Goal: Task Accomplishment & Management: Use online tool/utility

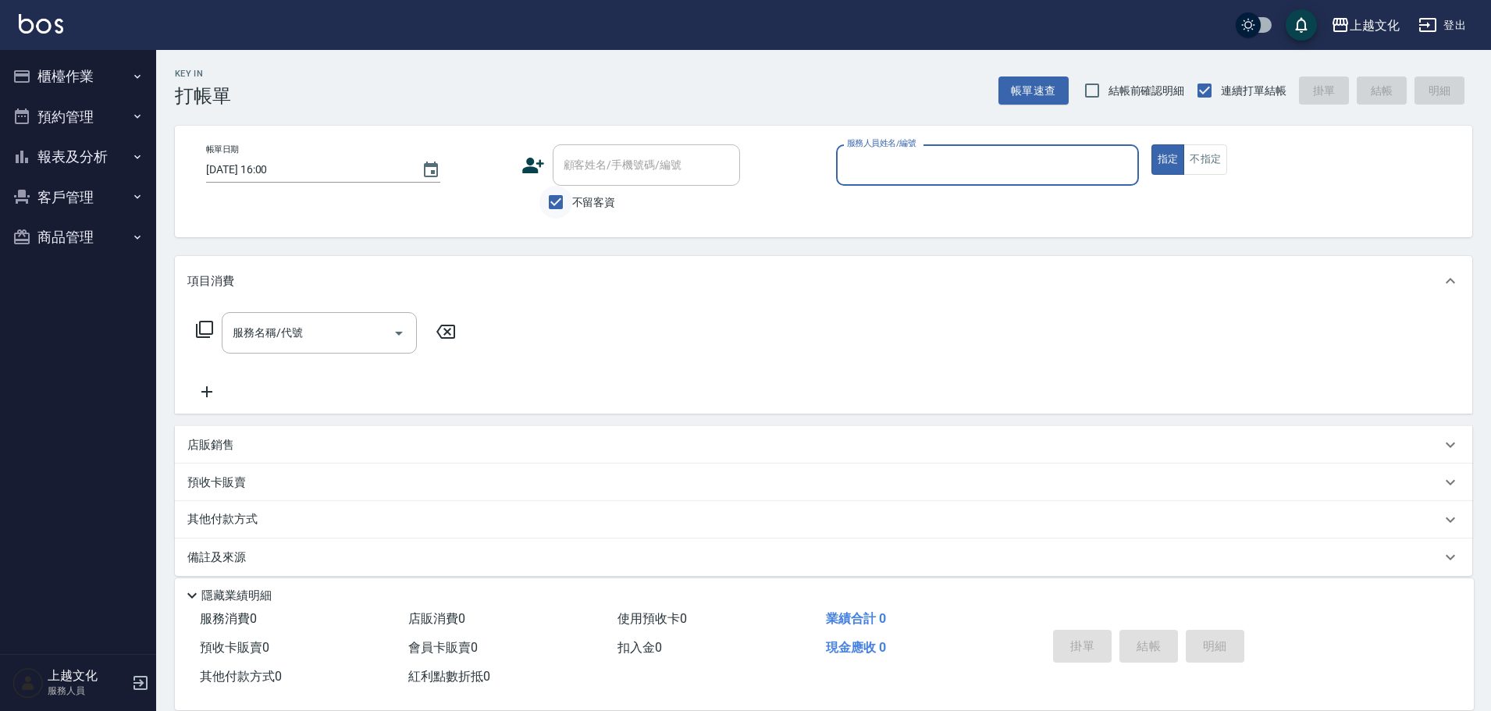
click at [554, 201] on input "不留客資" at bounding box center [555, 202] width 33 height 33
click at [555, 201] on input "不留客資" at bounding box center [555, 202] width 33 height 33
checkbox input "false"
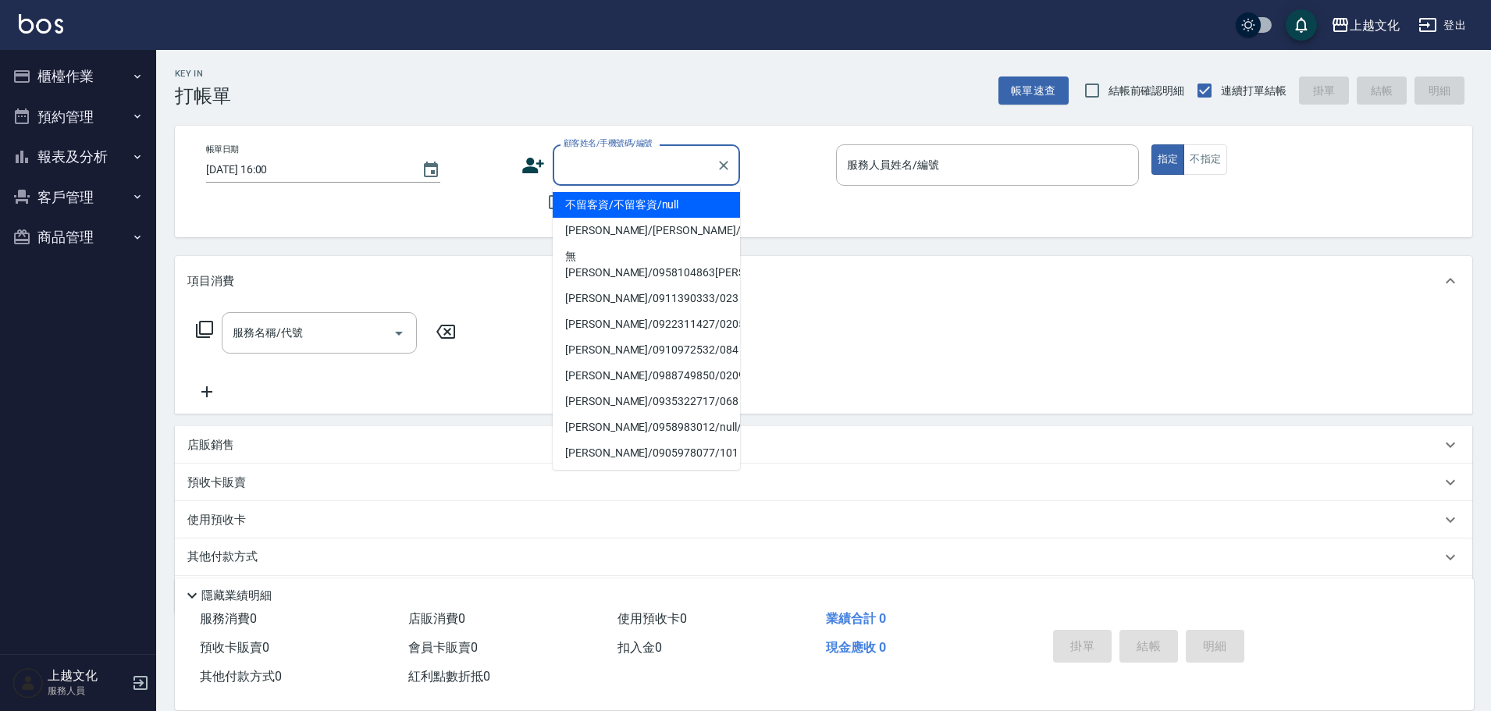
click at [570, 172] on input "顧客姓名/手機號碼/編號" at bounding box center [635, 164] width 150 height 27
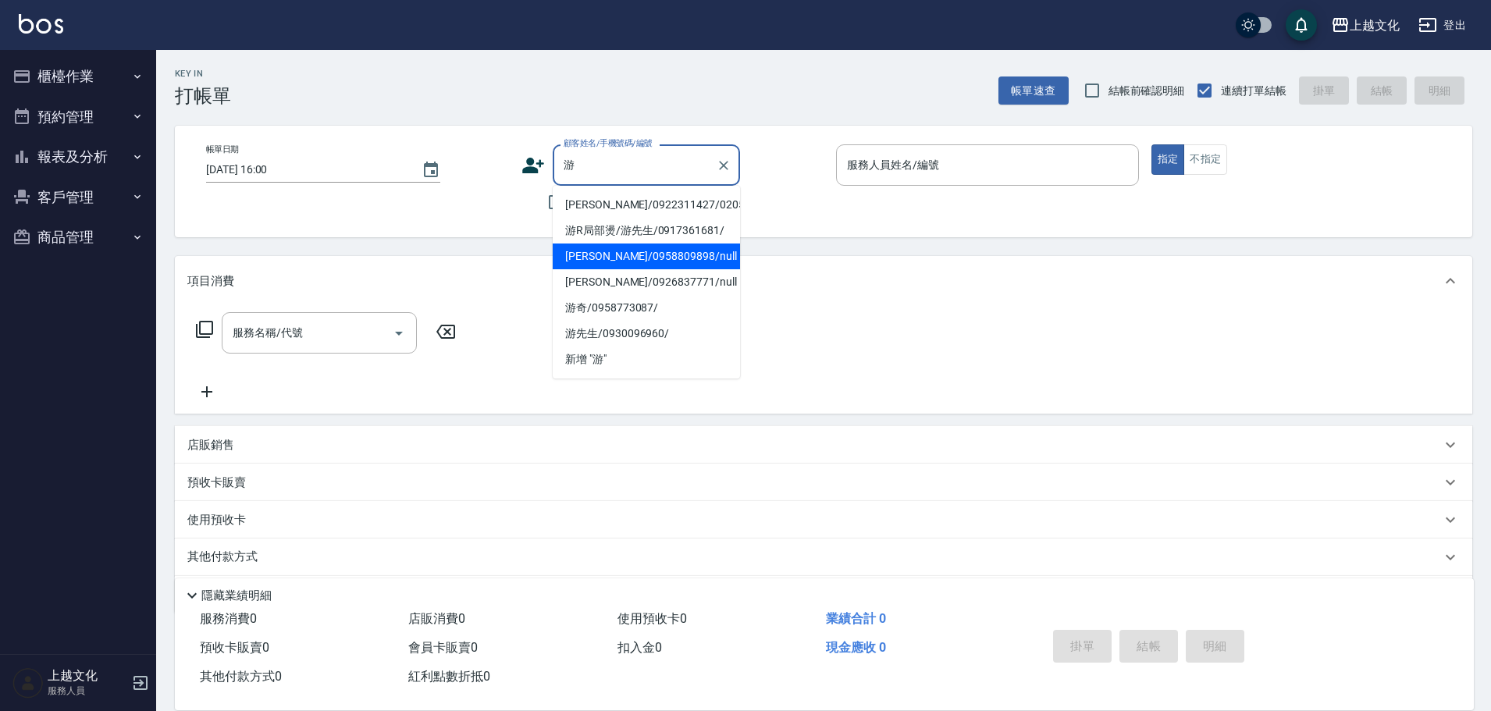
click at [610, 261] on li "游佳佳/0958809898/null" at bounding box center [646, 256] width 187 height 26
click at [610, 261] on div "項目消費" at bounding box center [823, 281] width 1297 height 50
type input "游佳佳/0958809898/null"
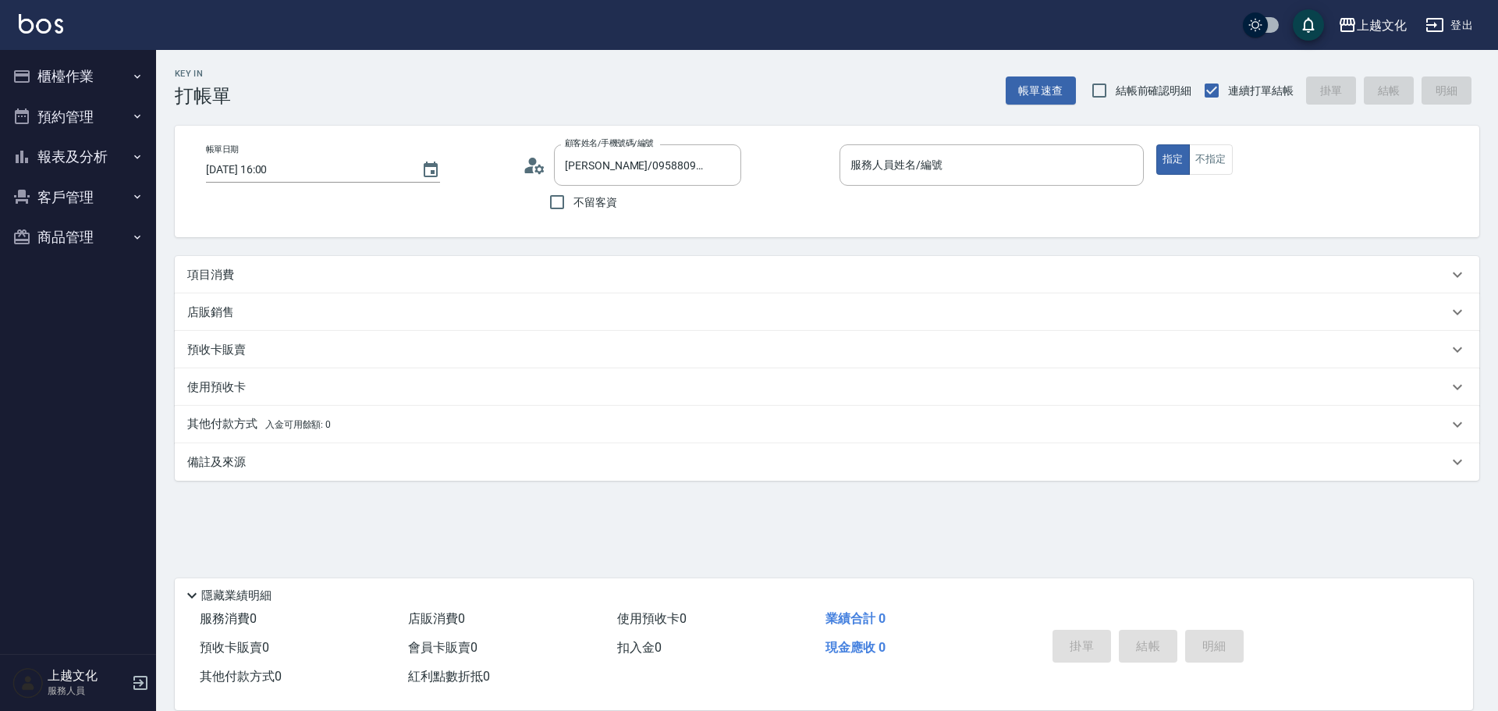
click at [533, 164] on circle at bounding box center [533, 162] width 8 height 8
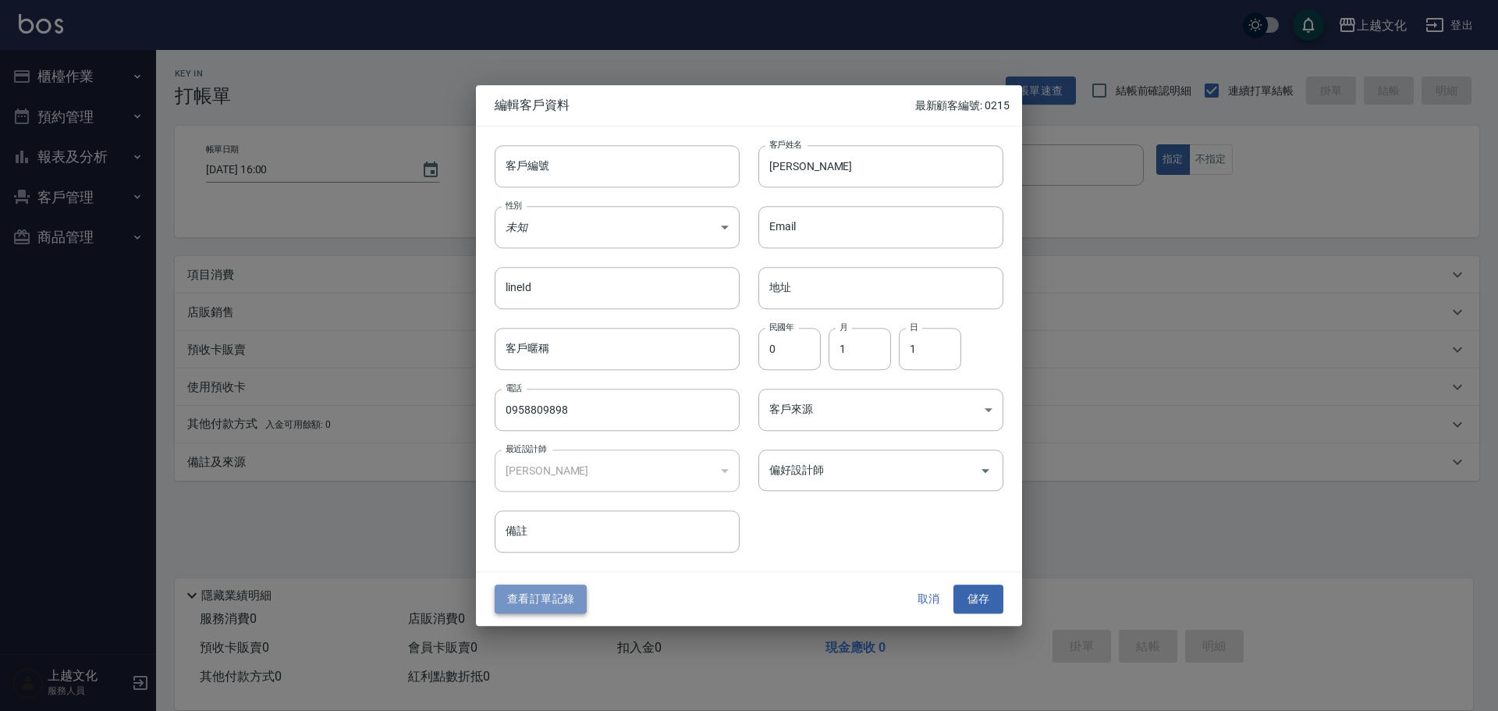
click at [525, 591] on button "查看訂單記錄" at bounding box center [541, 599] width 92 height 29
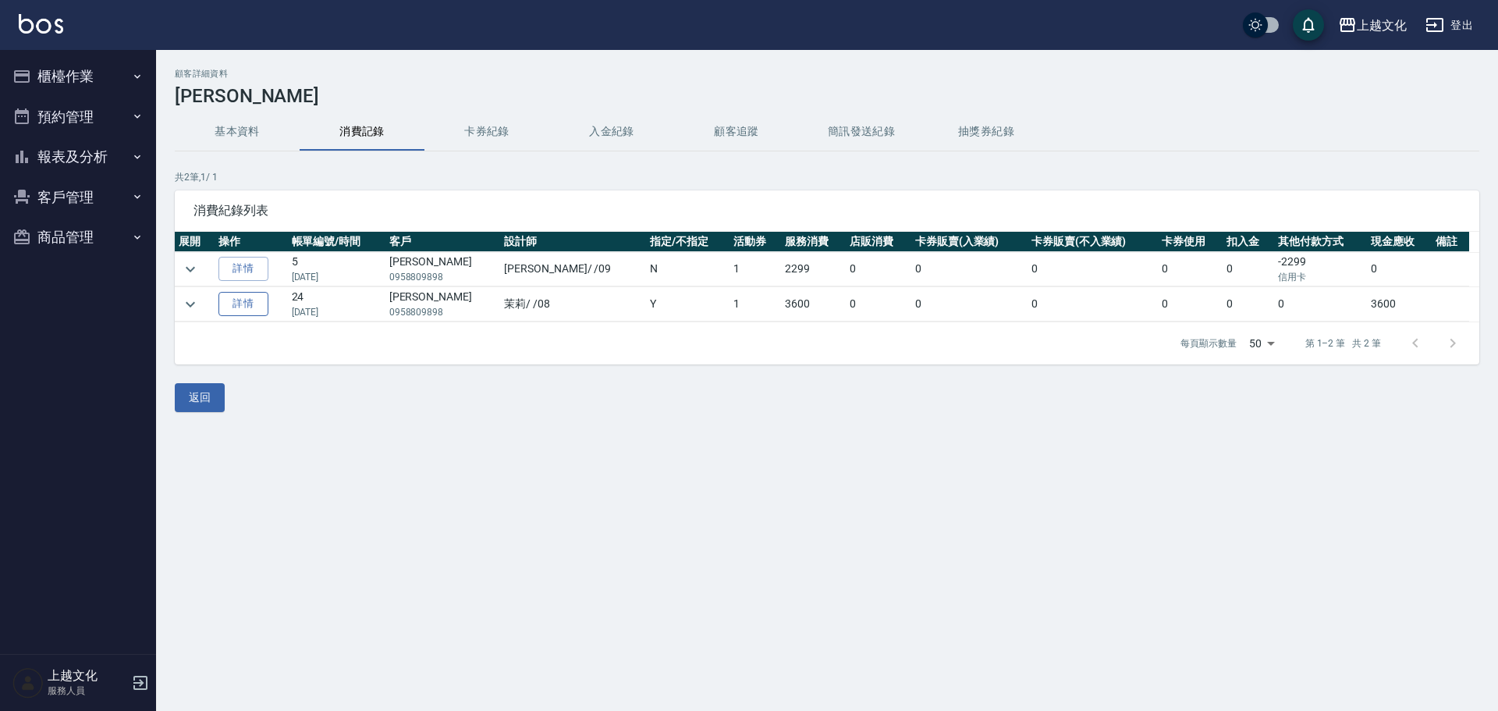
click at [247, 307] on link "詳情" at bounding box center [244, 304] width 50 height 24
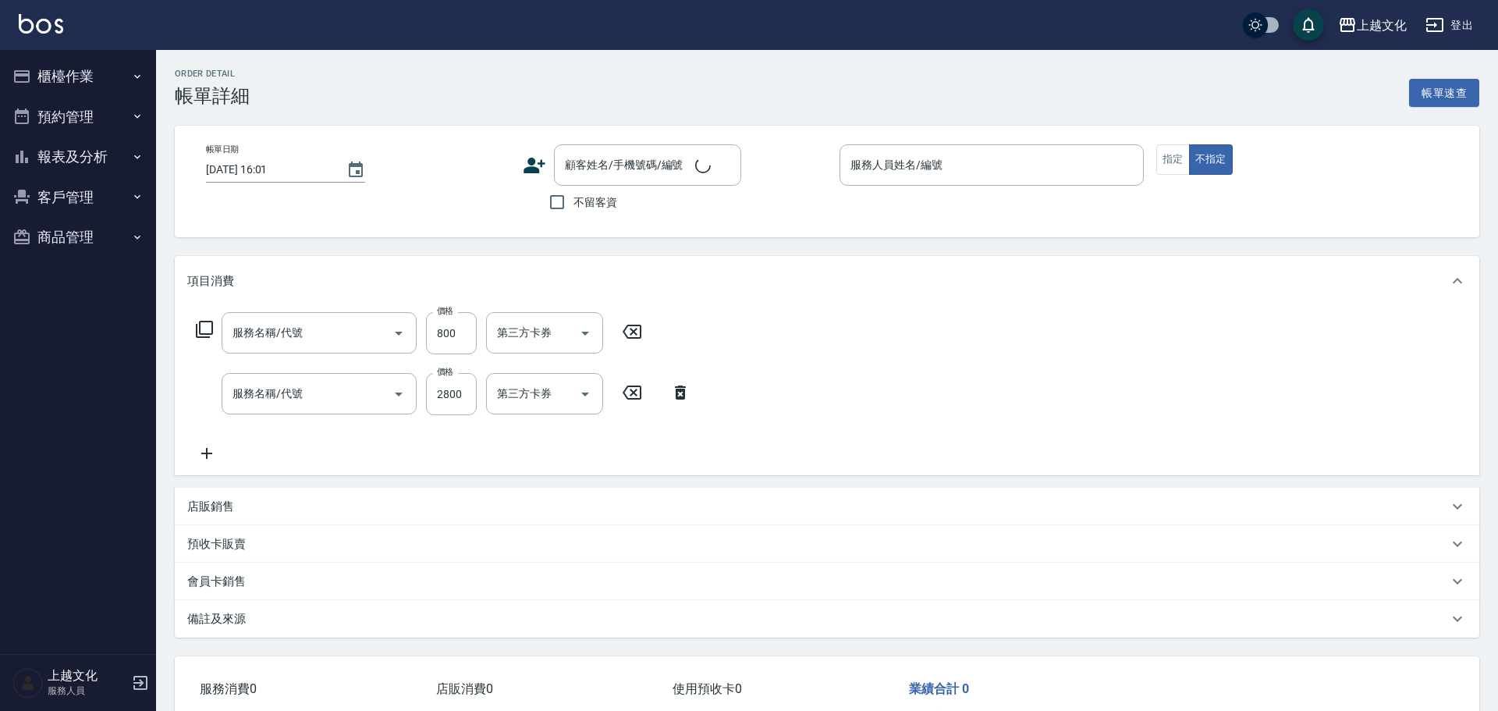
type input "2024/12/09 18:15"
type input "茉莉-08"
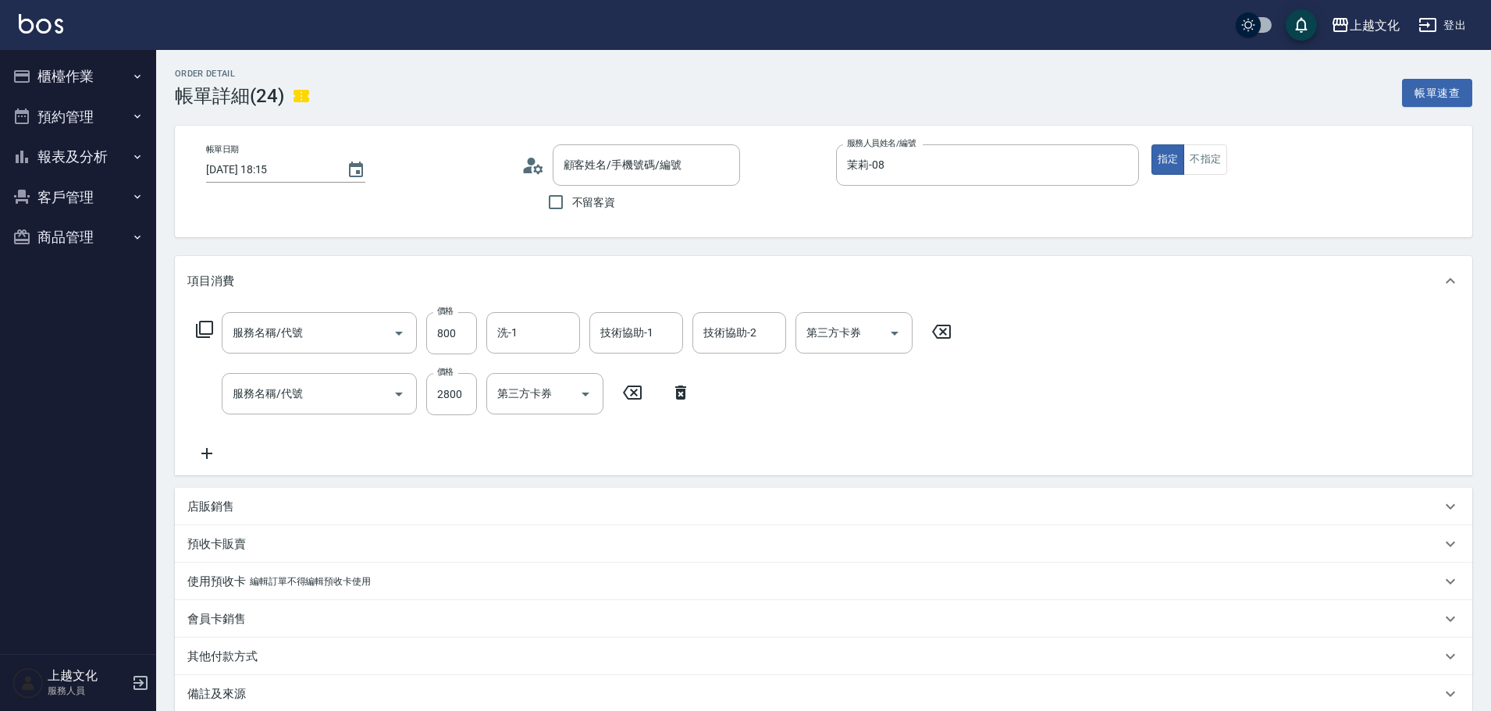
type input "游佳佳/0958809898/null"
type input "還原護髮(501)"
type input "優質溫塑燙(304)"
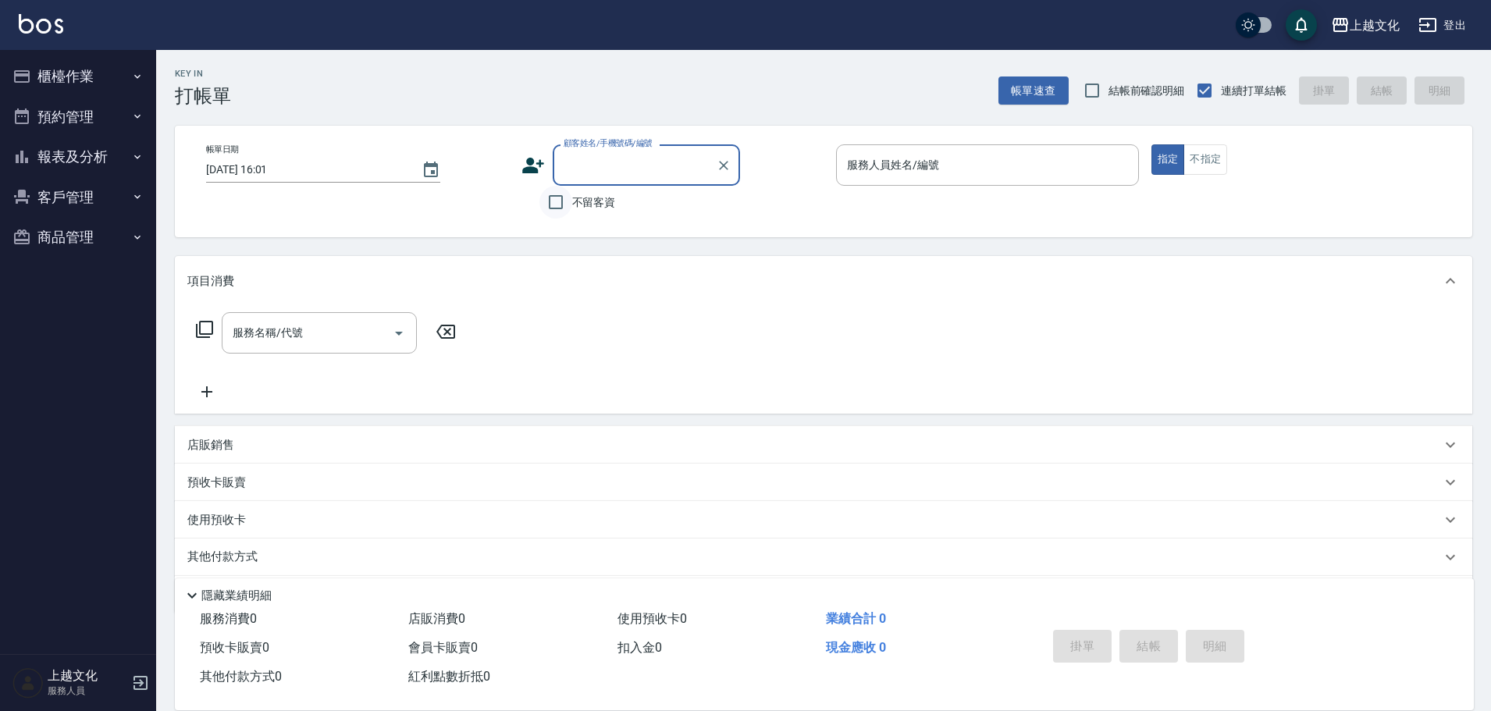
click at [557, 204] on input "不留客資" at bounding box center [555, 202] width 33 height 33
click at [558, 204] on input "不留客資" at bounding box center [555, 202] width 33 height 33
click at [567, 204] on input "不留客資" at bounding box center [555, 202] width 33 height 33
checkbox input "true"
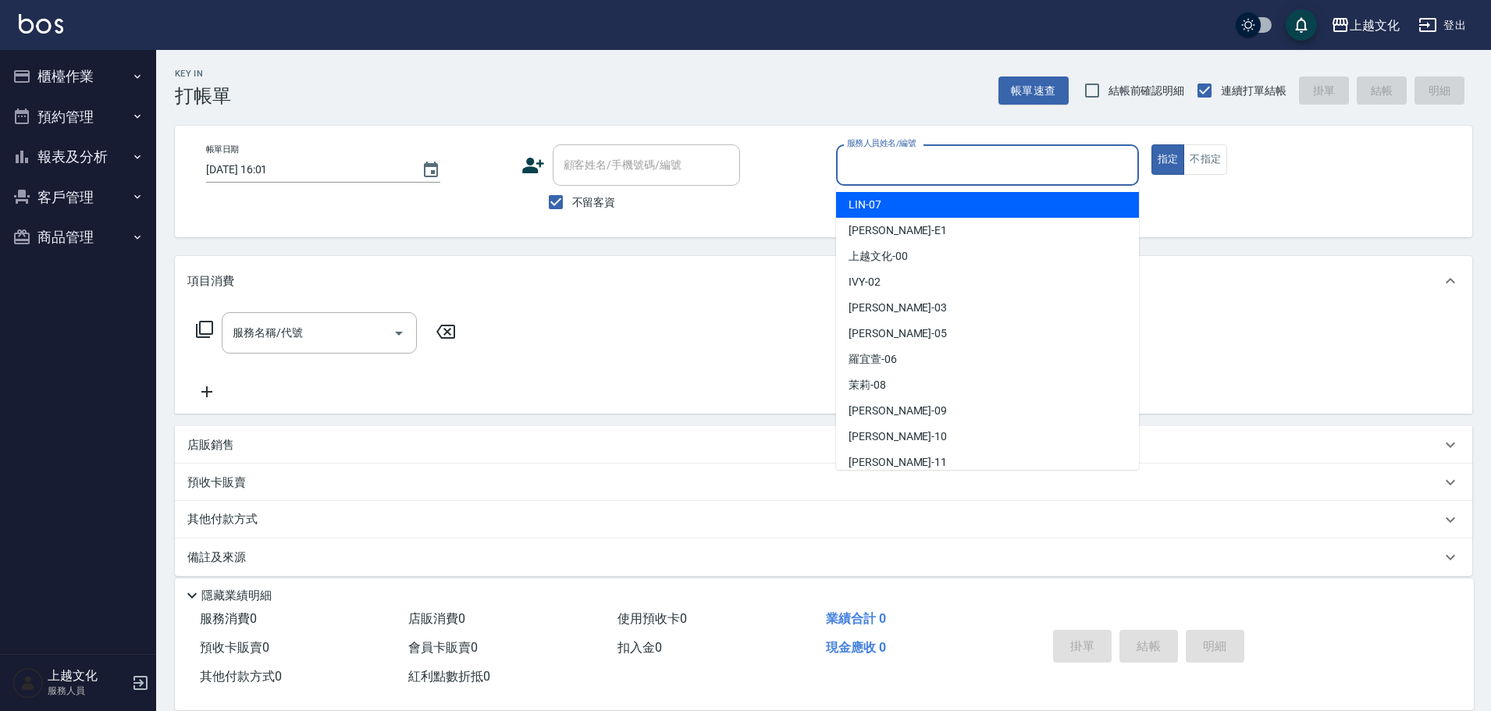
click at [942, 165] on input "服務人員姓名/編號" at bounding box center [987, 164] width 289 height 27
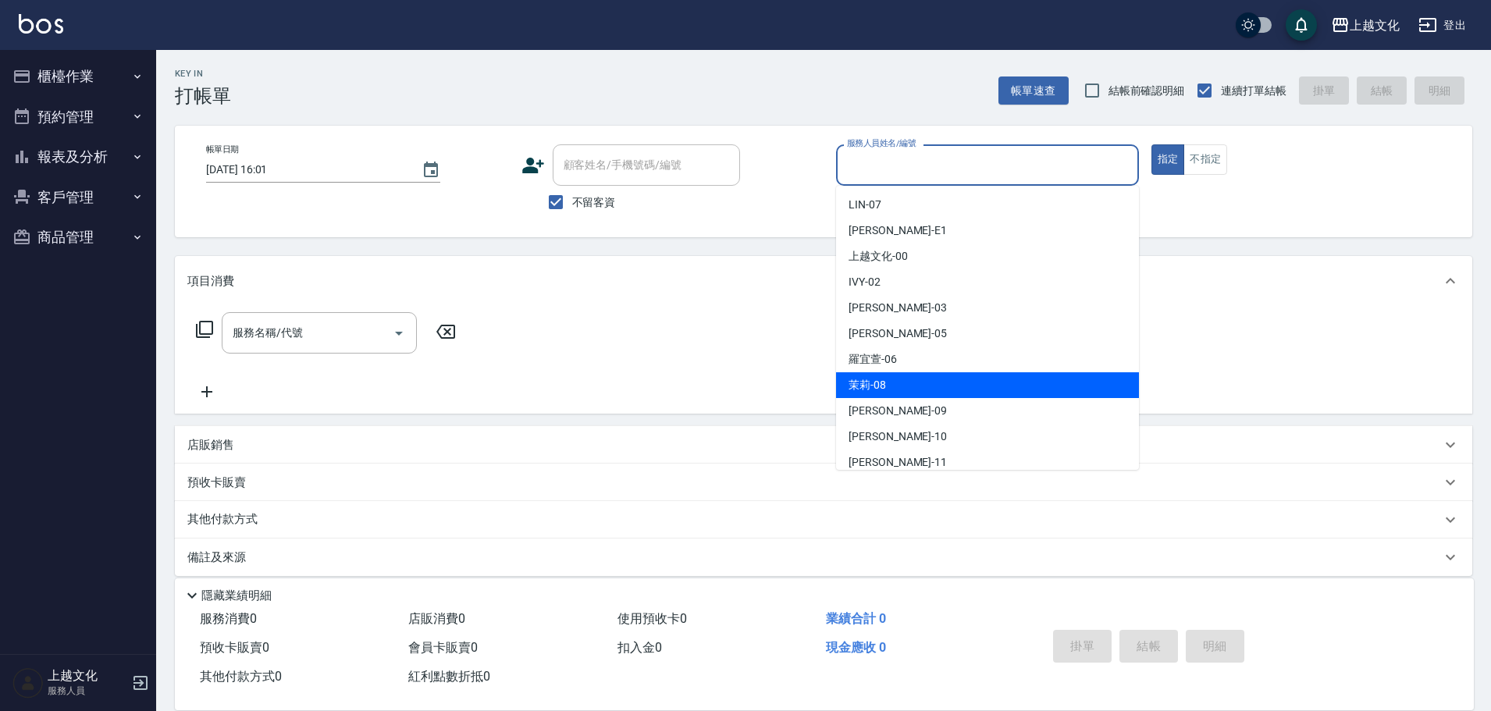
click at [905, 390] on div "茉莉 -08" at bounding box center [987, 385] width 303 height 26
drag, startPoint x: 905, startPoint y: 390, endPoint x: 915, endPoint y: 373, distance: 19.9
click at [905, 389] on div "服務名稱/代號 服務名稱/代號" at bounding box center [823, 360] width 1297 height 108
type input "茉莉-08"
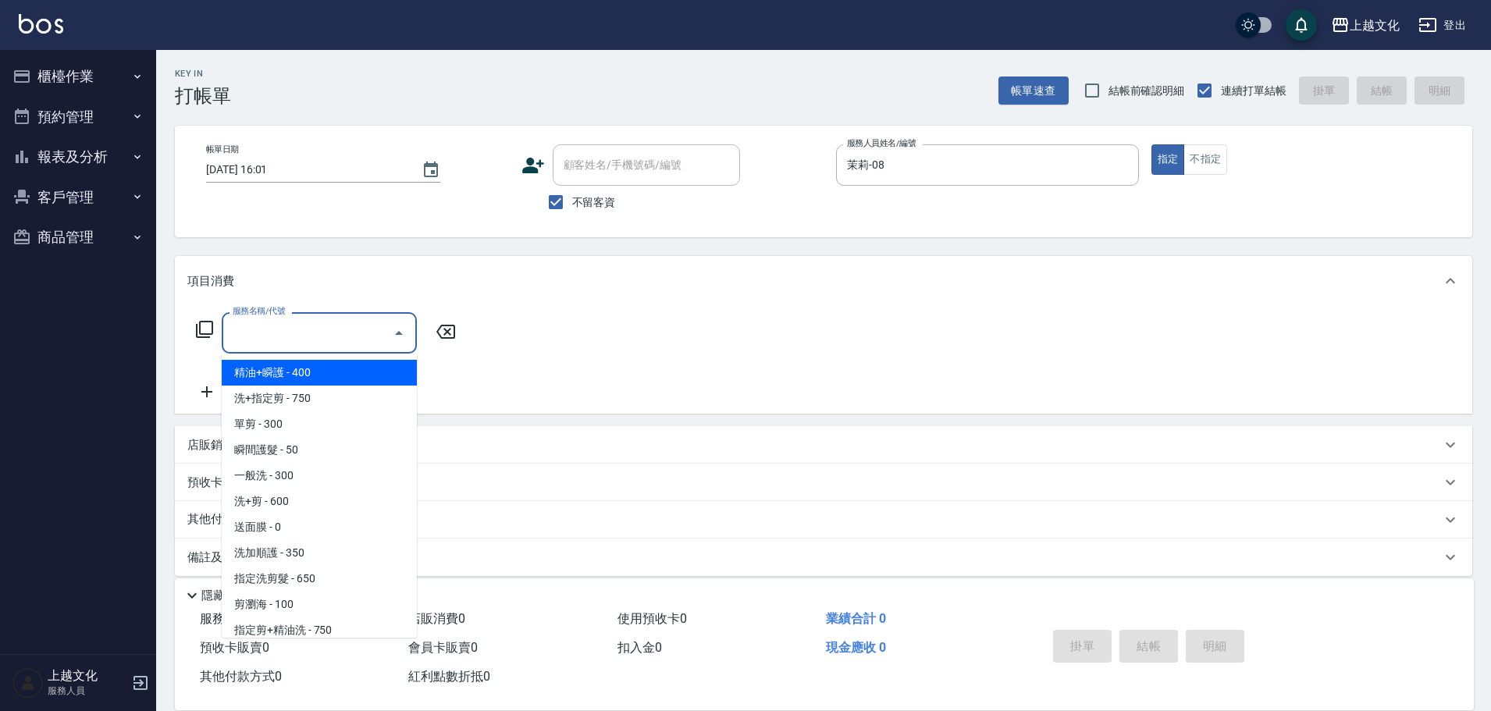
click at [311, 343] on input "服務名稱/代號" at bounding box center [308, 332] width 158 height 27
click at [327, 389] on span "洗+指定剪 - 750" at bounding box center [319, 399] width 195 height 26
type input "洗+指定剪(102)"
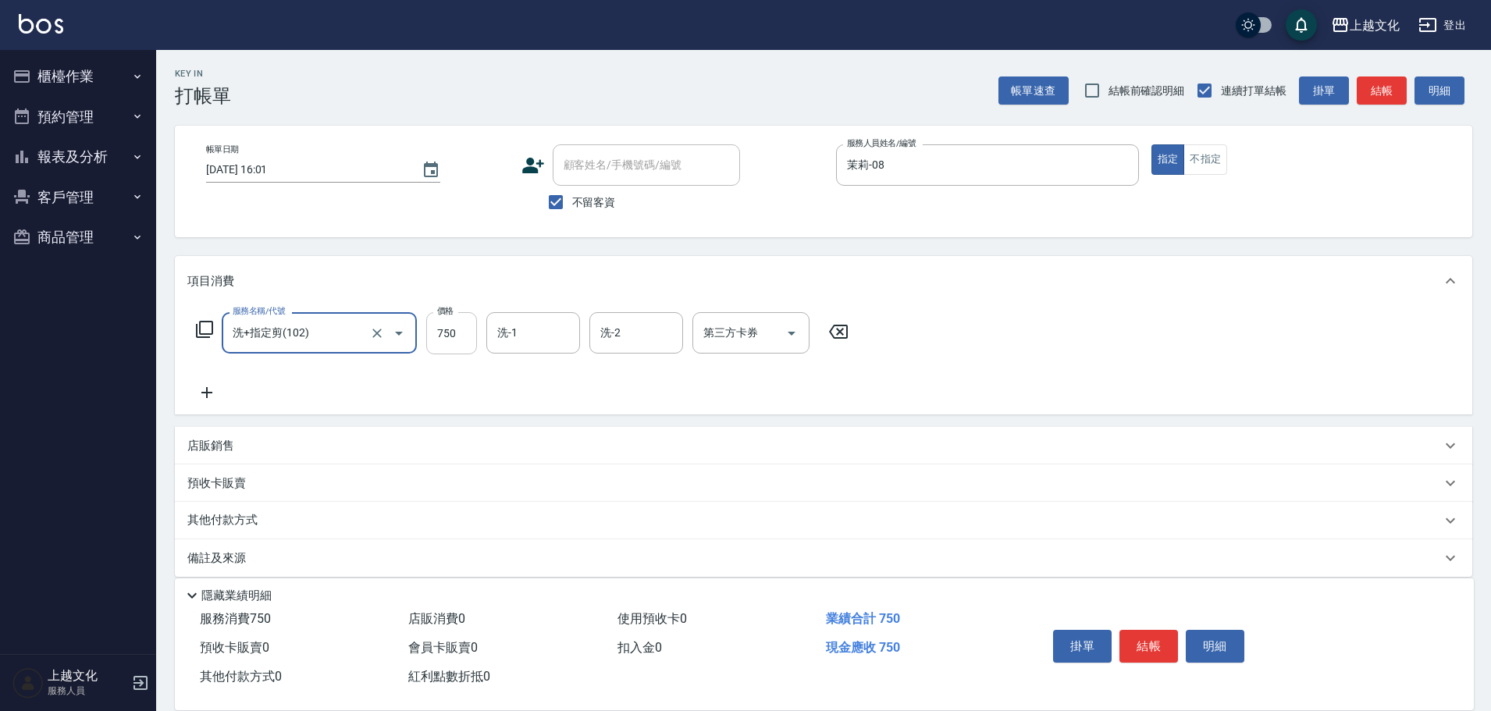
click at [458, 346] on input "750" at bounding box center [451, 333] width 51 height 42
type input "700"
click at [1137, 642] on button "結帳" at bounding box center [1148, 646] width 59 height 33
click at [1137, 642] on div "掛單 結帳 明細" at bounding box center [1149, 648] width 204 height 49
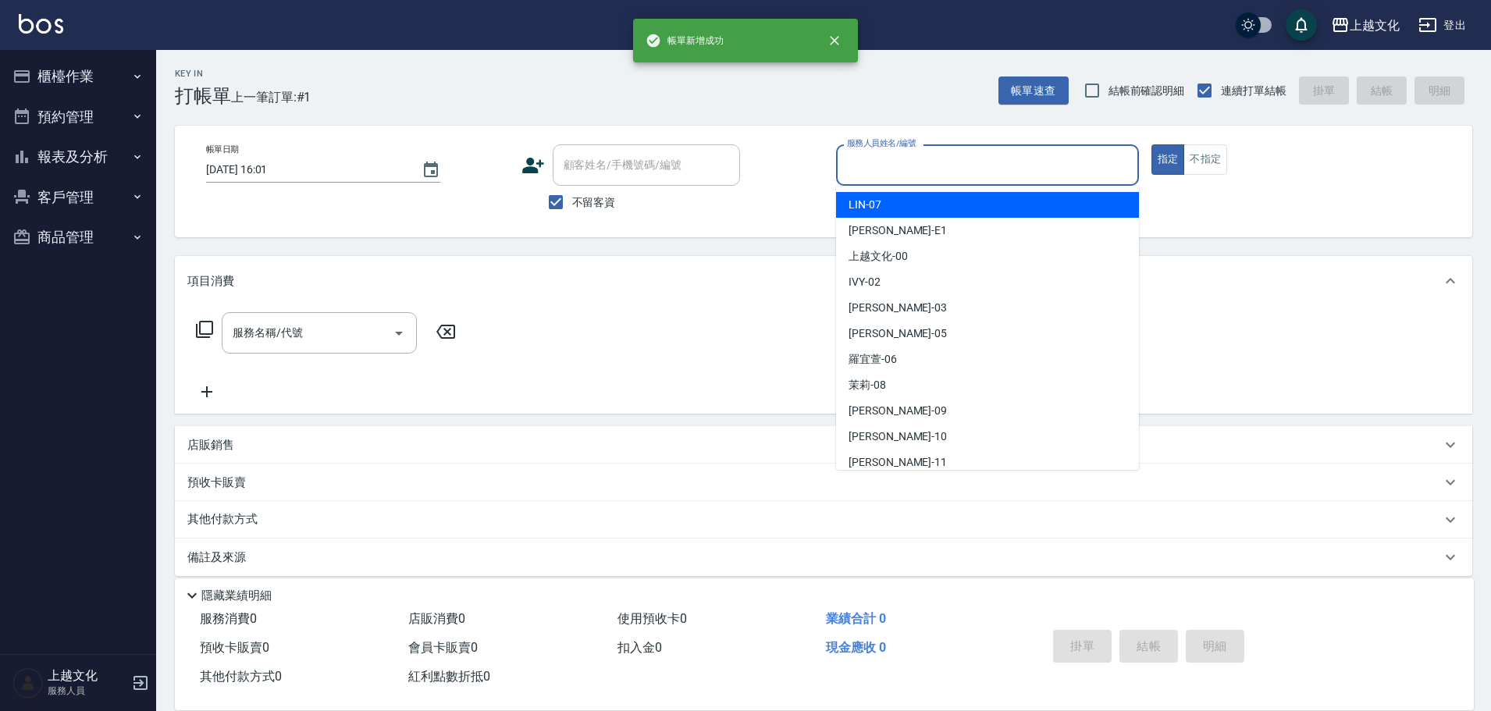
click at [968, 171] on input "服務人員姓名/編號" at bounding box center [987, 164] width 289 height 27
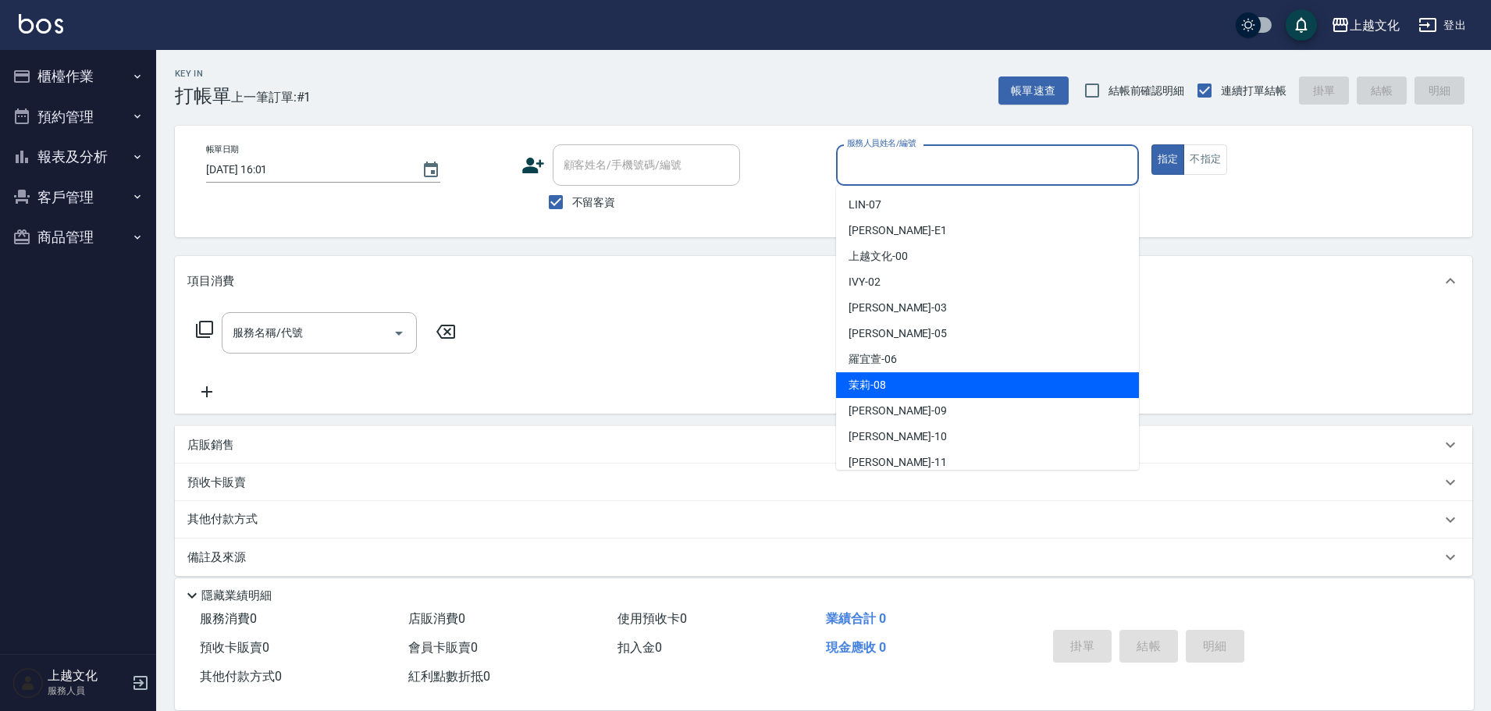
click at [928, 380] on div "茉莉 -08" at bounding box center [987, 385] width 303 height 26
type input "茉莉-08"
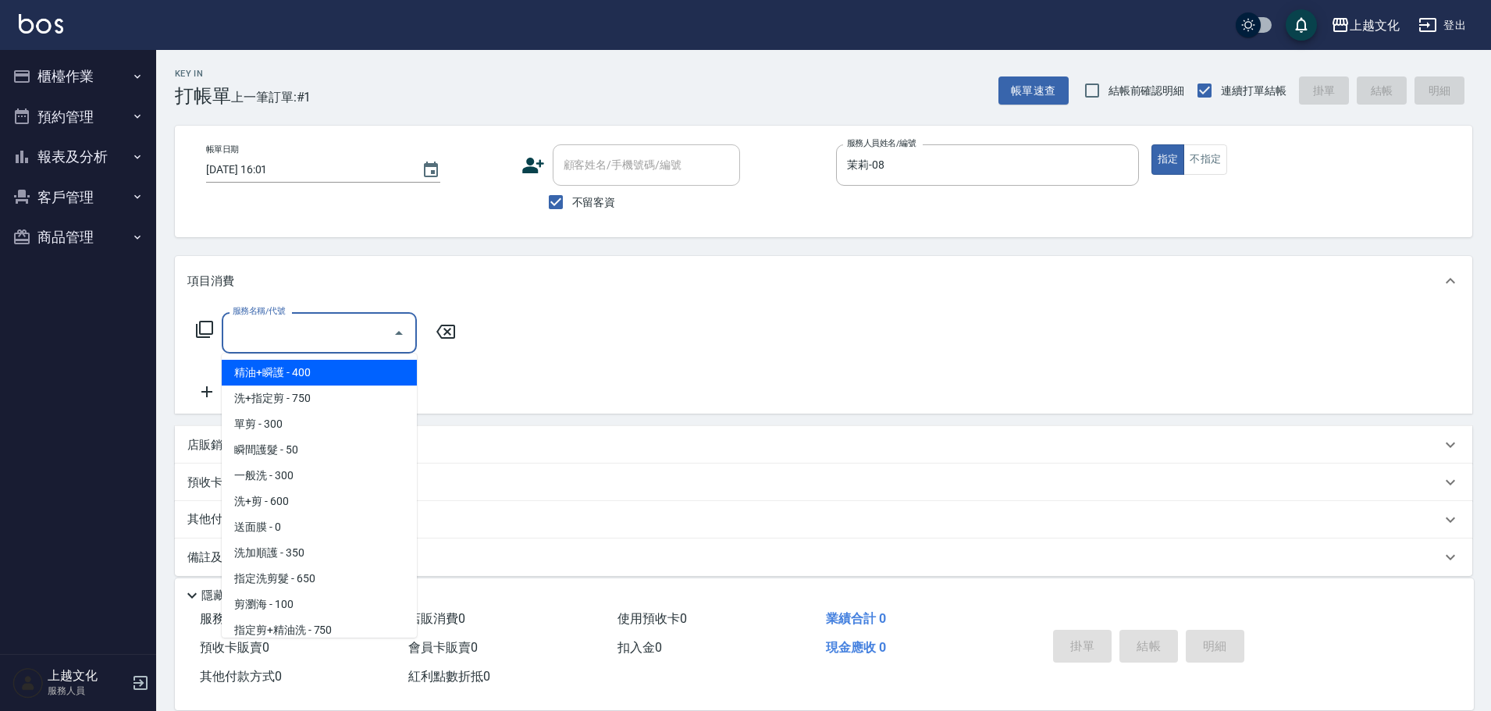
drag, startPoint x: 360, startPoint y: 331, endPoint x: 317, endPoint y: 475, distance: 150.6
click at [361, 330] on input "服務名稱/代號" at bounding box center [308, 332] width 158 height 27
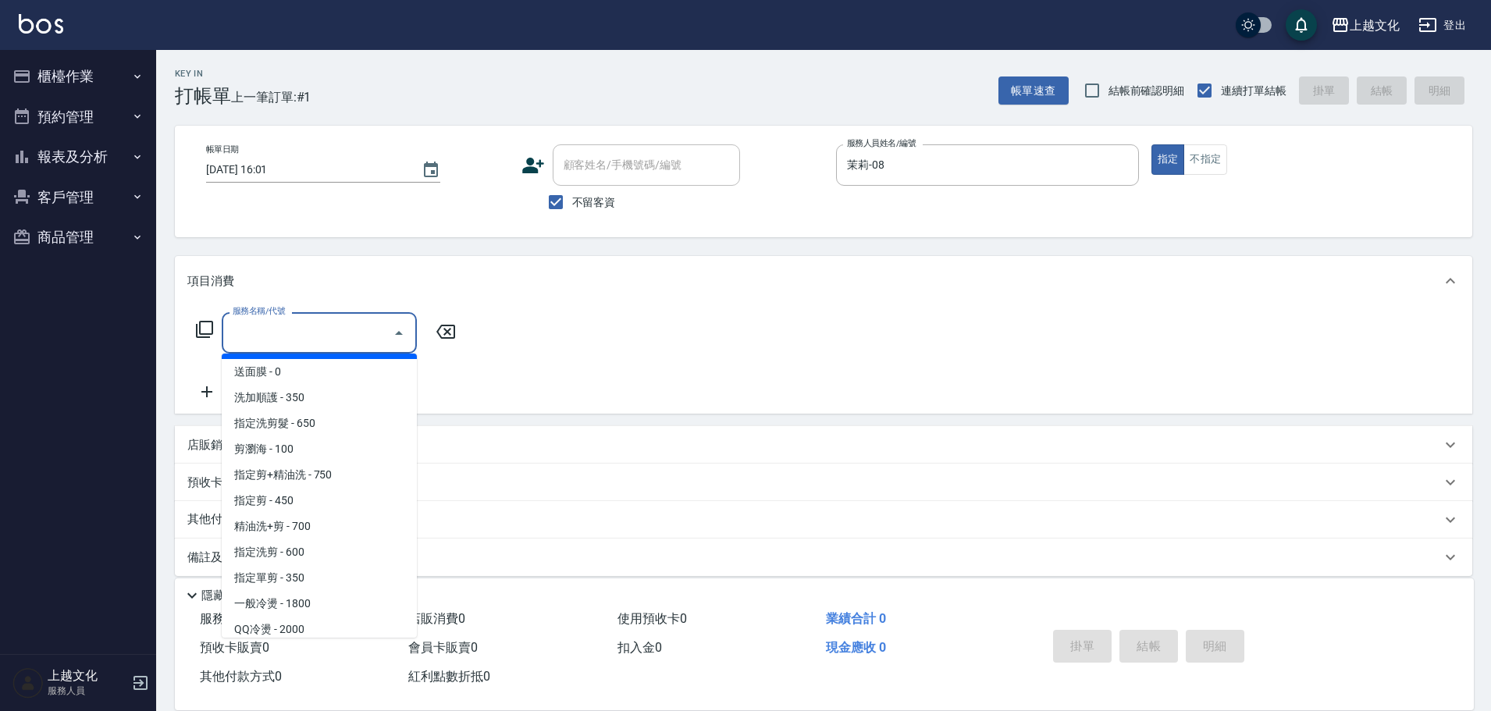
scroll to position [156, 0]
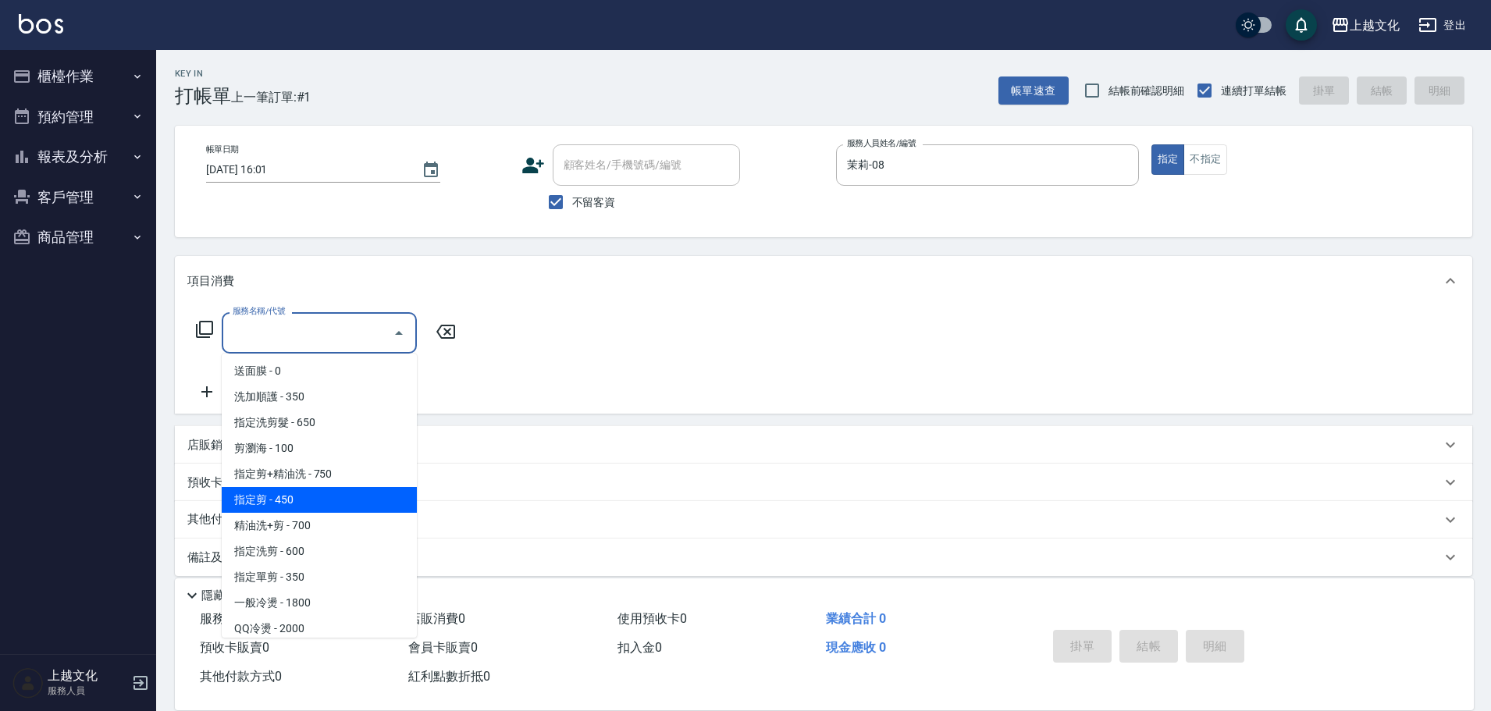
click at [322, 496] on span "指定剪 - 450" at bounding box center [319, 500] width 195 height 26
click at [322, 496] on div "預收卡販賣" at bounding box center [823, 482] width 1297 height 37
type input "指定剪(205)"
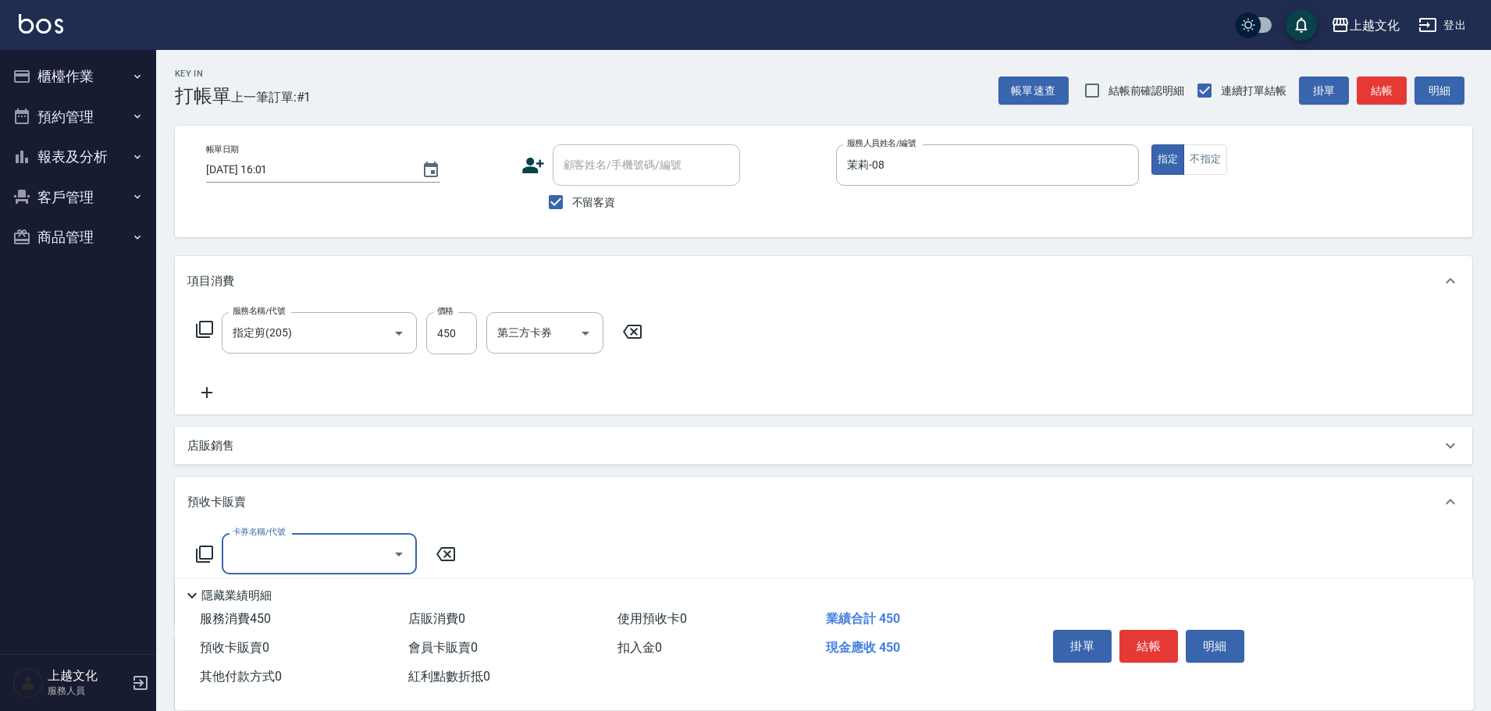
scroll to position [0, 0]
click at [1143, 631] on button "結帳" at bounding box center [1148, 646] width 59 height 33
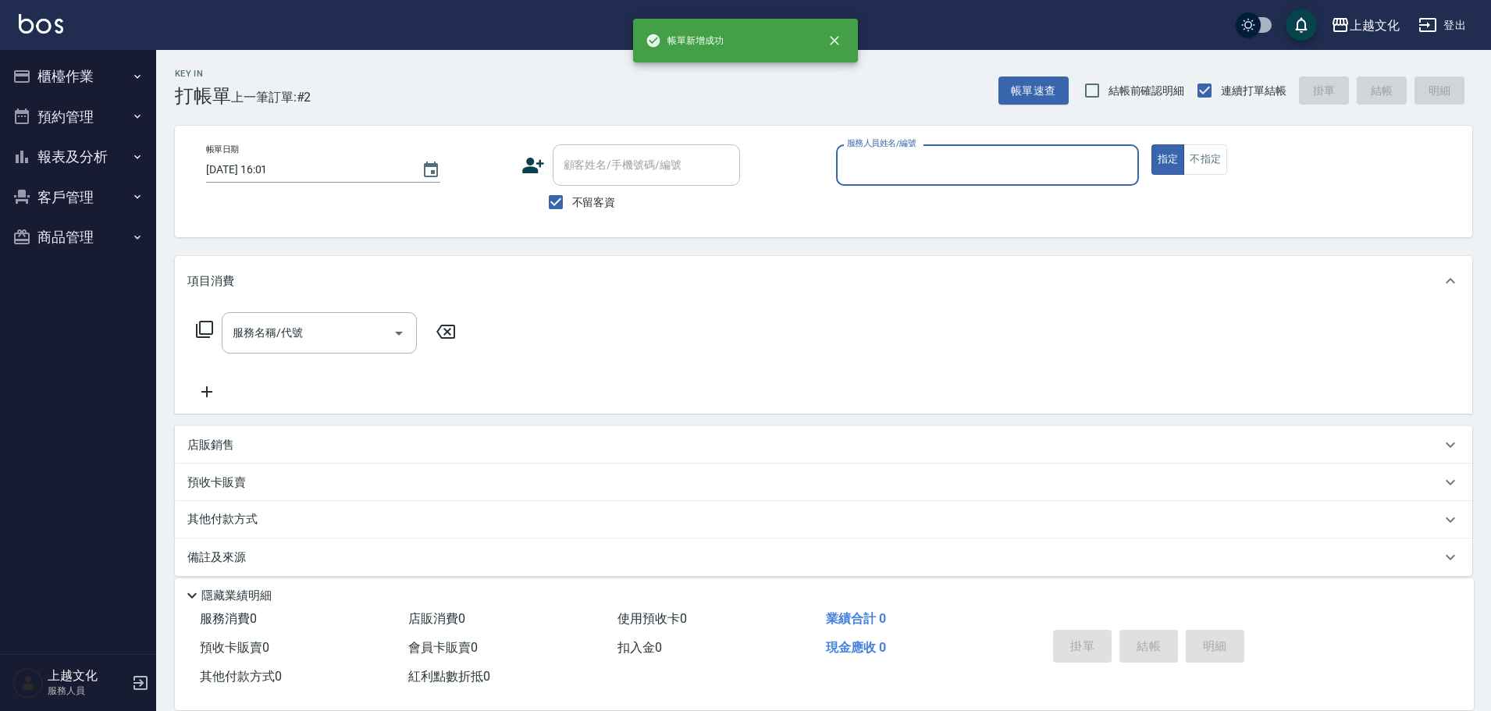
click at [924, 166] on input "服務人員姓名/編號" at bounding box center [987, 164] width 289 height 27
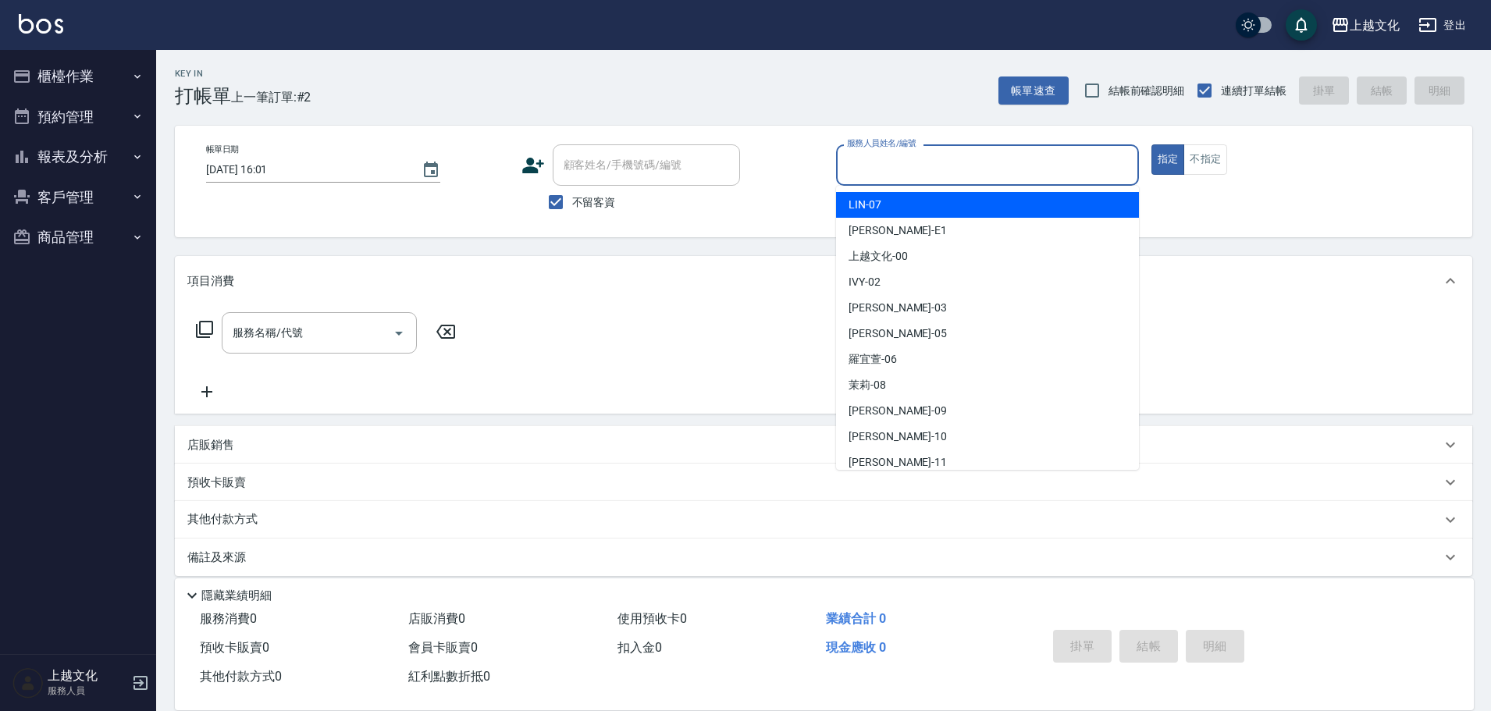
drag, startPoint x: 910, startPoint y: 169, endPoint x: 905, endPoint y: 212, distance: 44.0
click at [909, 169] on input "服務人員姓名/編號" at bounding box center [987, 164] width 289 height 27
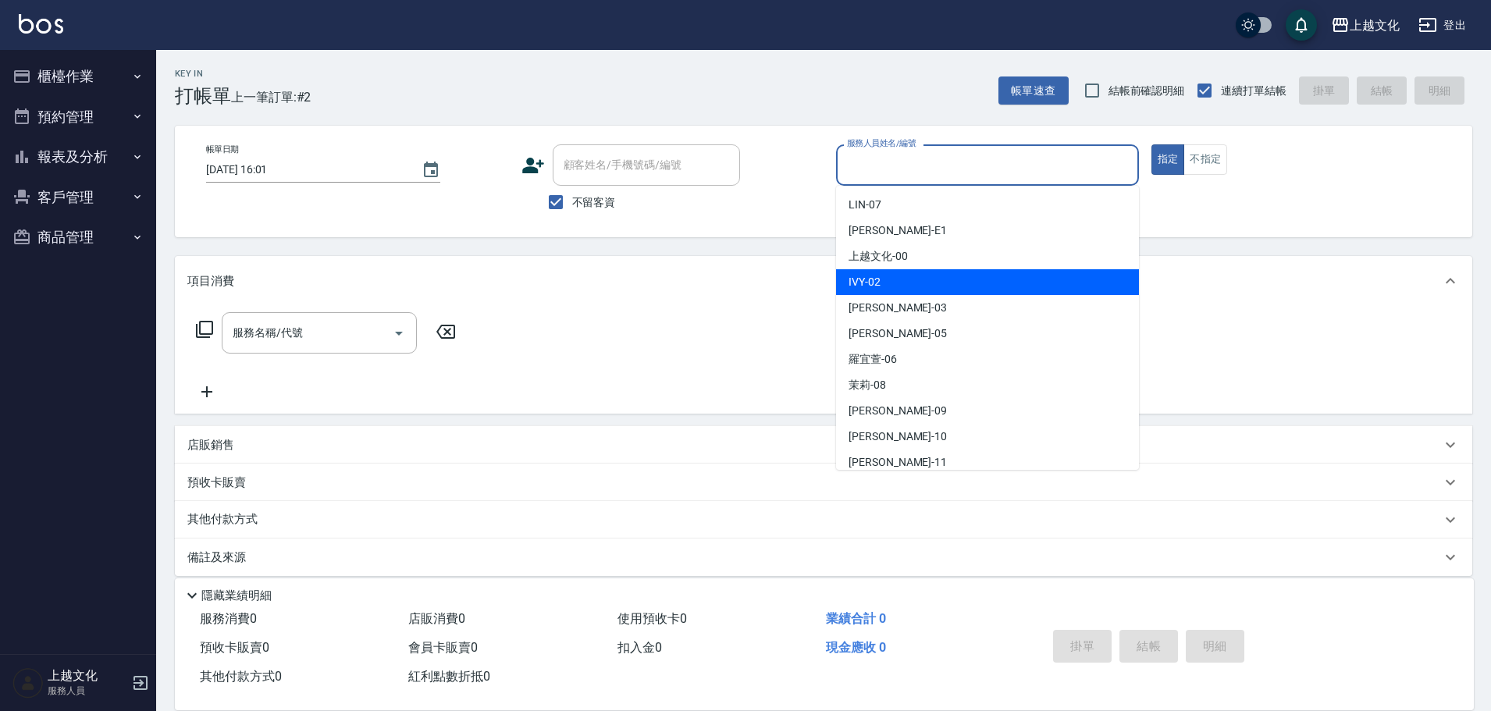
click at [908, 277] on div "IVY -02" at bounding box center [987, 282] width 303 height 26
type input "IVY-02"
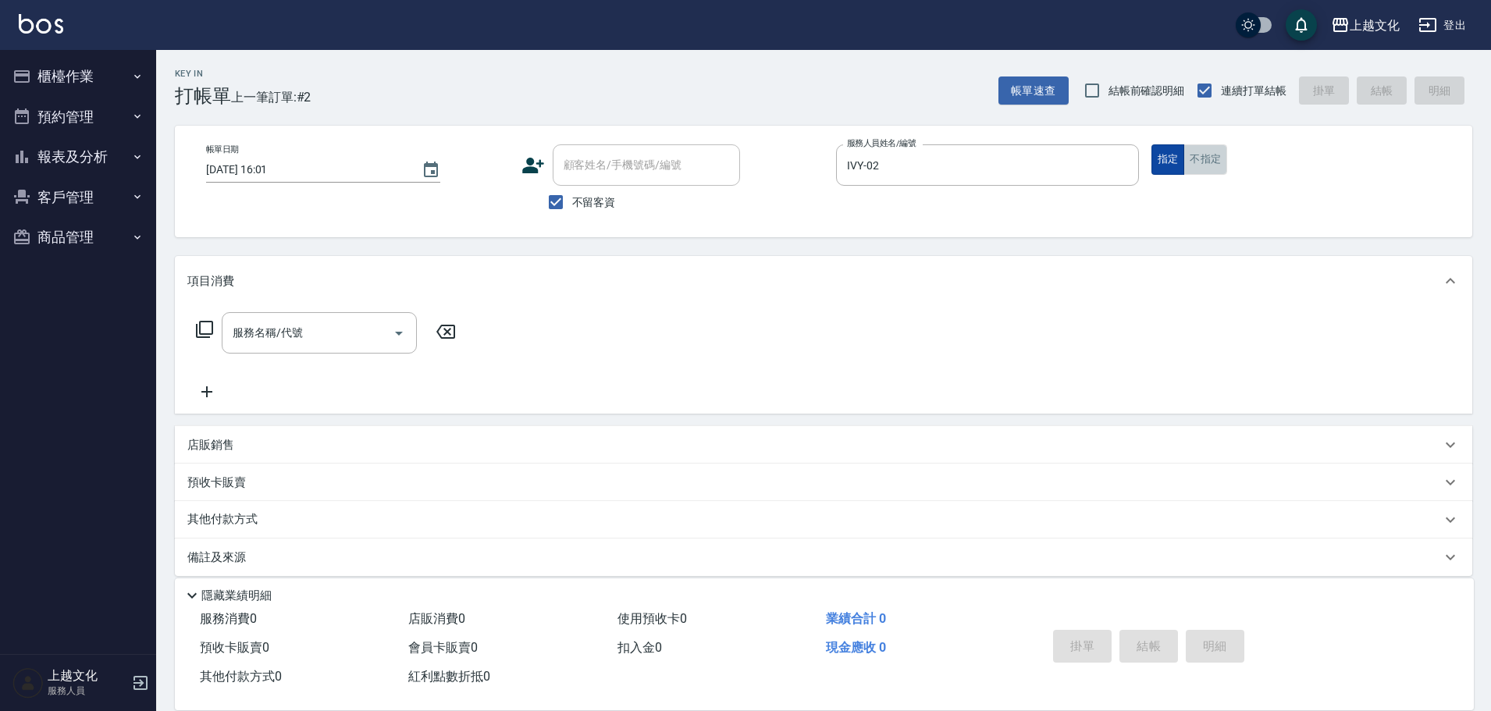
drag, startPoint x: 1205, startPoint y: 164, endPoint x: 1171, endPoint y: 165, distance: 33.6
click at [1205, 165] on button "不指定" at bounding box center [1205, 159] width 44 height 30
click at [345, 348] on div "服務名稱/代號" at bounding box center [319, 332] width 195 height 41
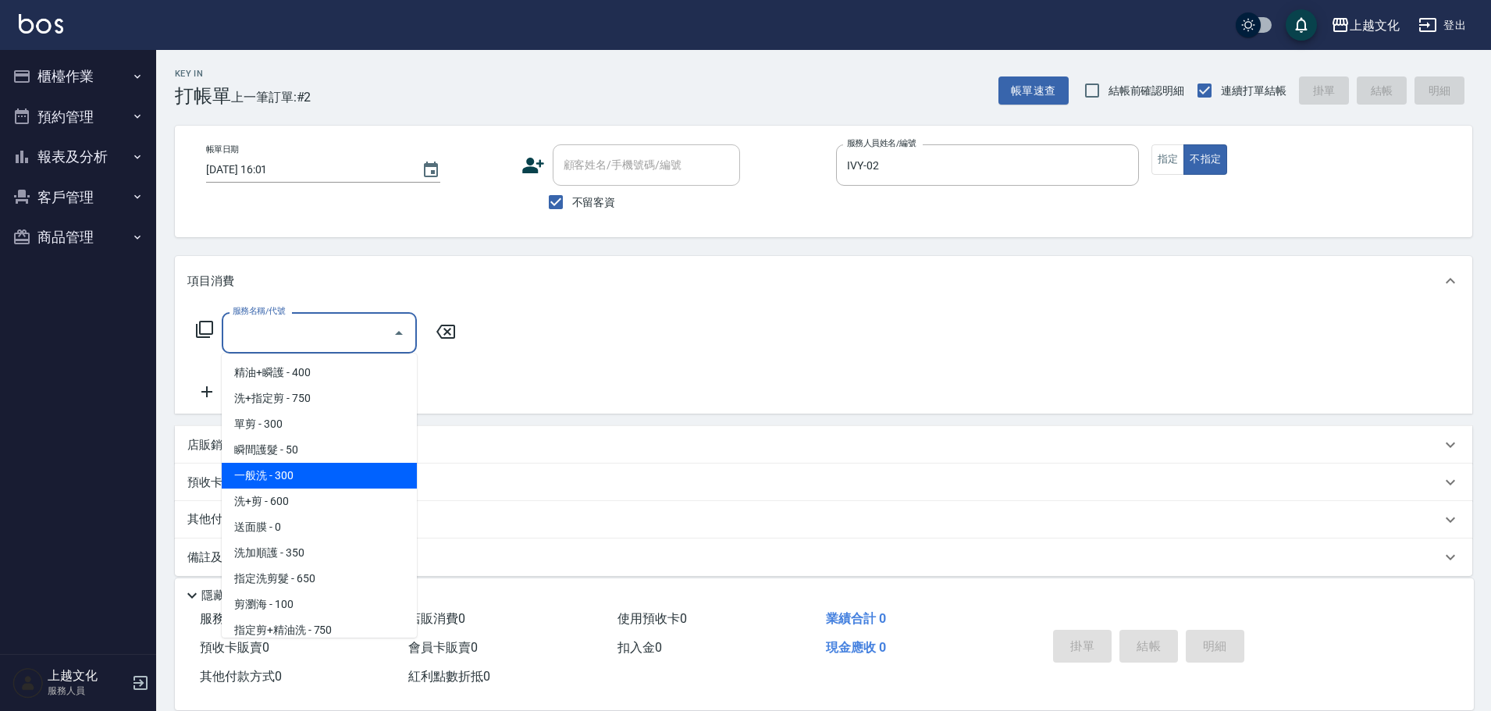
click at [337, 483] on span "一般洗 - 300" at bounding box center [319, 476] width 195 height 26
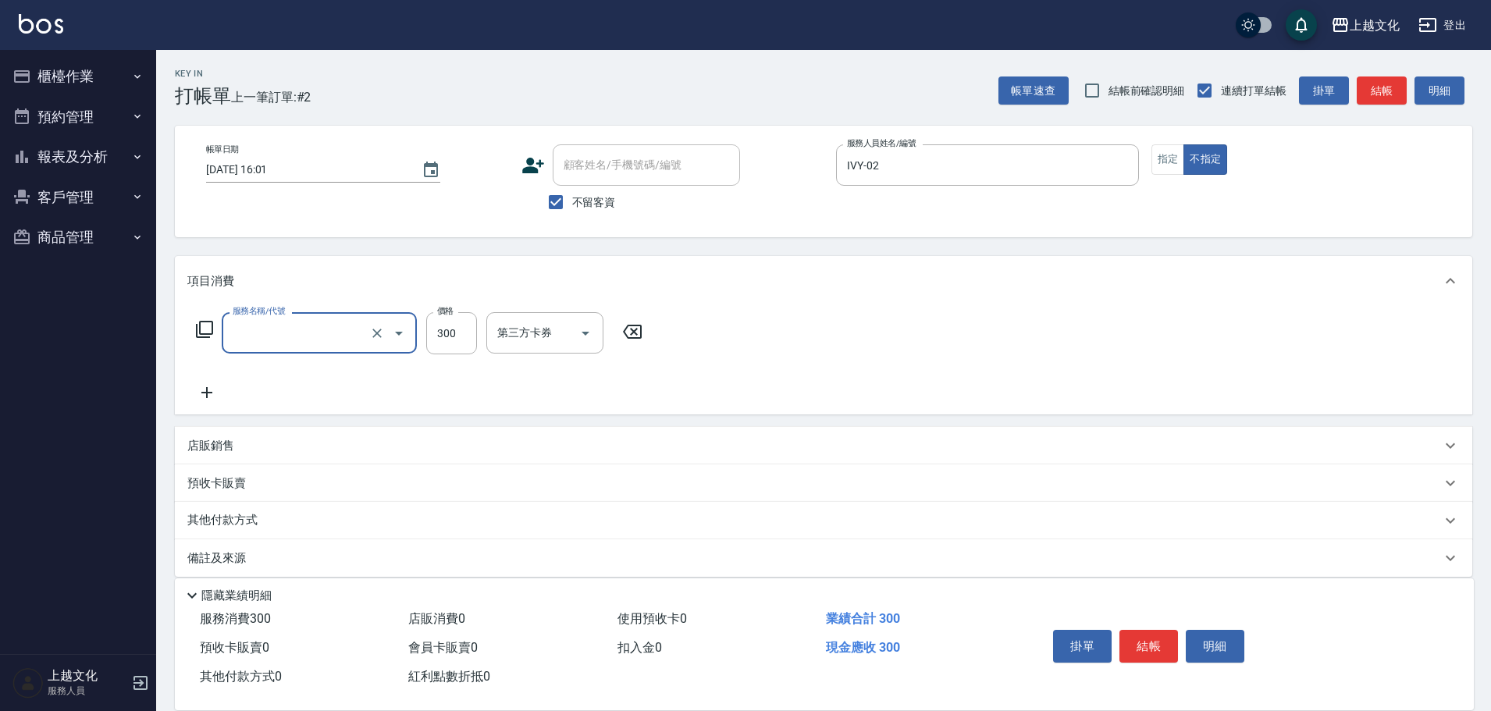
type input "一般洗(105)"
click at [1136, 649] on button "結帳" at bounding box center [1148, 646] width 59 height 33
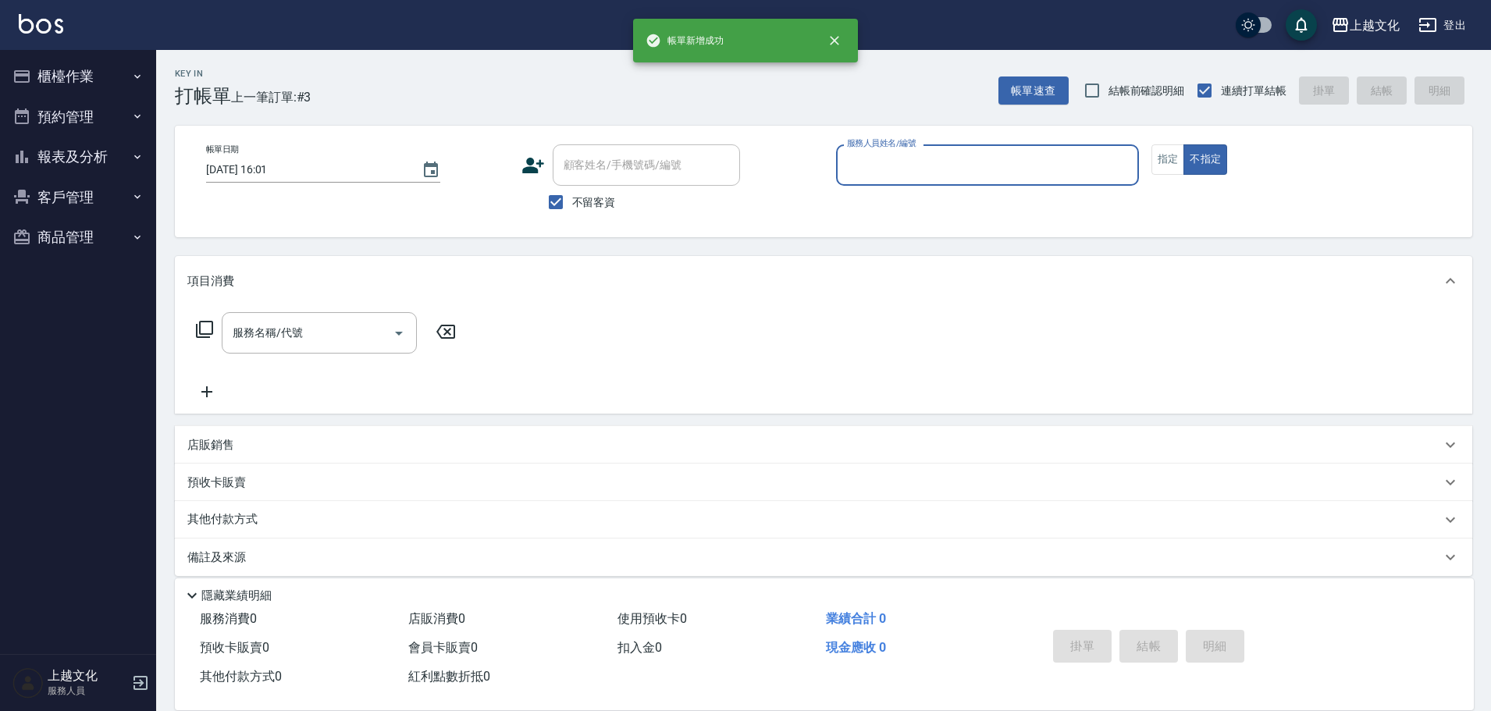
click at [934, 165] on input "服務人員姓名/編號" at bounding box center [987, 164] width 289 height 27
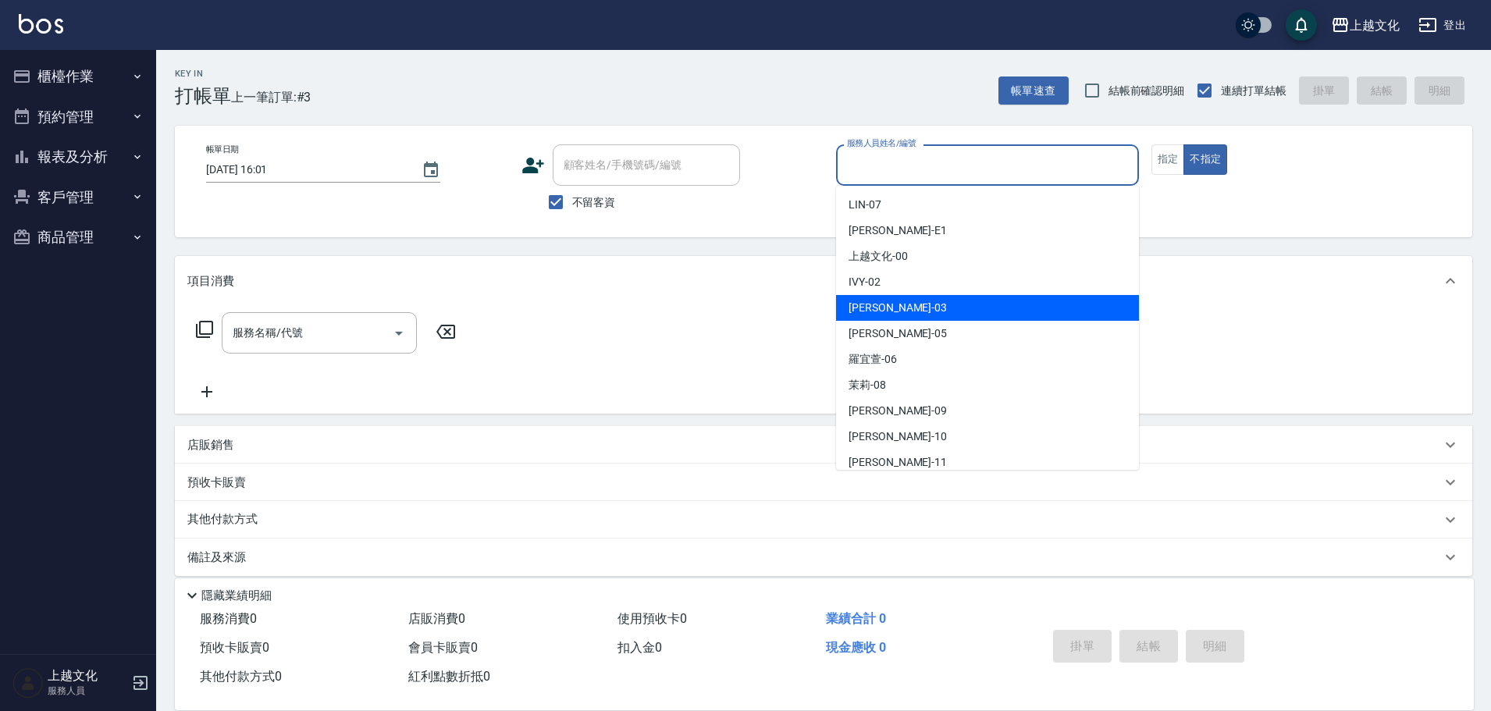
click at [899, 300] on div "kelly -03" at bounding box center [987, 308] width 303 height 26
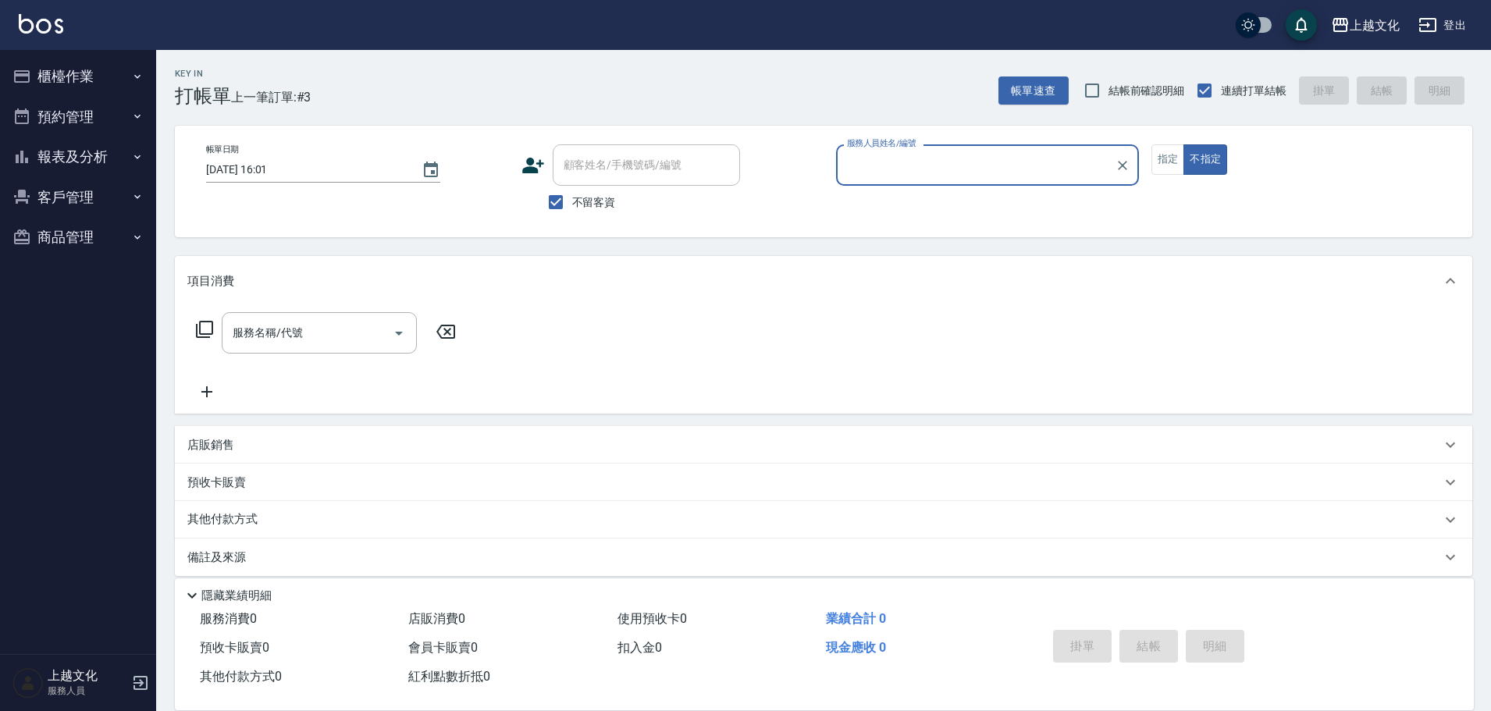
type input "kelly-03"
click at [1170, 159] on button "指定" at bounding box center [1168, 159] width 34 height 30
click at [328, 347] on div "服務名稱/代號" at bounding box center [319, 332] width 195 height 41
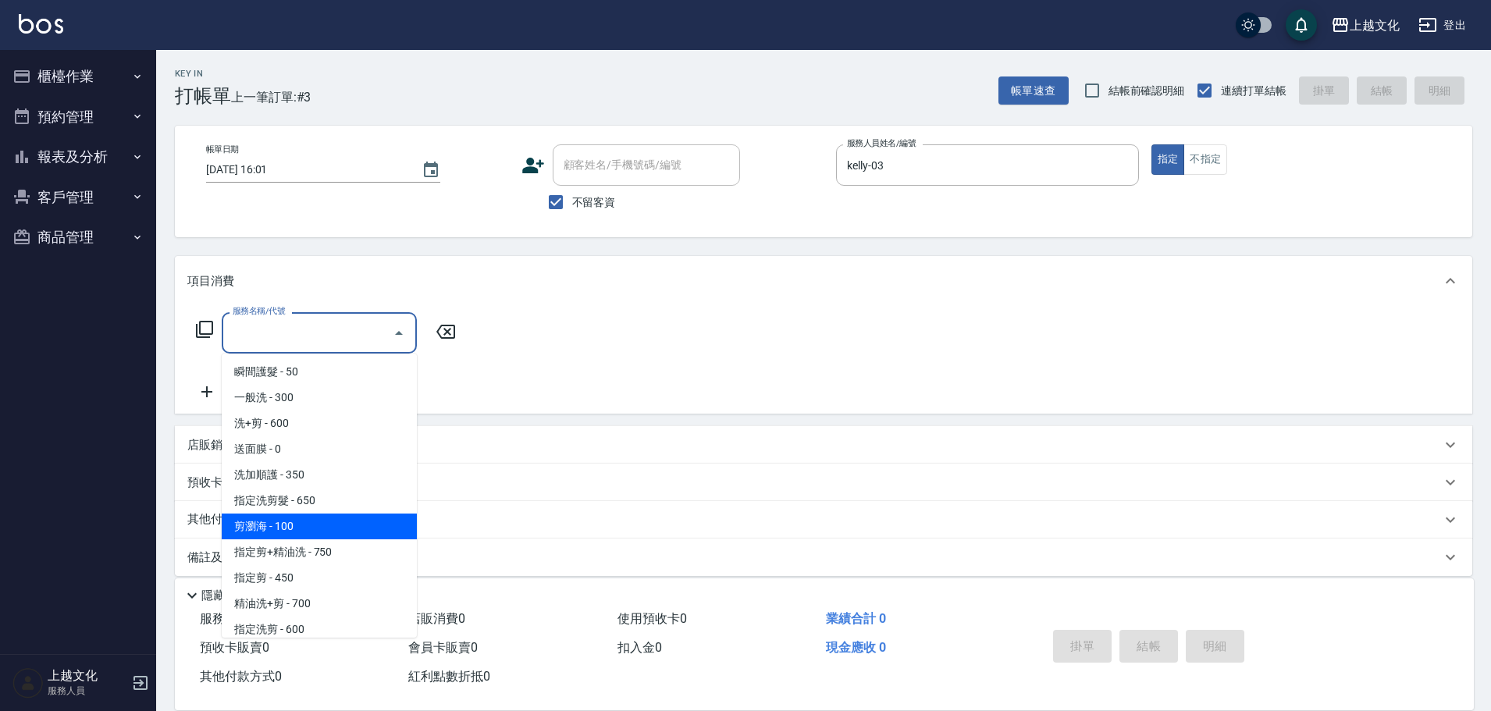
scroll to position [156, 0]
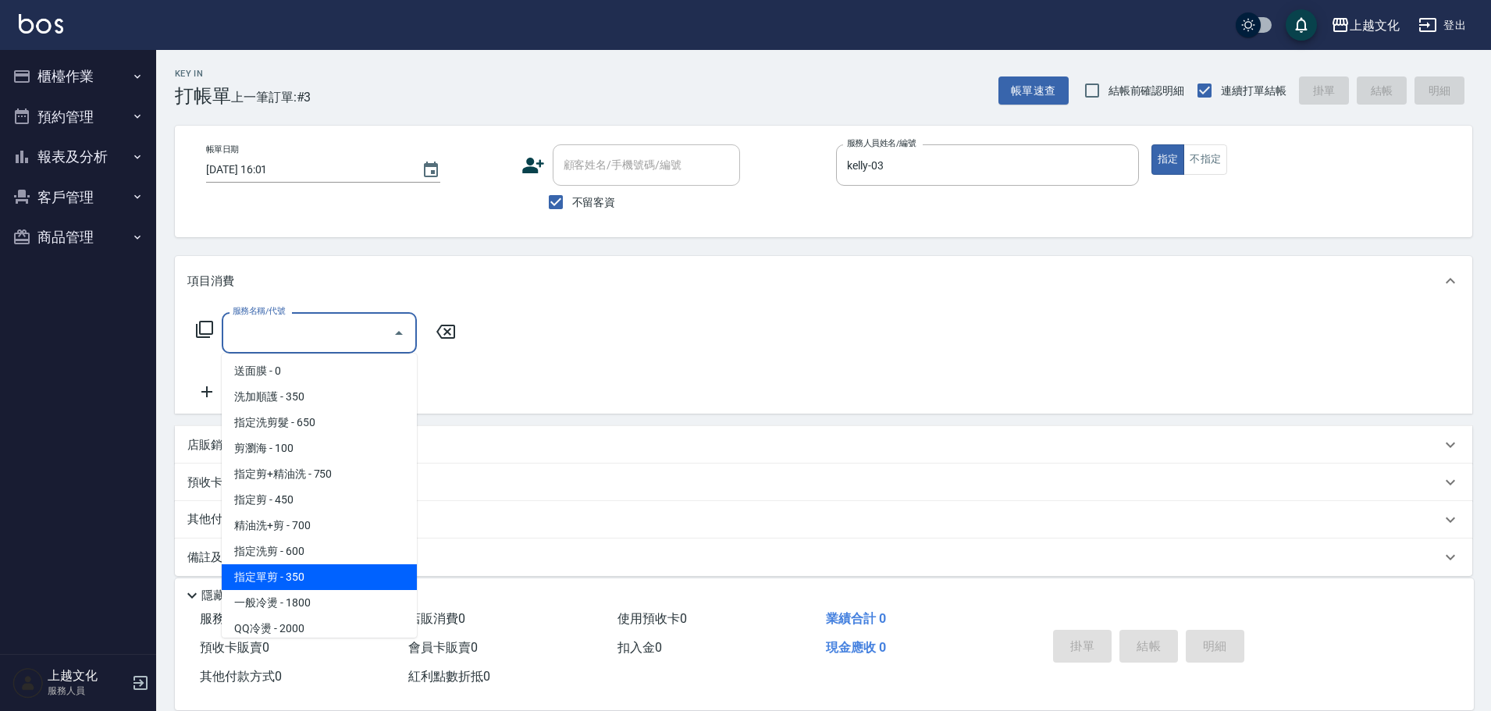
click at [344, 575] on span "指定單剪 - 350" at bounding box center [319, 577] width 195 height 26
type input "指定單剪(209)"
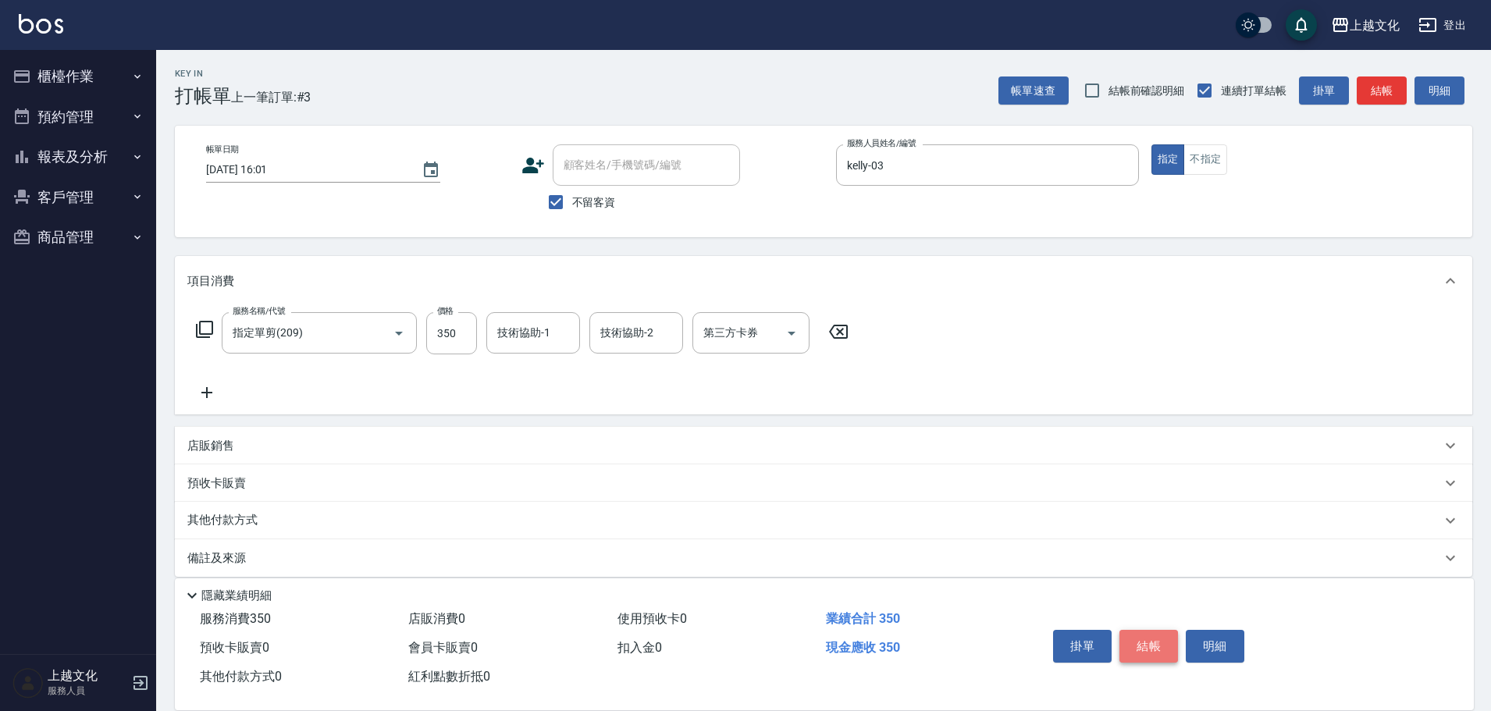
click at [1157, 635] on button "結帳" at bounding box center [1148, 646] width 59 height 33
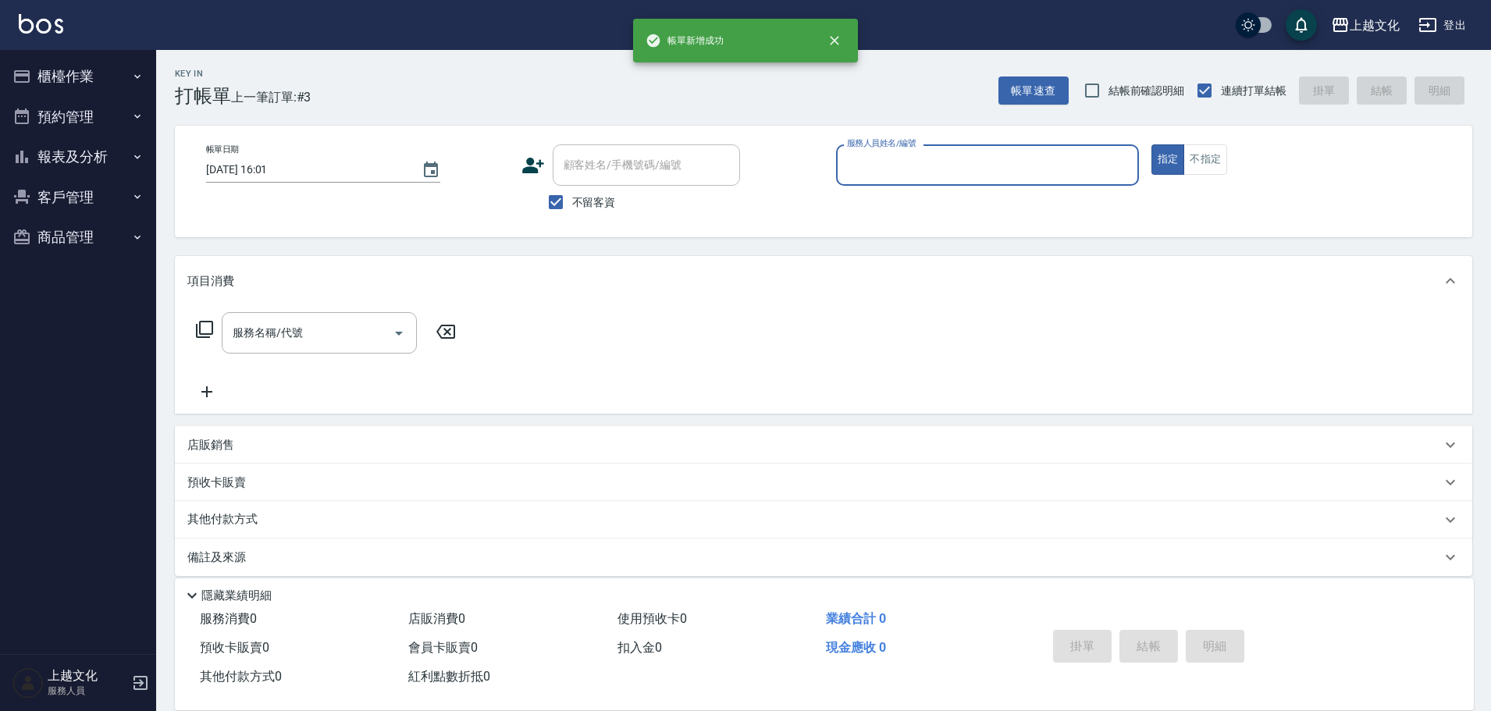
click at [914, 166] on input "服務人員姓名/編號" at bounding box center [987, 164] width 289 height 27
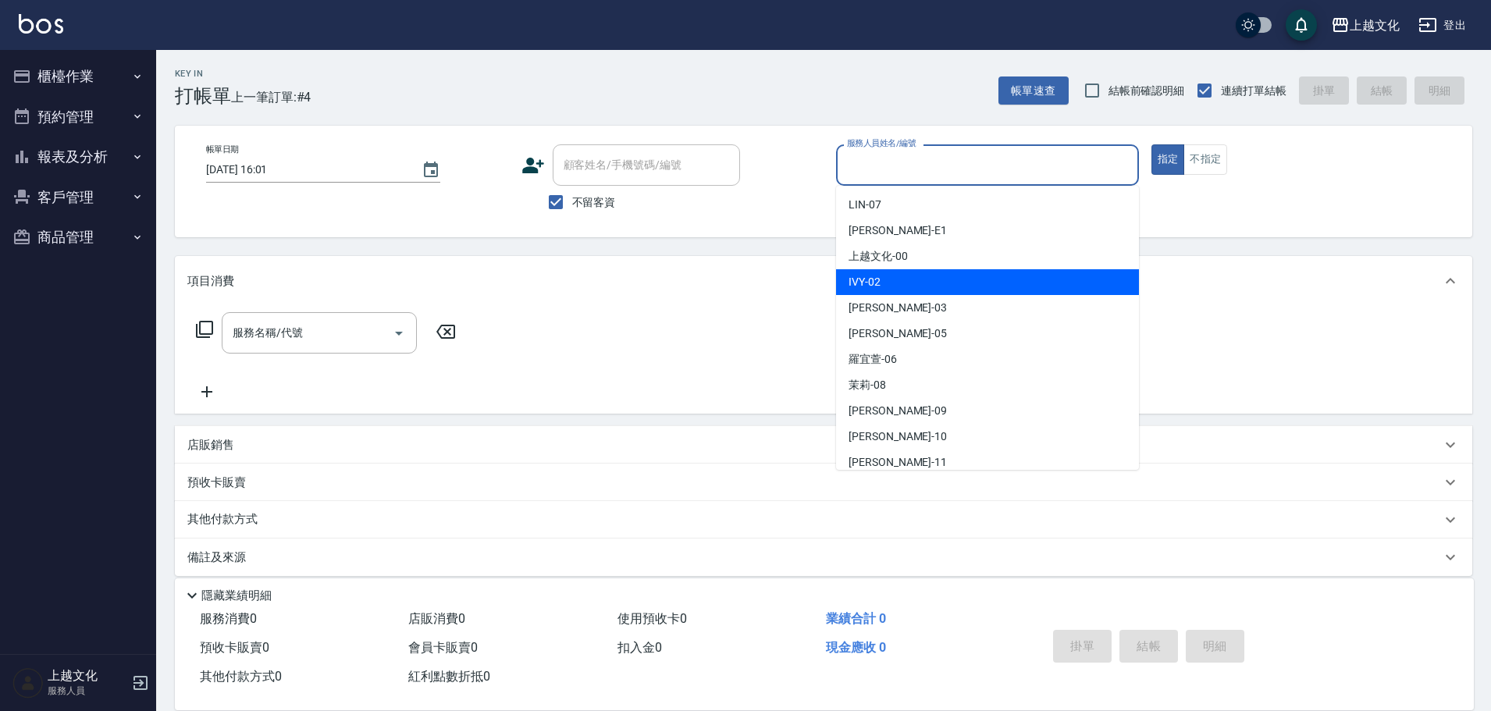
click at [890, 272] on div "IVY -02" at bounding box center [987, 282] width 303 height 26
type input "IVY-02"
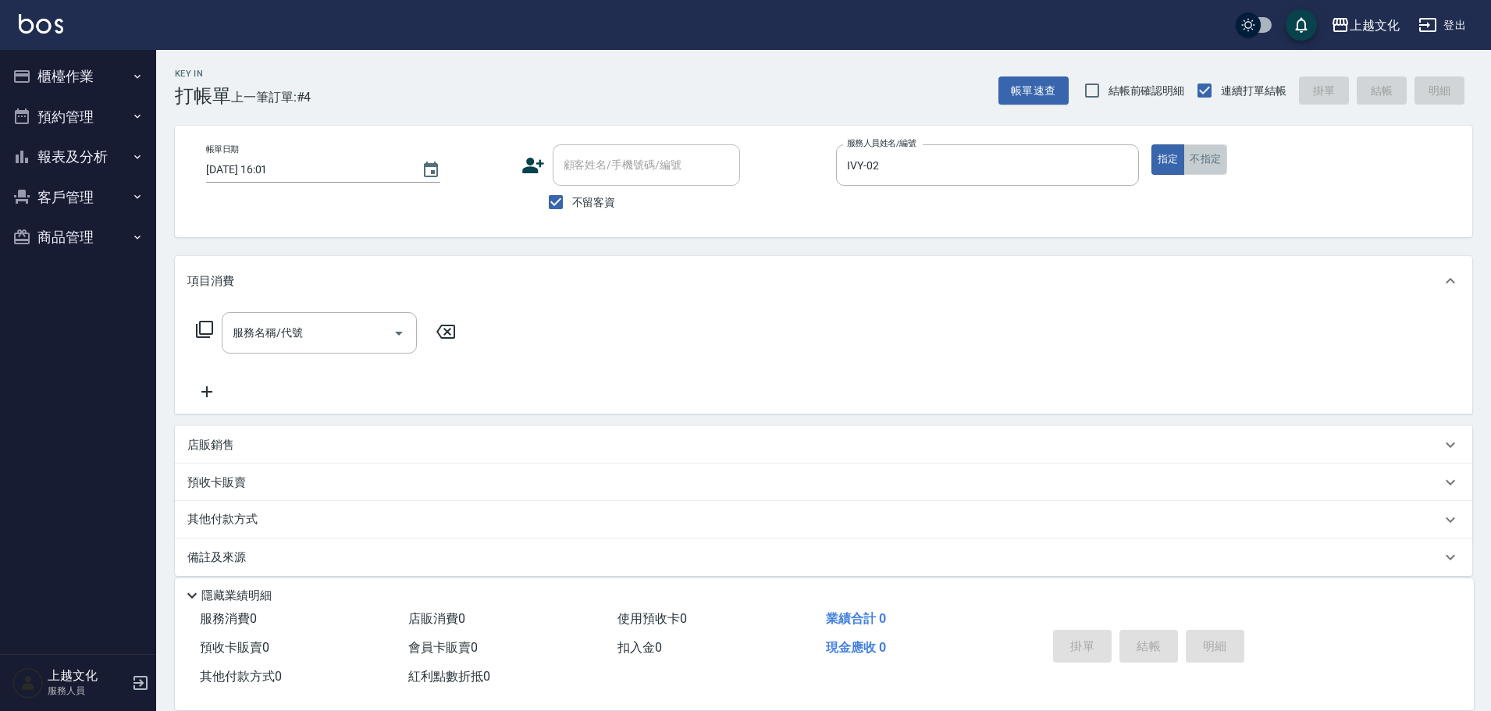
click at [1210, 163] on button "不指定" at bounding box center [1205, 159] width 44 height 30
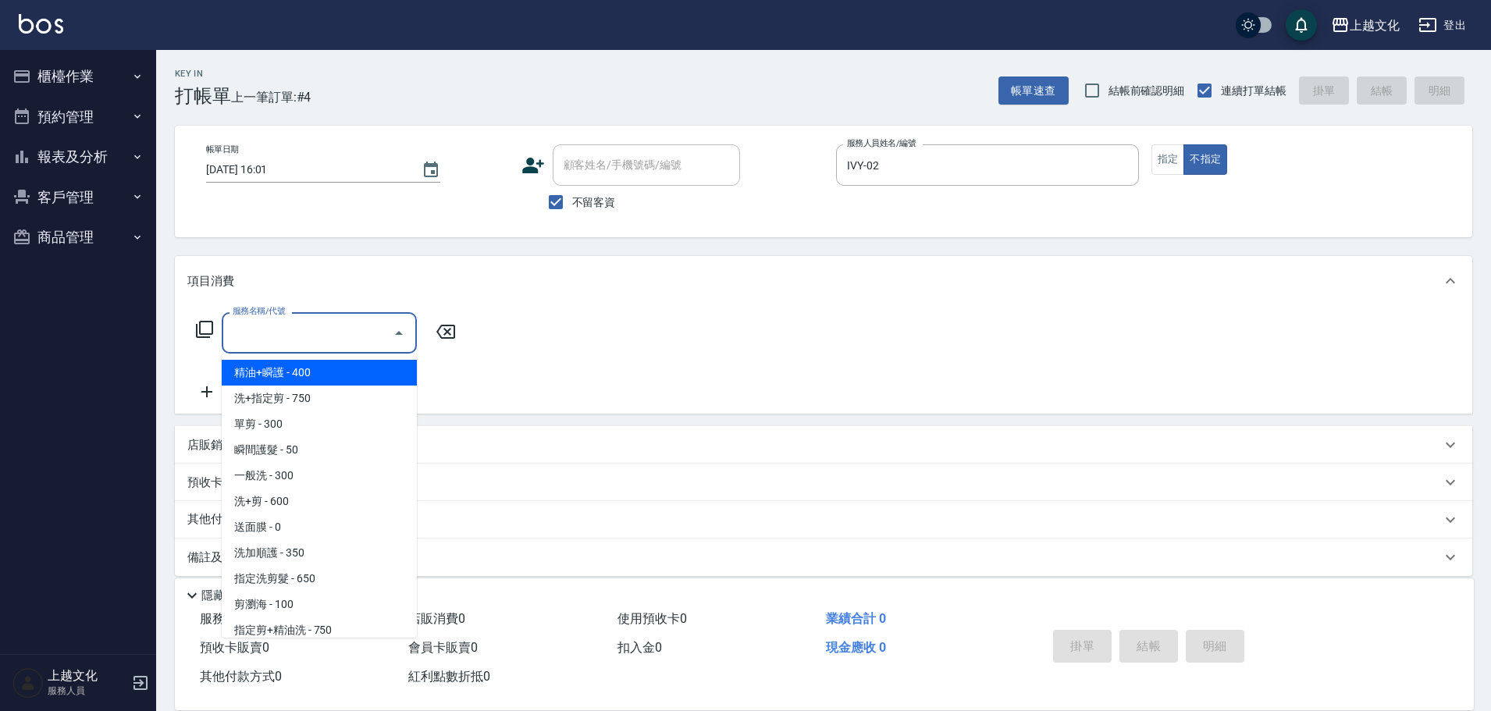
click at [251, 345] on input "服務名稱/代號" at bounding box center [308, 332] width 158 height 27
click at [296, 368] on span "精油+瞬護 - 400" at bounding box center [319, 373] width 195 height 26
type input "精油+瞬護(101)"
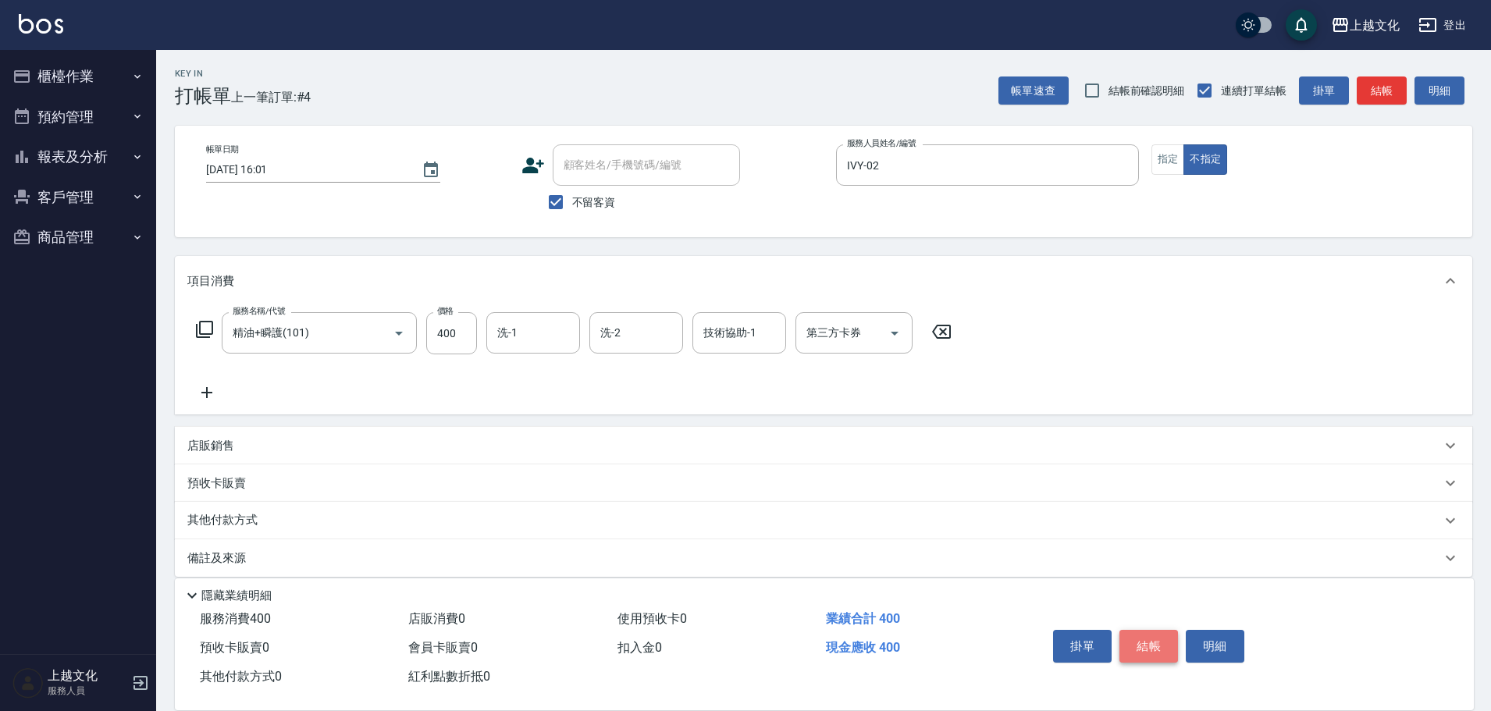
click at [1150, 644] on button "結帳" at bounding box center [1148, 646] width 59 height 33
type input "2025/10/13 16:02"
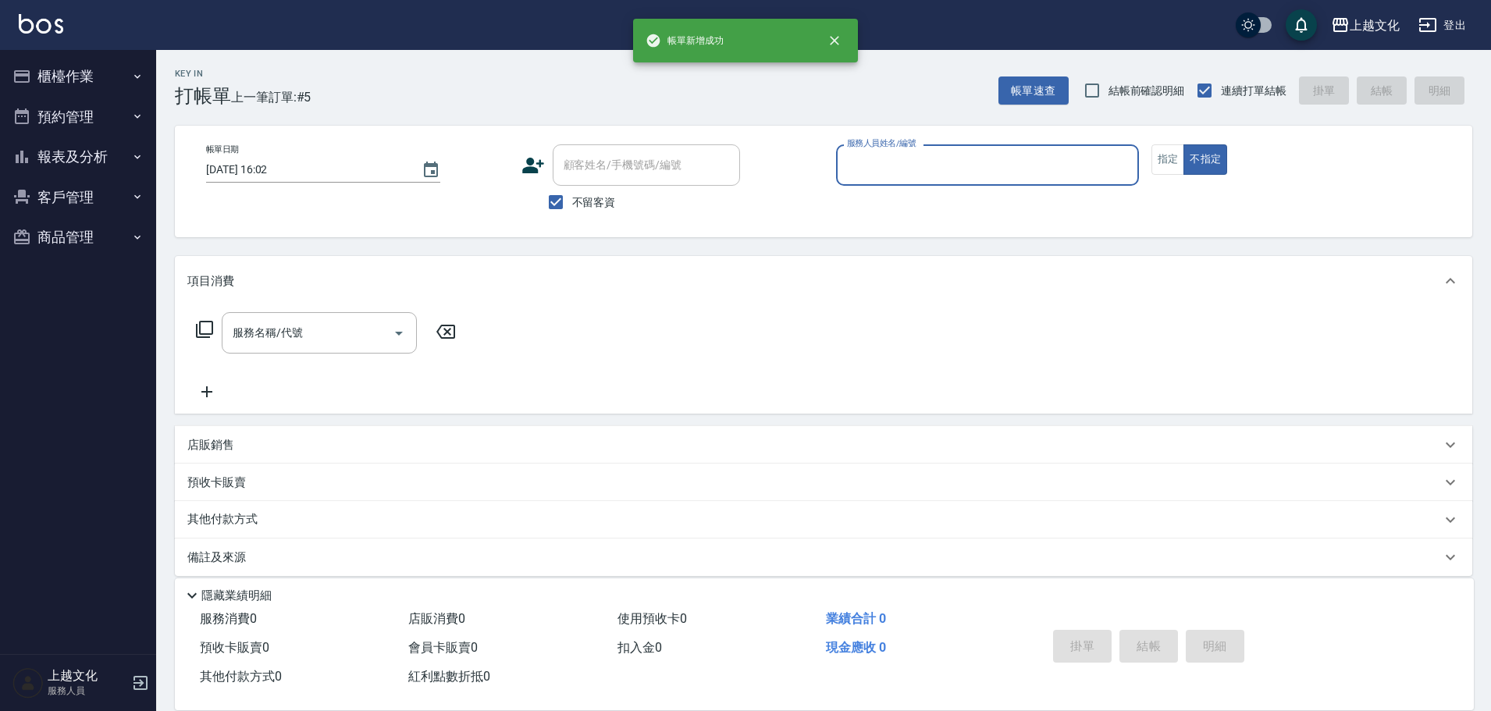
click at [876, 171] on input "服務人員姓名/編號" at bounding box center [987, 164] width 289 height 27
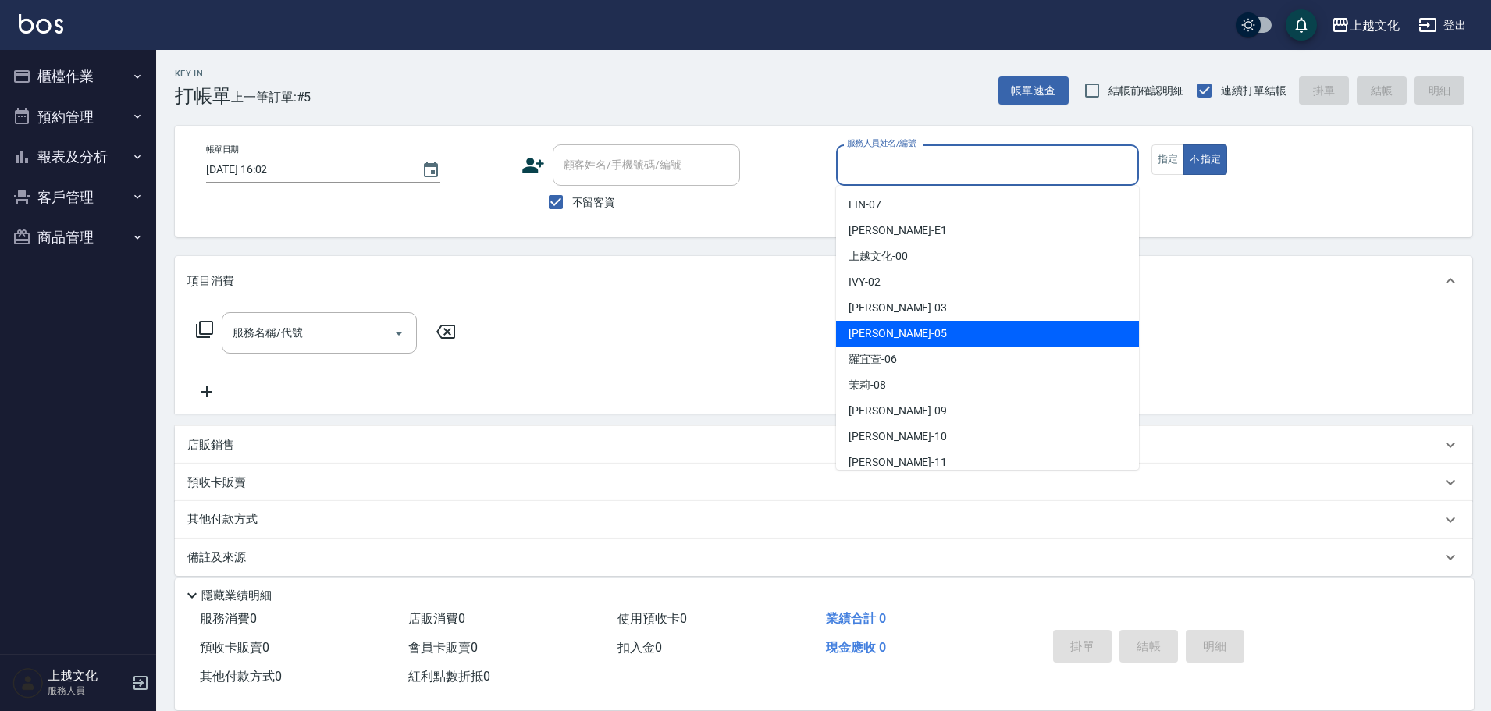
click at [905, 332] on div "EMILY -05" at bounding box center [987, 334] width 303 height 26
type input "EMILY-05"
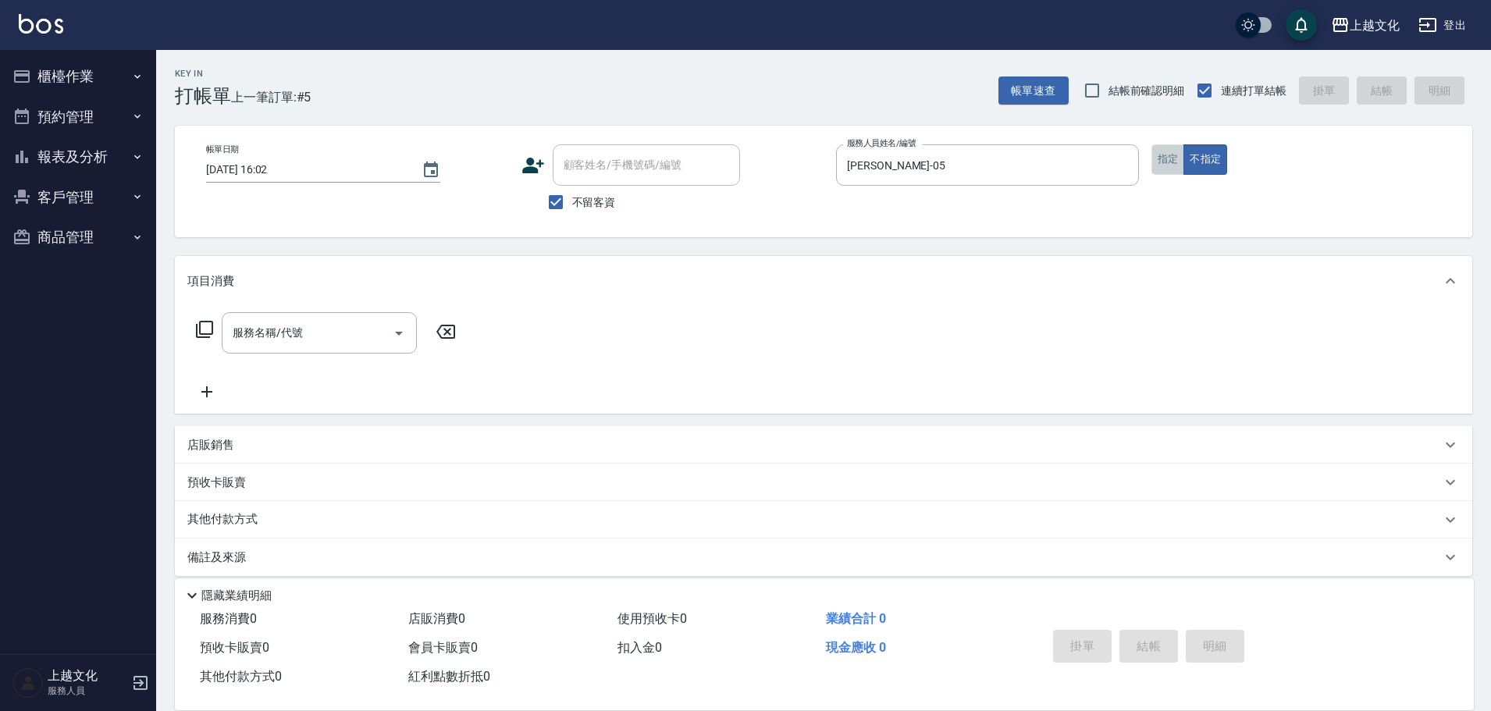
drag, startPoint x: 1161, startPoint y: 160, endPoint x: 702, endPoint y: 268, distance: 471.4
click at [1160, 161] on button "指定" at bounding box center [1168, 159] width 34 height 30
click at [324, 339] on input "服務名稱/代號" at bounding box center [308, 332] width 158 height 27
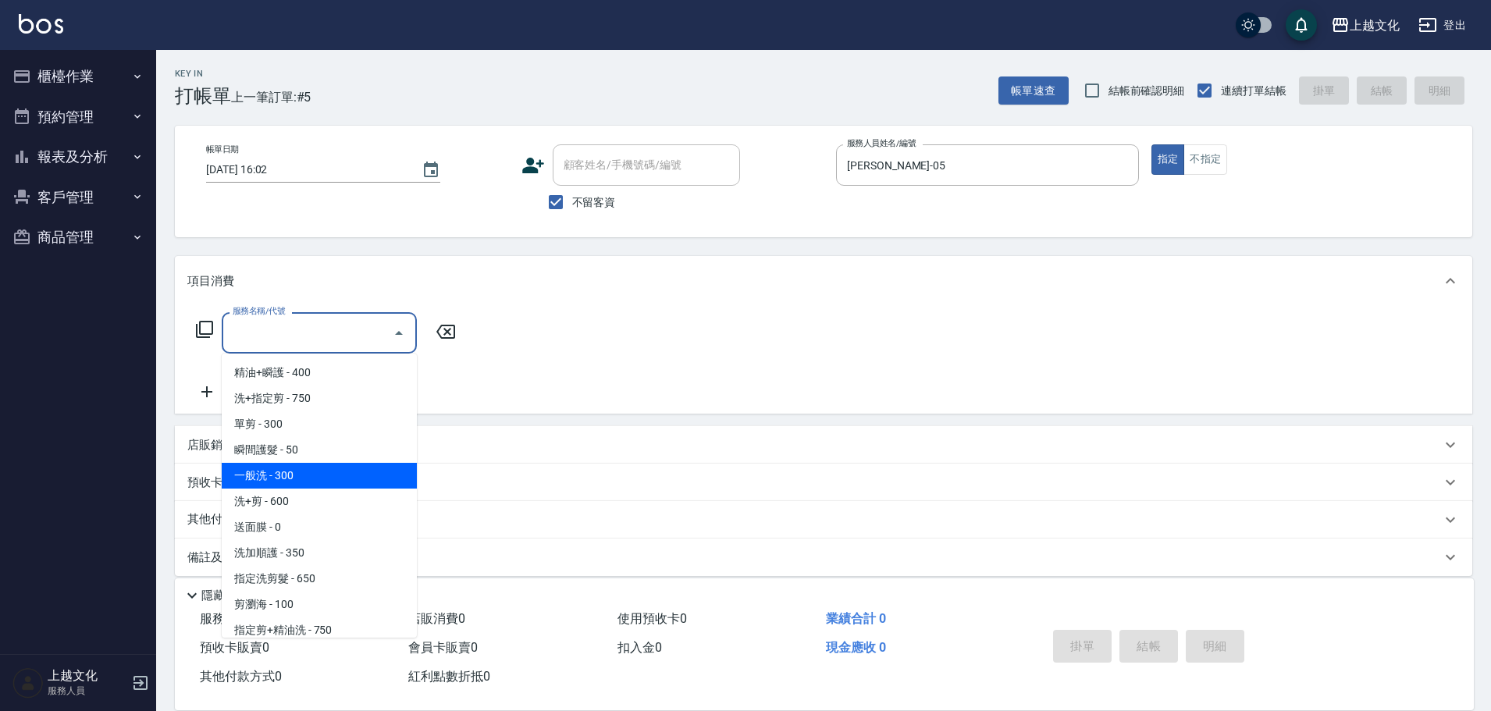
scroll to position [78, 0]
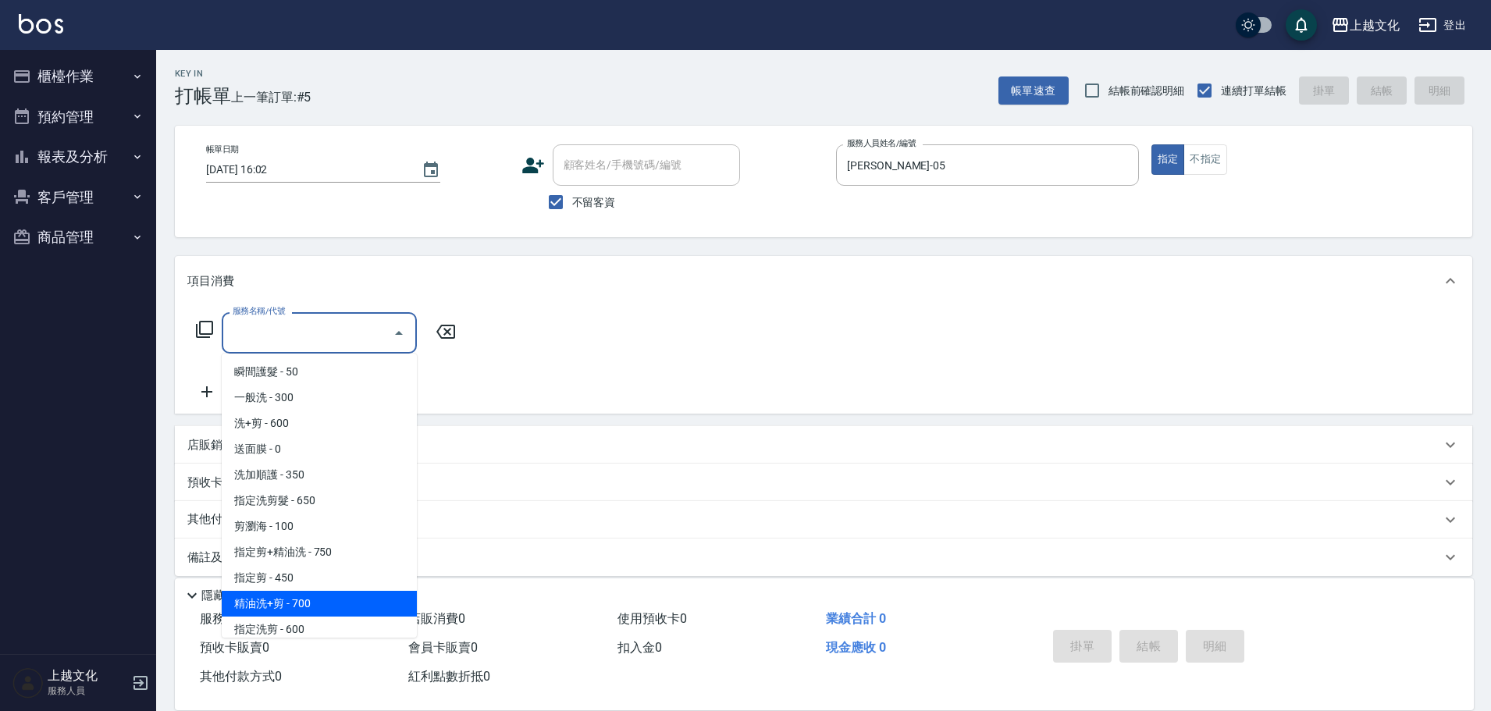
drag, startPoint x: 340, startPoint y: 598, endPoint x: 503, endPoint y: 627, distance: 165.0
click at [342, 598] on span "精油洗+剪 - 700" at bounding box center [319, 604] width 195 height 26
type input "精油洗+剪(207)"
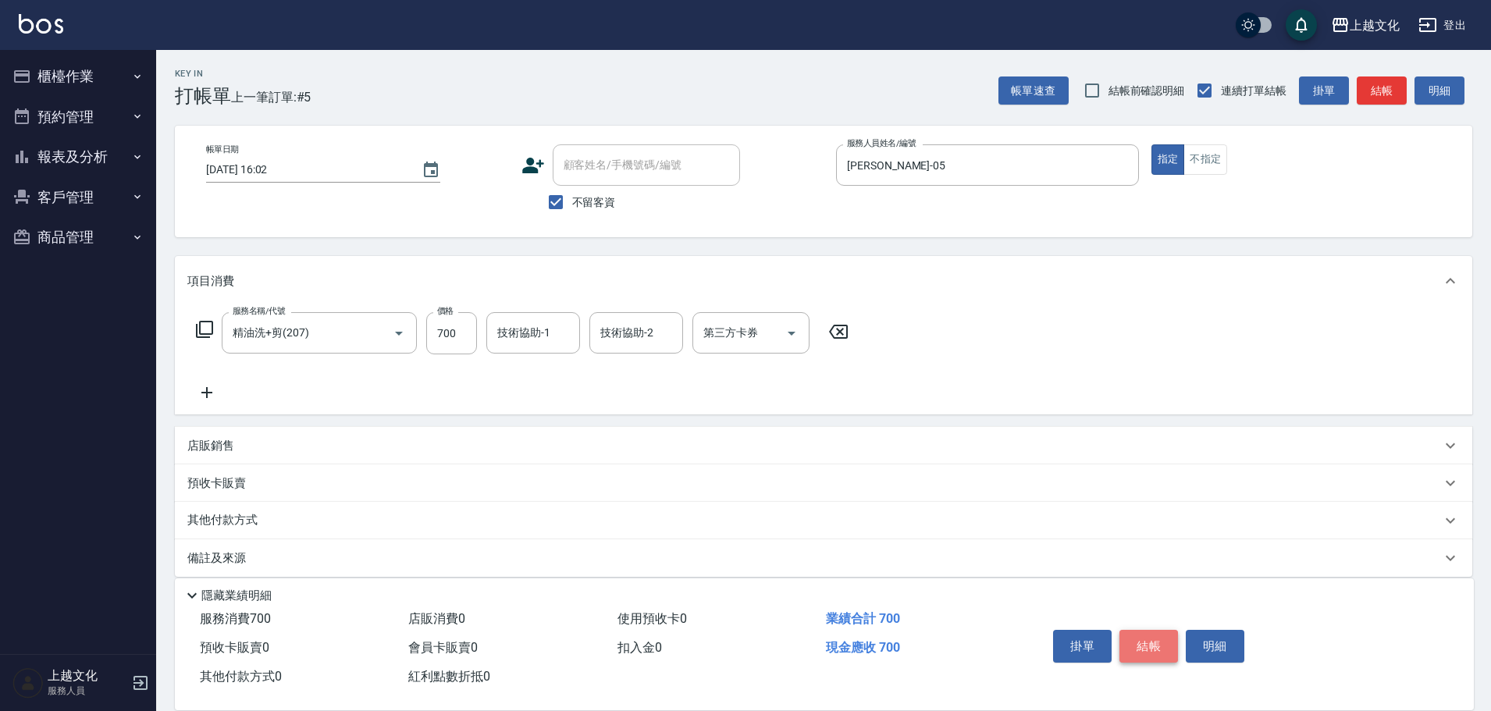
click at [1130, 649] on button "結帳" at bounding box center [1148, 646] width 59 height 33
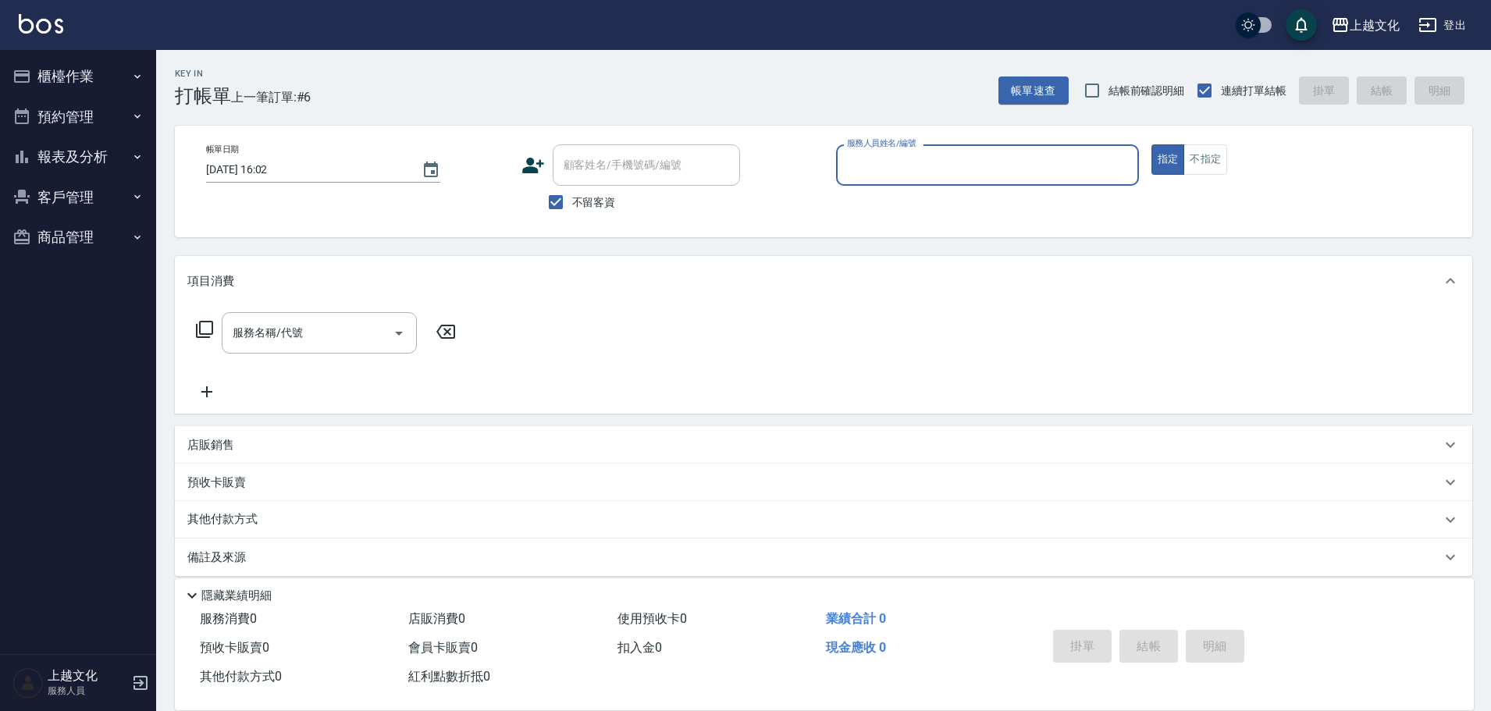
click at [928, 164] on input "服務人員姓名/編號" at bounding box center [987, 164] width 289 height 27
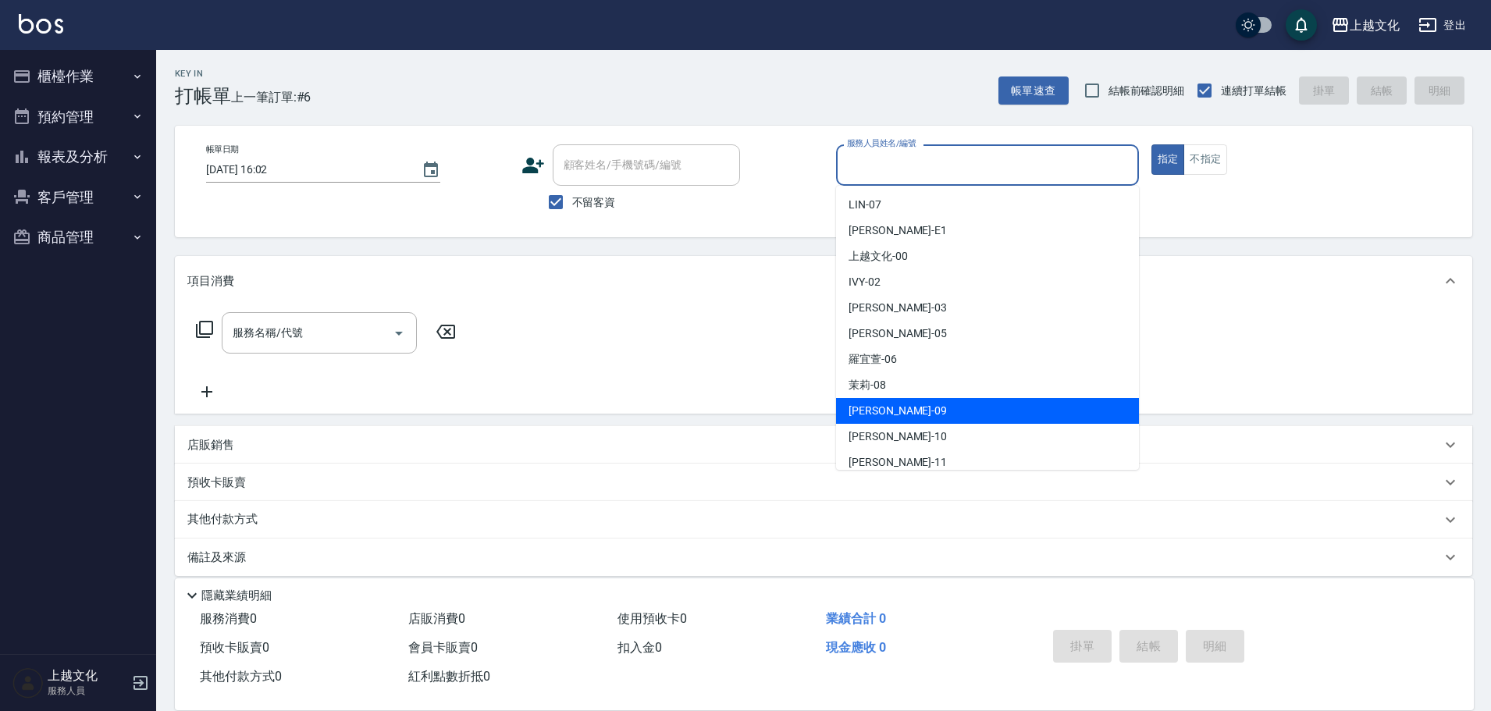
drag, startPoint x: 908, startPoint y: 408, endPoint x: 943, endPoint y: 392, distance: 38.8
click at [908, 408] on div "jason -09" at bounding box center [987, 411] width 303 height 26
type input "jason-09"
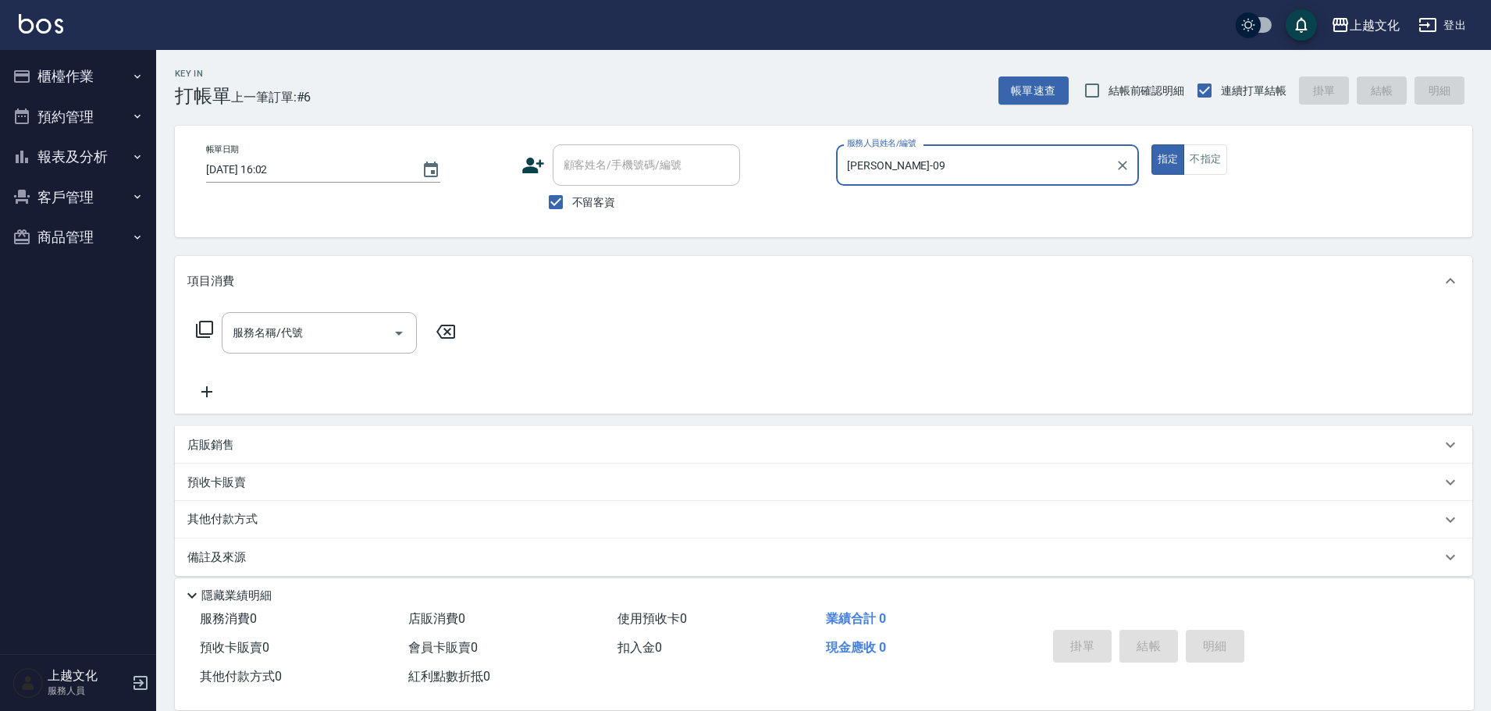
click at [1206, 175] on div "帳單日期 2025/10/13 16:02 顧客姓名/手機號碼/編號 顧客姓名/手機號碼/編號 不留客資 服務人員姓名/編號 jason-09 服務人員姓名/…" at bounding box center [824, 181] width 1260 height 74
click at [1190, 160] on button "不指定" at bounding box center [1205, 159] width 44 height 30
click at [208, 328] on icon at bounding box center [204, 329] width 19 height 19
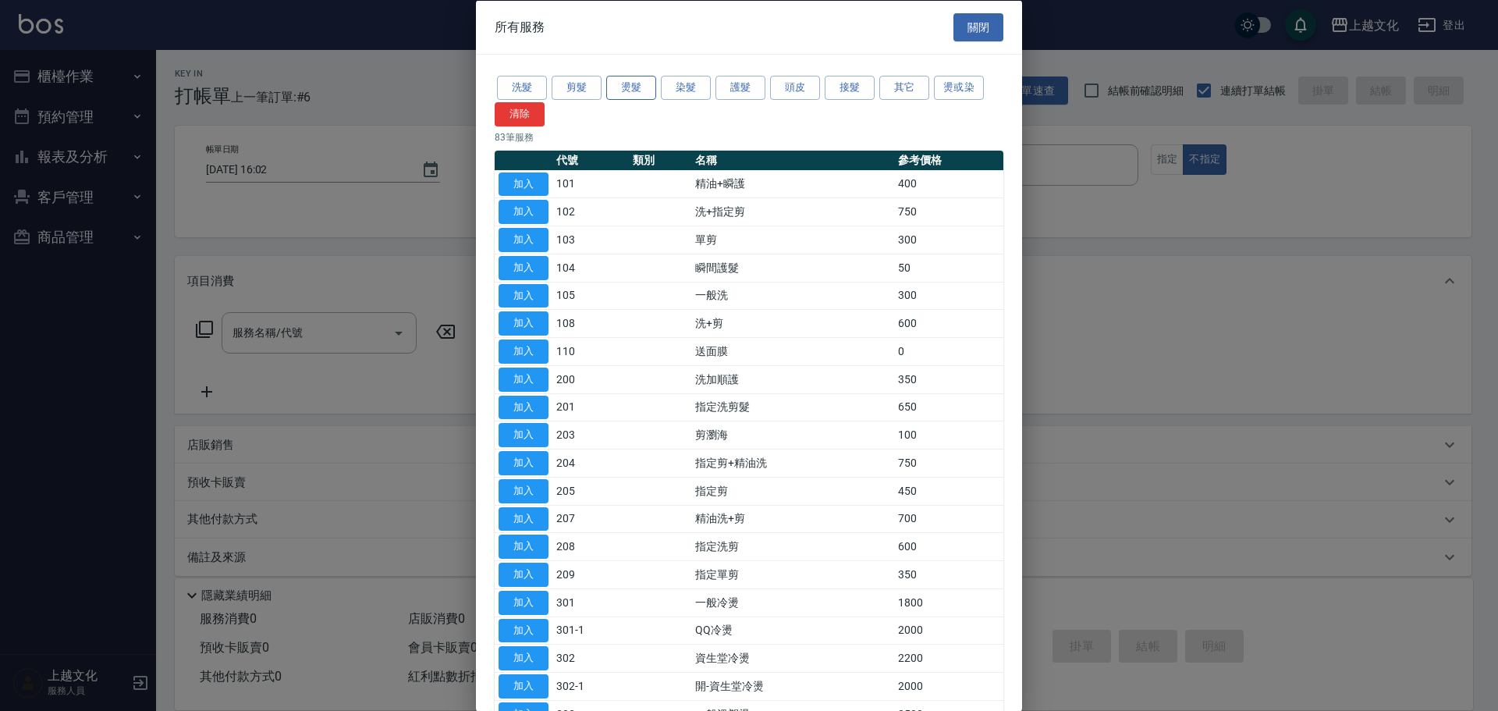
click at [633, 86] on button "燙髮" at bounding box center [631, 88] width 50 height 24
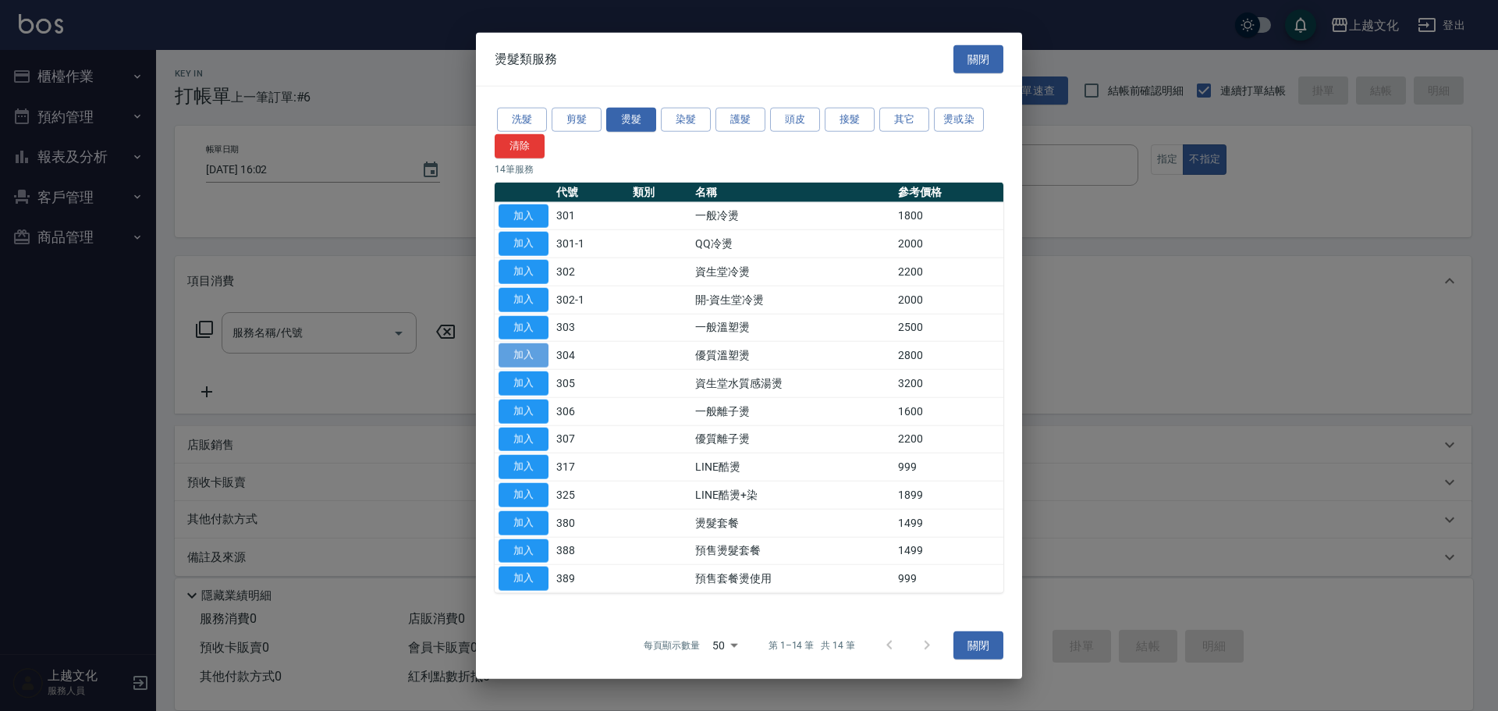
click at [514, 351] on button "加入" at bounding box center [524, 355] width 50 height 24
type input "優質溫塑燙(304)"
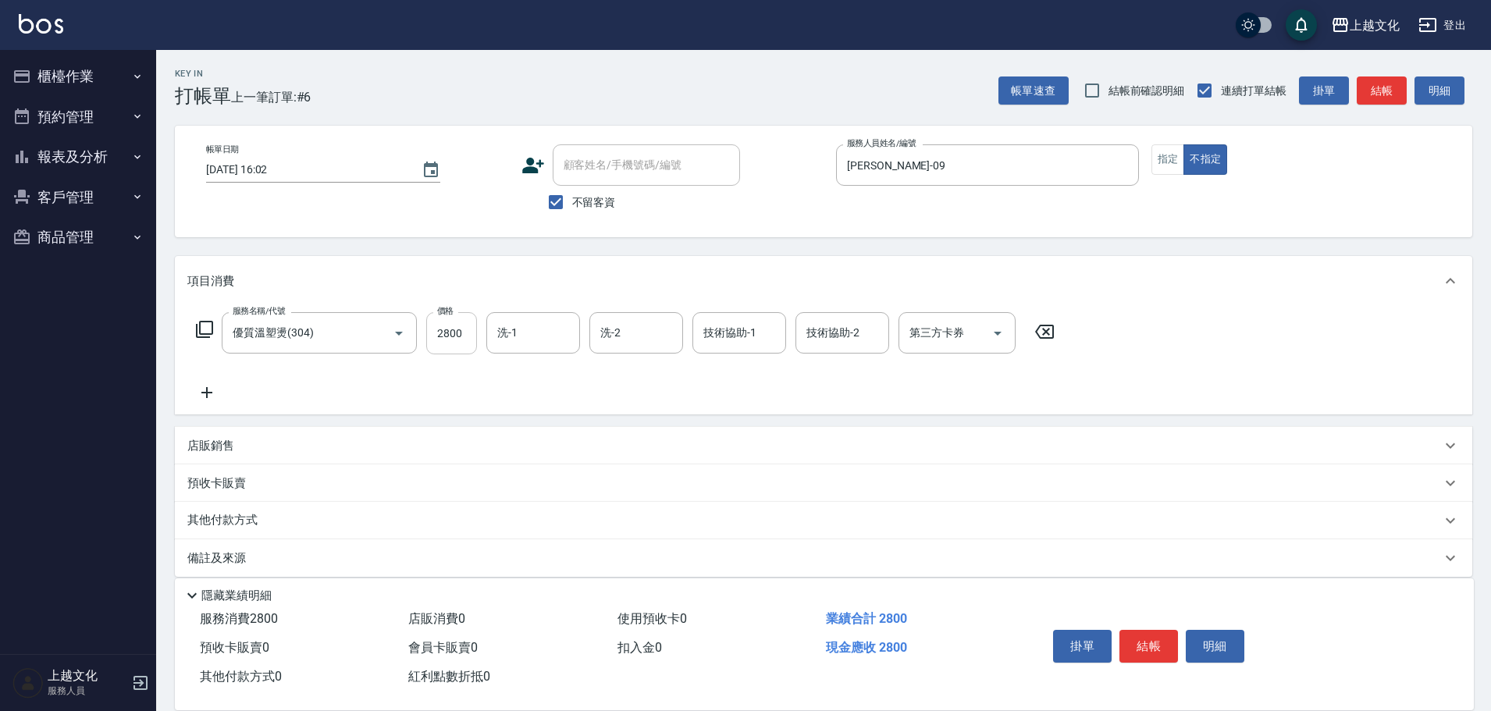
click at [459, 339] on input "2800" at bounding box center [451, 333] width 51 height 42
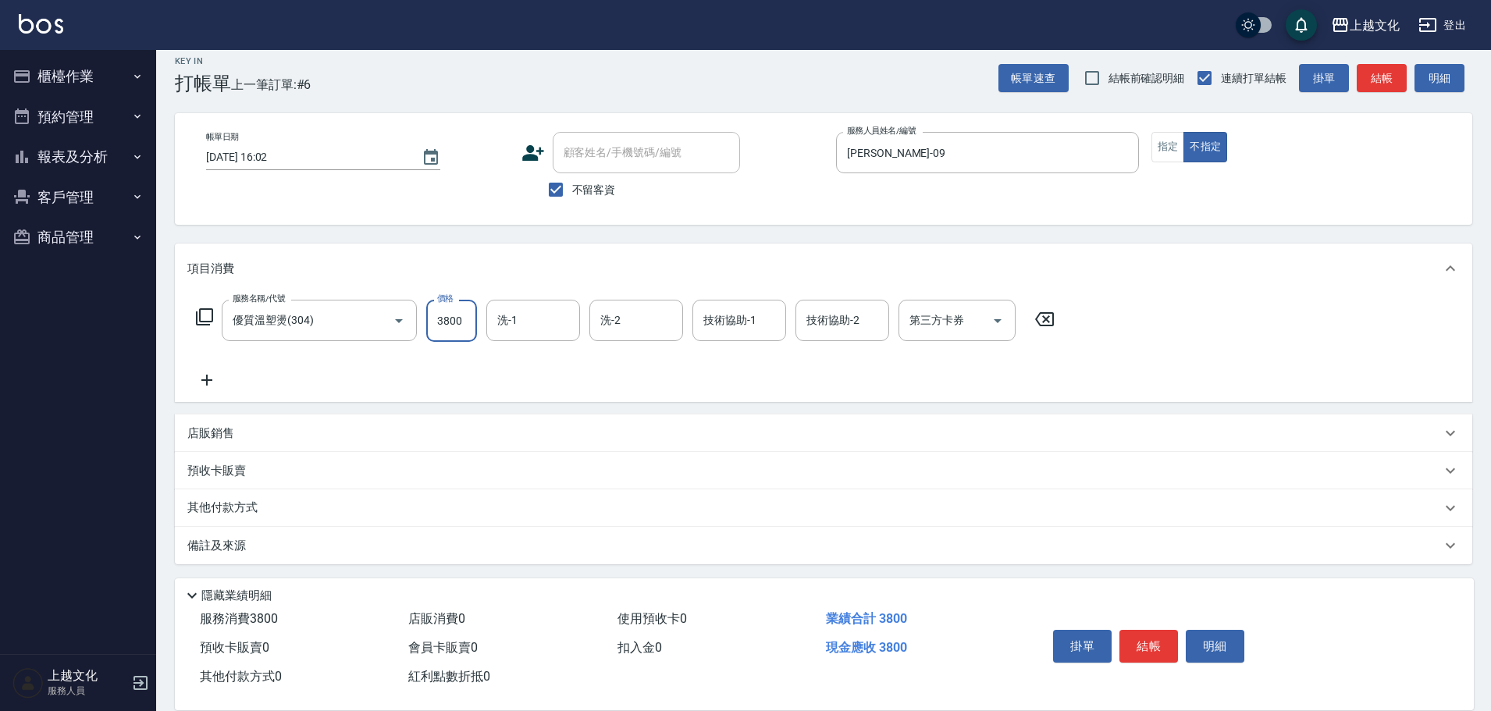
scroll to position [16, 0]
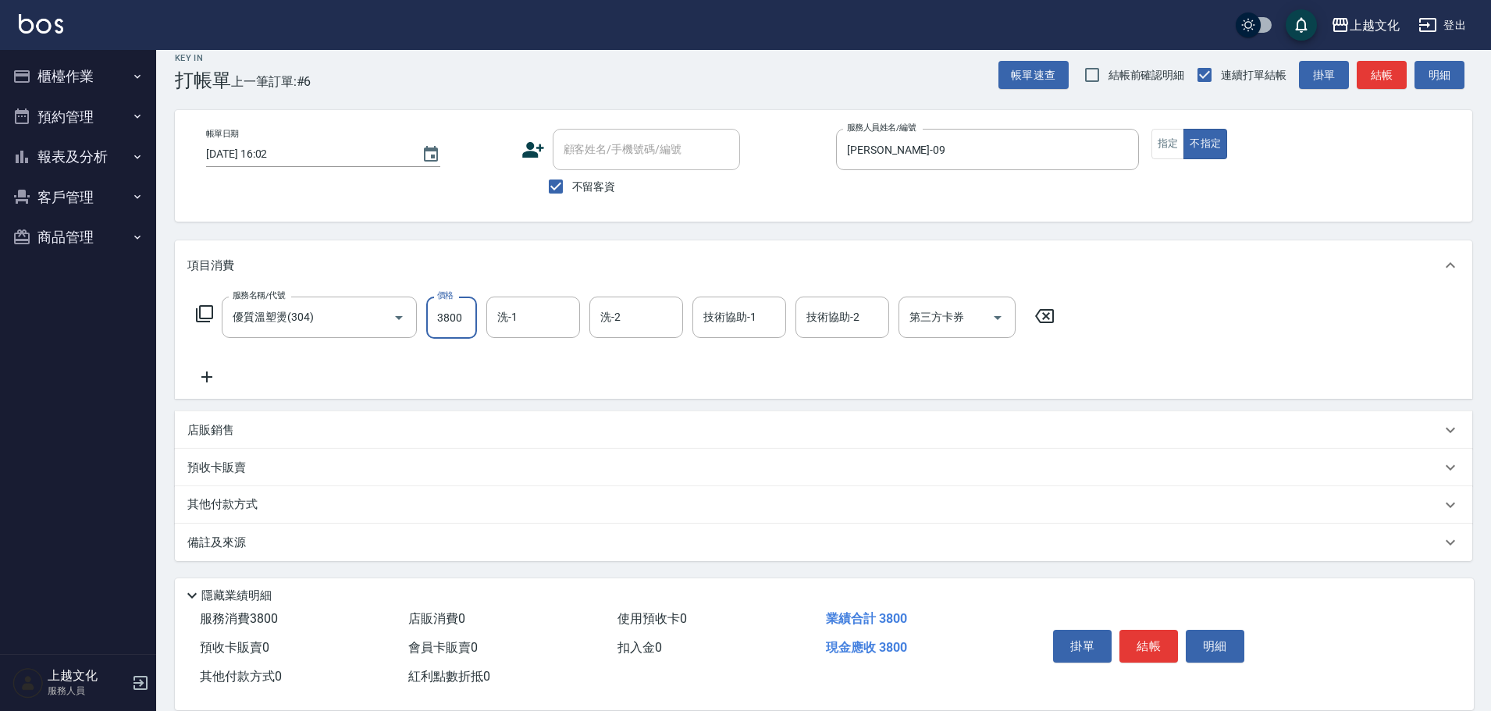
type input "3800"
click at [219, 502] on p "其他付款方式" at bounding box center [226, 504] width 78 height 17
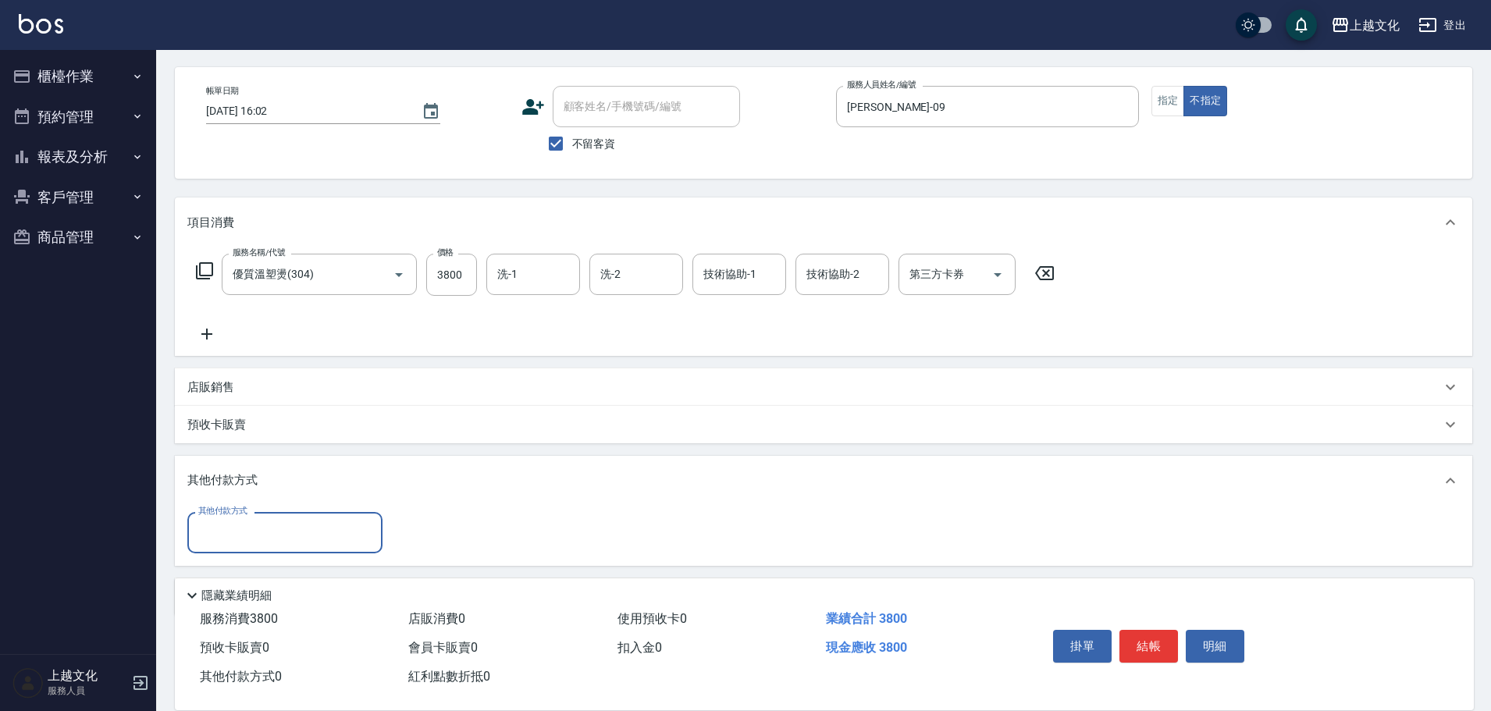
scroll to position [113, 0]
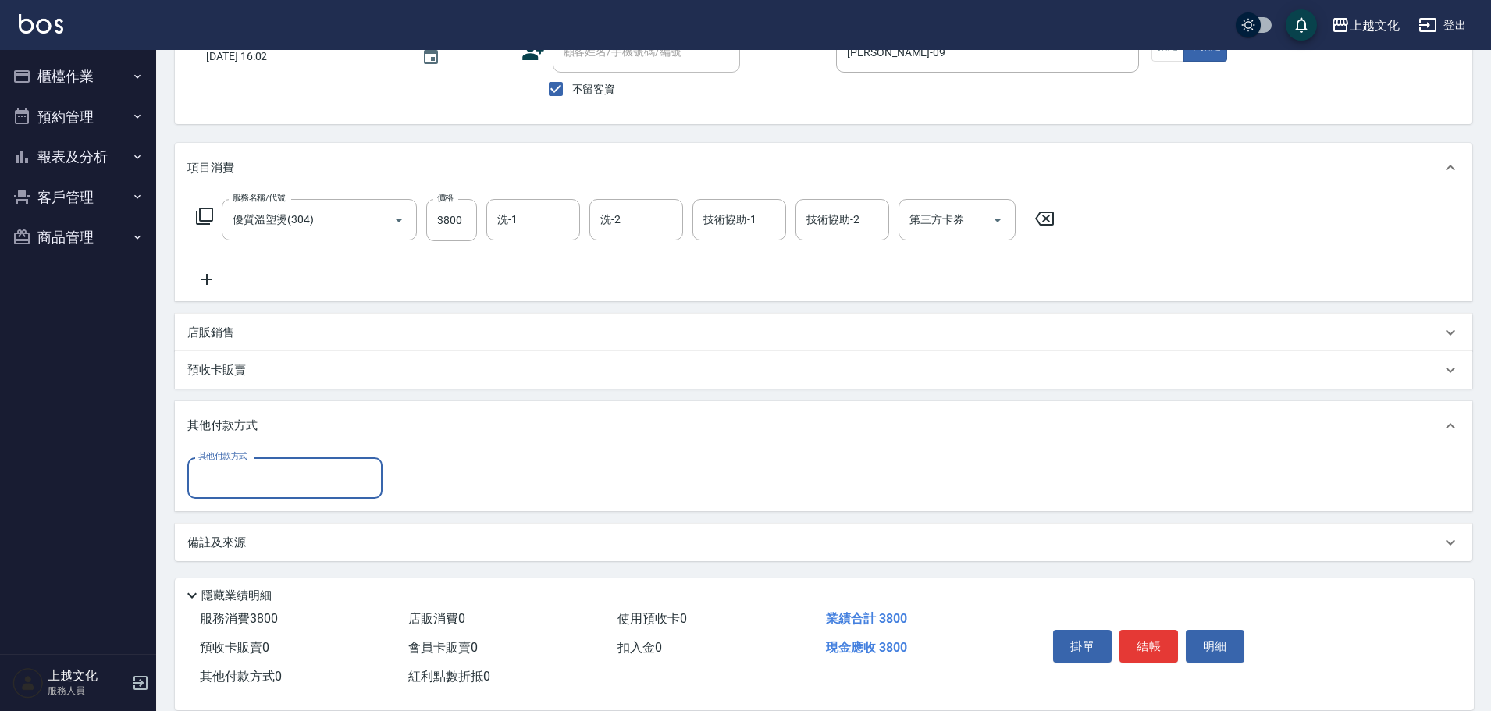
click at [213, 477] on input "其他付款方式" at bounding box center [284, 477] width 181 height 27
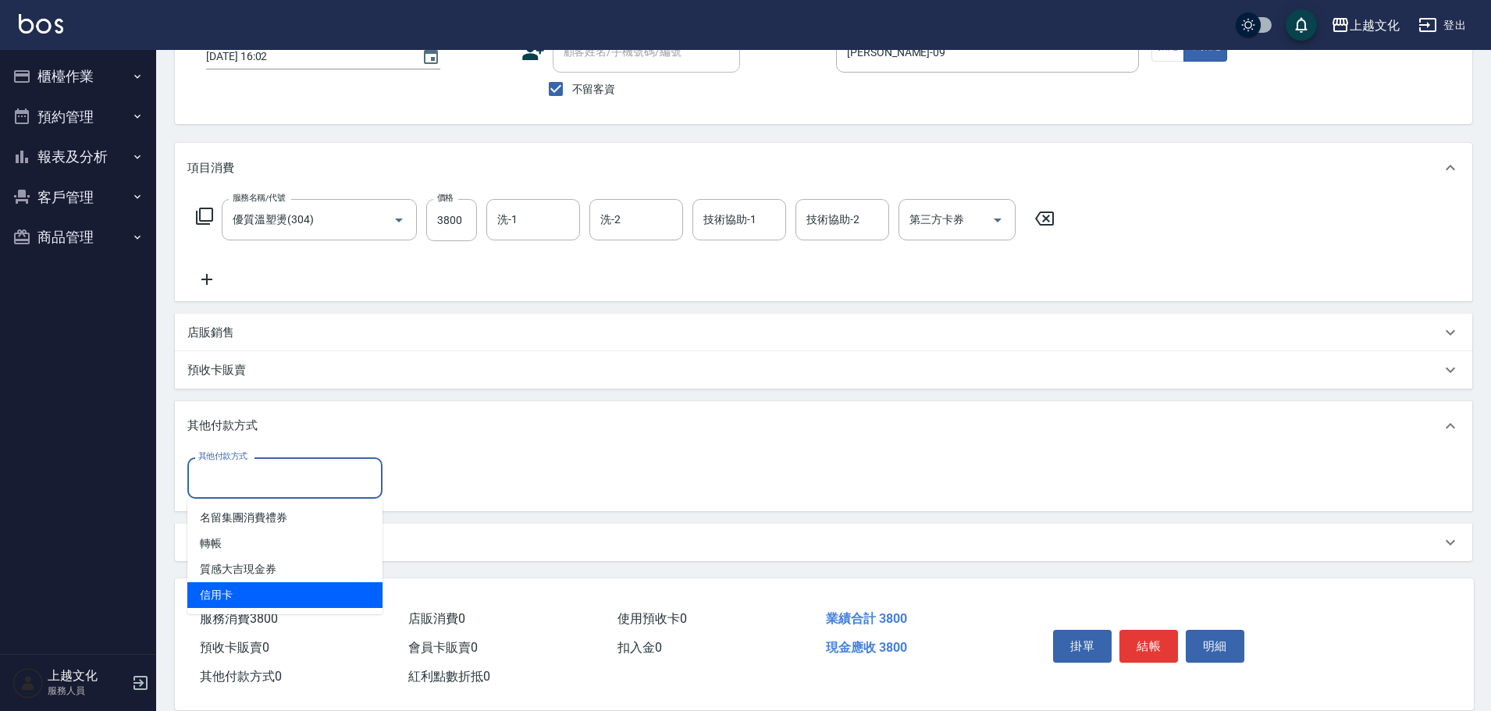
click at [222, 593] on span "信用卡" at bounding box center [284, 595] width 195 height 26
type input "信用卡"
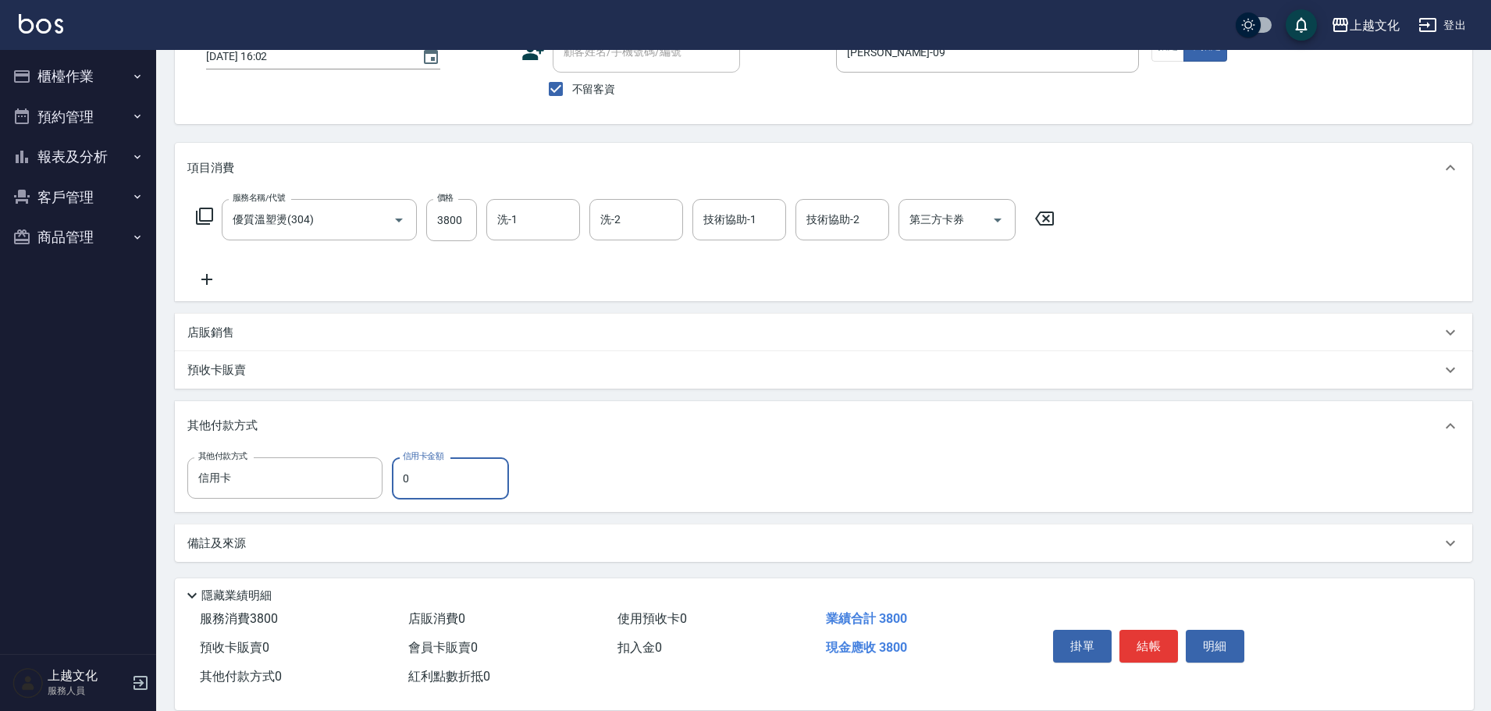
click at [400, 482] on input "0" at bounding box center [450, 478] width 117 height 42
type input "3800"
click at [1153, 642] on button "結帳" at bounding box center [1148, 646] width 59 height 33
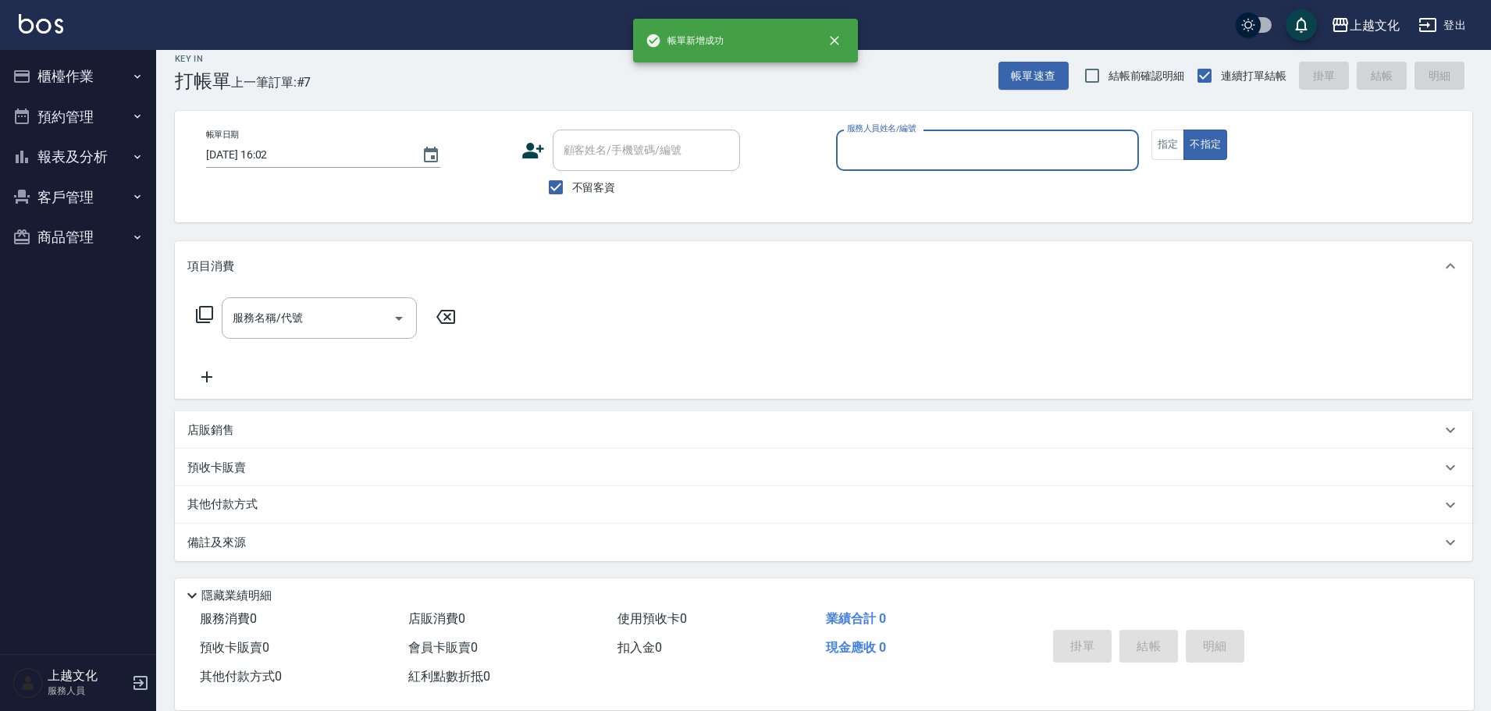
scroll to position [15, 0]
click at [963, 151] on input "服務人員姓名/編號" at bounding box center [987, 150] width 289 height 27
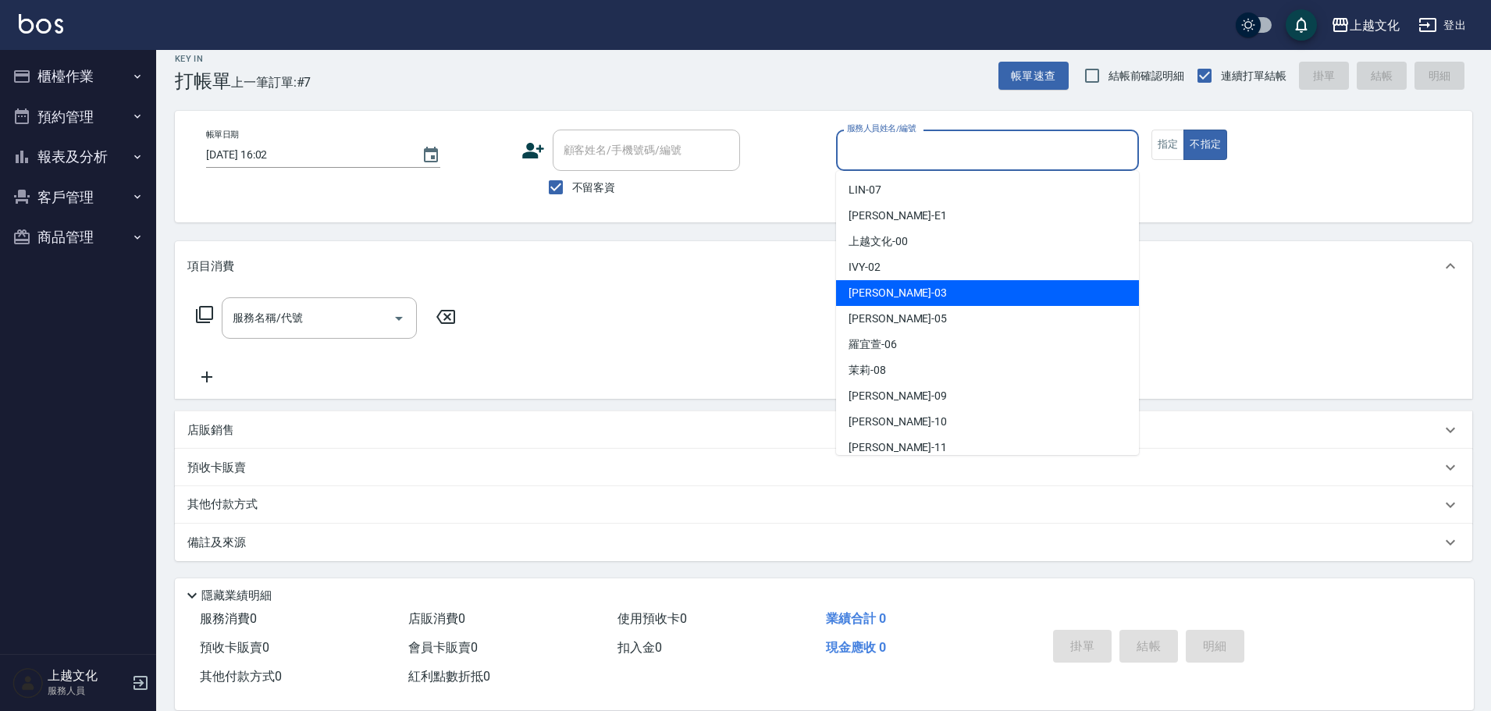
click at [909, 289] on div "kelly -03" at bounding box center [987, 293] width 303 height 26
type input "kelly-03"
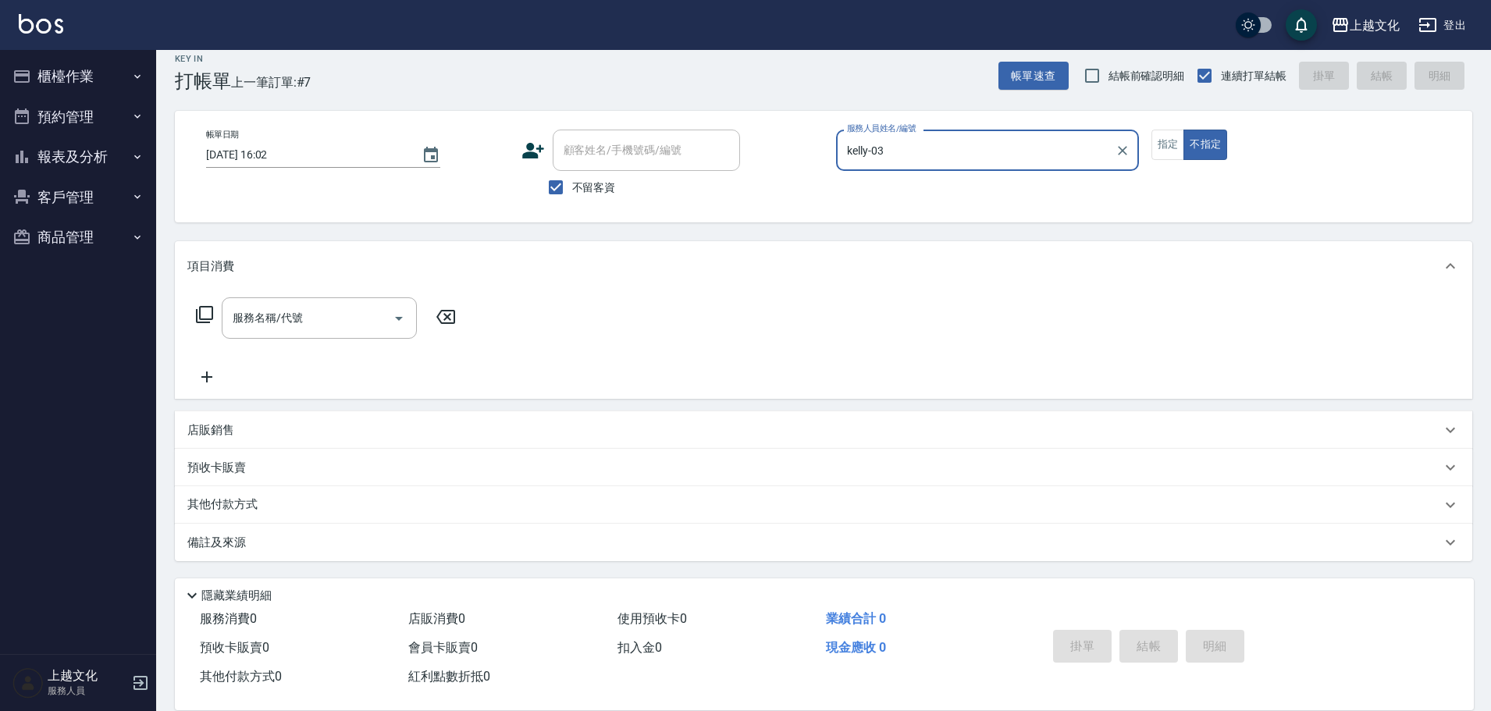
click at [209, 314] on icon at bounding box center [204, 314] width 19 height 19
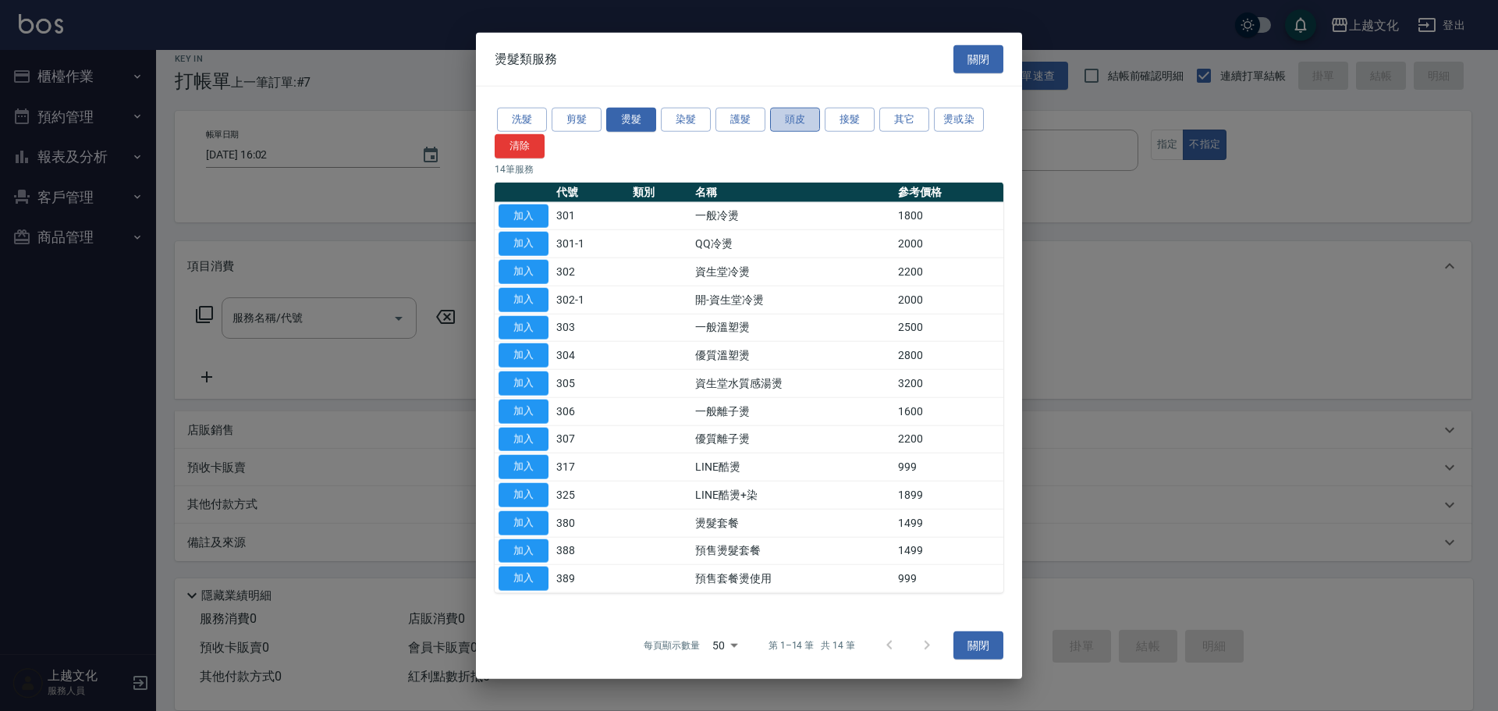
drag, startPoint x: 790, startPoint y: 116, endPoint x: 727, endPoint y: 156, distance: 74.0
click at [790, 117] on button "頭皮" at bounding box center [795, 120] width 50 height 24
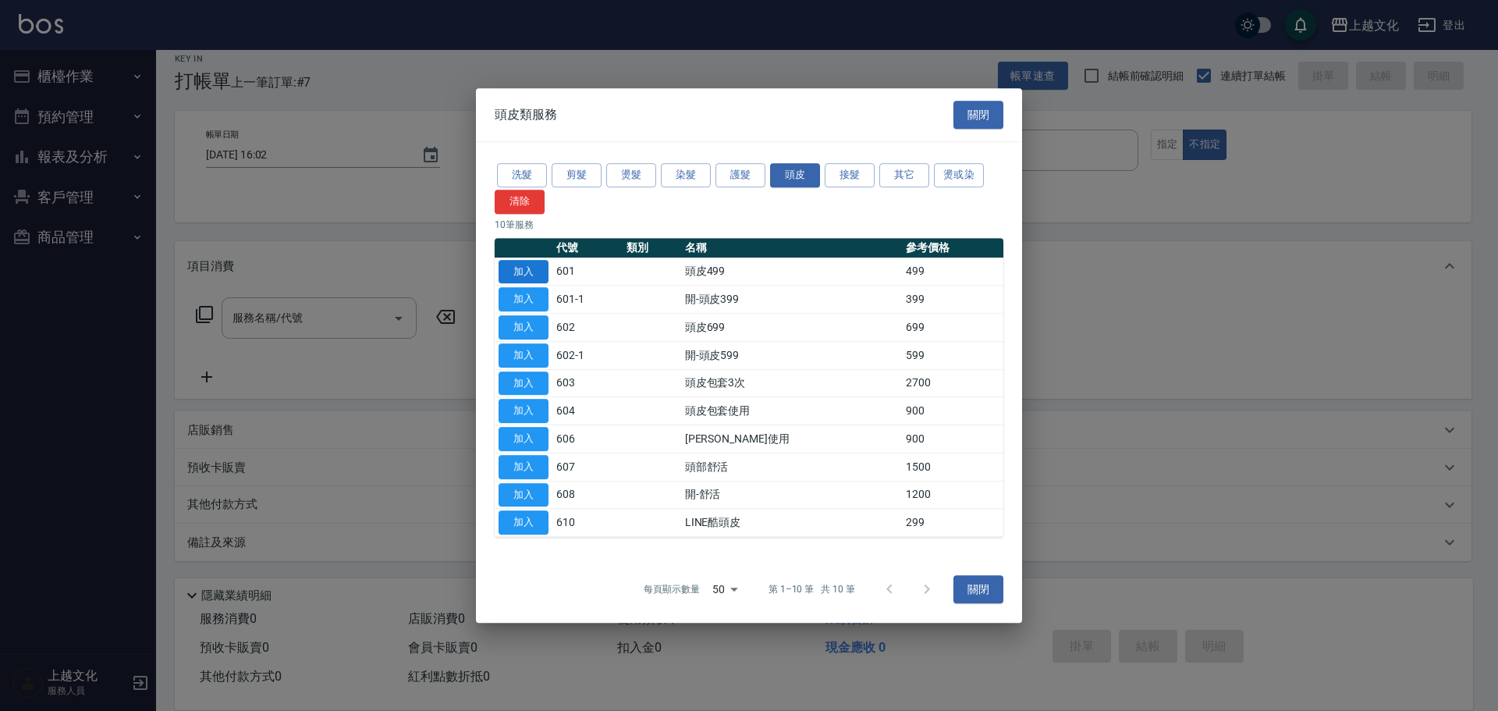
click at [528, 270] on button "加入" at bounding box center [524, 272] width 50 height 24
type input "頭皮499(601)"
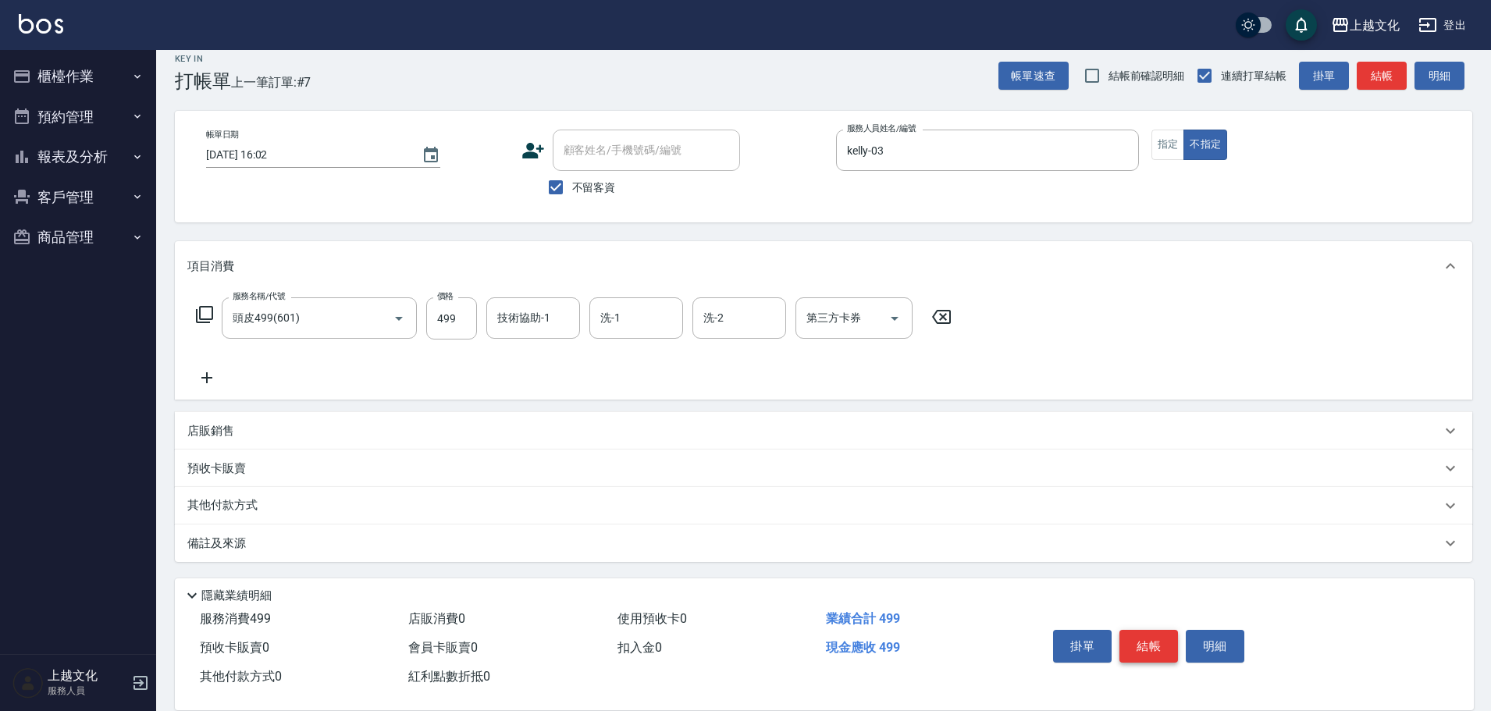
click at [1138, 638] on button "結帳" at bounding box center [1148, 646] width 59 height 33
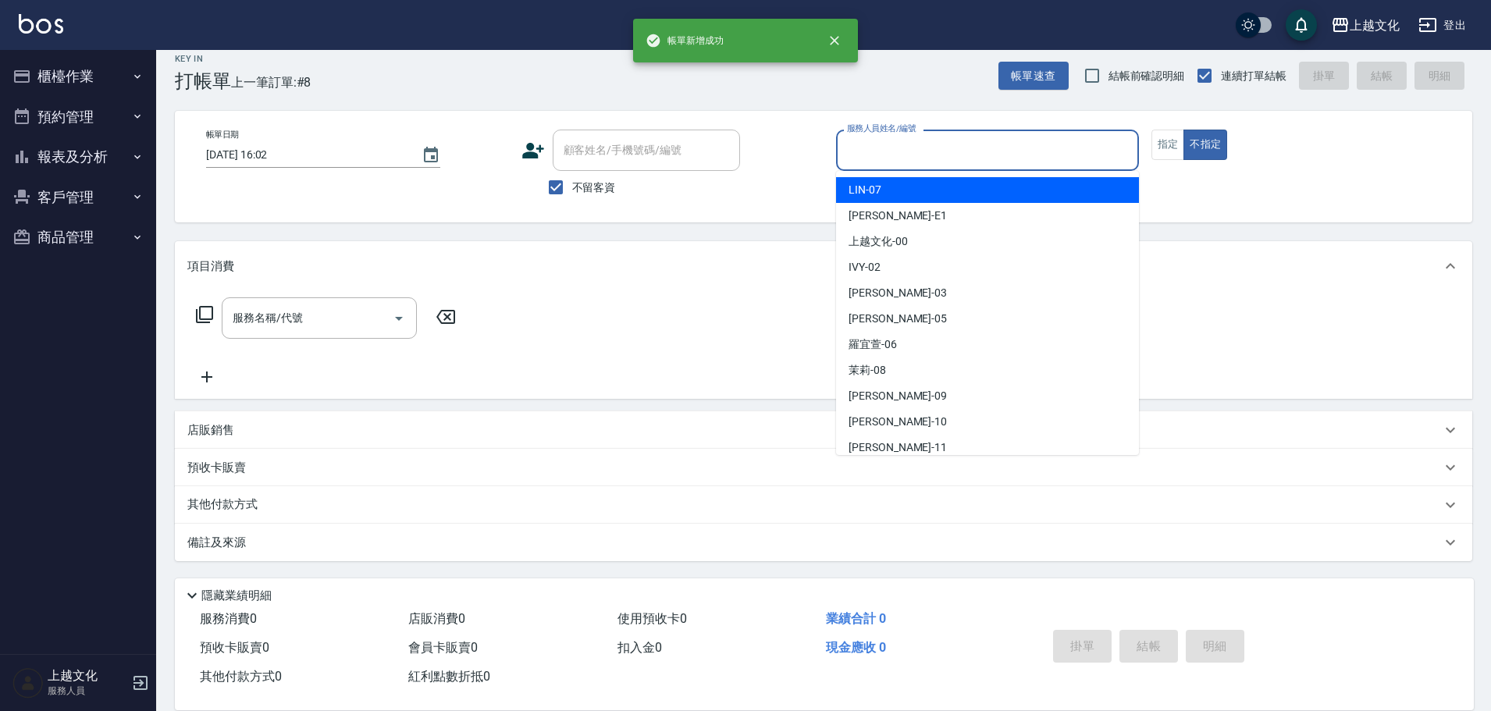
click at [915, 162] on input "服務人員姓名/編號" at bounding box center [987, 150] width 289 height 27
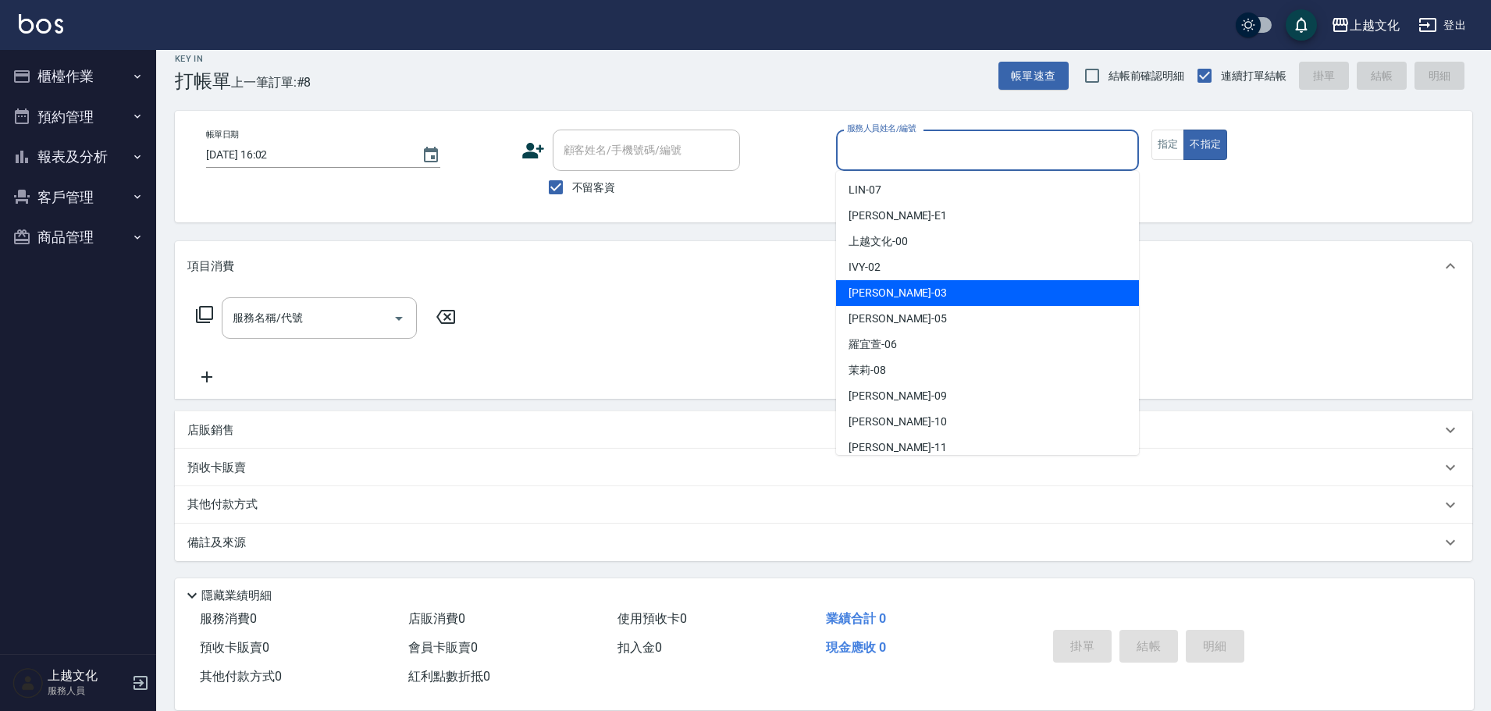
click at [904, 290] on div "kelly -03" at bounding box center [987, 293] width 303 height 26
type input "kelly-03"
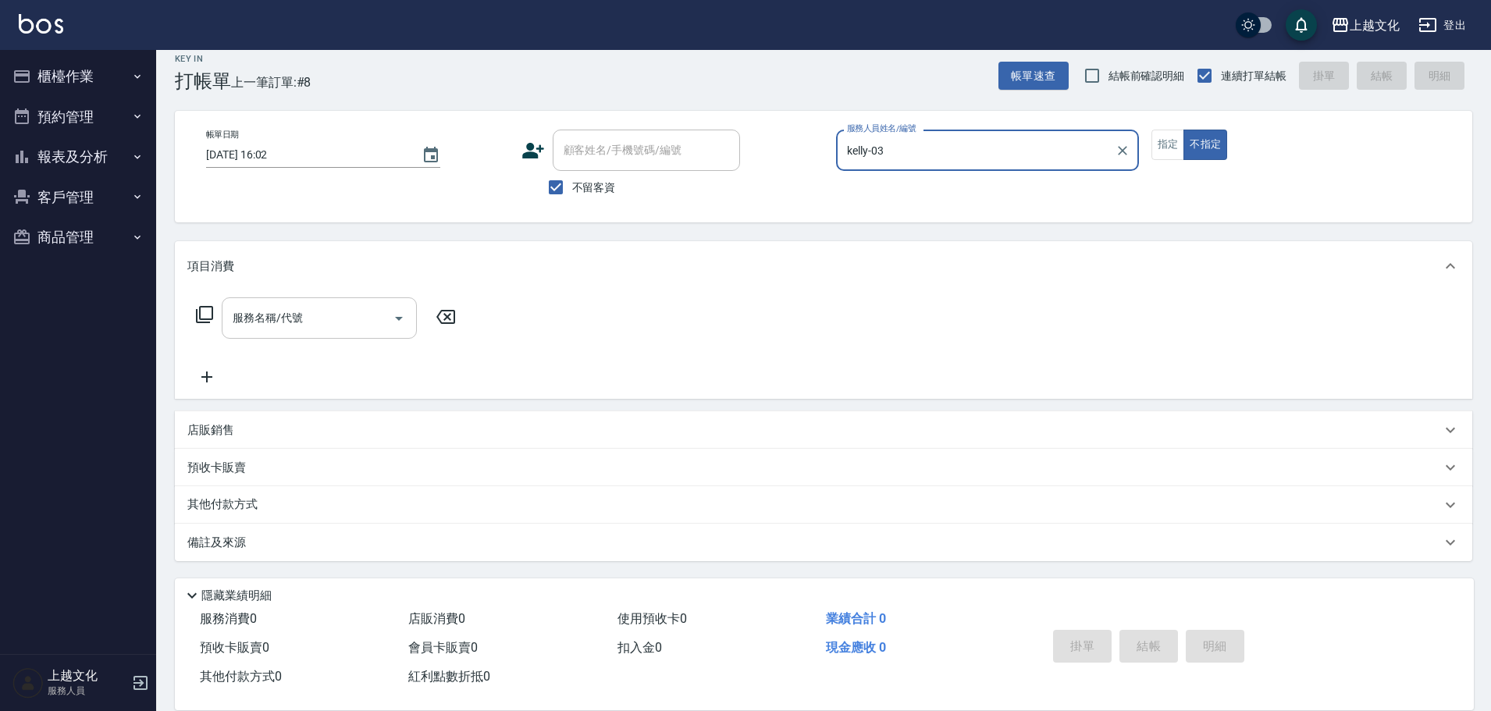
click at [326, 327] on input "服務名稱/代號" at bounding box center [308, 317] width 158 height 27
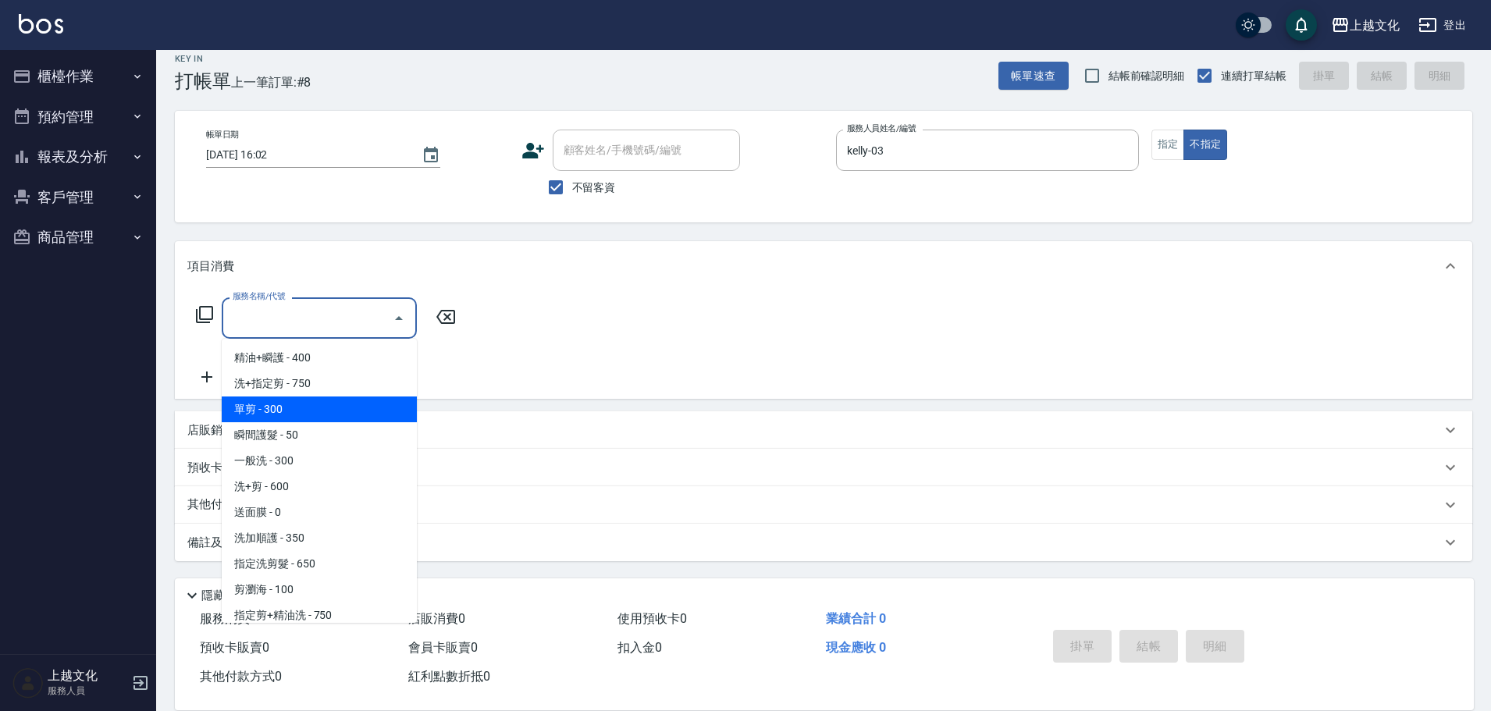
drag, startPoint x: 308, startPoint y: 418, endPoint x: 328, endPoint y: 419, distance: 19.6
click at [311, 416] on span "單剪 - 300" at bounding box center [319, 409] width 195 height 26
click at [312, 416] on div "店販銷售" at bounding box center [823, 429] width 1297 height 37
type input "單剪(103)"
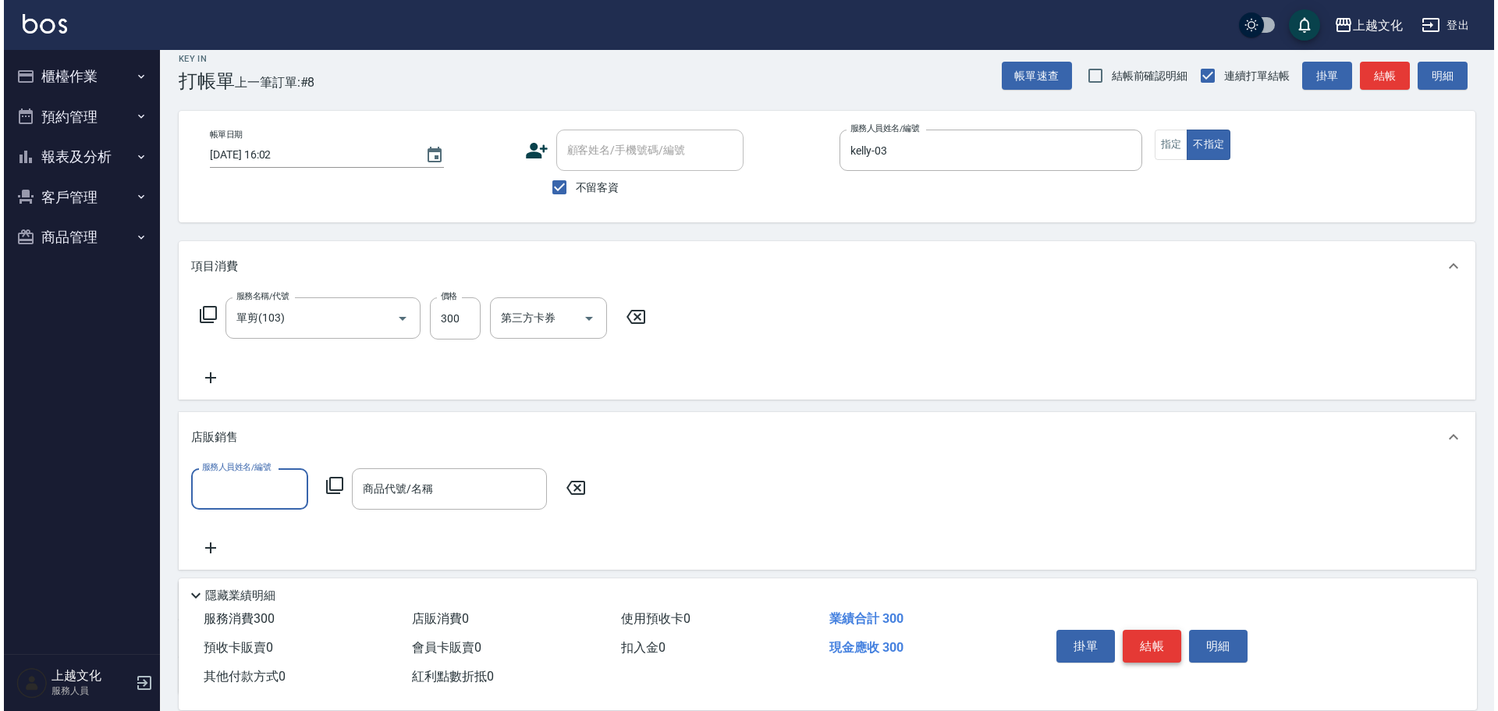
scroll to position [0, 0]
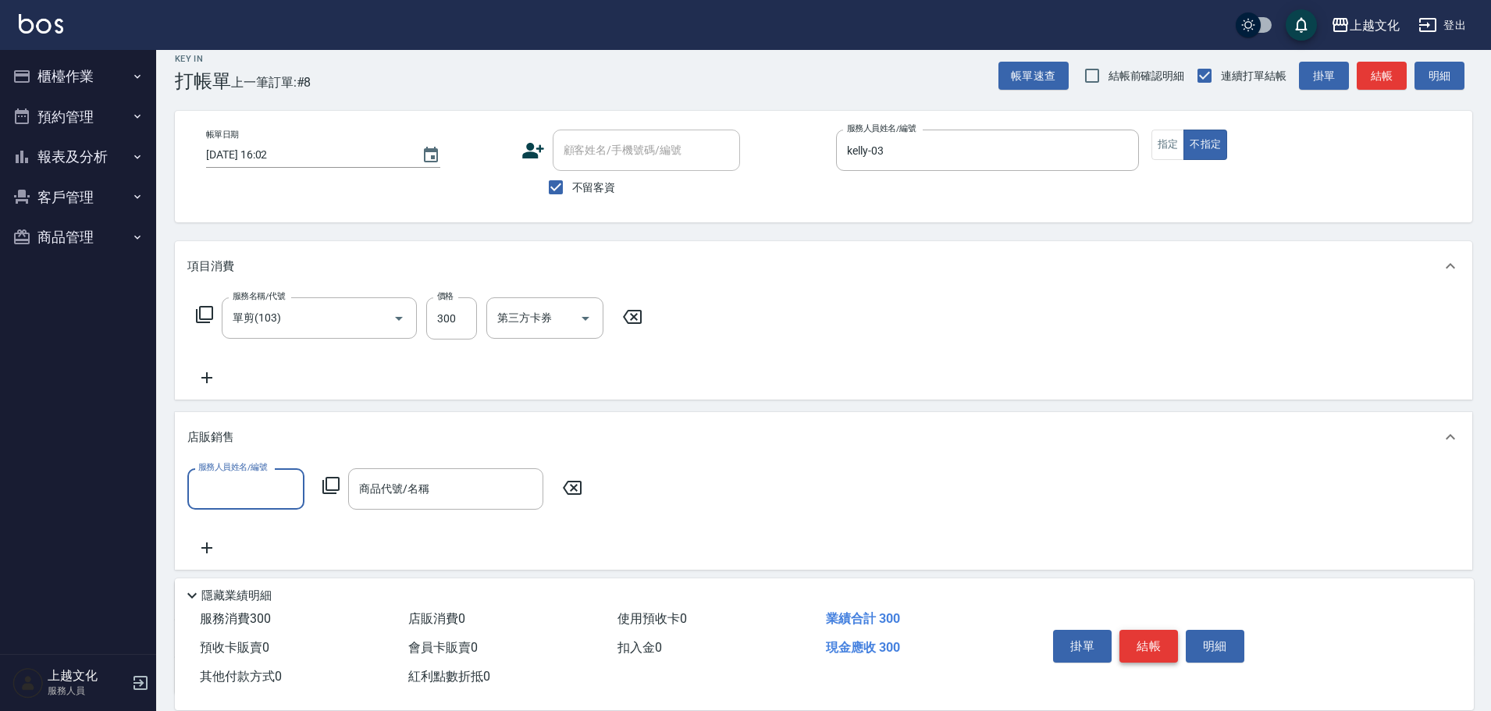
click at [1133, 642] on button "結帳" at bounding box center [1148, 646] width 59 height 33
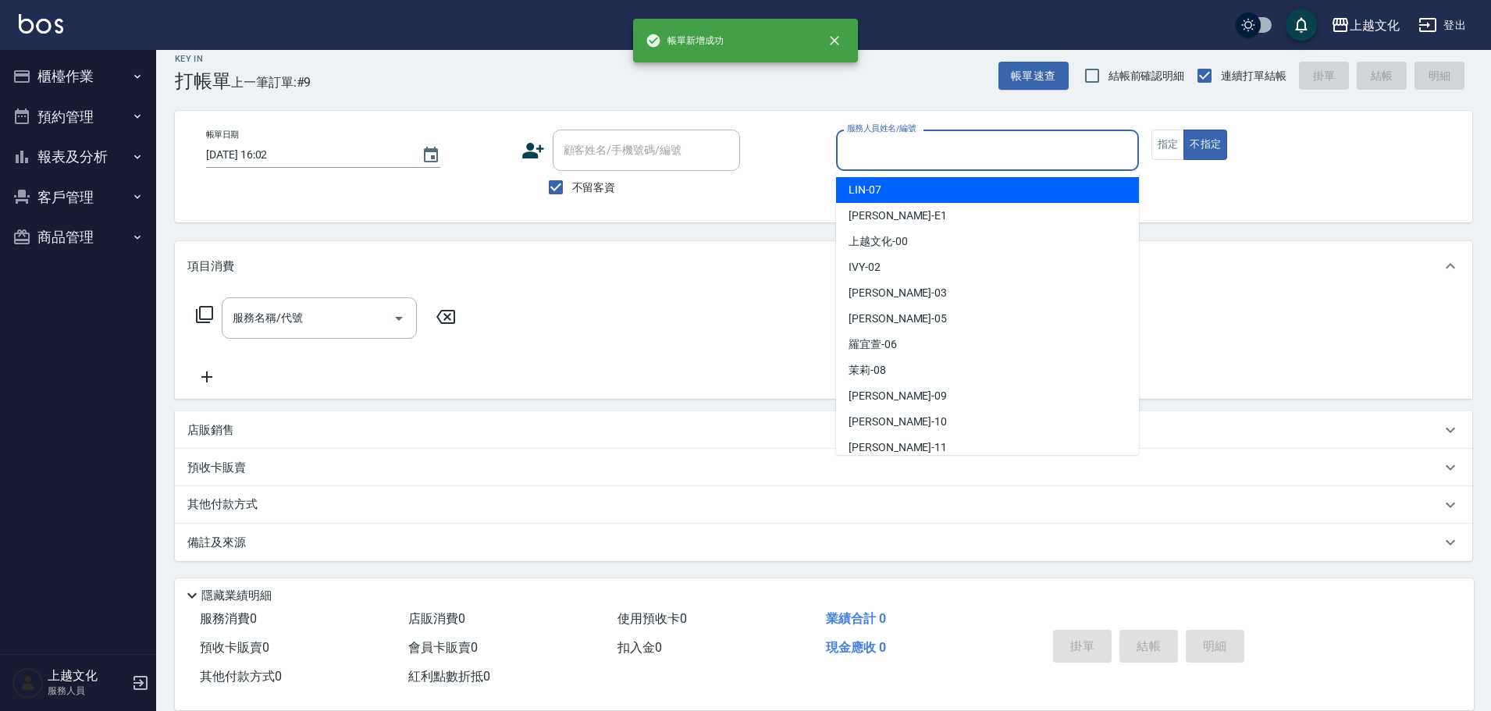
click at [1026, 139] on input "服務人員姓名/編號" at bounding box center [987, 150] width 289 height 27
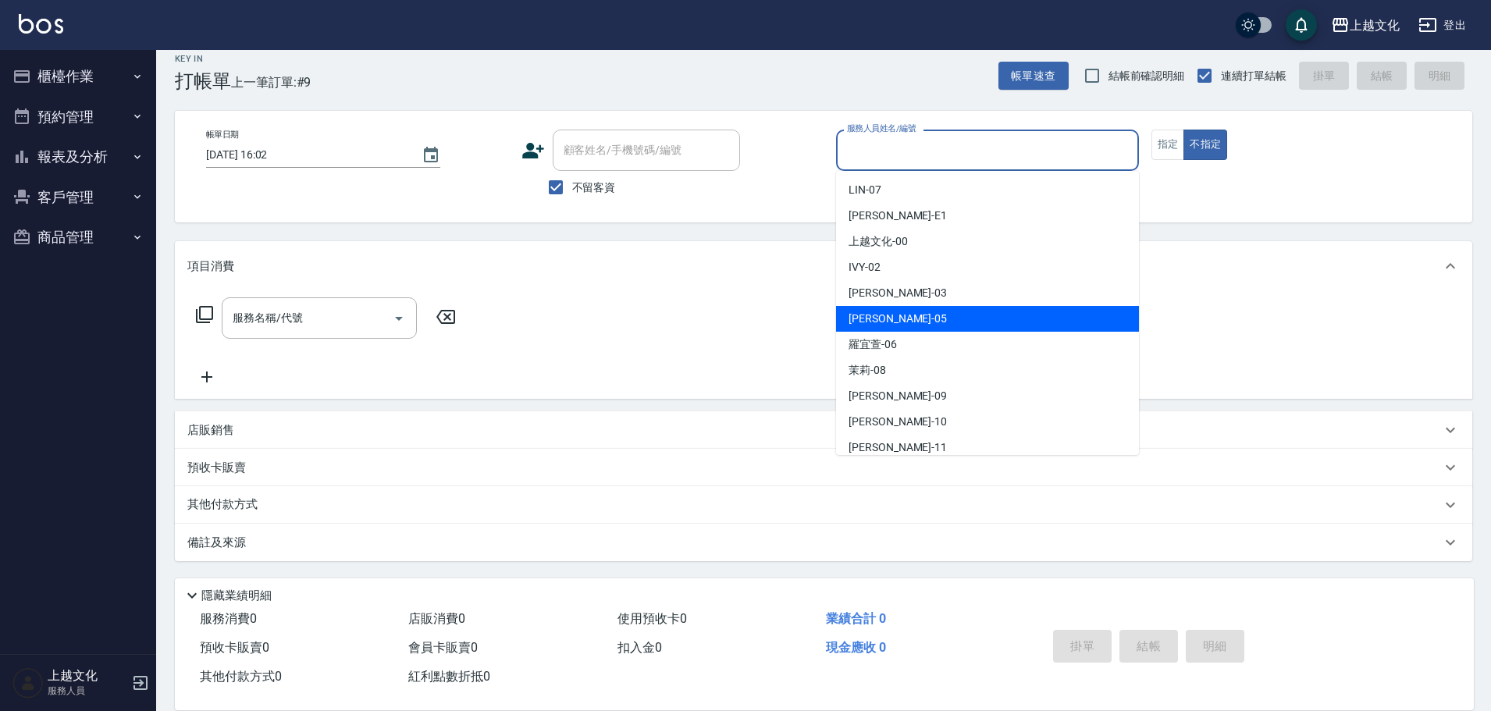
click at [898, 322] on div "EMILY -05" at bounding box center [987, 319] width 303 height 26
type input "EMILY-05"
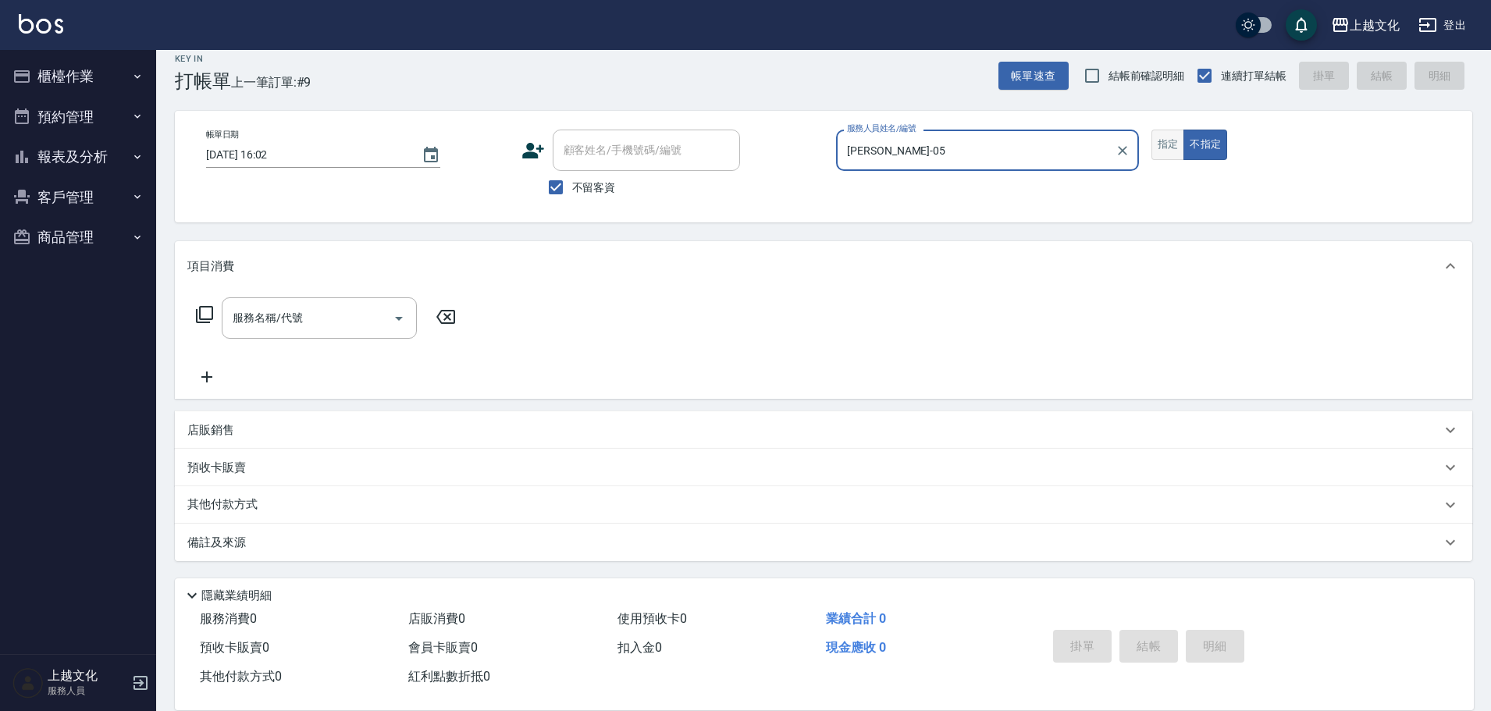
click at [1164, 141] on button "指定" at bounding box center [1168, 145] width 34 height 30
click at [201, 321] on icon at bounding box center [204, 314] width 19 height 19
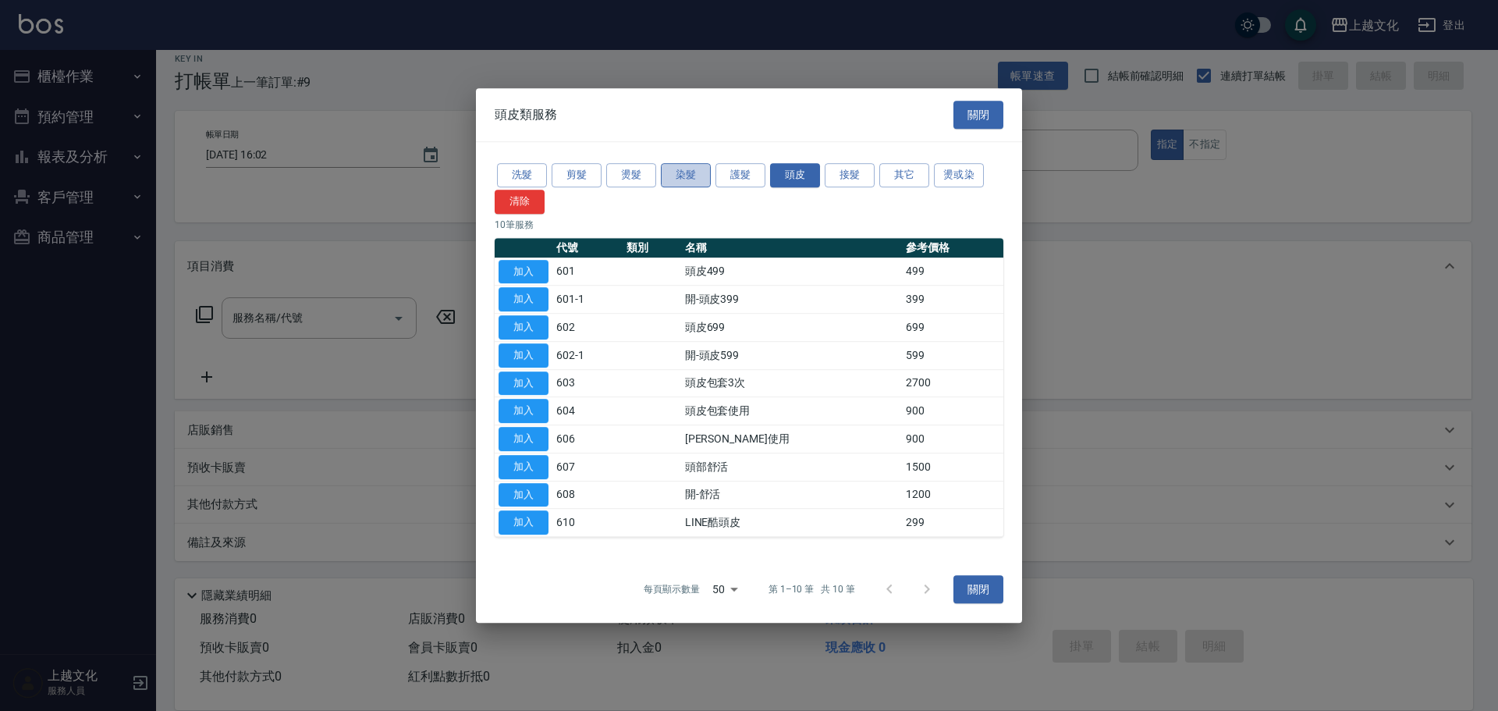
click at [688, 185] on button "染髮" at bounding box center [686, 175] width 50 height 24
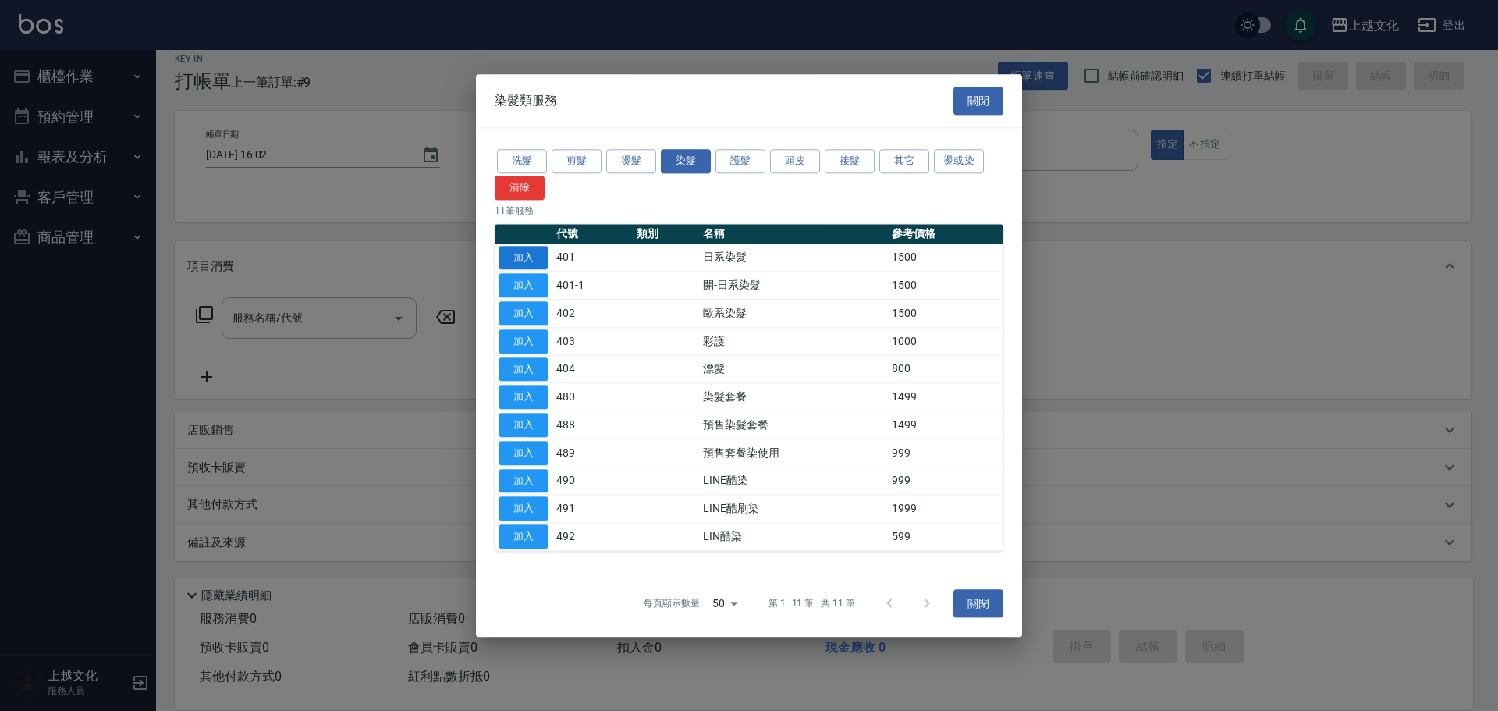
click at [524, 261] on button "加入" at bounding box center [524, 258] width 50 height 24
type input "日系染髮(401)"
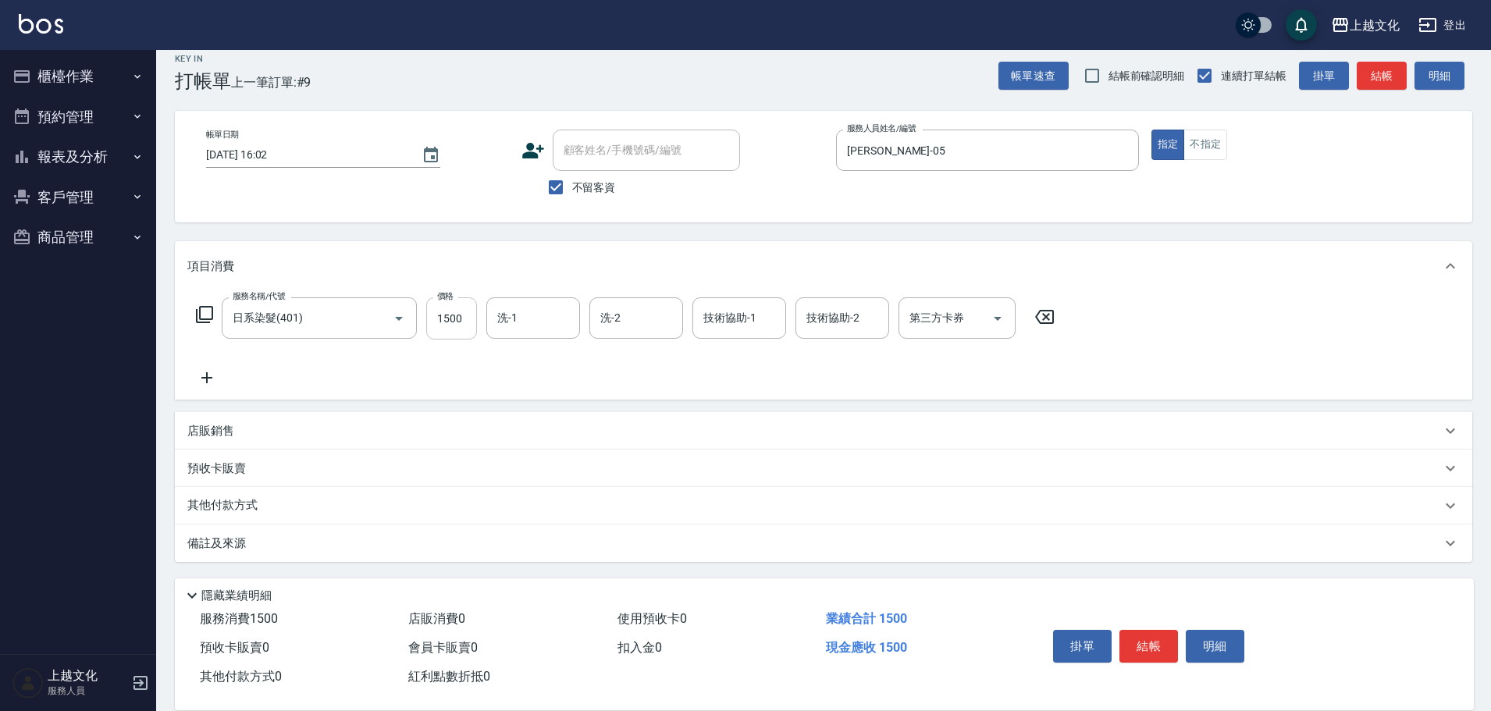
click at [475, 331] on input "1500" at bounding box center [451, 318] width 51 height 42
type input "1200"
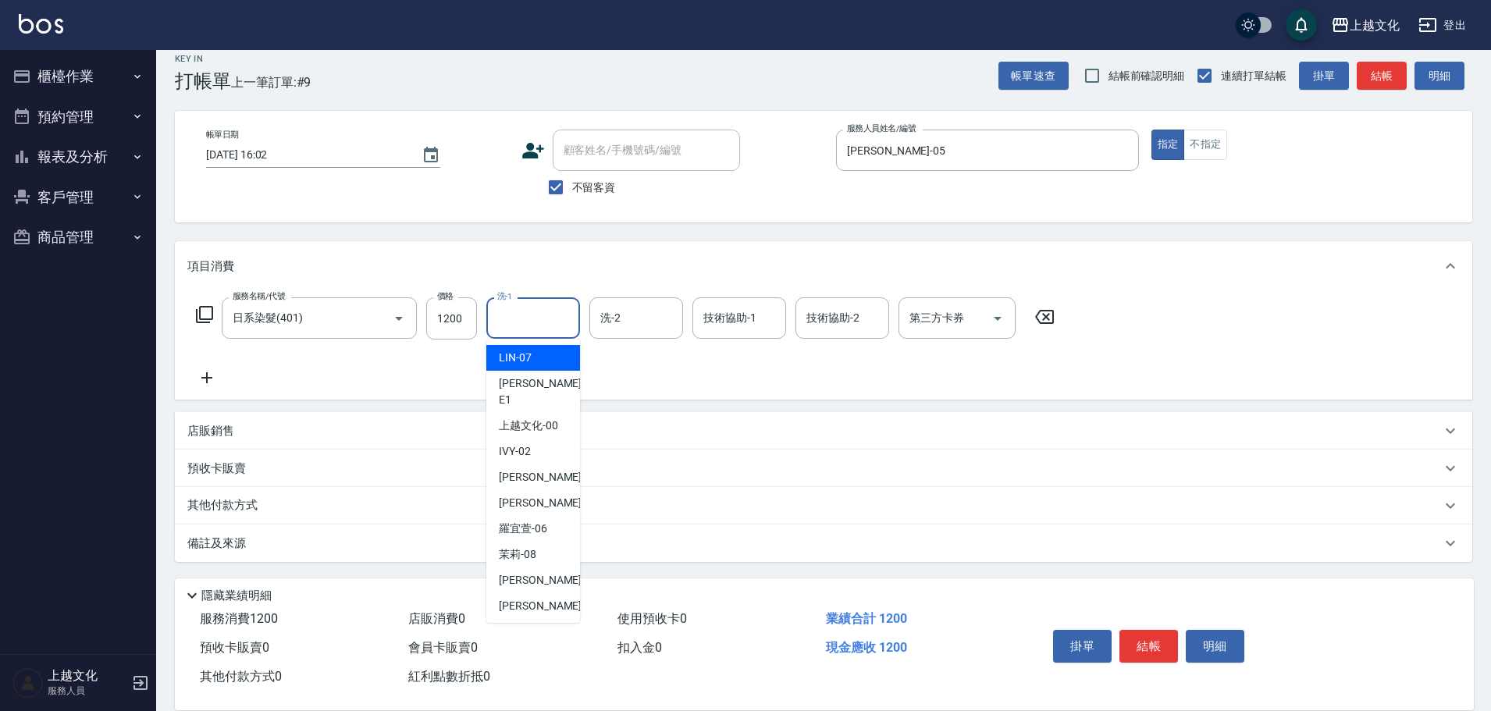
click at [516, 331] on input "洗-1" at bounding box center [533, 317] width 80 height 27
drag, startPoint x: 534, startPoint y: 432, endPoint x: 542, endPoint y: 427, distance: 9.8
click at [533, 439] on div "IVY -02" at bounding box center [533, 452] width 94 height 26
type input "IVY-02"
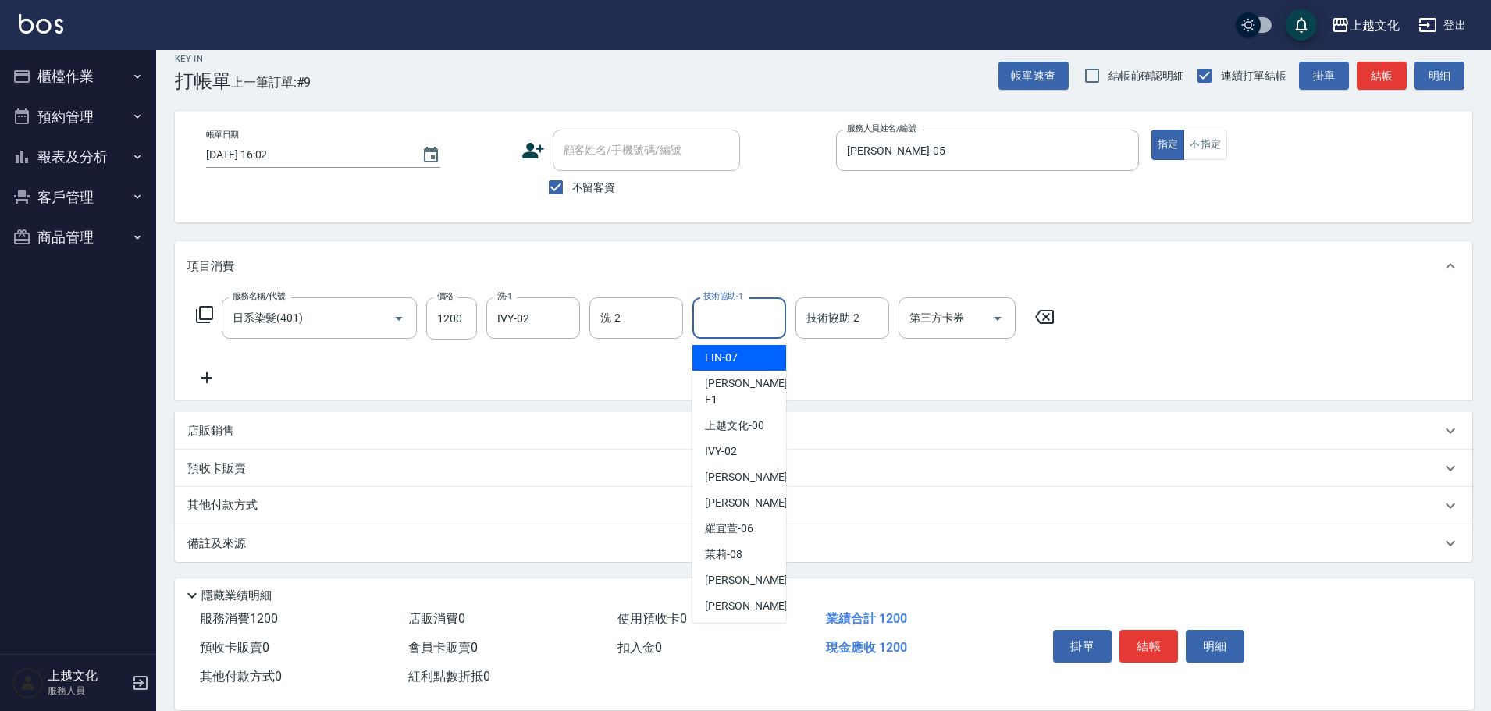
click at [754, 320] on input "技術協助-1" at bounding box center [739, 317] width 80 height 27
drag, startPoint x: 755, startPoint y: 480, endPoint x: 756, endPoint y: 468, distance: 11.8
click at [752, 490] on div "EMILY -05" at bounding box center [739, 503] width 94 height 26
type input "EMILY-05"
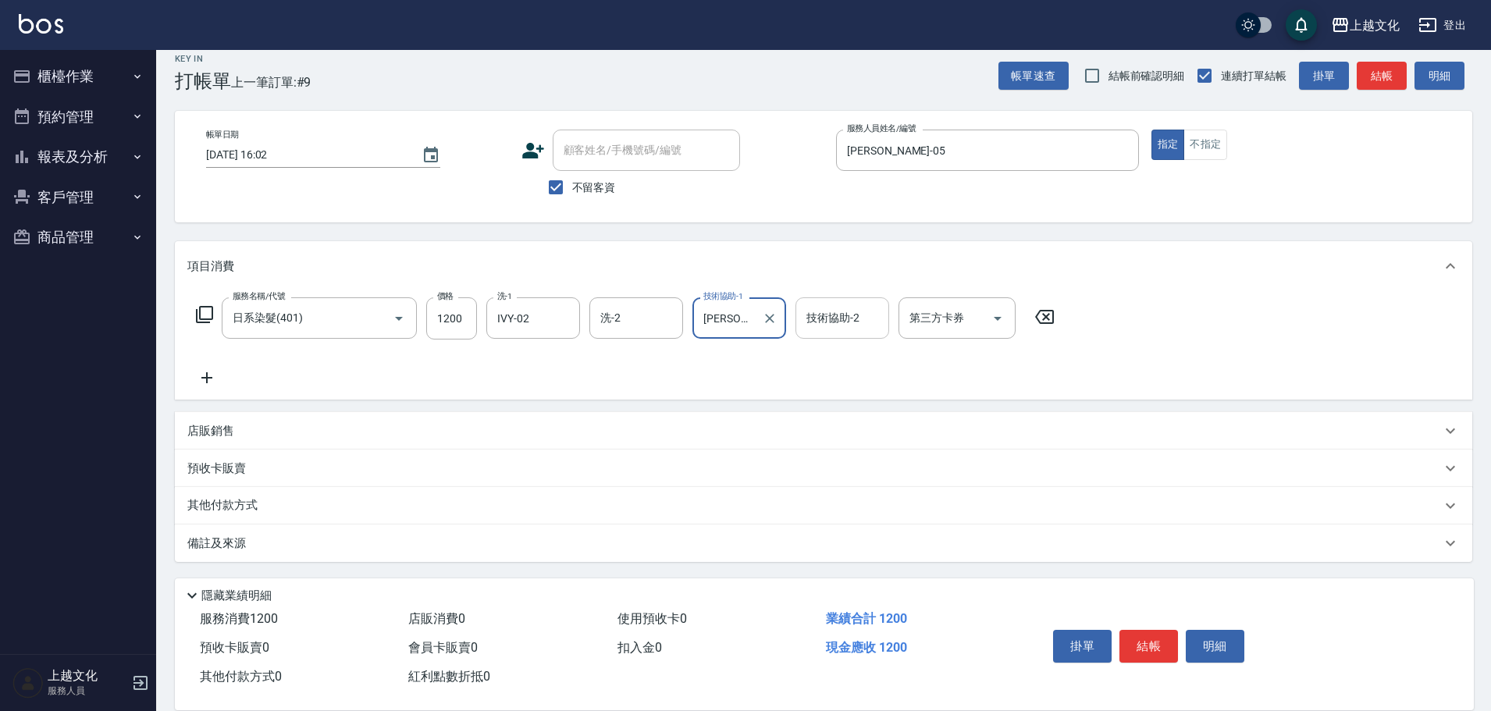
click at [827, 322] on input "技術協助-2" at bounding box center [842, 317] width 80 height 27
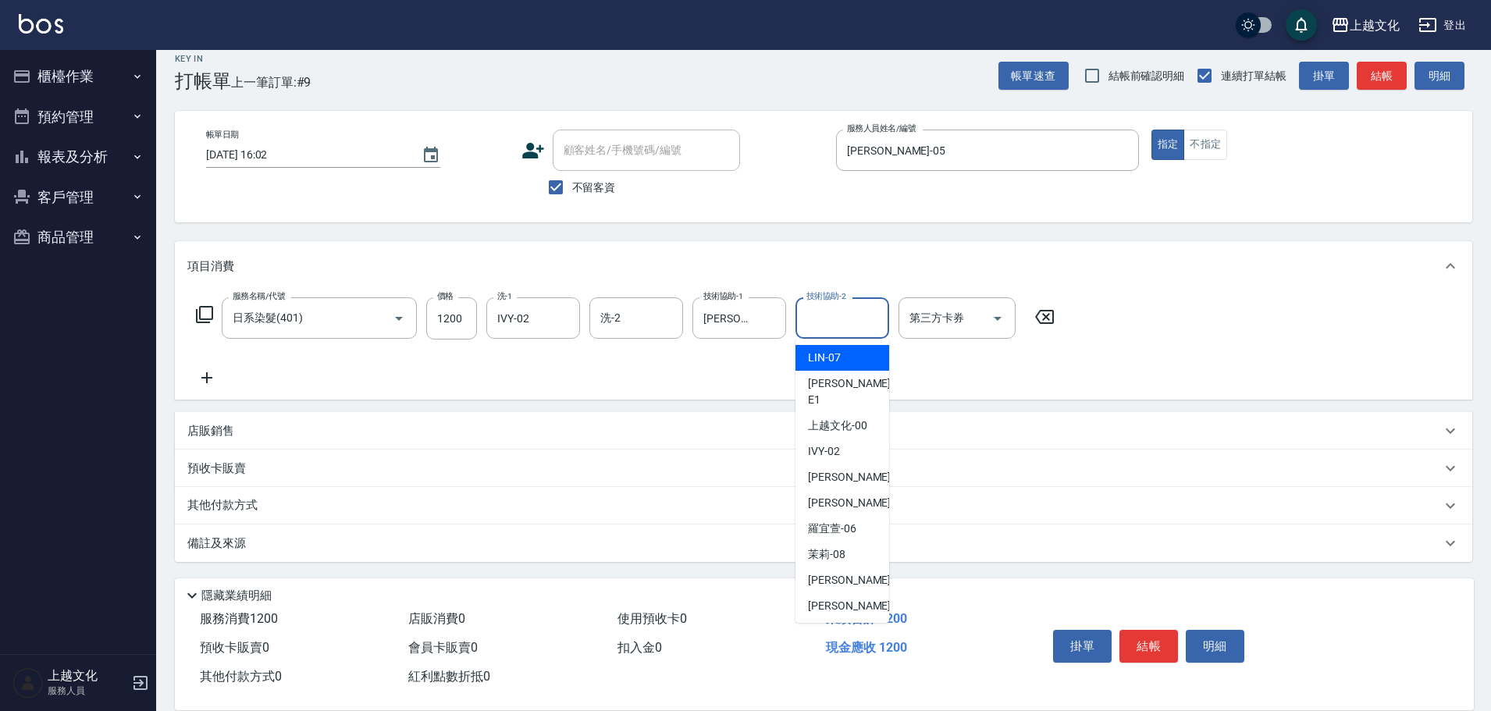
click at [829, 315] on input "技術協助-2" at bounding box center [842, 317] width 80 height 27
click at [839, 464] on div "kelly -03" at bounding box center [842, 477] width 94 height 26
type input "kelly-03"
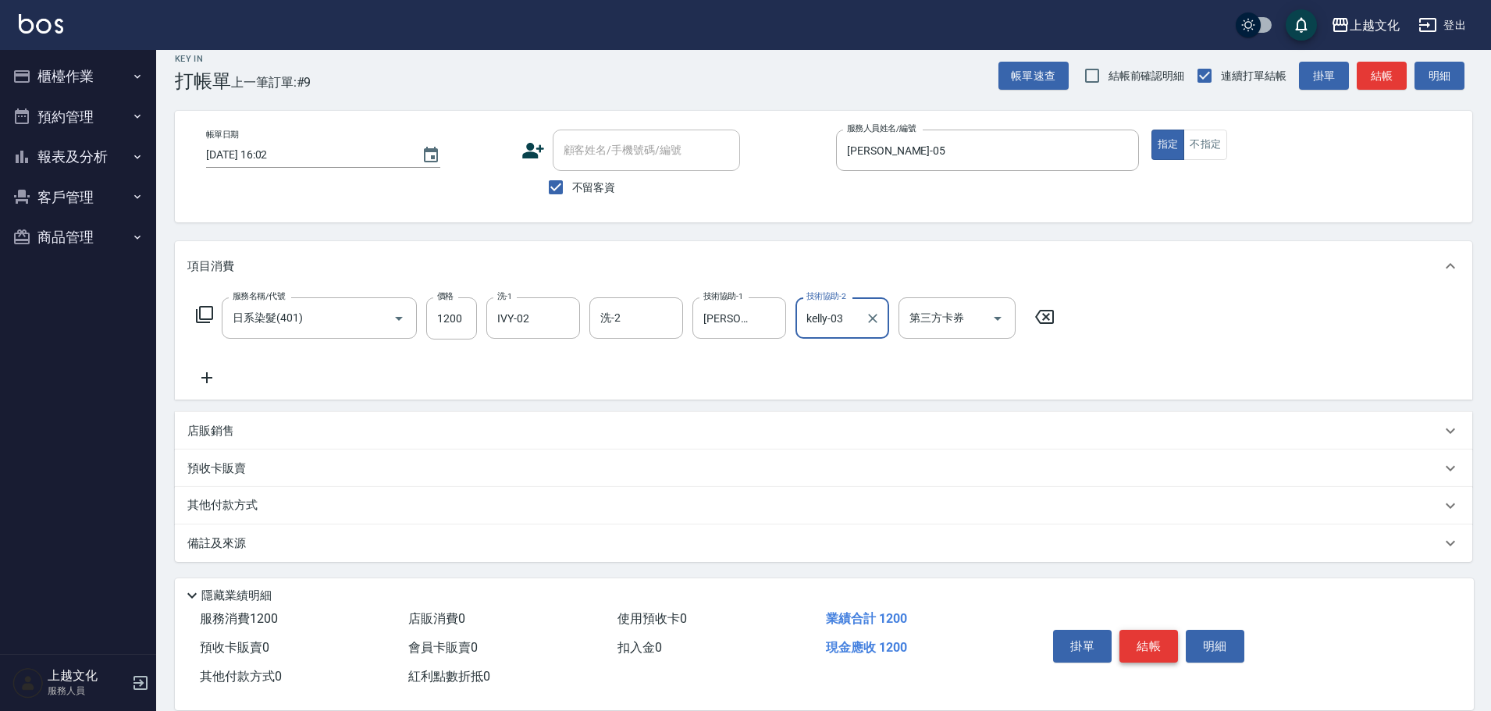
click at [1139, 638] on button "結帳" at bounding box center [1148, 646] width 59 height 33
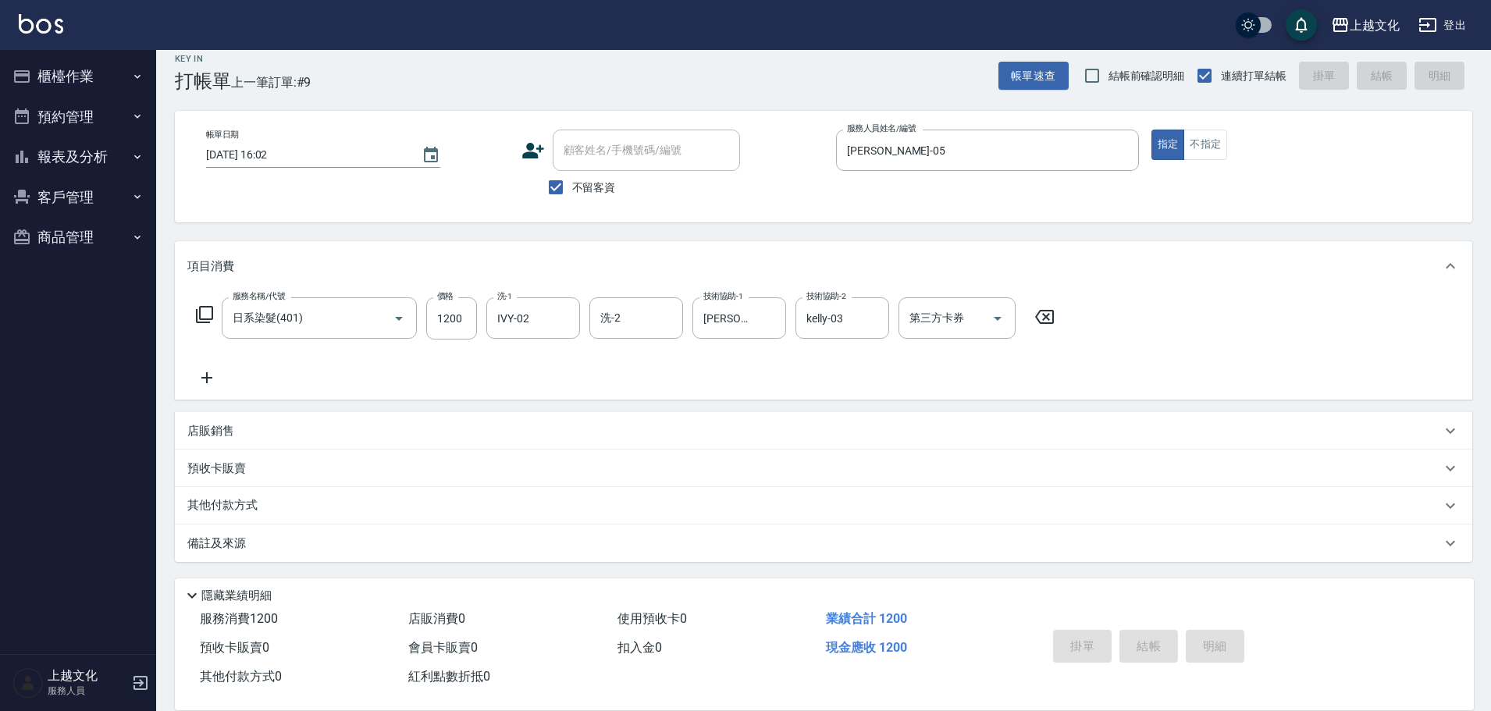
type input "2025/10/13 16:03"
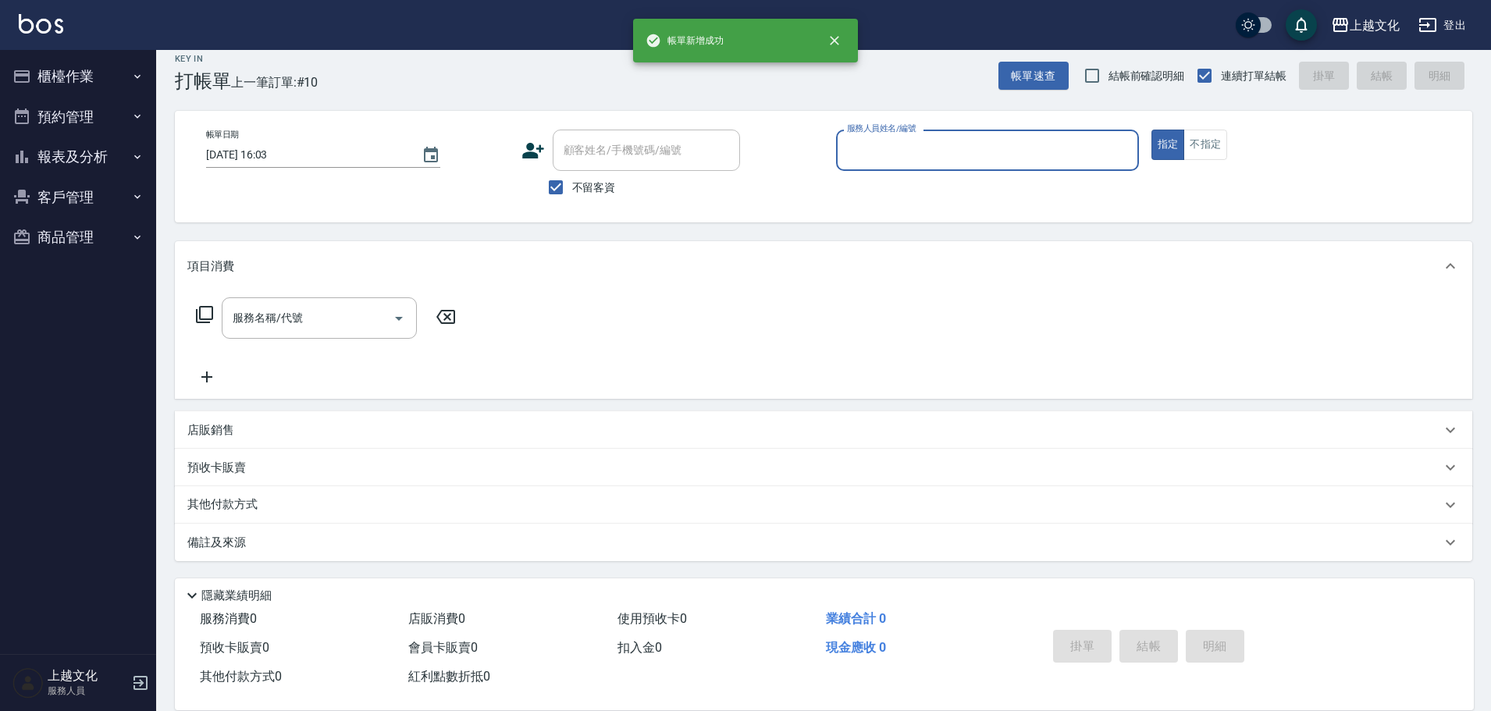
click at [905, 161] on input "服務人員姓名/編號" at bounding box center [987, 150] width 289 height 27
click at [907, 160] on input "服務人員姓名/編號" at bounding box center [987, 150] width 289 height 27
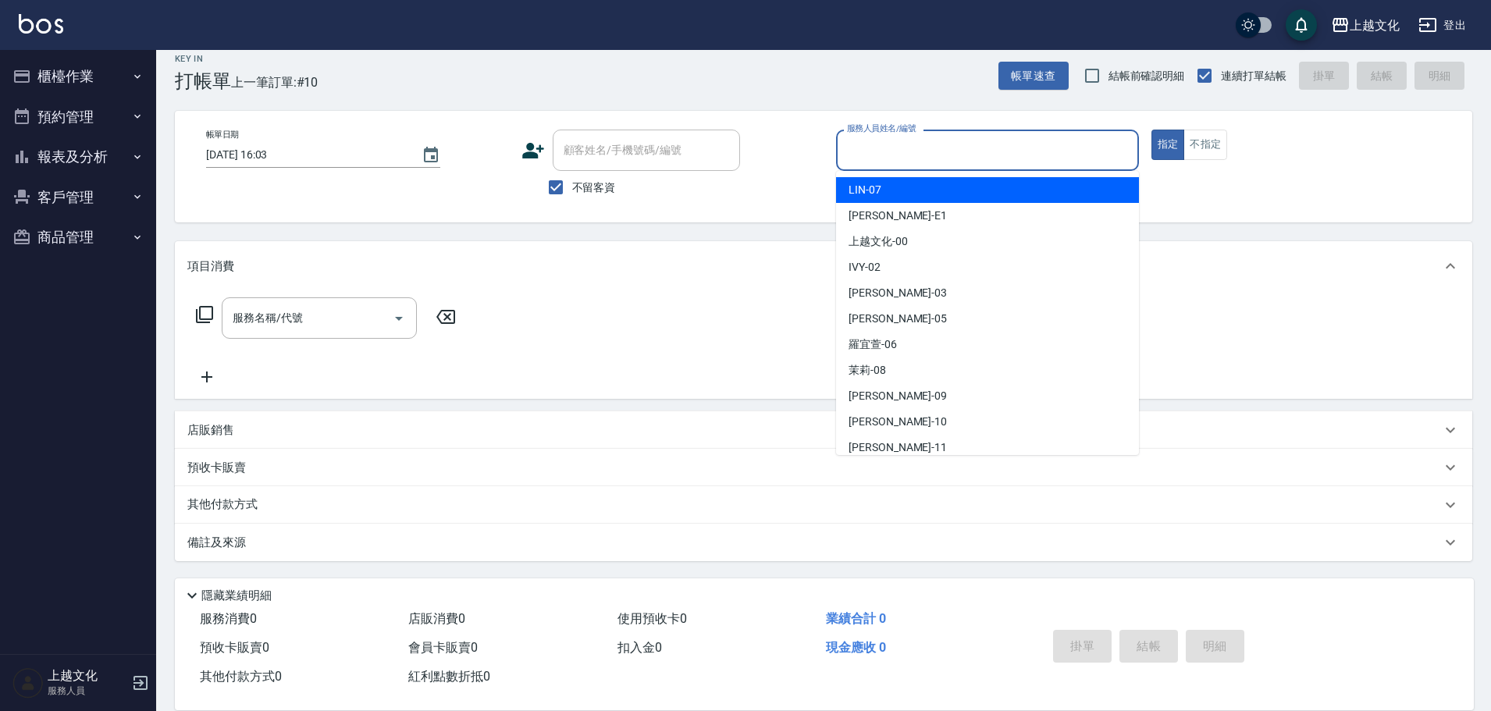
drag, startPoint x: 915, startPoint y: 151, endPoint x: 937, endPoint y: 206, distance: 58.8
click at [915, 151] on input "服務人員姓名/編號" at bounding box center [987, 150] width 289 height 27
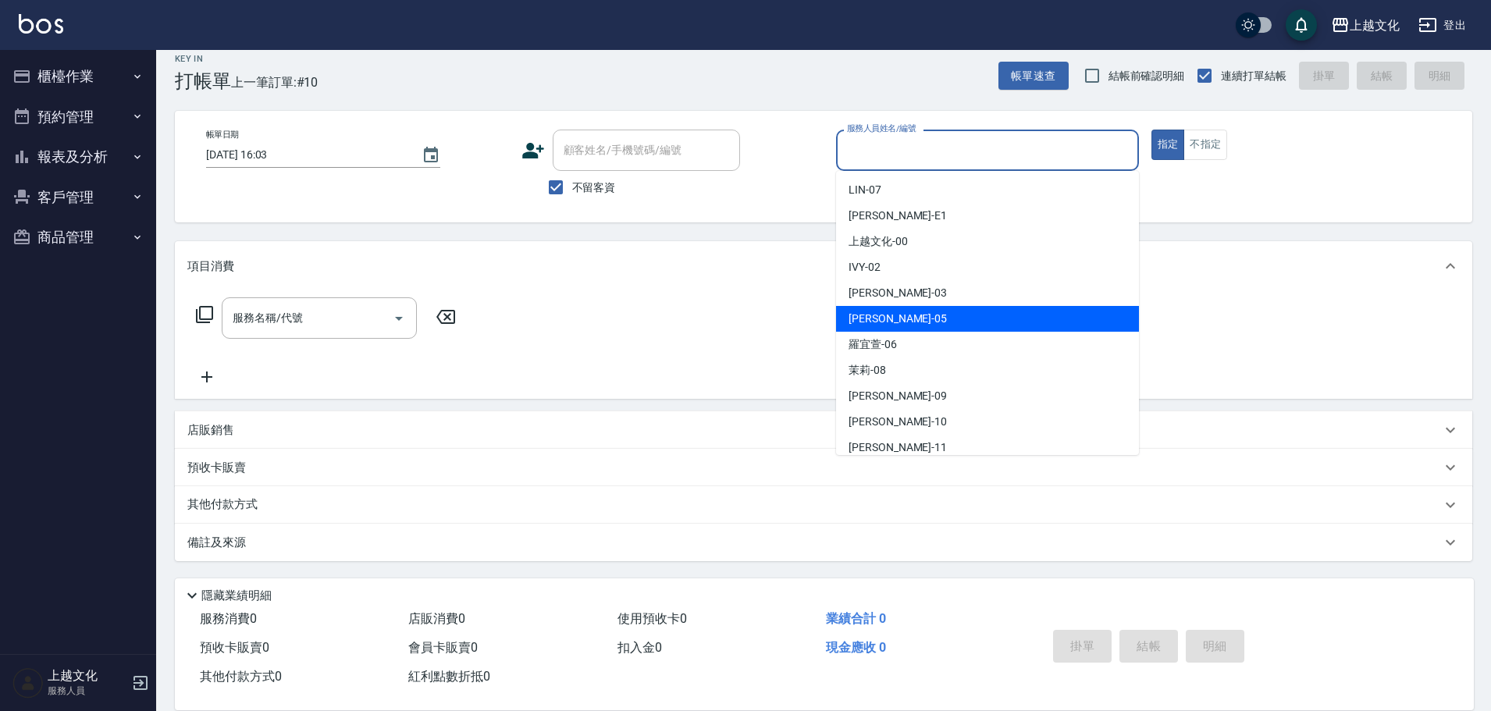
click at [944, 317] on div "EMILY -05" at bounding box center [987, 319] width 303 height 26
type input "EMILY-05"
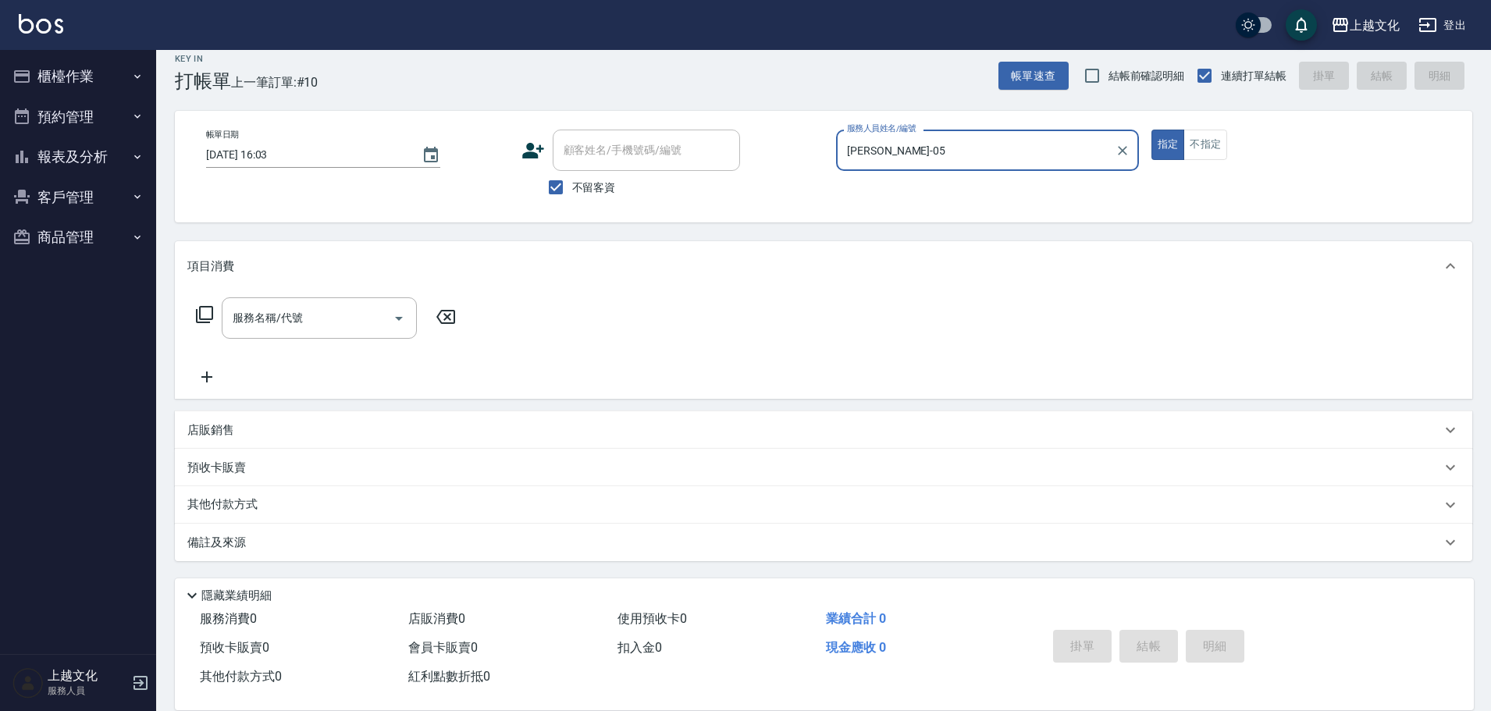
click at [208, 311] on icon at bounding box center [204, 314] width 19 height 19
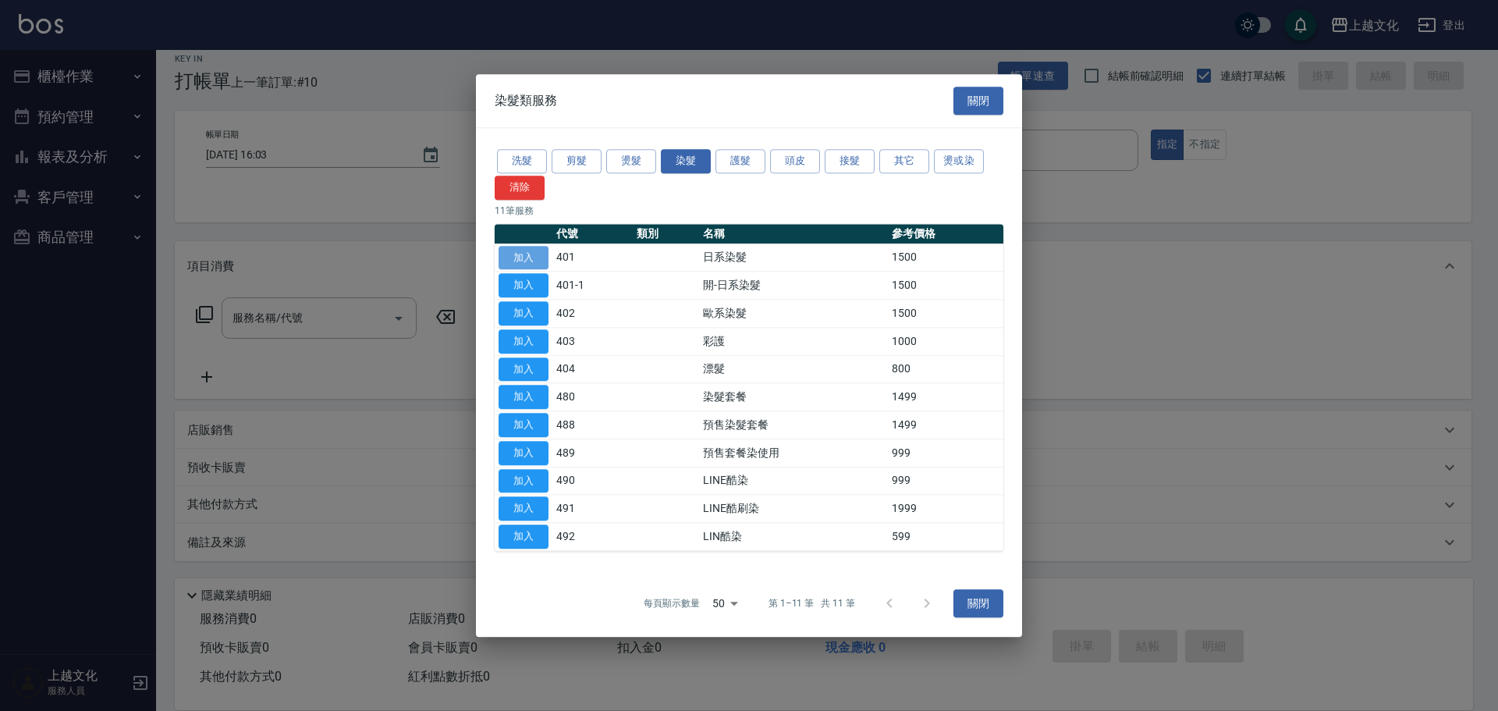
drag, startPoint x: 530, startPoint y: 261, endPoint x: 516, endPoint y: 281, distance: 24.7
click at [531, 261] on button "加入" at bounding box center [524, 258] width 50 height 24
click at [534, 261] on div "項目消費" at bounding box center [813, 266] width 1253 height 16
type input "日系染髮(401)"
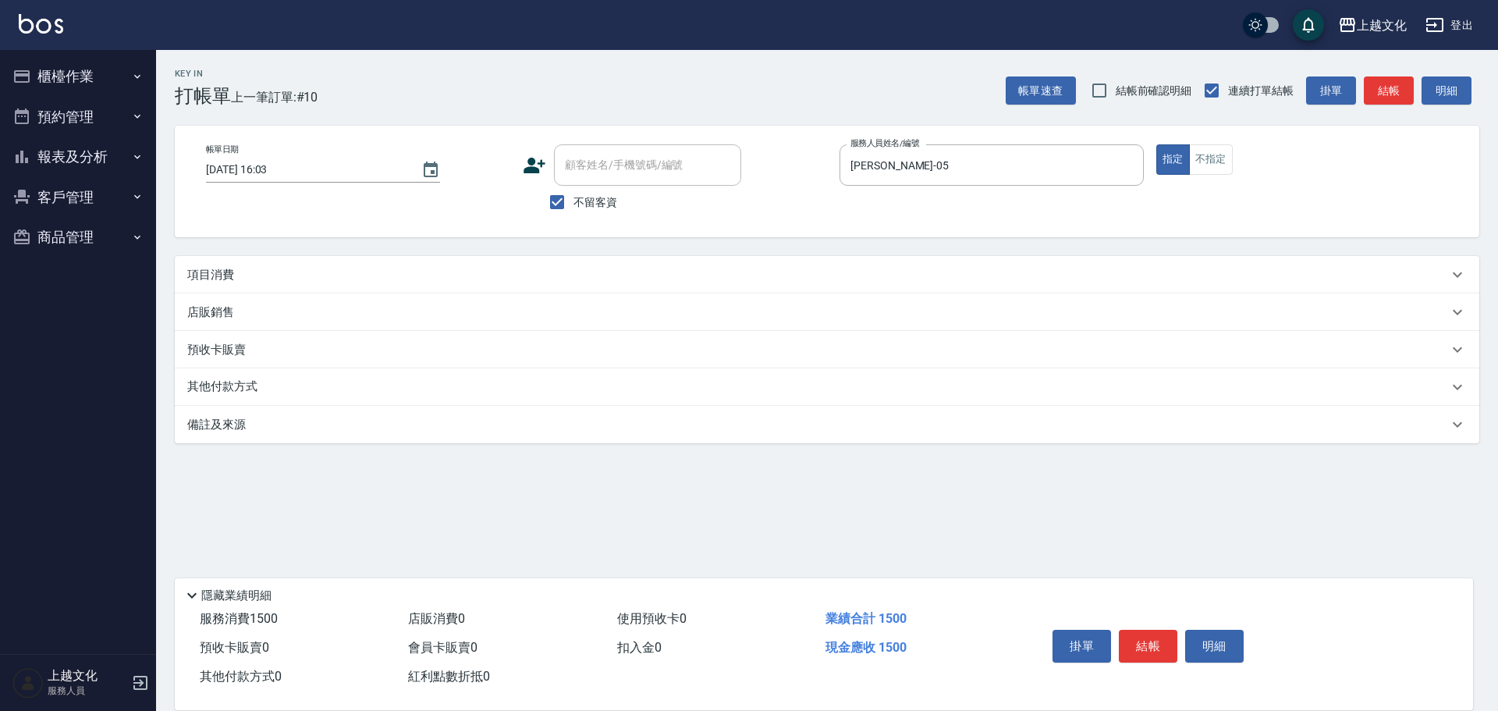
click at [221, 282] on p "項目消費" at bounding box center [210, 275] width 47 height 16
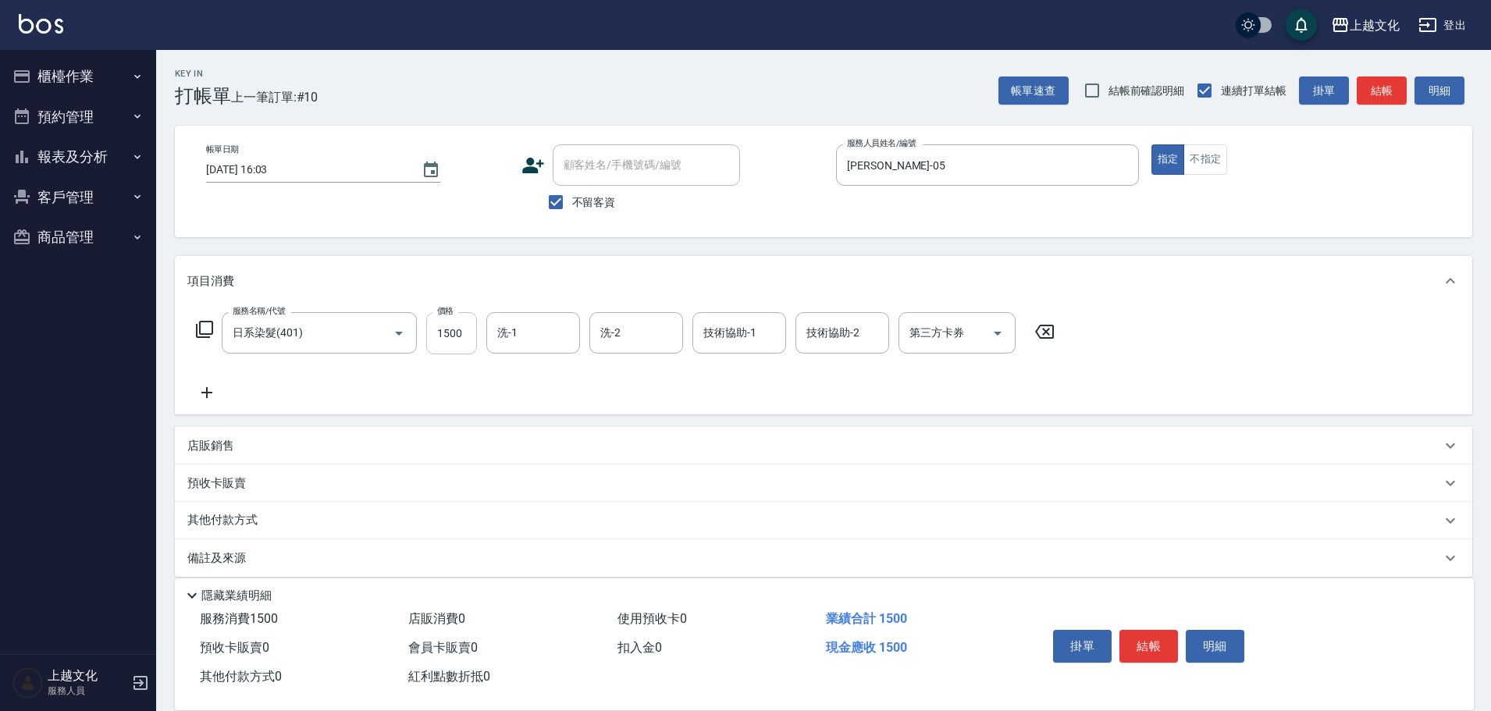
click at [455, 349] on input "1500" at bounding box center [451, 333] width 51 height 42
type input "3450"
click at [1124, 630] on button "結帳" at bounding box center [1148, 646] width 59 height 33
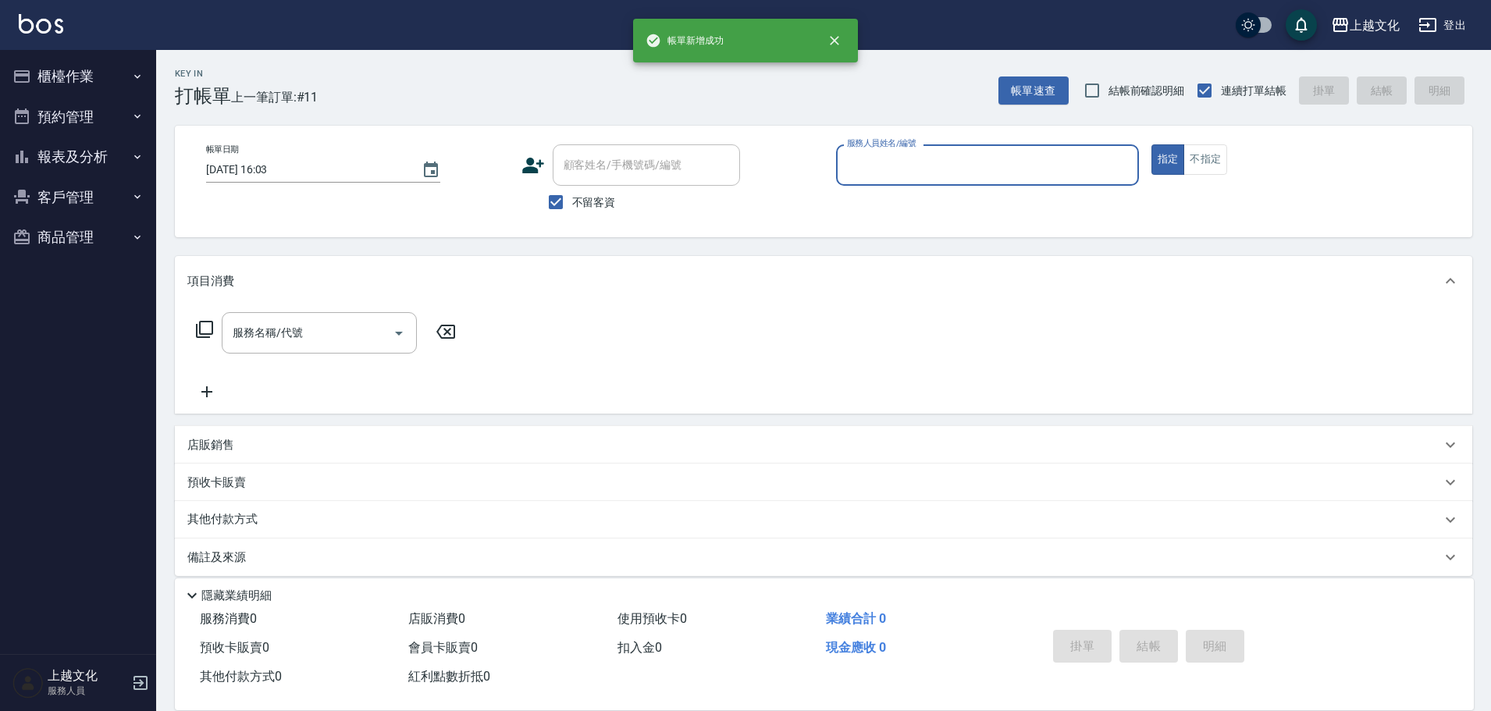
click at [952, 169] on input "服務人員姓名/編號" at bounding box center [987, 164] width 289 height 27
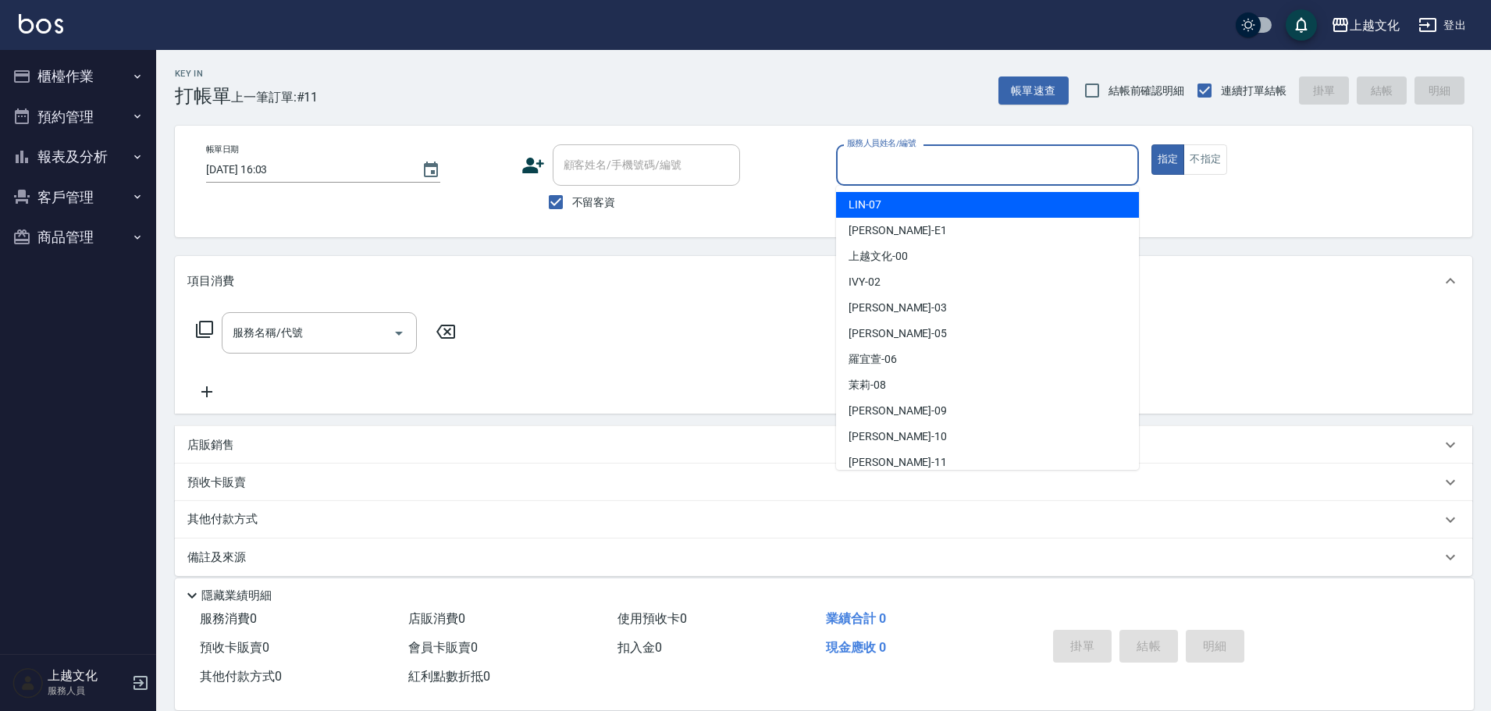
click at [933, 160] on input "服務人員姓名/編號" at bounding box center [987, 164] width 289 height 27
drag, startPoint x: 933, startPoint y: 160, endPoint x: 932, endPoint y: 201, distance: 40.6
click at [933, 160] on input "服務人員姓名/編號" at bounding box center [987, 164] width 289 height 27
click at [913, 176] on input "服務人員姓名/編號" at bounding box center [987, 164] width 289 height 27
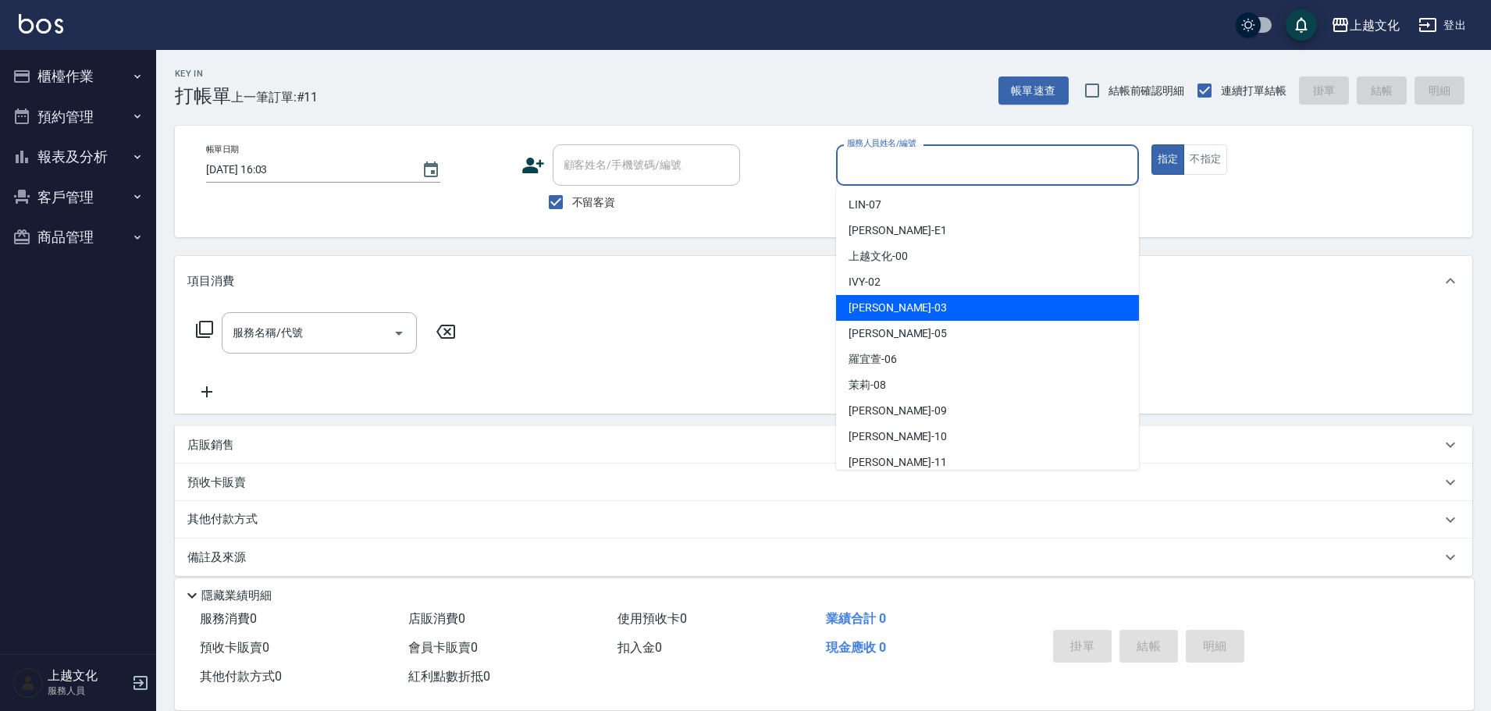
click at [903, 313] on div "kelly -03" at bounding box center [987, 308] width 303 height 26
drag, startPoint x: 903, startPoint y: 313, endPoint x: 822, endPoint y: 293, distance: 83.5
click at [903, 311] on div "服務名稱/代號 服務名稱/代號" at bounding box center [823, 360] width 1297 height 108
type input "kelly-03"
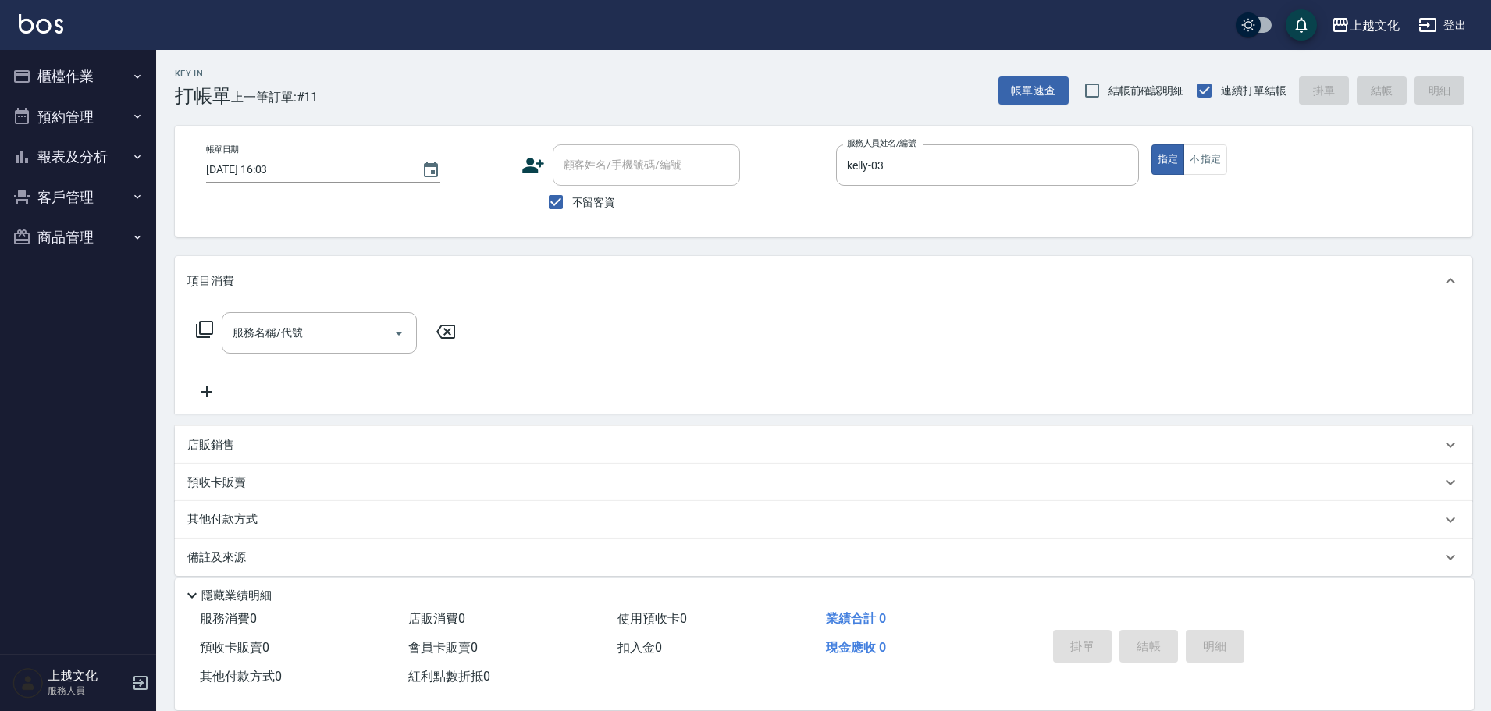
click at [202, 329] on icon at bounding box center [204, 329] width 19 height 19
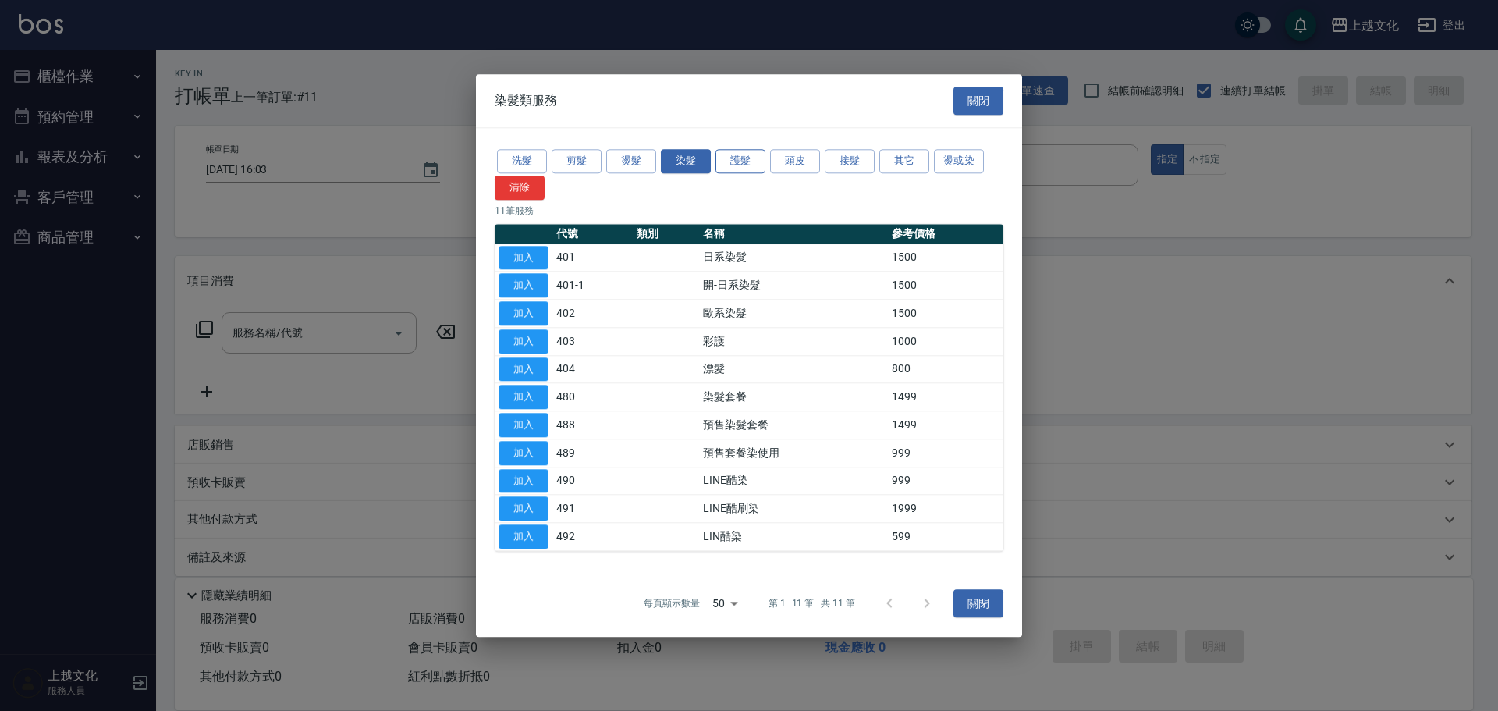
click at [741, 164] on button "護髮" at bounding box center [741, 161] width 50 height 24
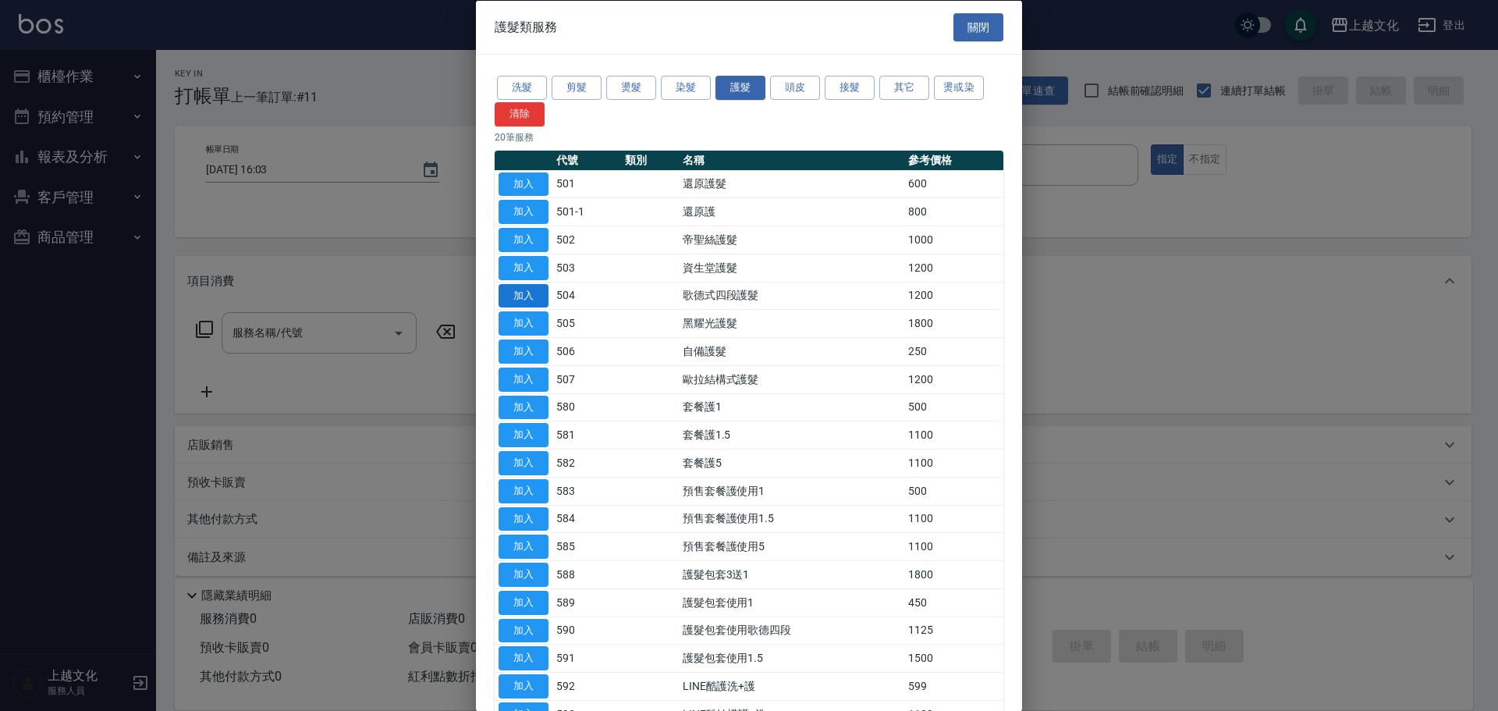
click at [507, 302] on button "加入" at bounding box center [524, 295] width 50 height 24
type input "歌德式四段護髮(504)"
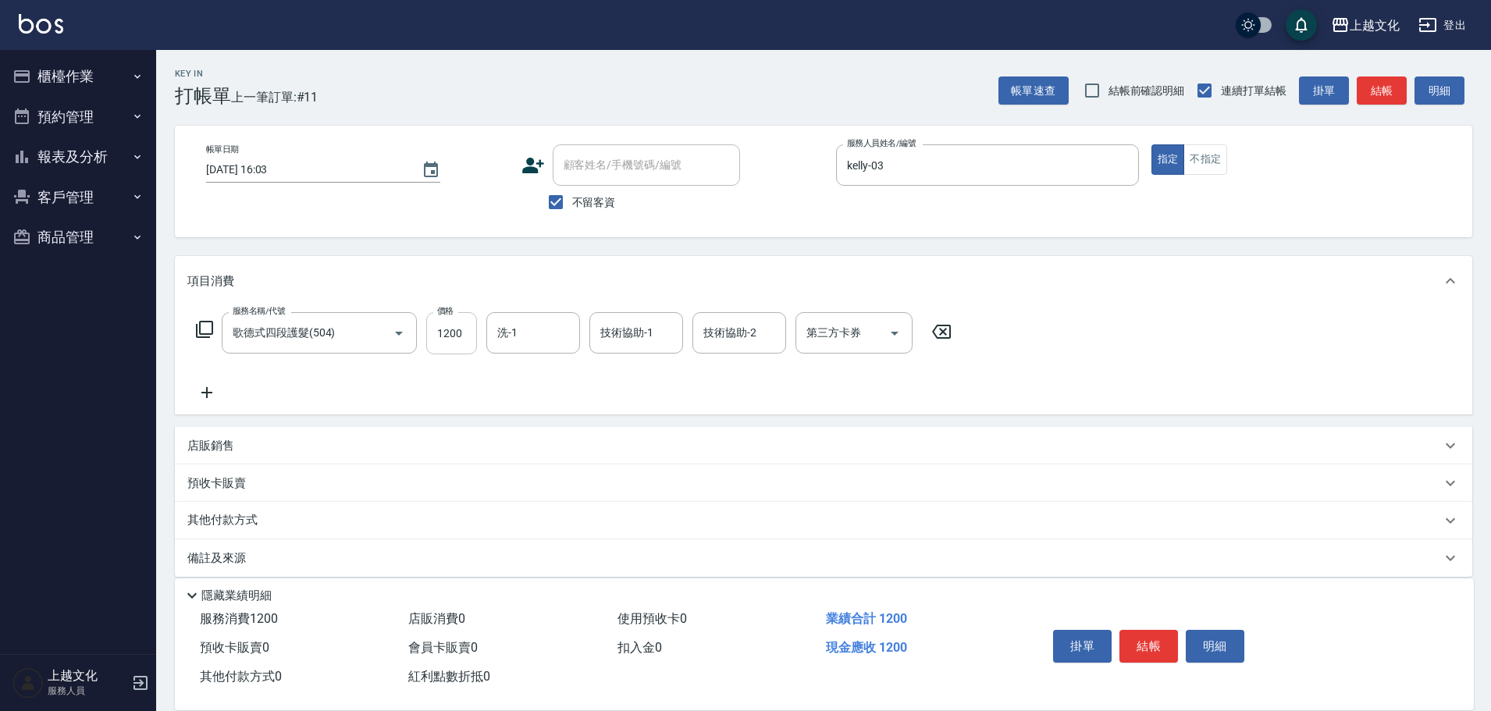
click at [460, 350] on input "1200" at bounding box center [451, 333] width 51 height 42
click at [460, 349] on input "1200" at bounding box center [451, 333] width 51 height 42
type input "2150"
click at [1123, 631] on button "結帳" at bounding box center [1148, 646] width 59 height 33
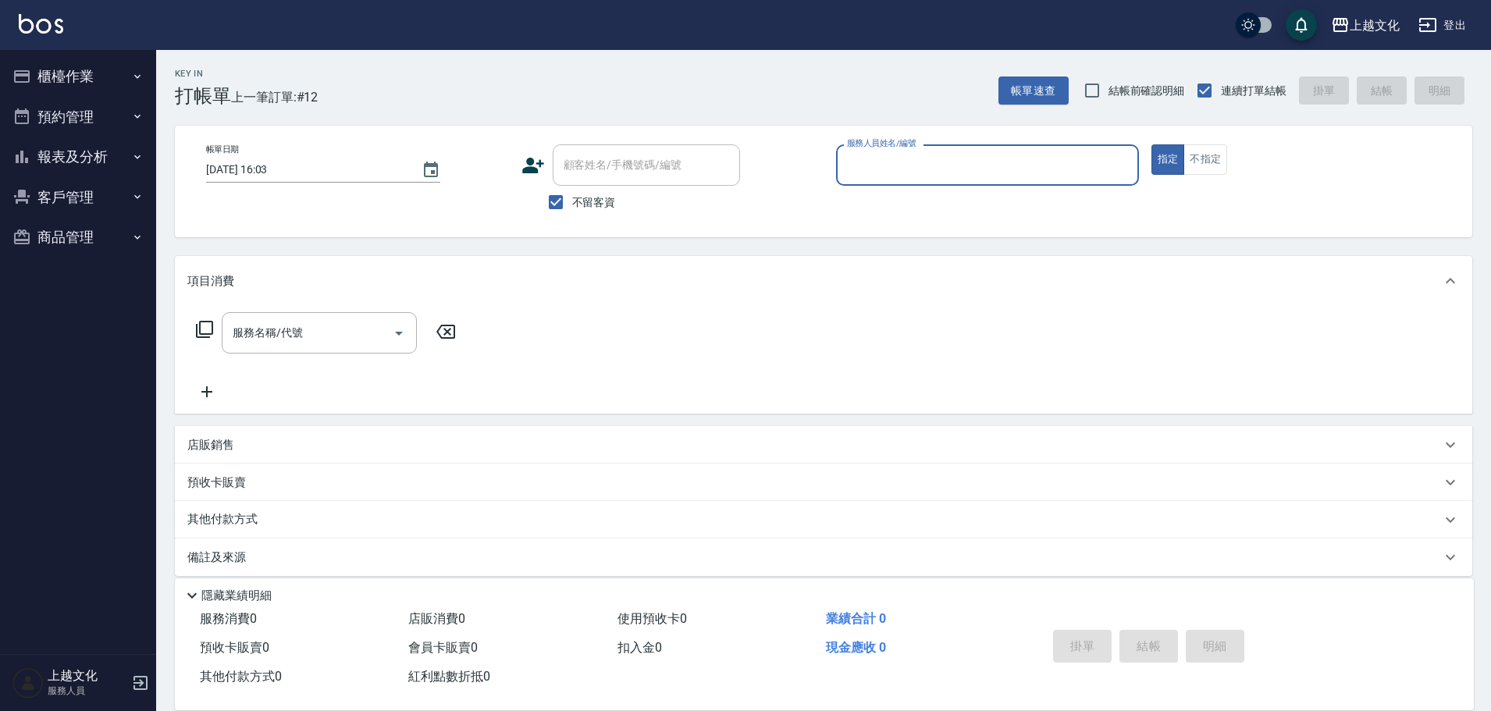
click at [985, 161] on input "服務人員姓名/編號" at bounding box center [987, 164] width 289 height 27
click at [986, 161] on input "服務人員姓名/編號" at bounding box center [987, 164] width 289 height 27
click at [901, 164] on input "服務人員姓名/編號" at bounding box center [987, 164] width 289 height 27
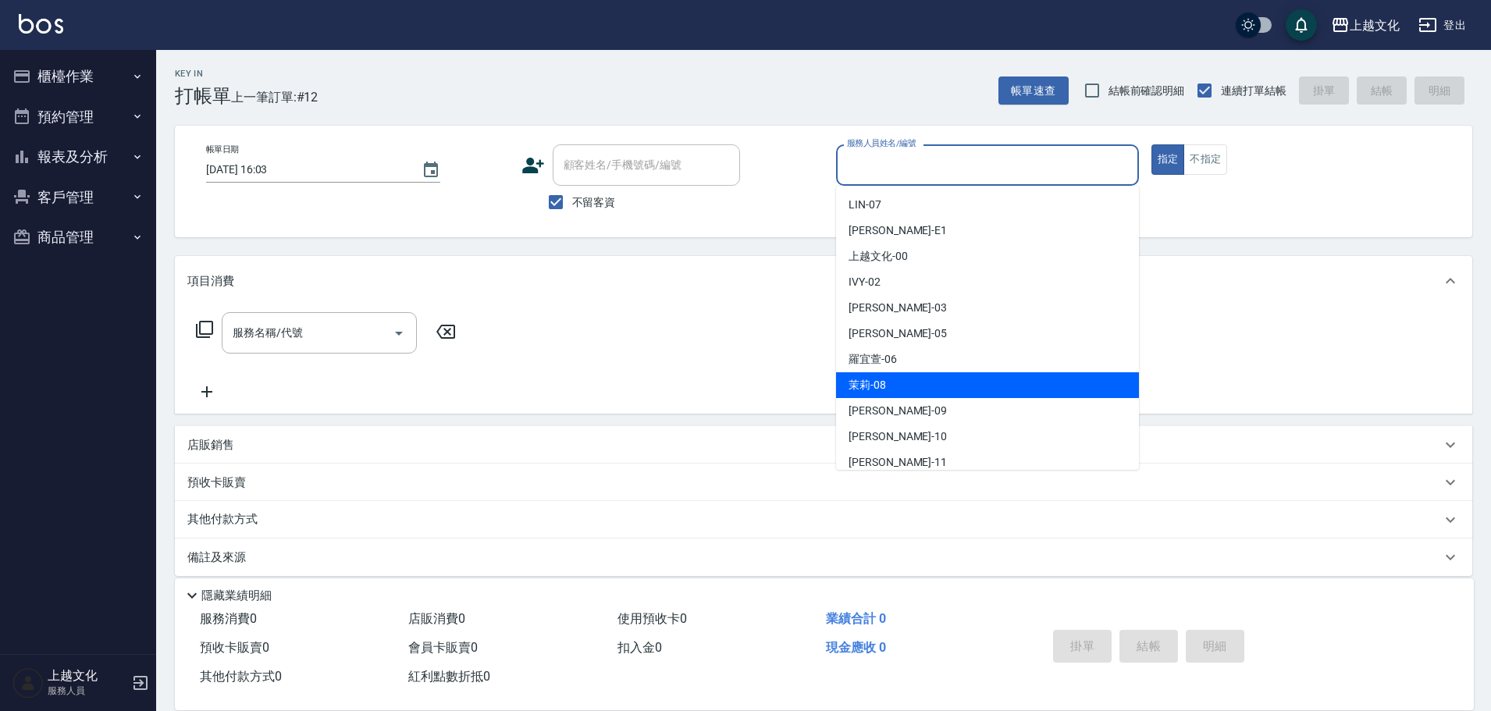
click at [878, 384] on span "茉莉 -08" at bounding box center [866, 385] width 37 height 16
type input "茉莉-08"
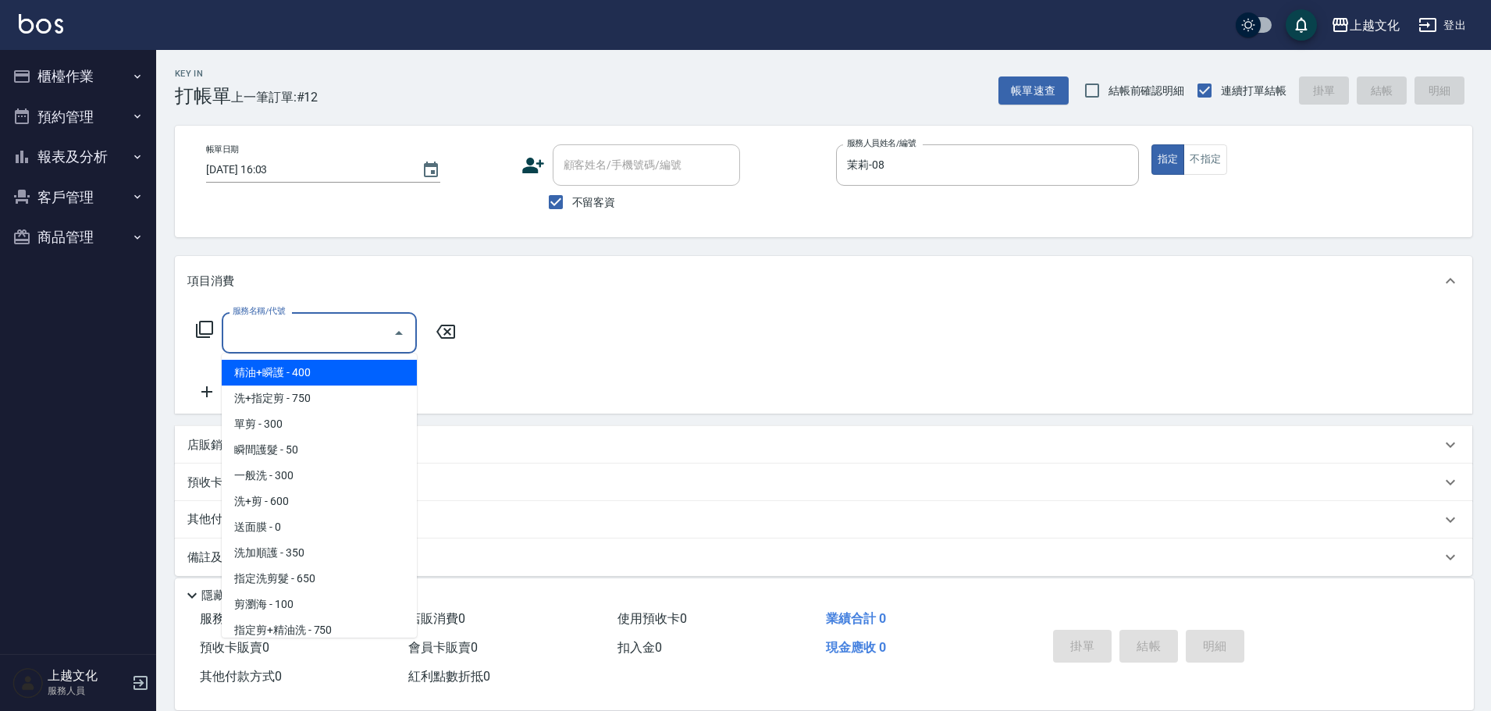
click at [303, 336] on input "服務名稱/代號" at bounding box center [308, 332] width 158 height 27
drag, startPoint x: 303, startPoint y: 336, endPoint x: 308, endPoint y: 364, distance: 27.9
click at [304, 336] on input "服務名稱/代號" at bounding box center [308, 332] width 158 height 27
drag, startPoint x: 315, startPoint y: 338, endPoint x: 317, endPoint y: 347, distance: 8.9
click at [317, 337] on input "服務名稱/代號" at bounding box center [308, 332] width 158 height 27
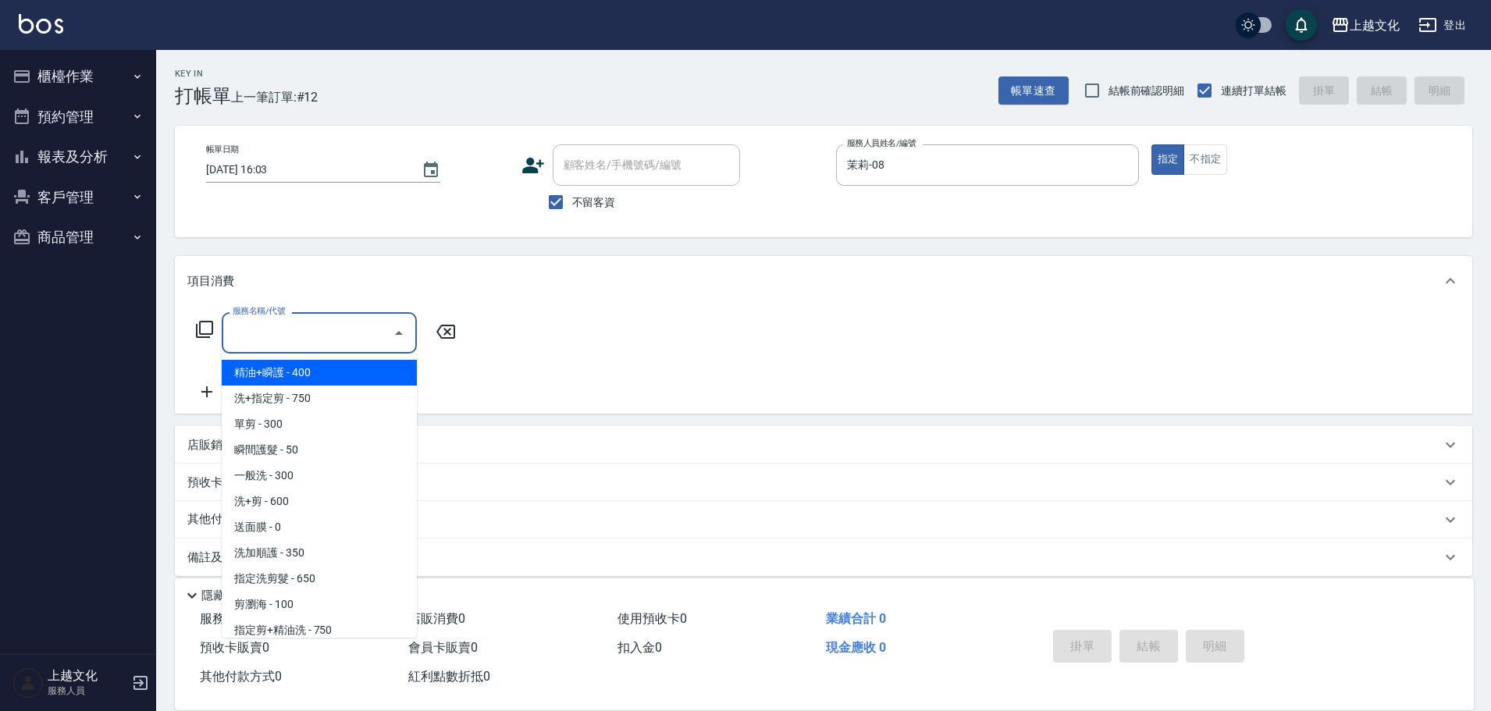
click at [314, 377] on span "精油+瞬護 - 400" at bounding box center [319, 373] width 195 height 26
drag, startPoint x: 314, startPoint y: 377, endPoint x: 473, endPoint y: 409, distance: 162.4
click at [314, 377] on div "服務名稱/代號 服務名稱/代號" at bounding box center [326, 356] width 278 height 89
type input "精油+瞬護(101)"
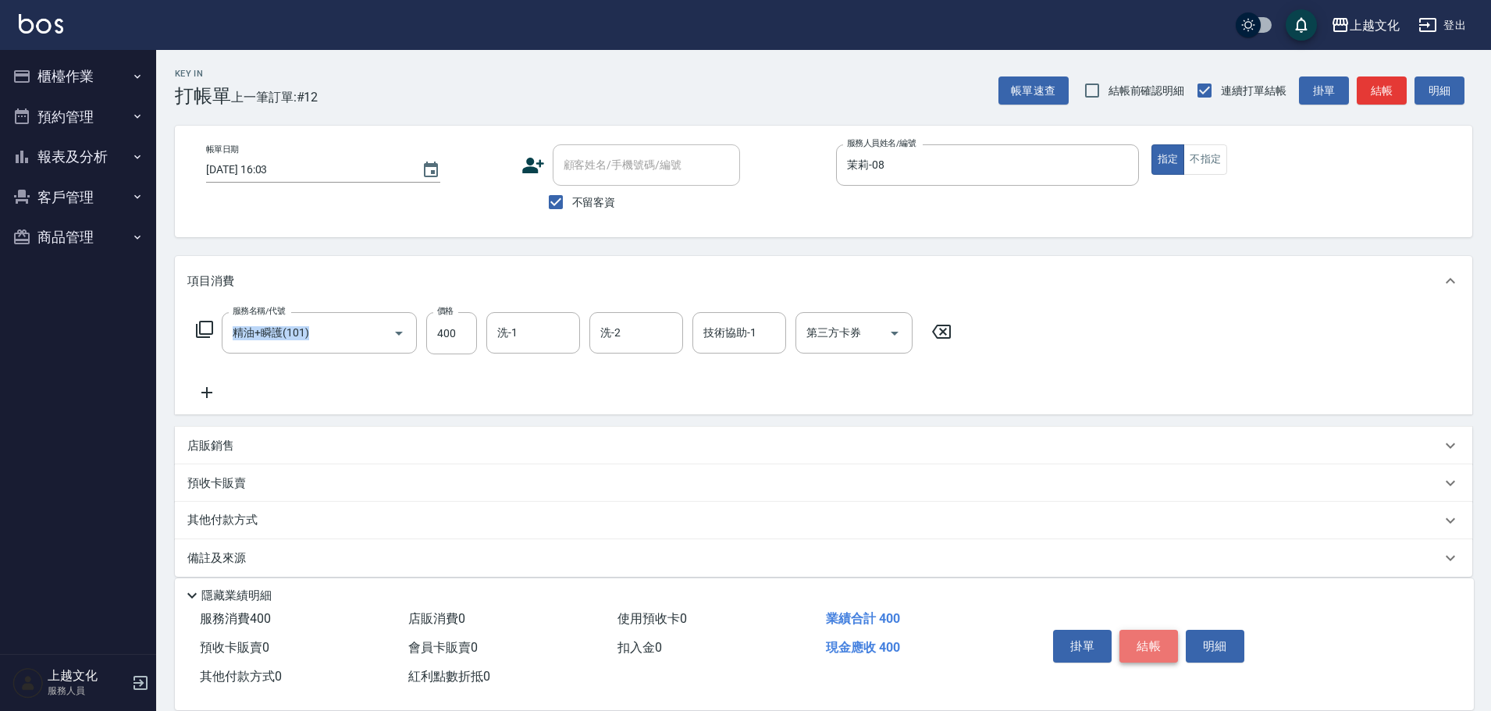
click at [1132, 631] on button "結帳" at bounding box center [1148, 646] width 59 height 33
type input "2025/10/13 16:04"
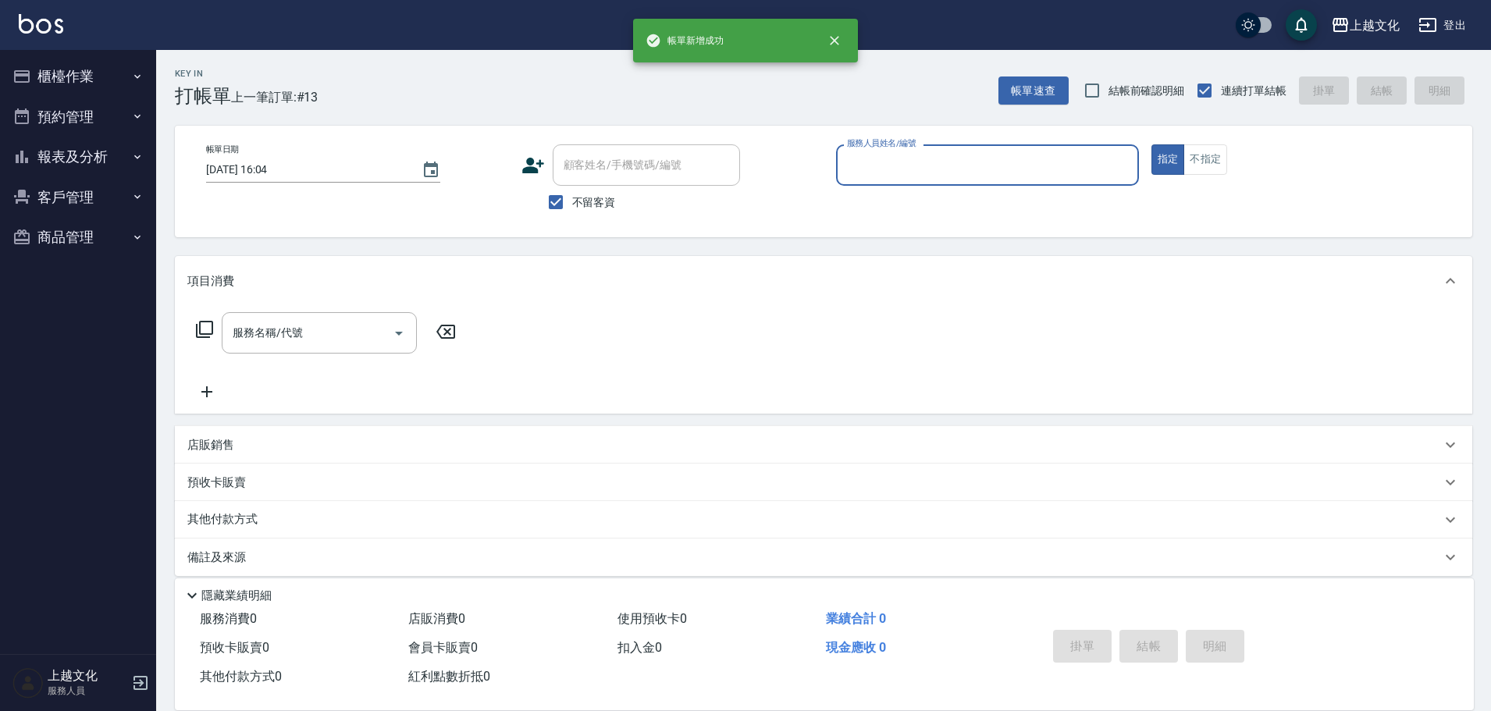
click at [966, 169] on input "服務人員姓名/編號" at bounding box center [987, 164] width 289 height 27
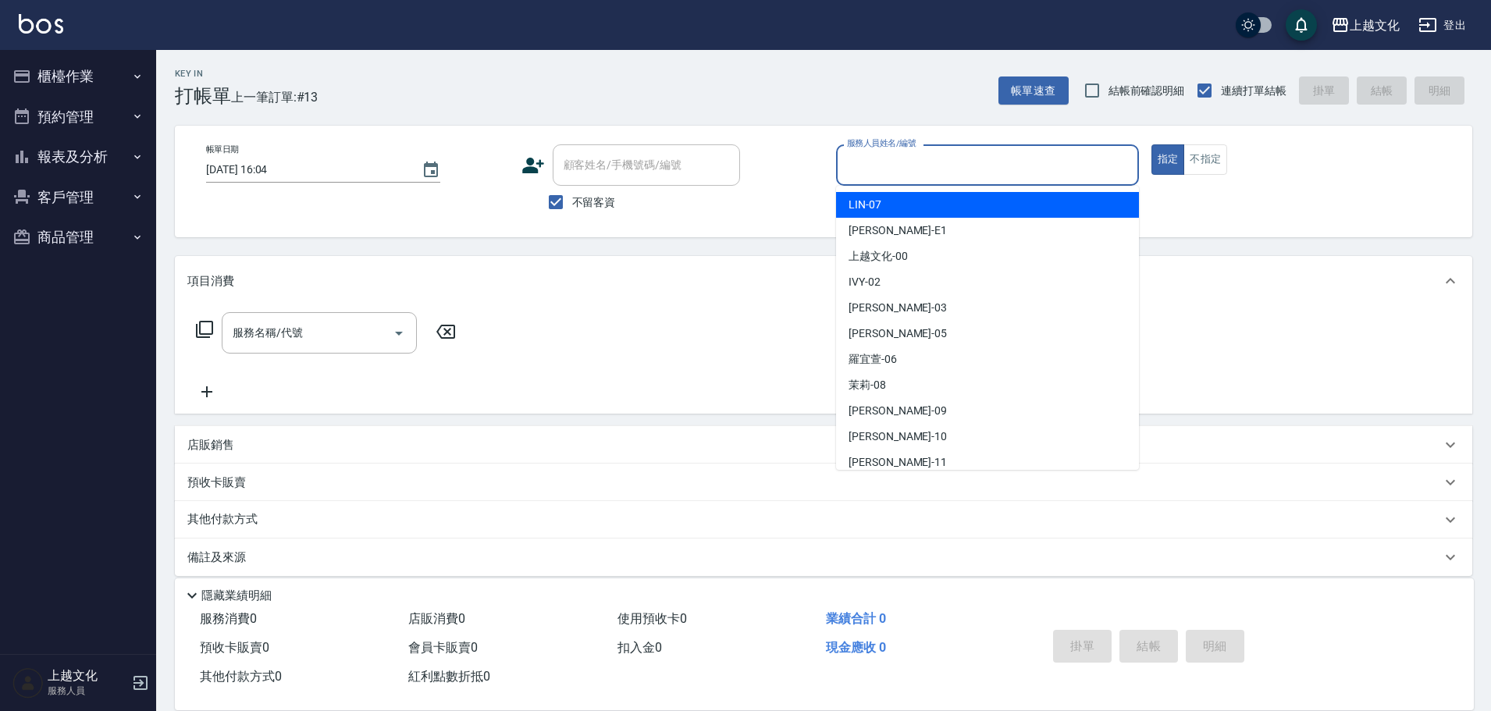
click at [966, 169] on input "服務人員姓名/編號" at bounding box center [987, 164] width 289 height 27
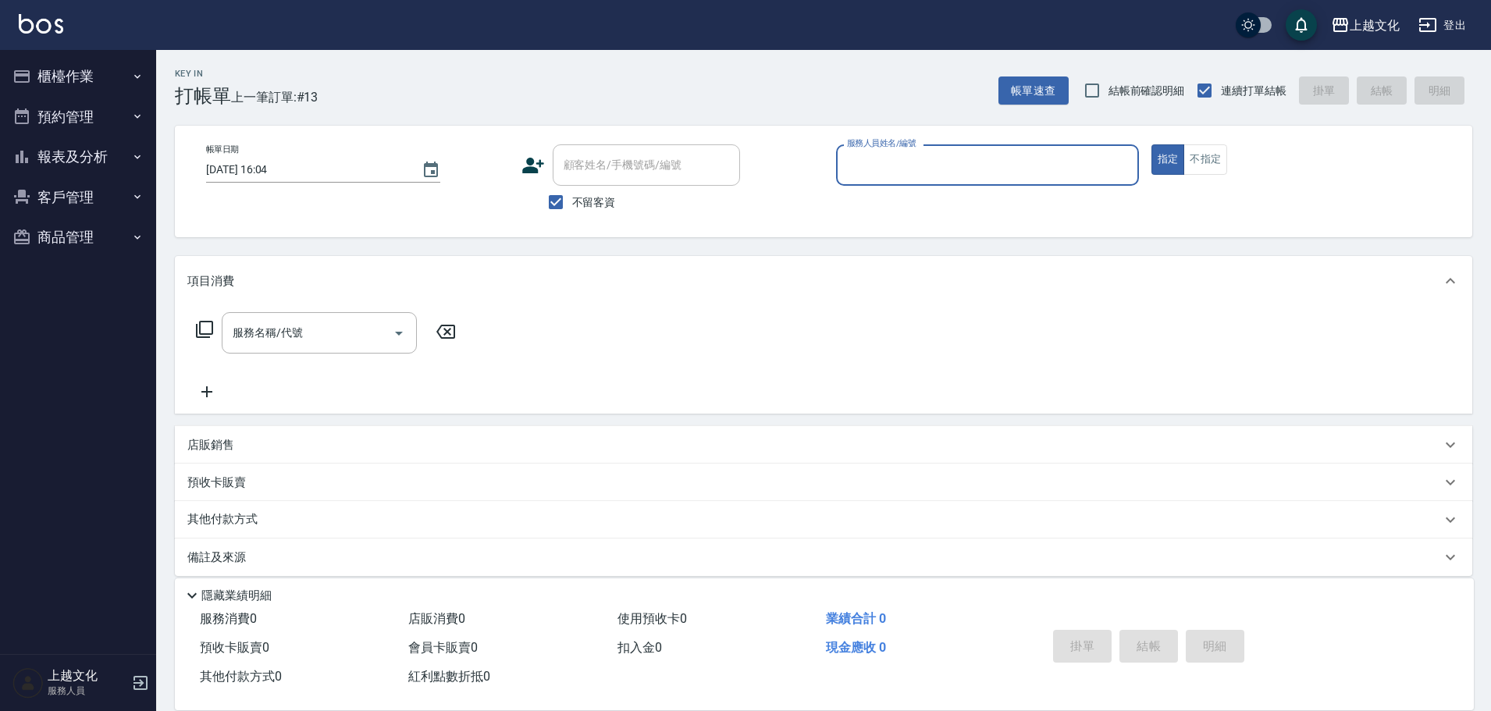
click at [902, 166] on input "服務人員姓名/編號" at bounding box center [987, 164] width 289 height 27
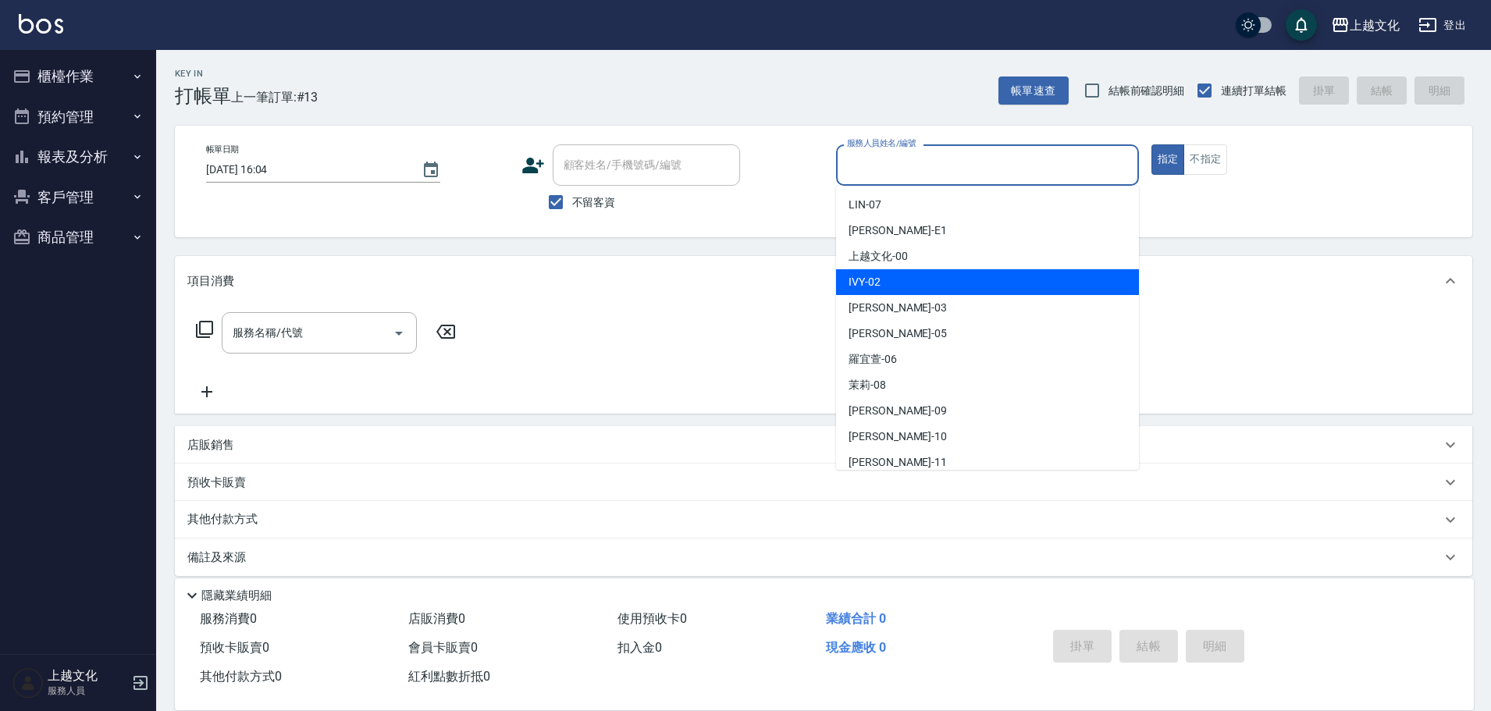
click at [885, 283] on div "IVY -02" at bounding box center [987, 282] width 303 height 26
type input "IVY-02"
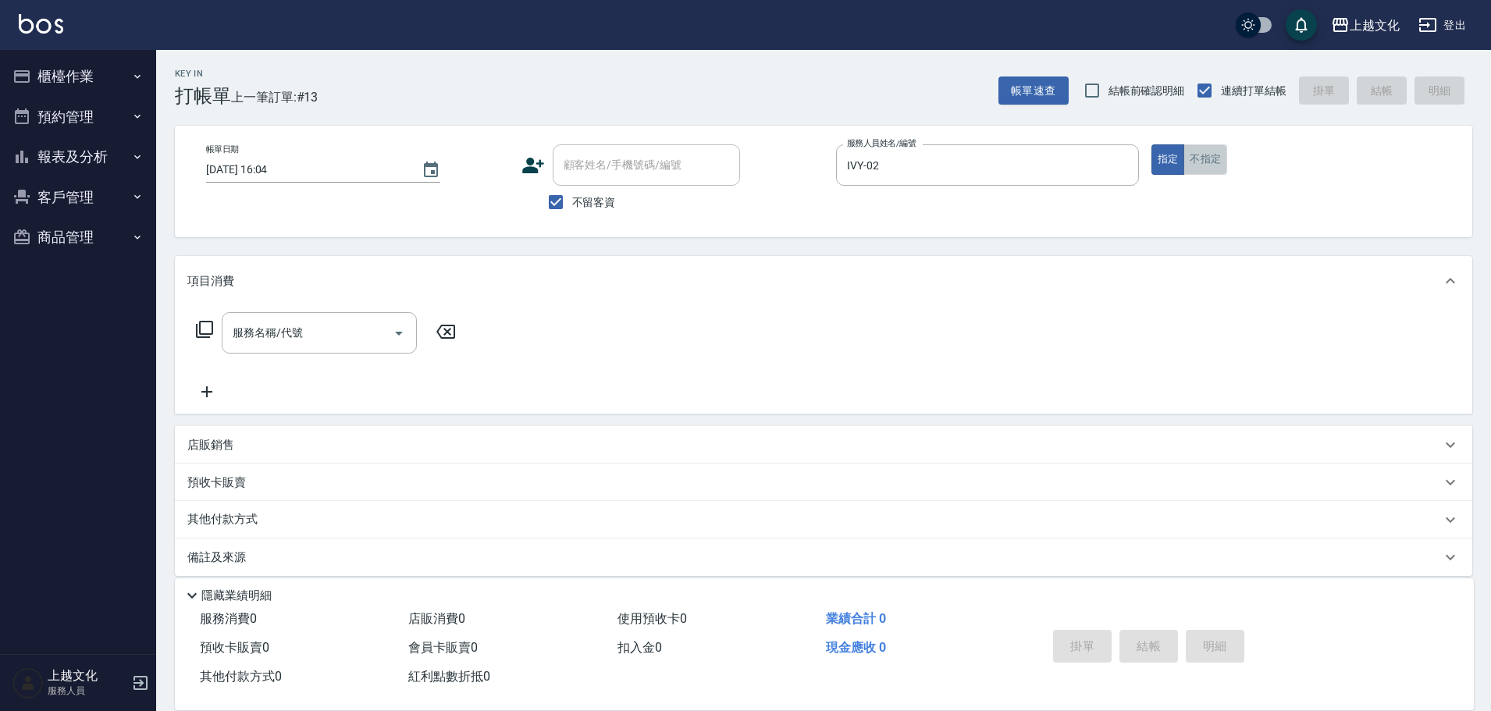
click at [1198, 157] on button "不指定" at bounding box center [1205, 159] width 44 height 30
click at [204, 327] on icon at bounding box center [204, 329] width 19 height 19
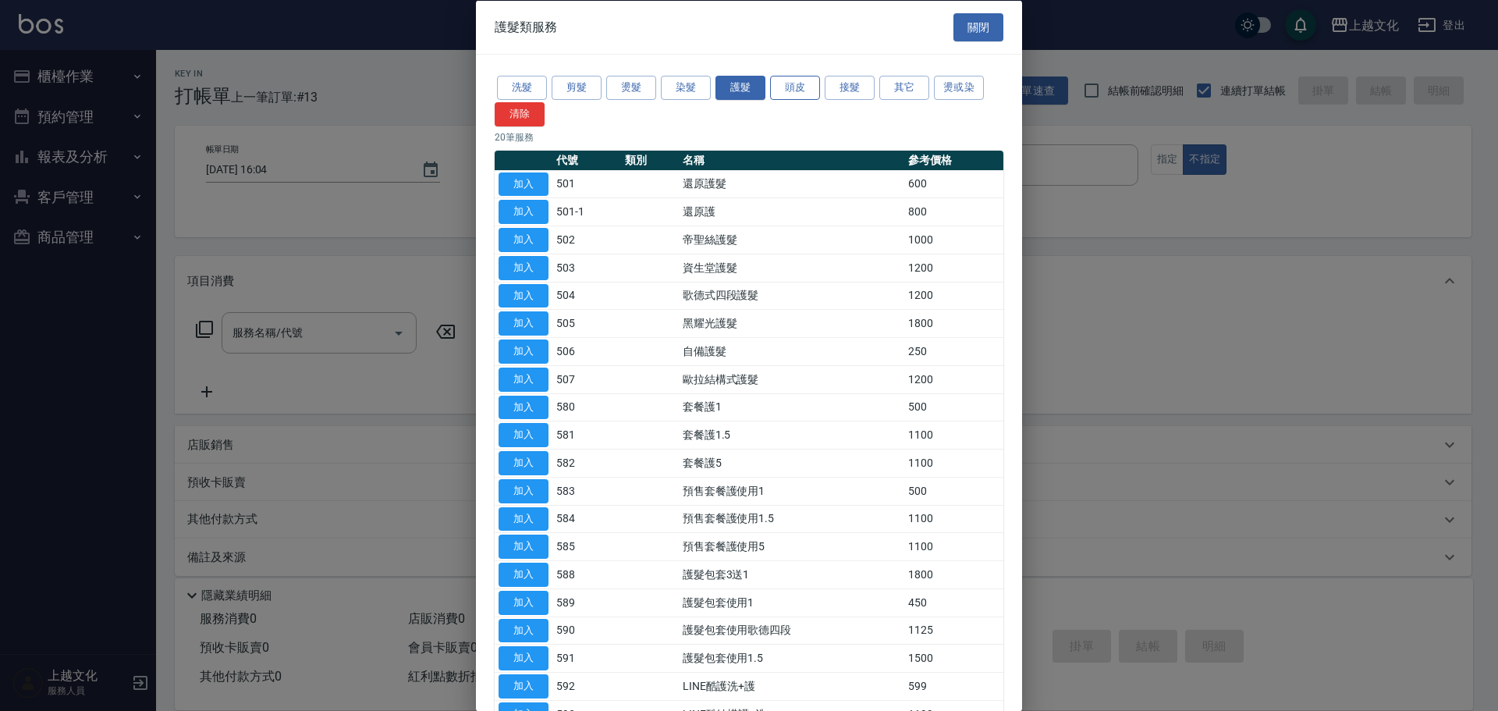
click at [802, 87] on button "頭皮" at bounding box center [795, 88] width 50 height 24
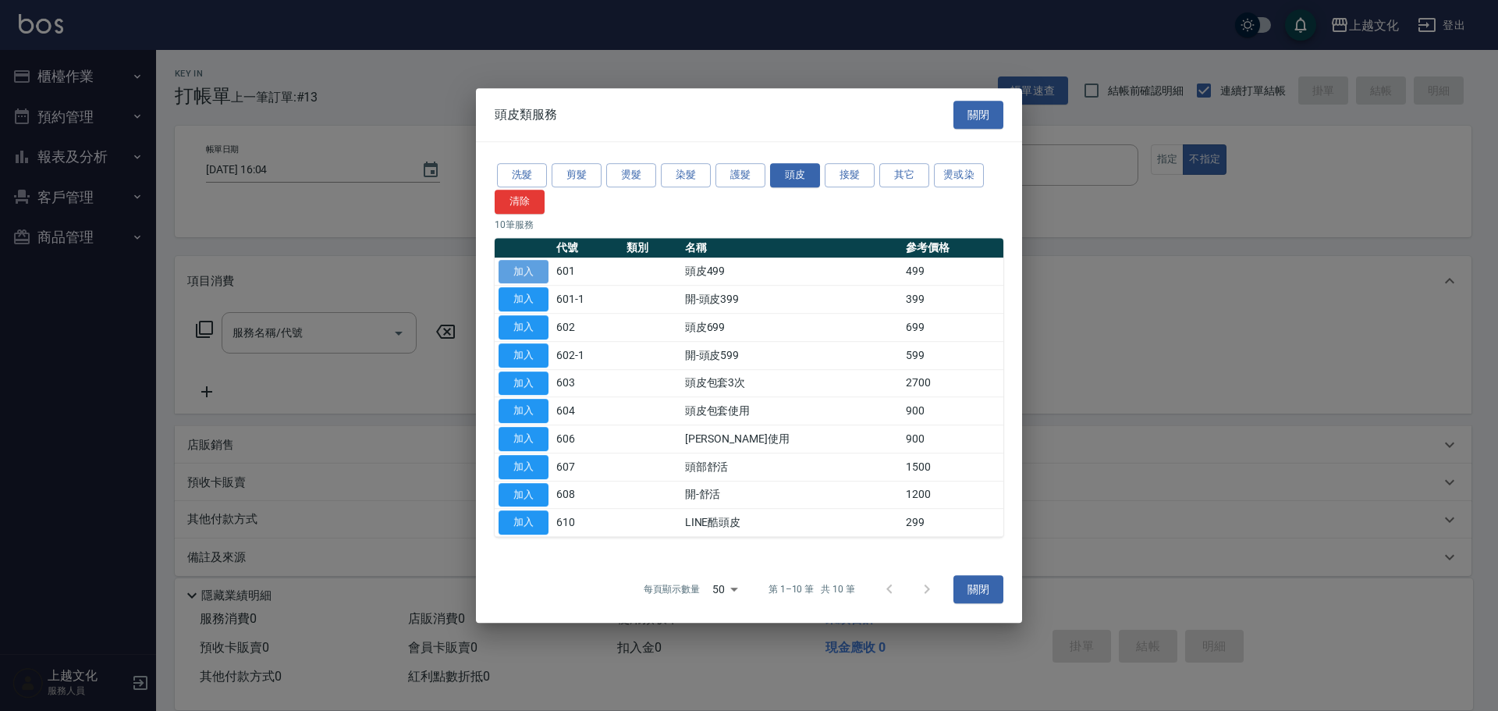
click at [526, 272] on button "加入" at bounding box center [524, 272] width 50 height 24
drag, startPoint x: 526, startPoint y: 272, endPoint x: 416, endPoint y: 336, distance: 127.7
click at [526, 272] on div "項目消費" at bounding box center [823, 281] width 1297 height 50
type input "頭皮499(601)"
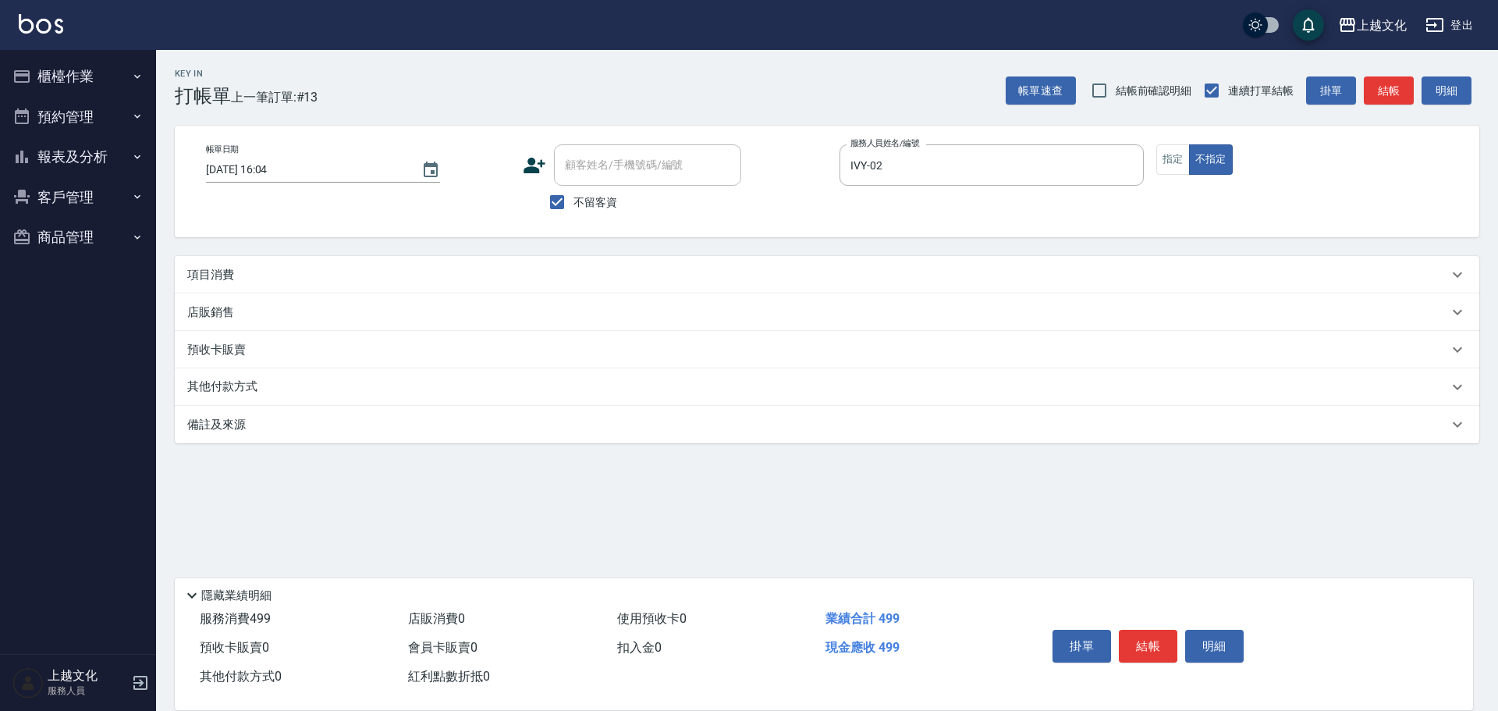
click at [219, 279] on p "項目消費" at bounding box center [210, 275] width 47 height 16
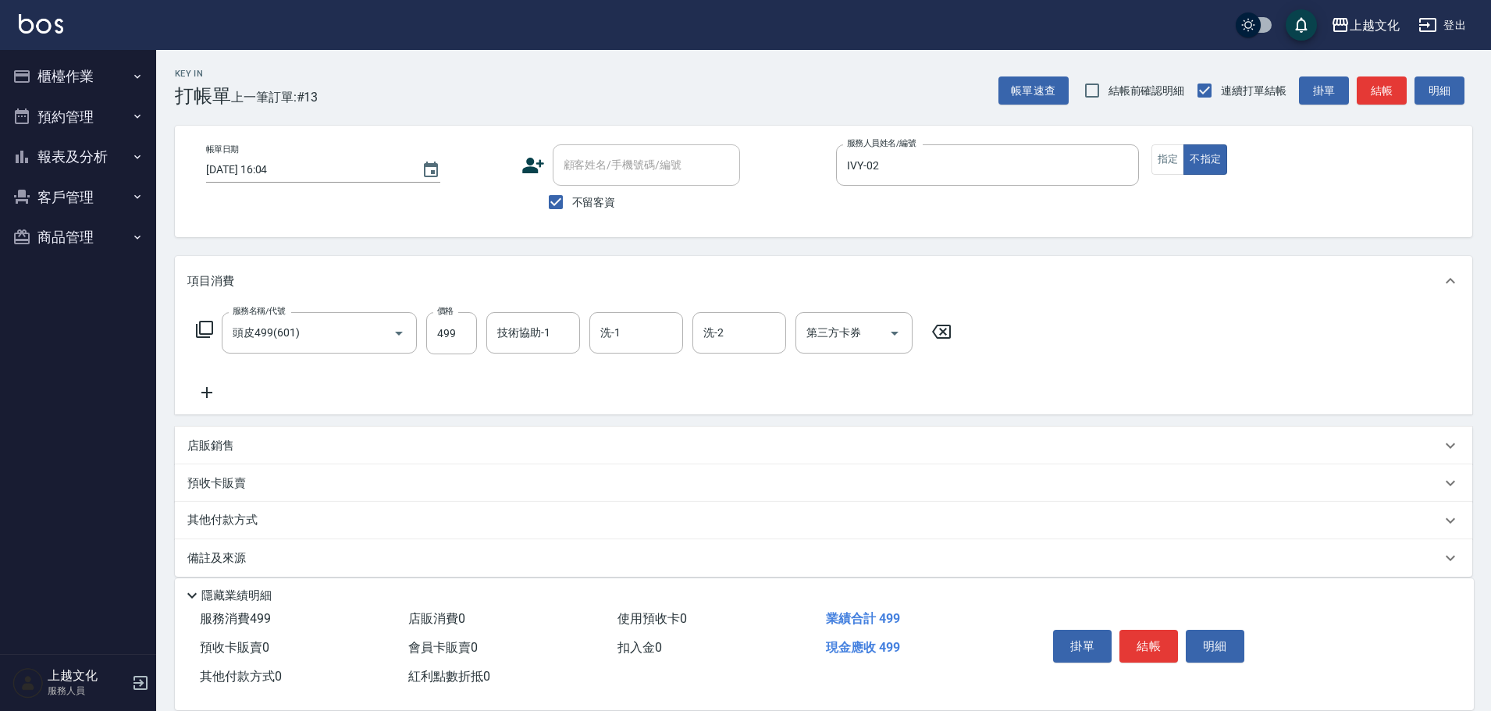
click at [212, 391] on icon at bounding box center [206, 392] width 39 height 19
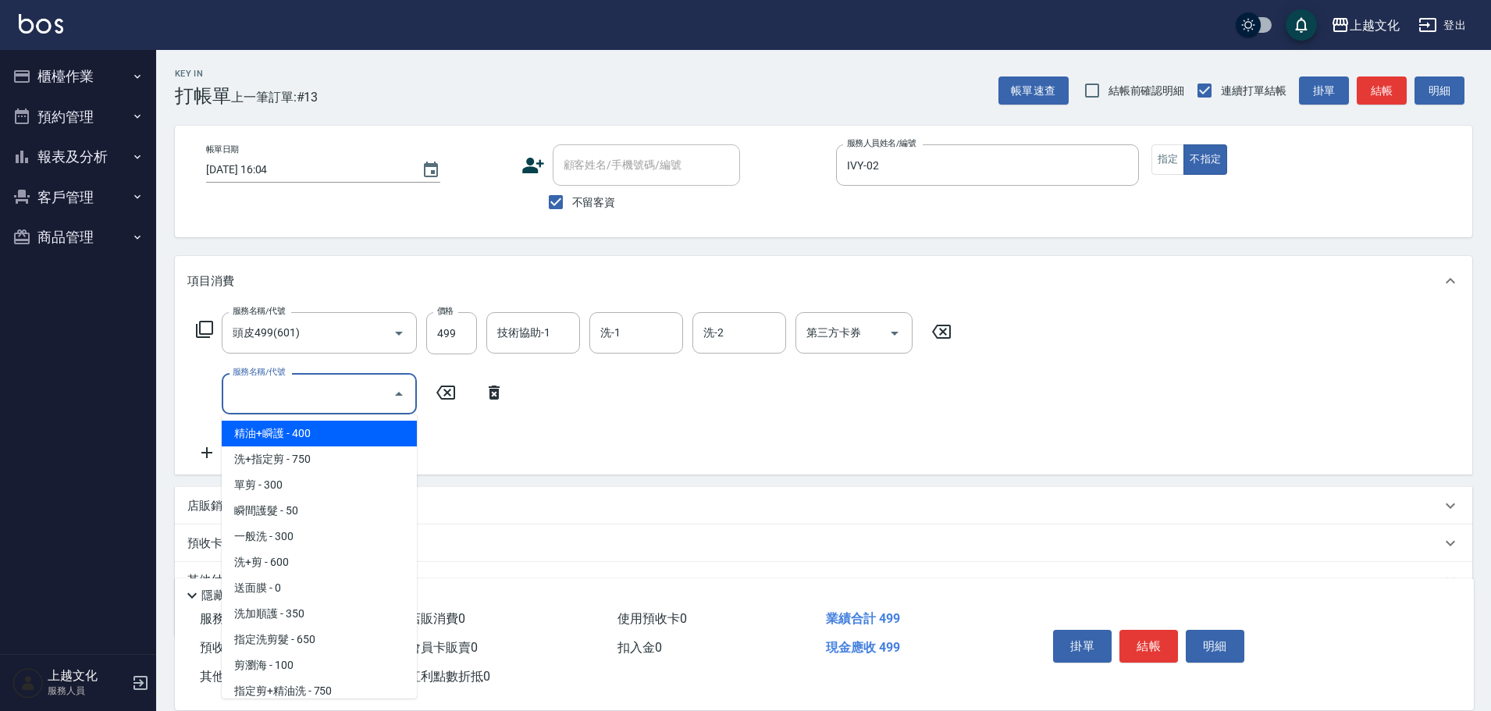
click at [276, 407] on input "服務名稱/代號" at bounding box center [308, 393] width 158 height 27
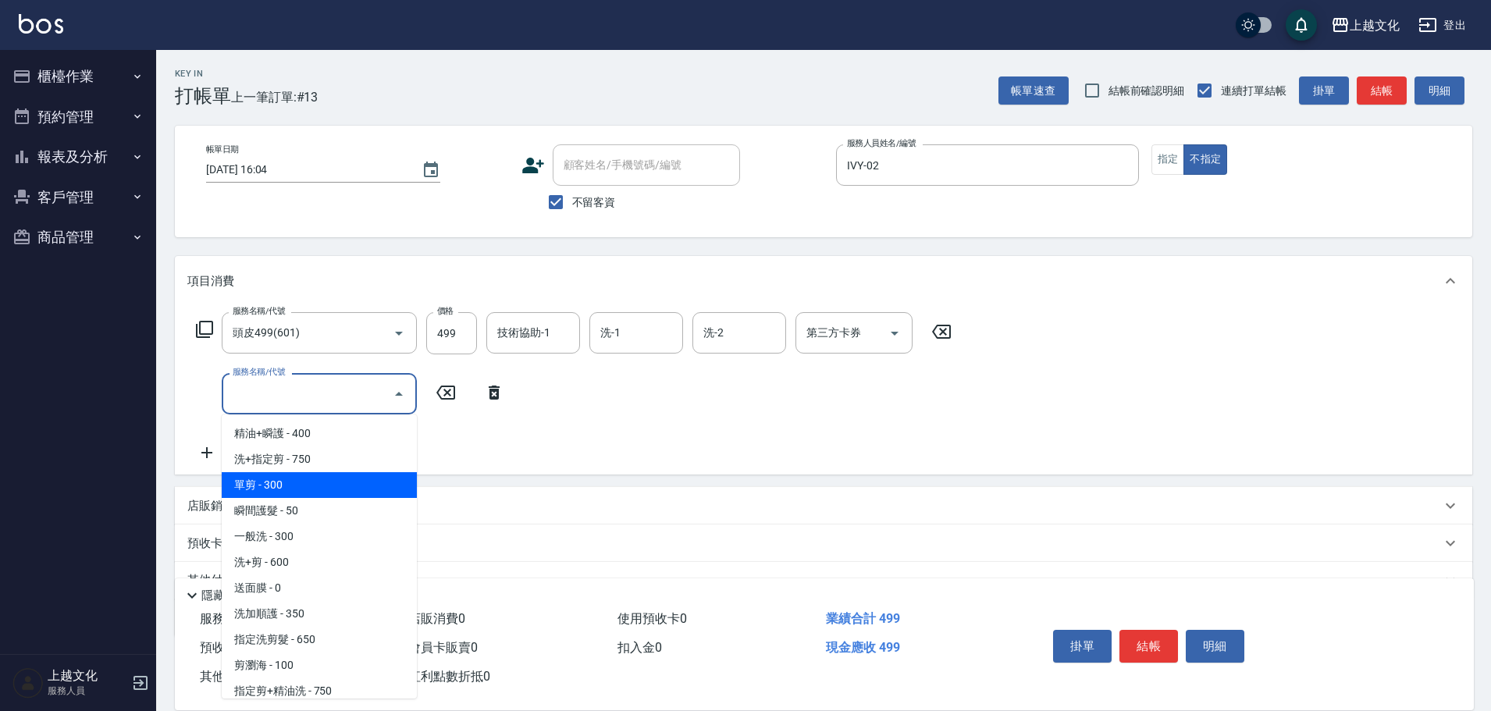
drag, startPoint x: 315, startPoint y: 477, endPoint x: 500, endPoint y: 516, distance: 189.8
click at [318, 476] on span "單剪 - 300" at bounding box center [319, 485] width 195 height 26
click at [319, 476] on div "項目消費 服務名稱/代號 頭皮499(601) 服務名稱/代號 價格 499 價格 技術協助-1 技術協助-1 洗-1 洗-1 洗-2 洗-2 第三方卡券 第…" at bounding box center [823, 446] width 1297 height 381
type input "單剪(103)"
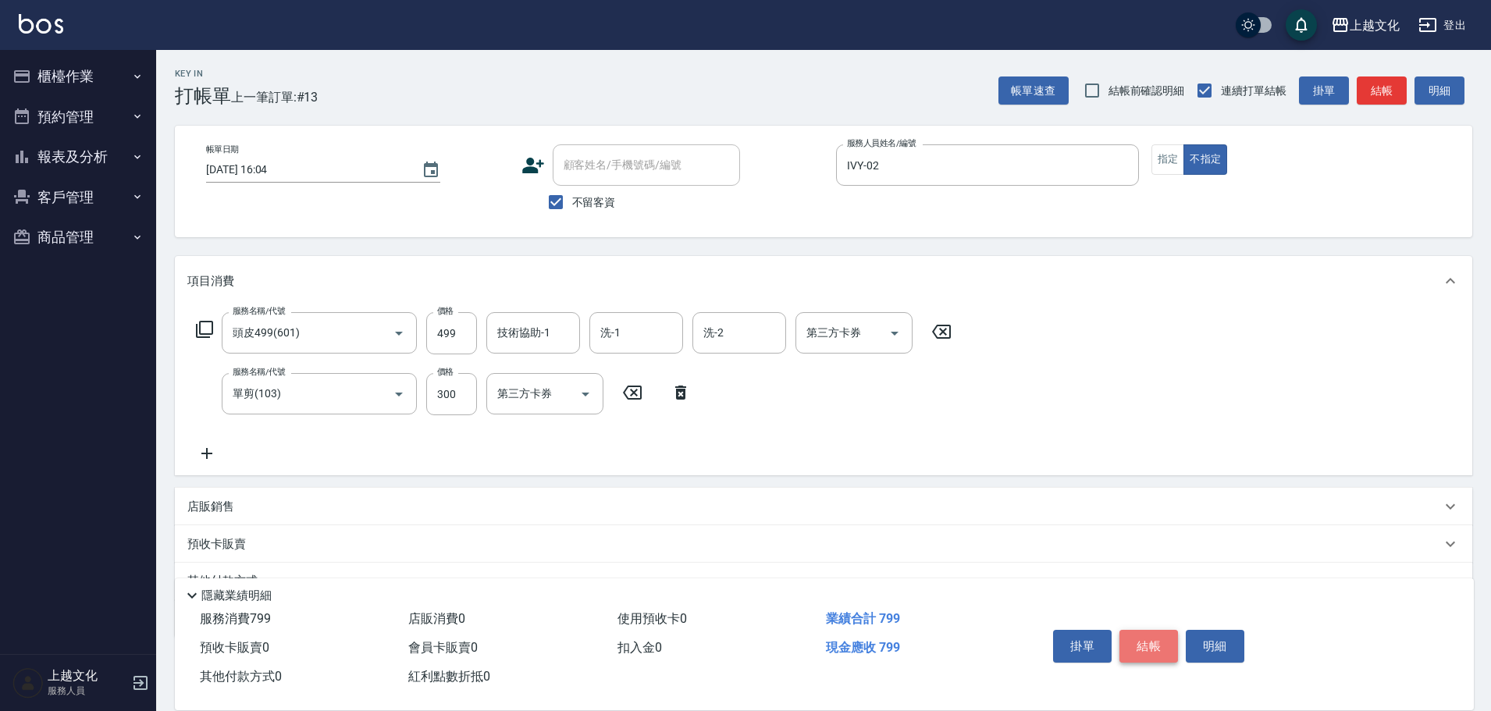
click at [1160, 642] on button "結帳" at bounding box center [1148, 646] width 59 height 33
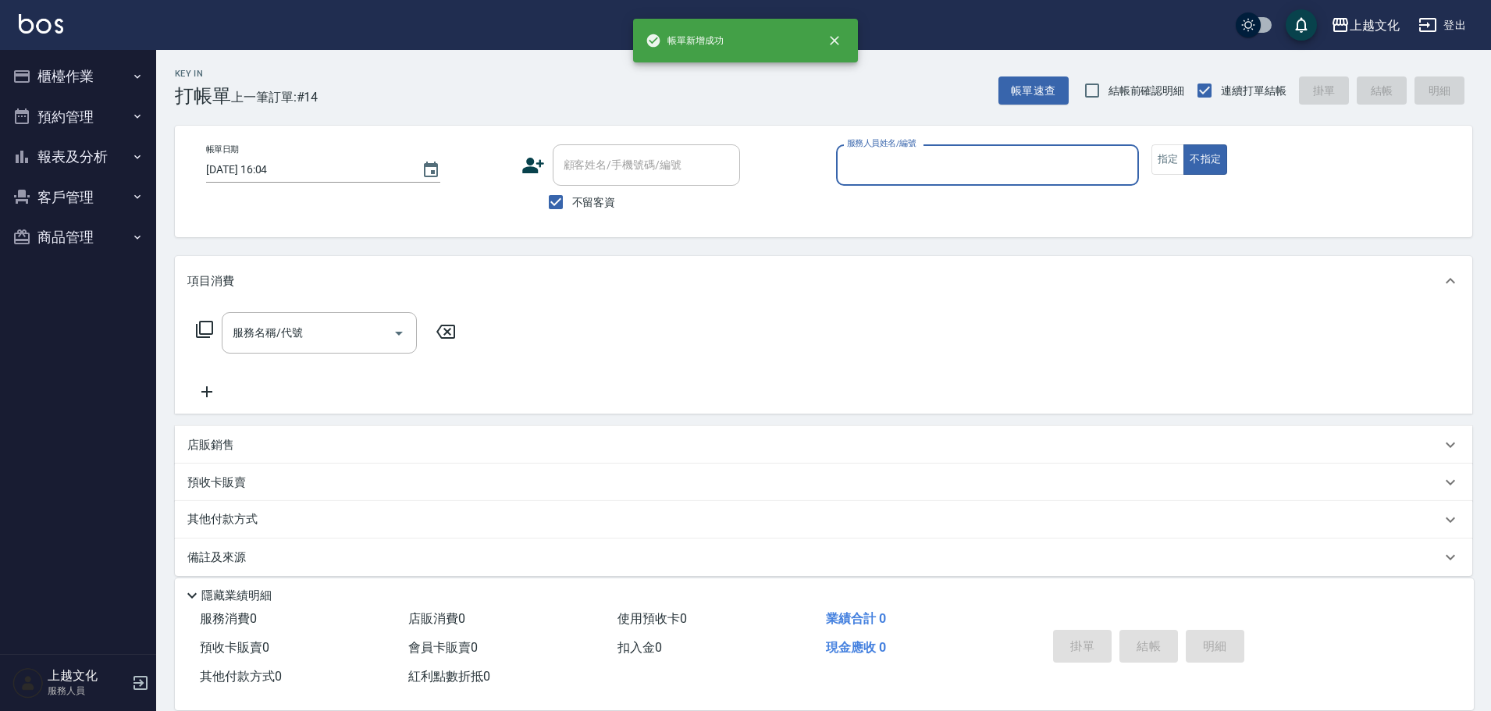
click at [994, 162] on input "服務人員姓名/編號" at bounding box center [987, 164] width 289 height 27
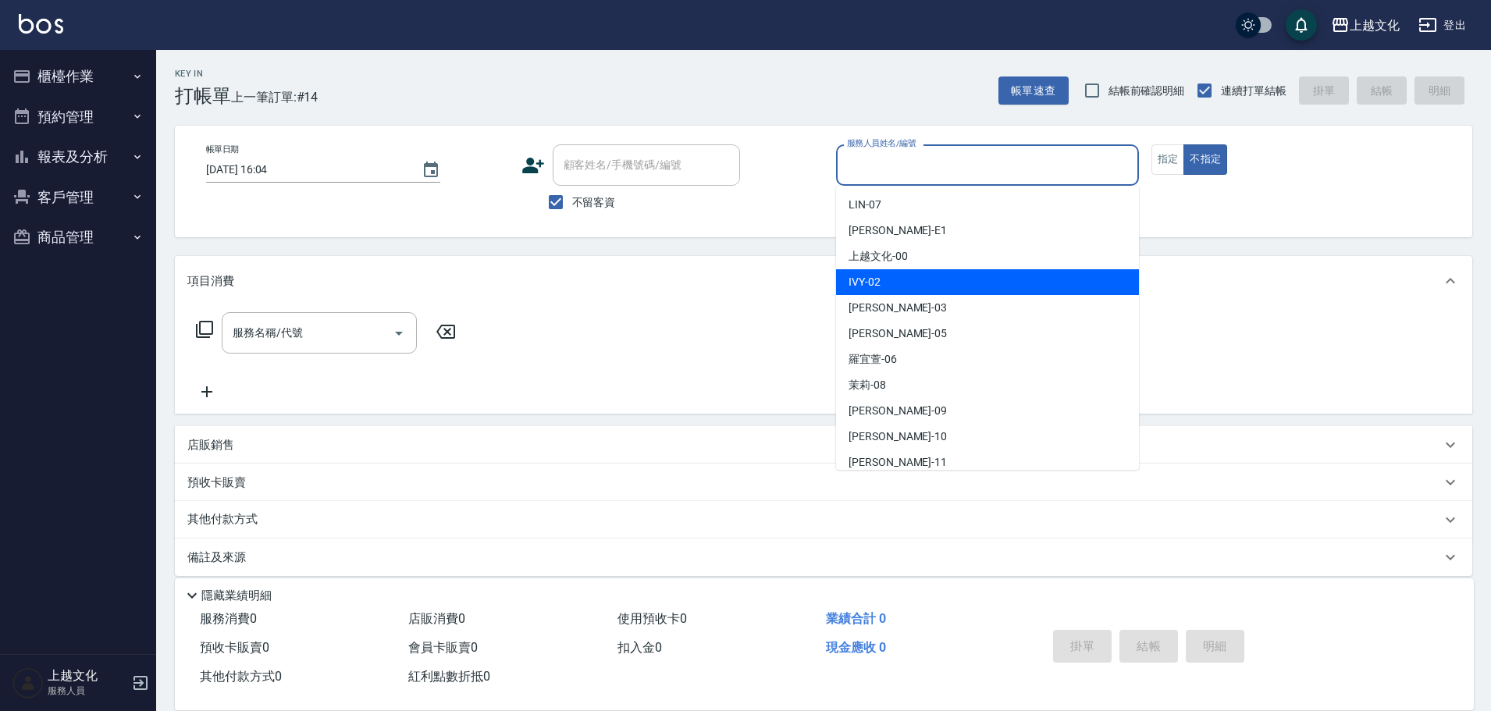
click at [914, 282] on div "IVY -02" at bounding box center [987, 282] width 303 height 26
click at [914, 282] on div "項目消費" at bounding box center [813, 281] width 1253 height 16
type input "IVY-02"
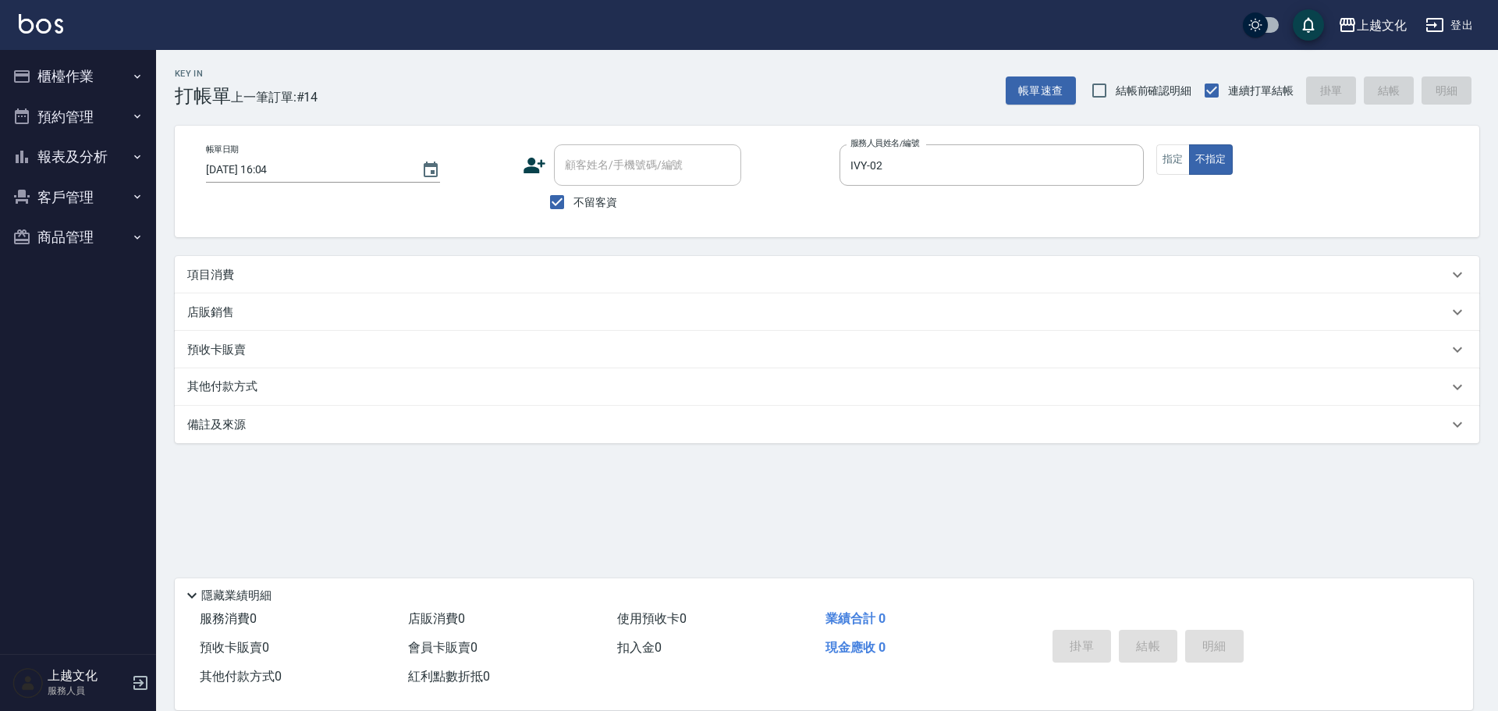
click at [209, 275] on p "項目消費" at bounding box center [210, 275] width 47 height 16
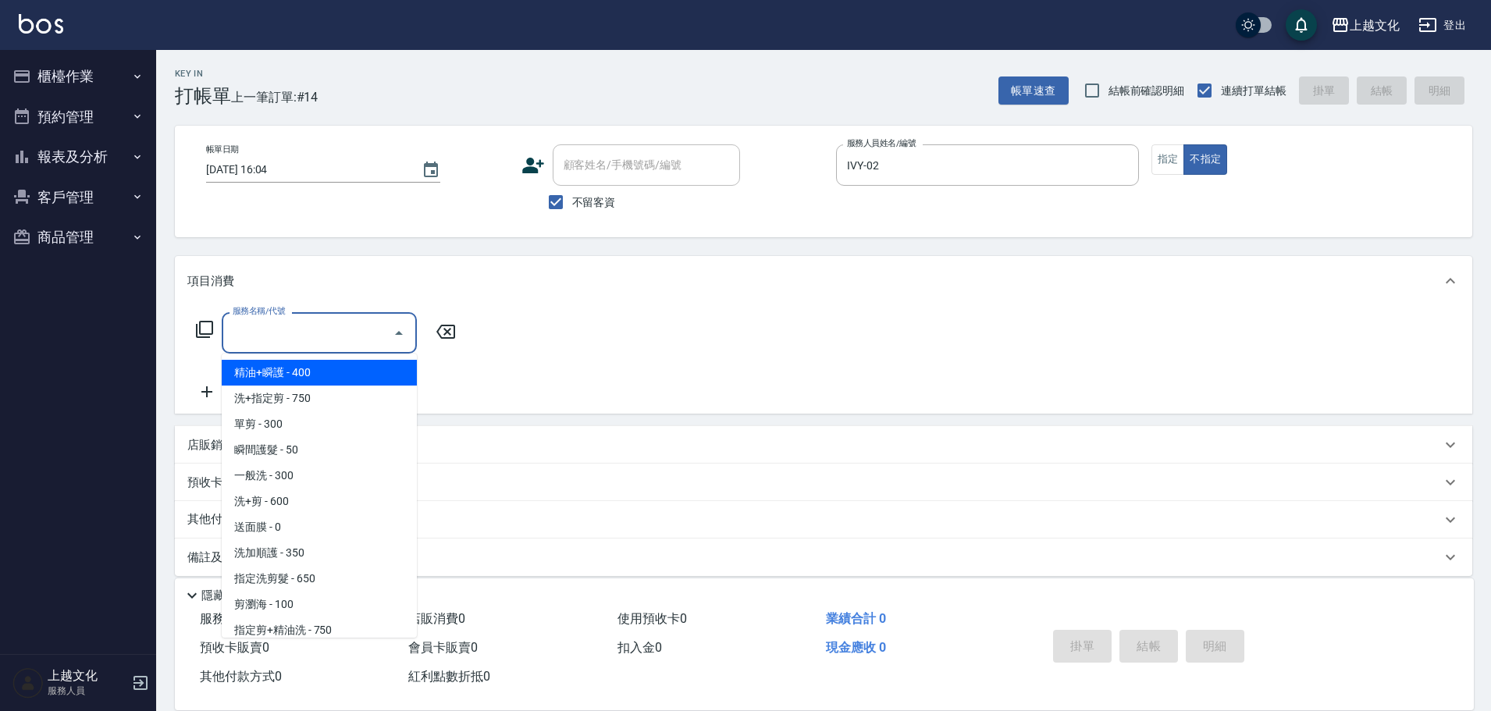
click at [332, 340] on input "服務名稱/代號" at bounding box center [308, 332] width 158 height 27
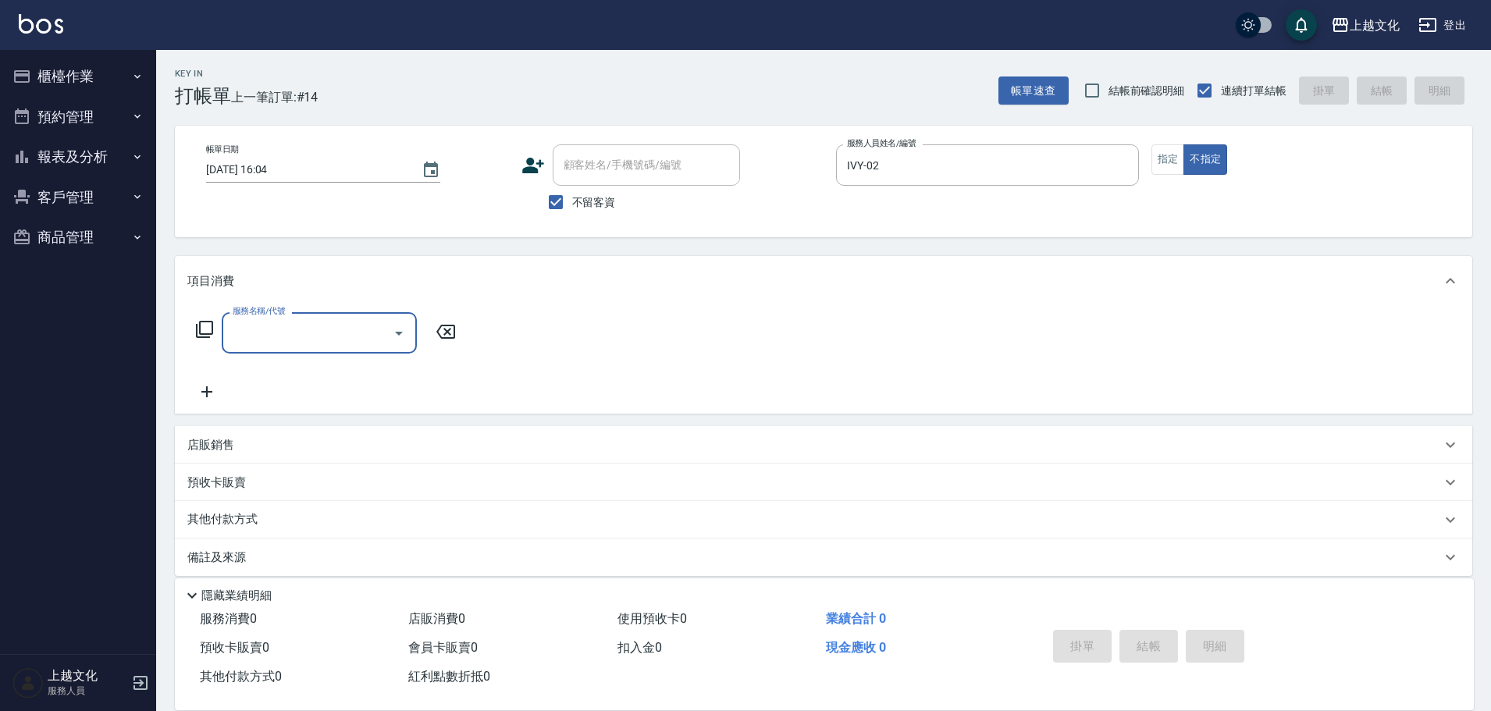
click at [319, 346] on div "服務名稱/代號" at bounding box center [319, 332] width 195 height 41
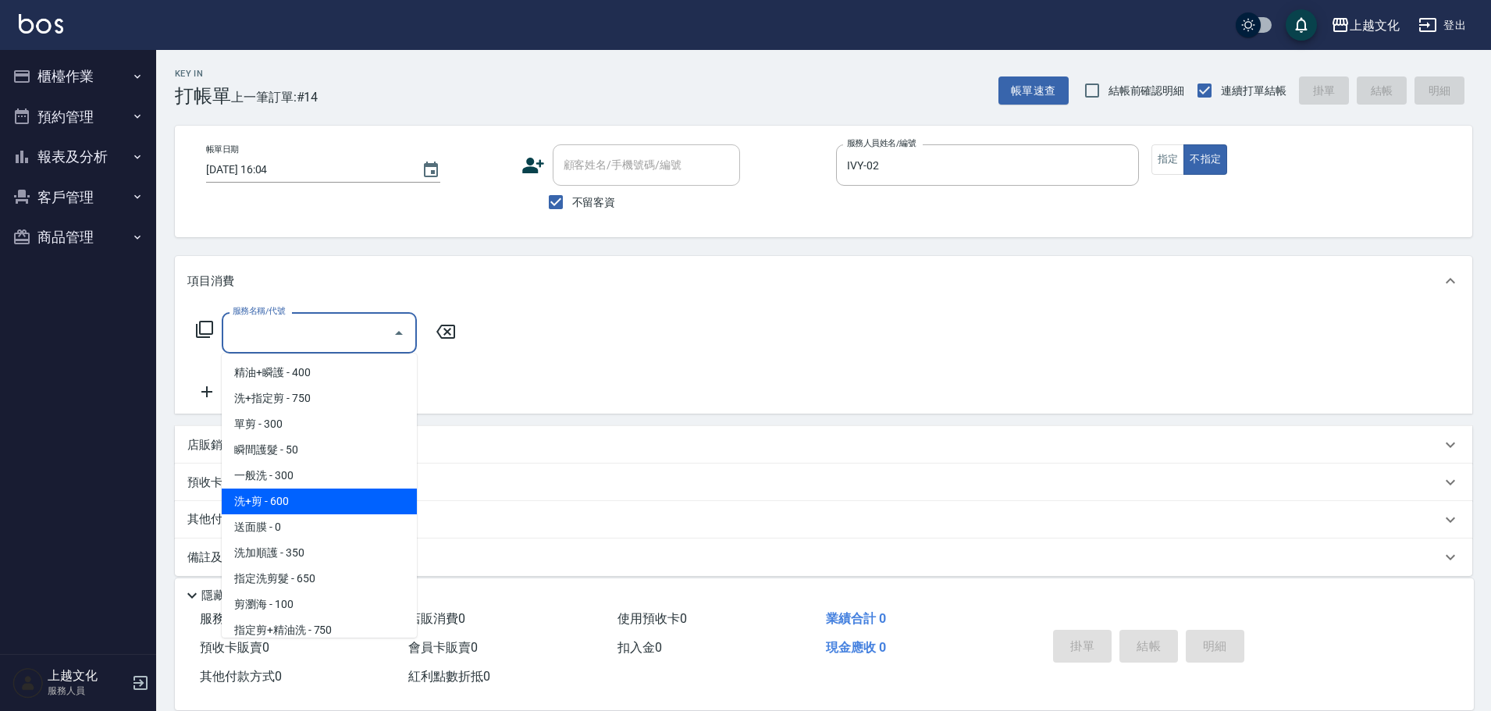
click at [313, 505] on span "洗+剪 - 600" at bounding box center [319, 502] width 195 height 26
type input "洗+剪(108)"
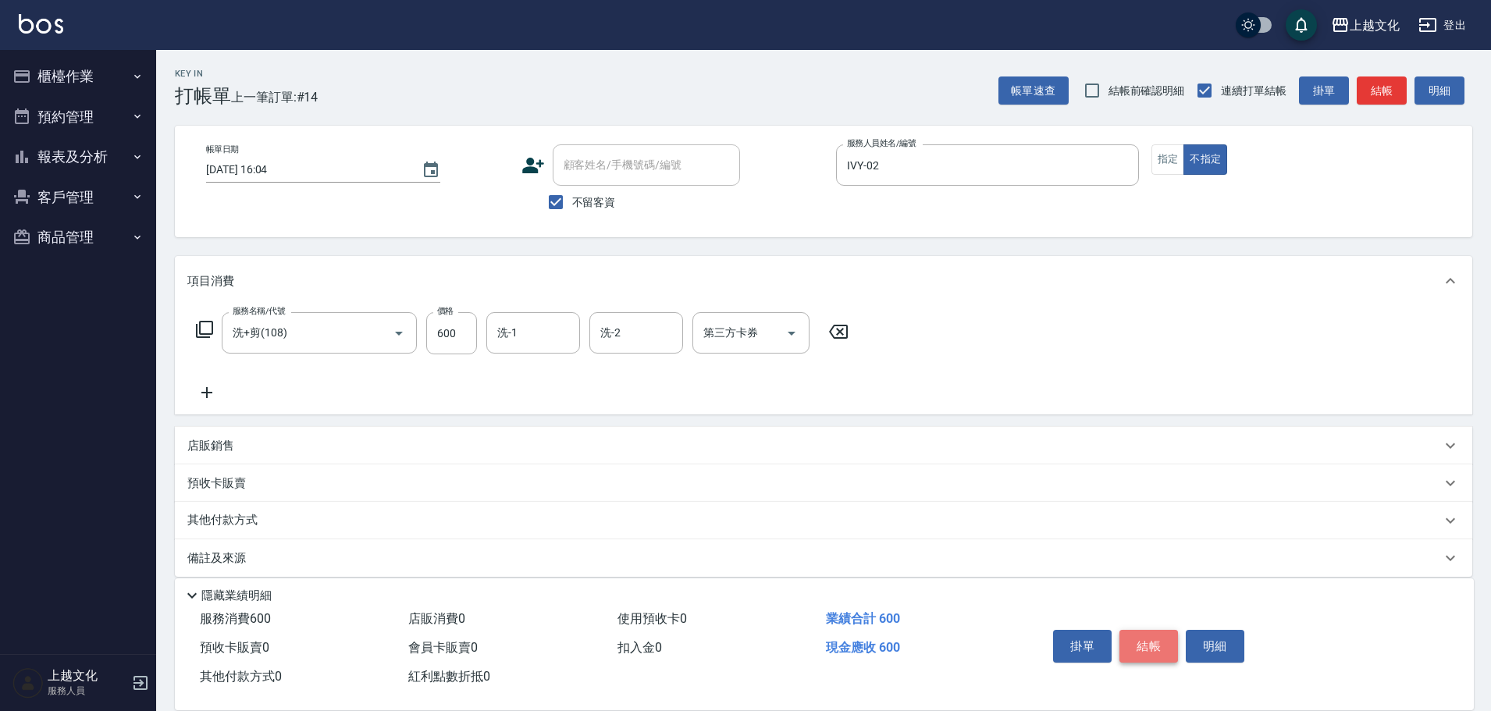
click at [1132, 647] on button "結帳" at bounding box center [1148, 646] width 59 height 33
click at [1132, 647] on div "掛單 結帳 明細" at bounding box center [1149, 648] width 204 height 49
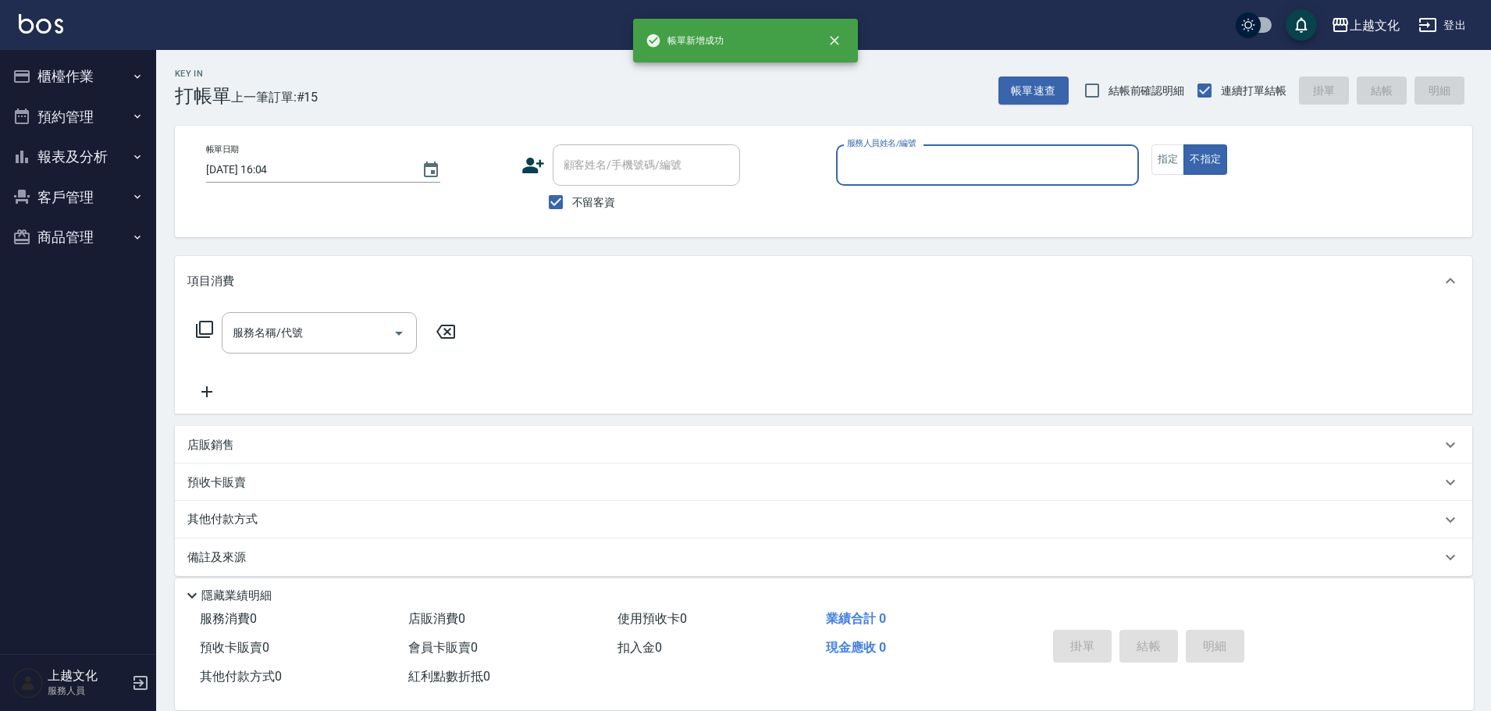
click at [880, 172] on input "服務人員姓名/編號" at bounding box center [987, 164] width 289 height 27
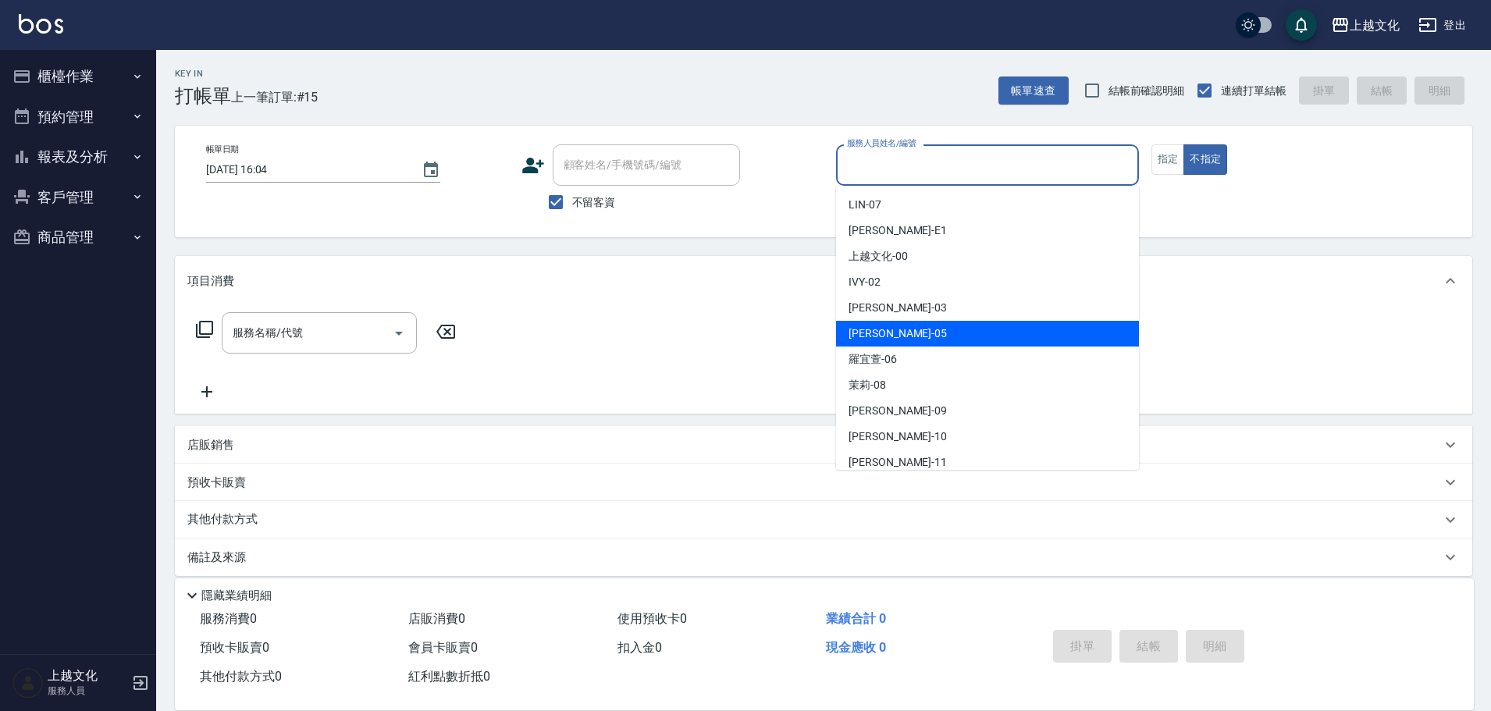
click at [905, 332] on div "EMILY -05" at bounding box center [987, 334] width 303 height 26
type input "EMILY-05"
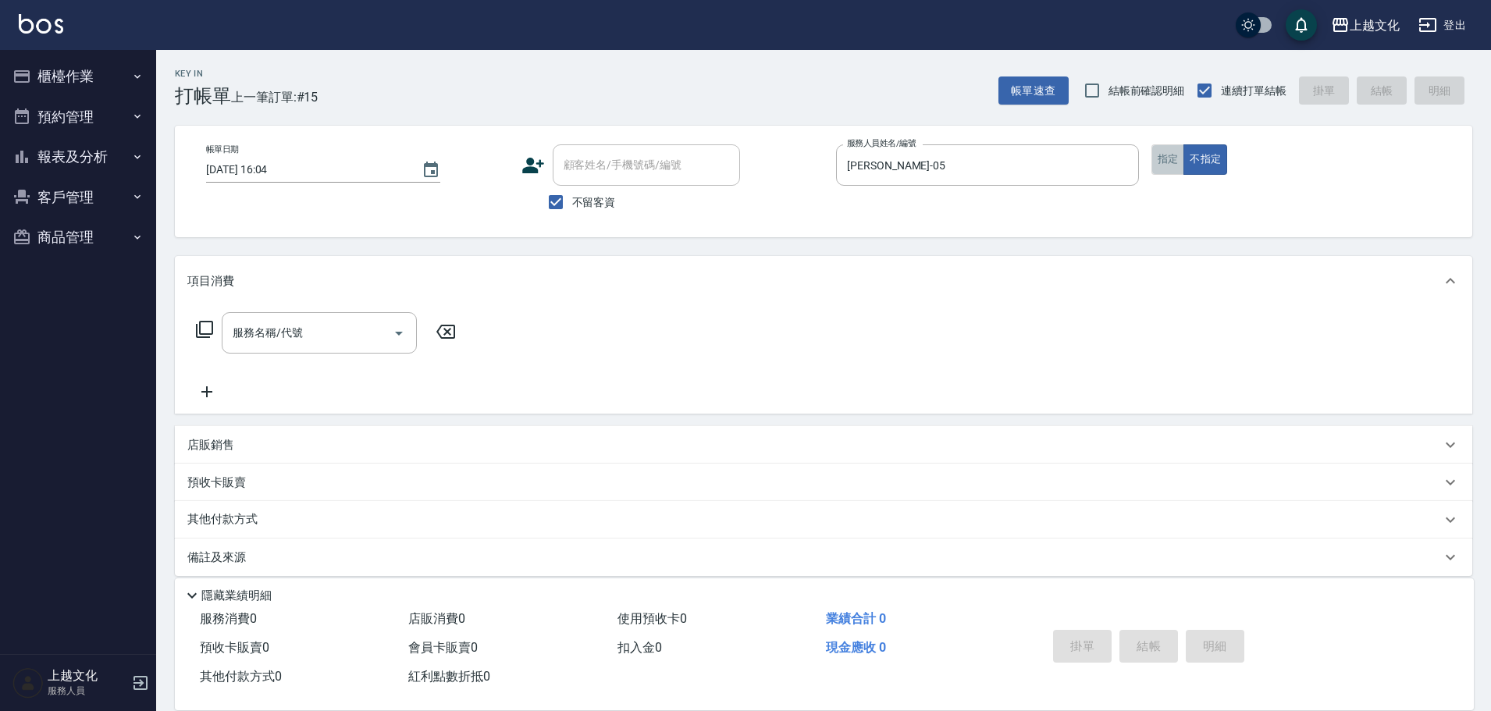
click at [1171, 160] on button "指定" at bounding box center [1168, 159] width 34 height 30
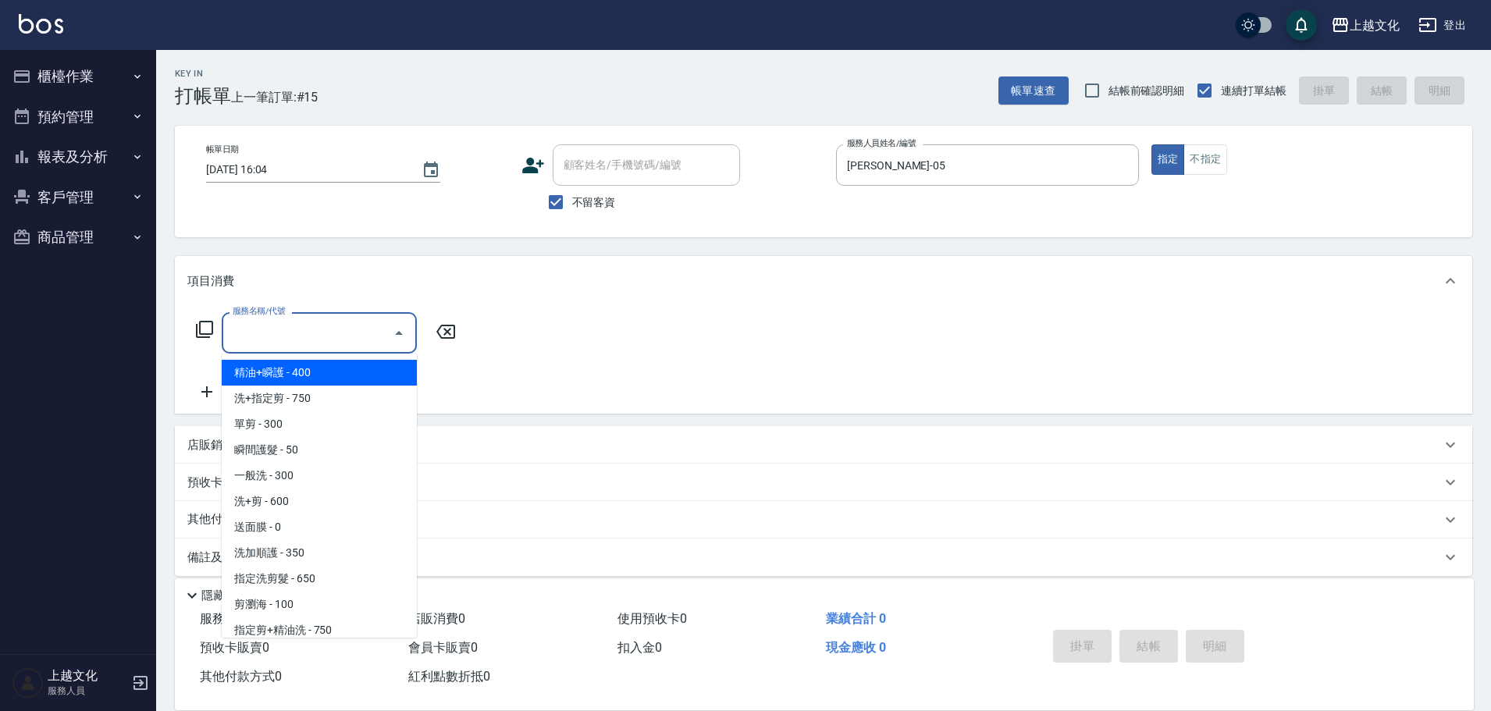
drag, startPoint x: 267, startPoint y: 339, endPoint x: 280, endPoint y: 343, distance: 13.8
click at [271, 339] on input "服務名稱/代號" at bounding box center [308, 332] width 158 height 27
click at [329, 372] on span "精油+瞬護 - 400" at bounding box center [319, 373] width 195 height 26
type input "精油+瞬護(101)"
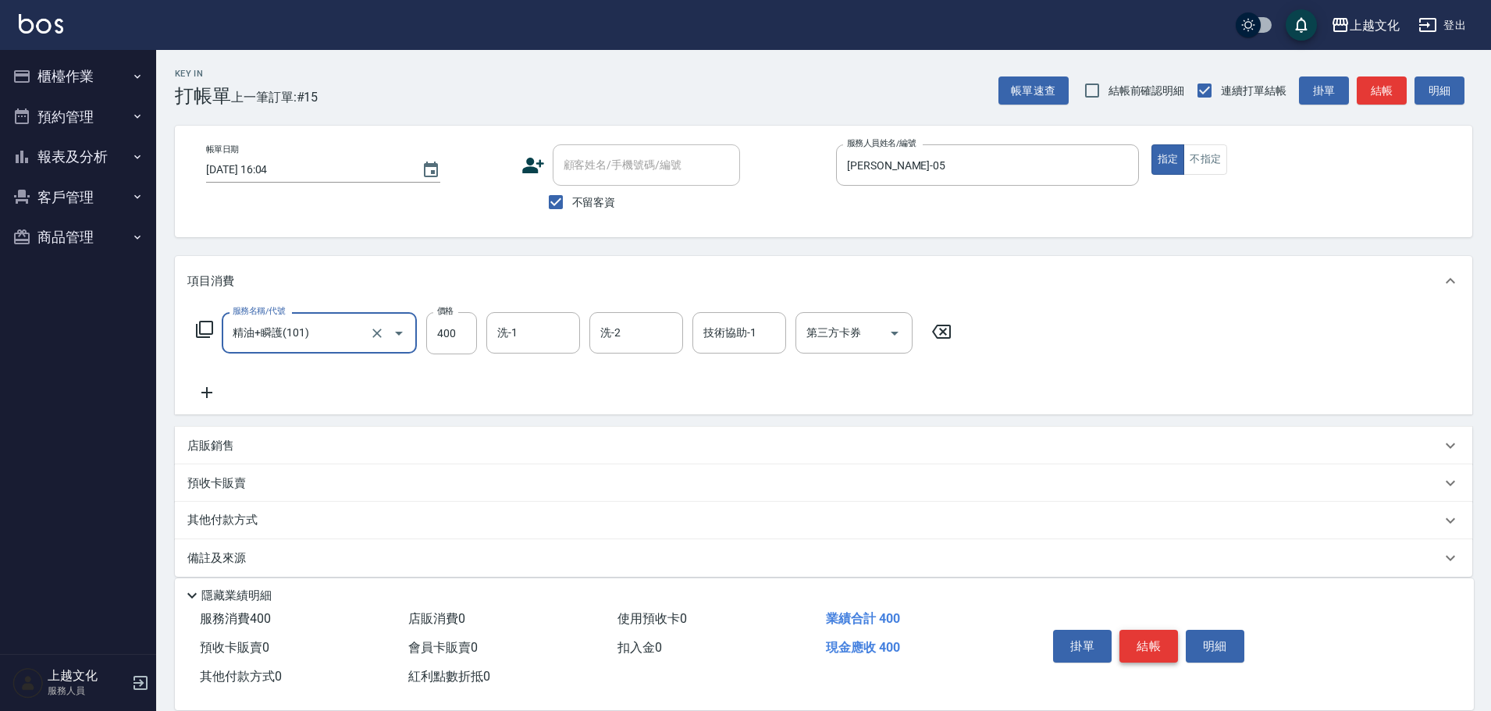
click at [1140, 648] on button "結帳" at bounding box center [1148, 646] width 59 height 33
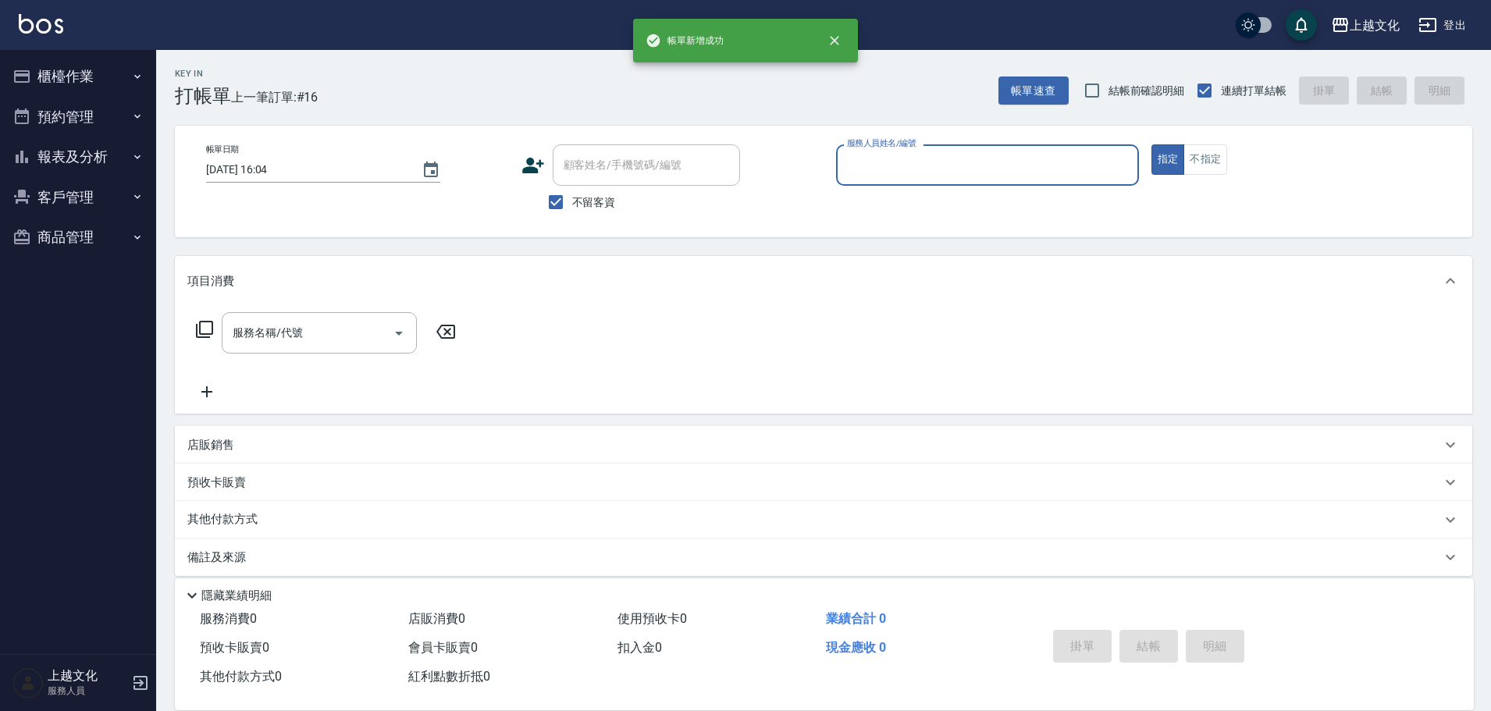
click at [934, 157] on input "服務人員姓名/編號" at bounding box center [987, 164] width 289 height 27
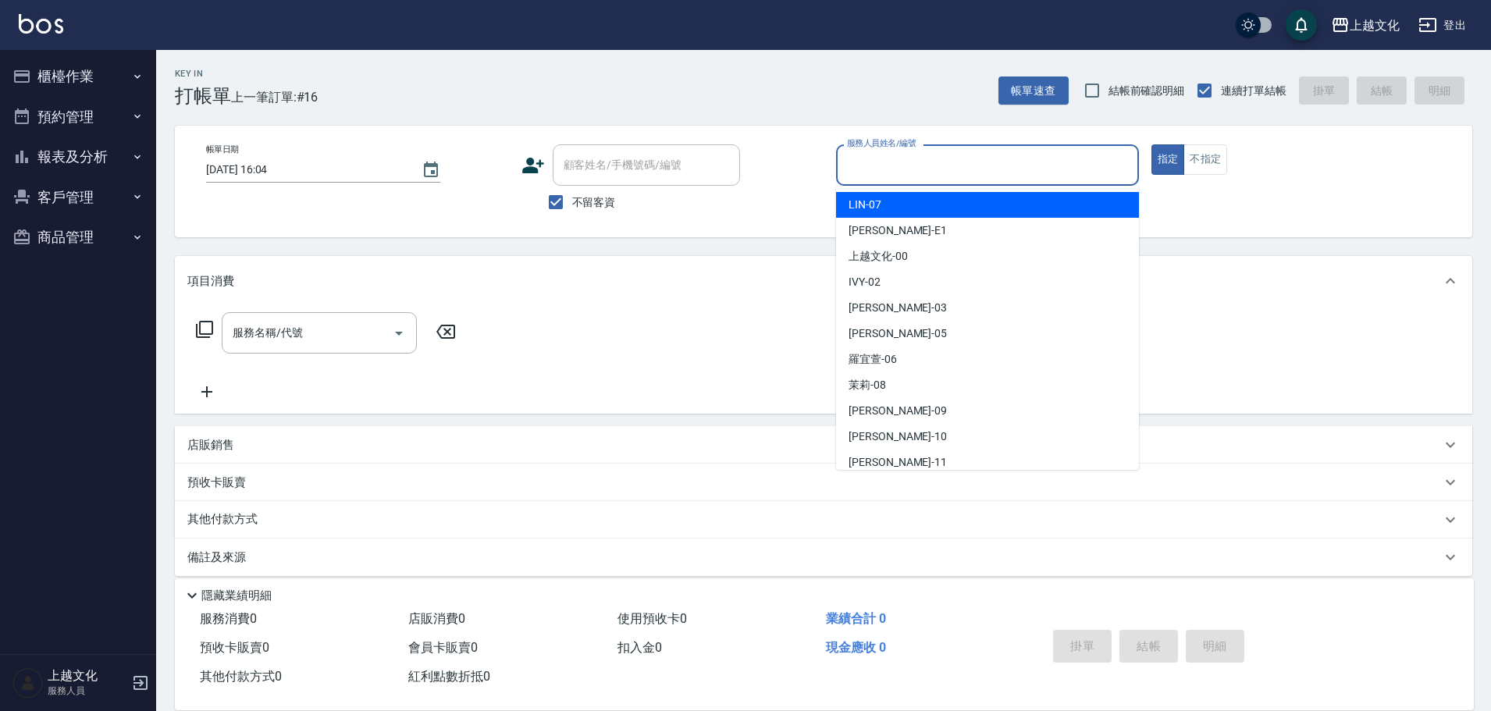
click at [934, 157] on input "服務人員姓名/編號" at bounding box center [987, 164] width 289 height 27
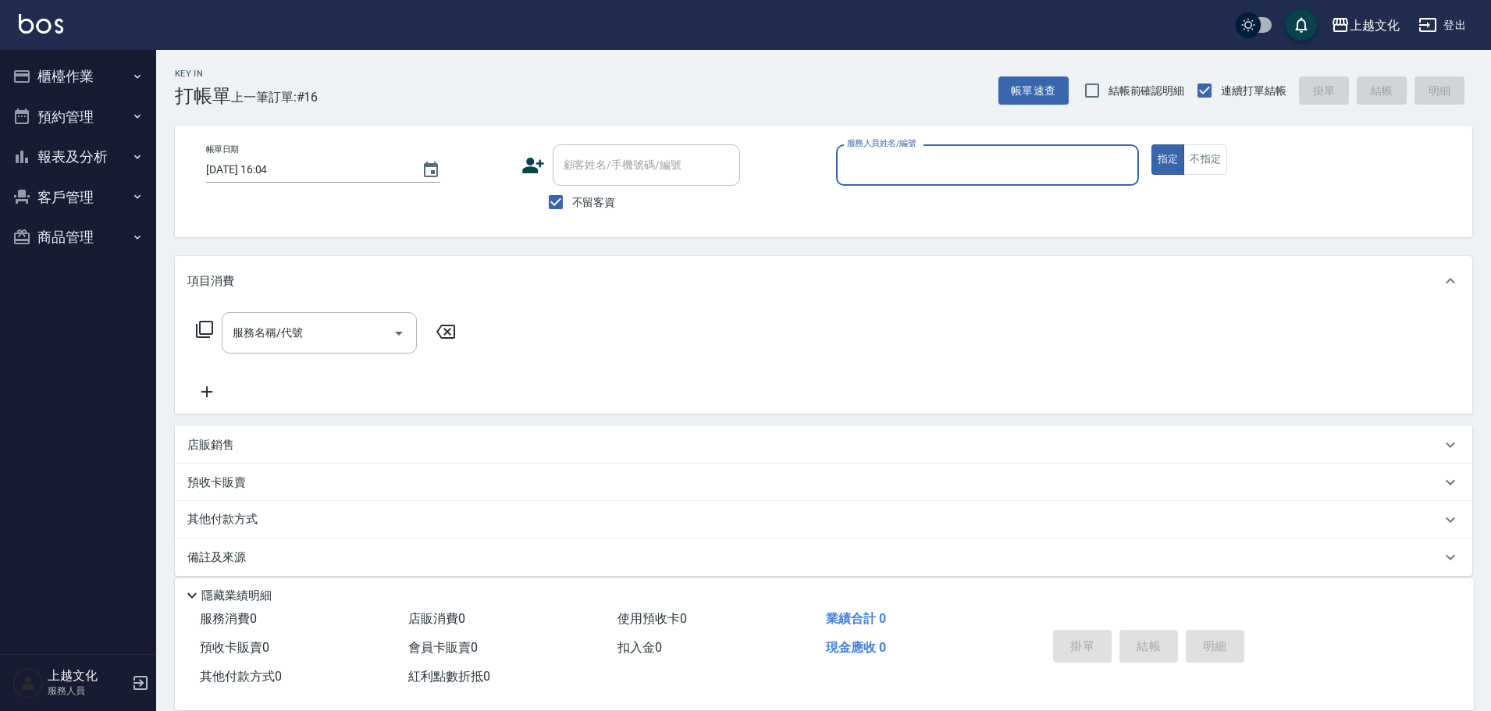
click at [908, 150] on div "服務人員姓名/編號" at bounding box center [987, 164] width 303 height 41
click at [910, 172] on input "服務人員姓名/編號" at bounding box center [987, 164] width 289 height 27
click at [910, 171] on input "服務人員姓名/編號" at bounding box center [987, 164] width 289 height 27
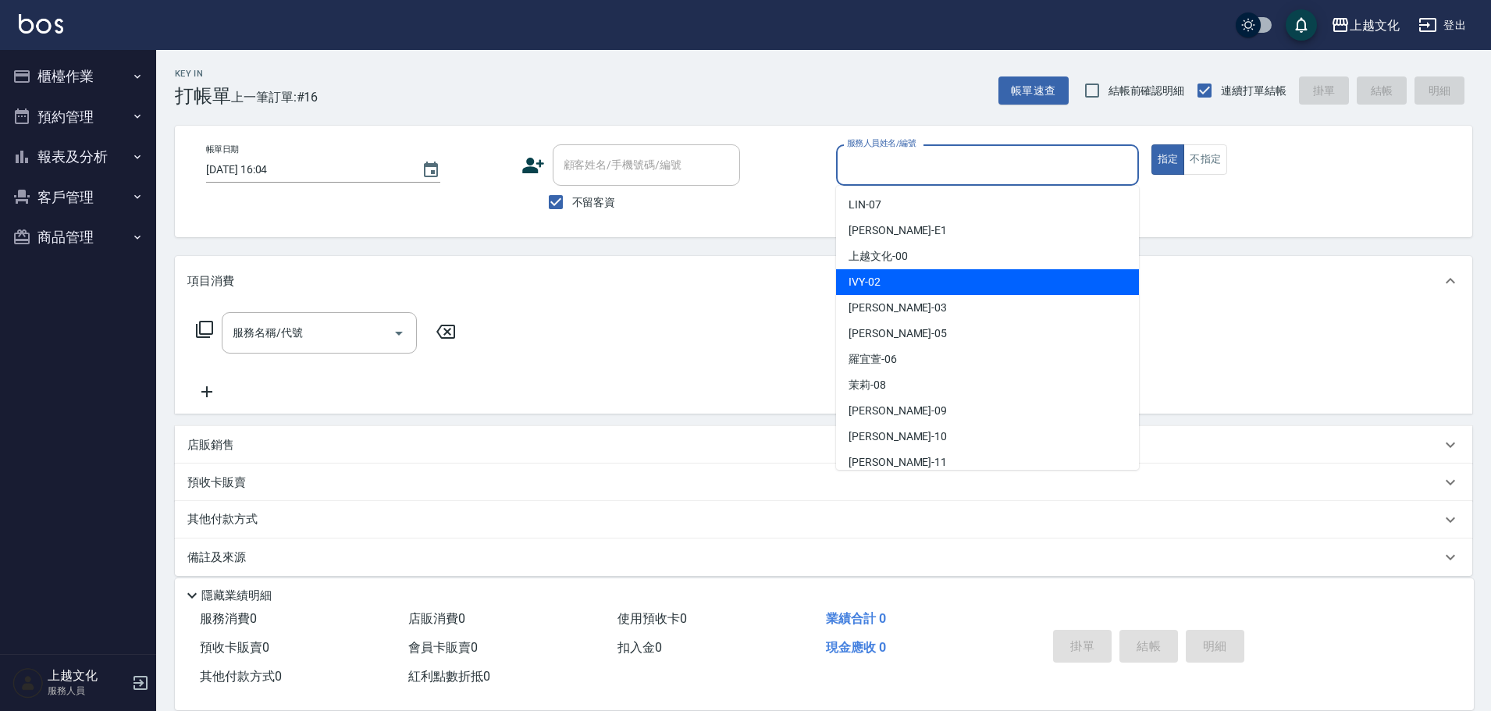
click at [909, 284] on div "IVY -02" at bounding box center [987, 282] width 303 height 26
type input "IVY-02"
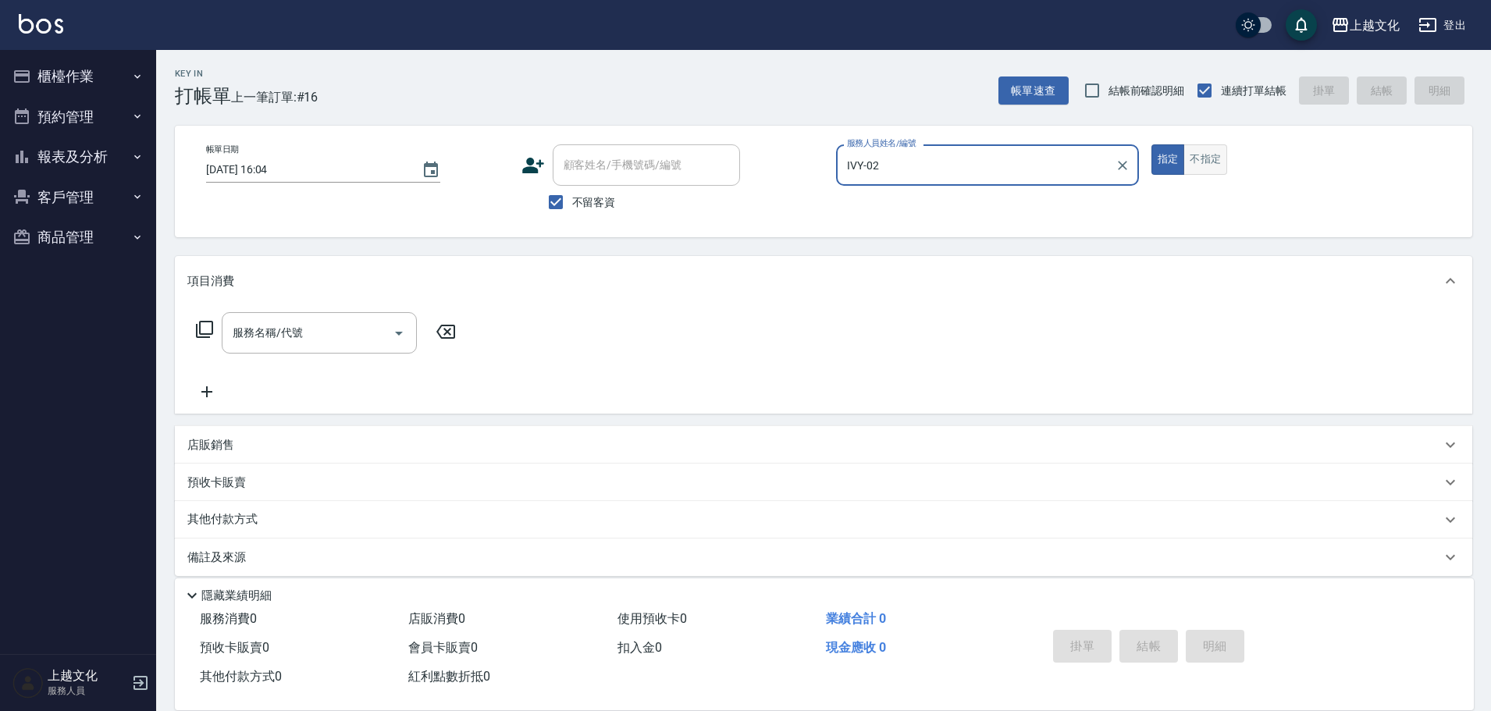
click at [1199, 164] on button "不指定" at bounding box center [1205, 159] width 44 height 30
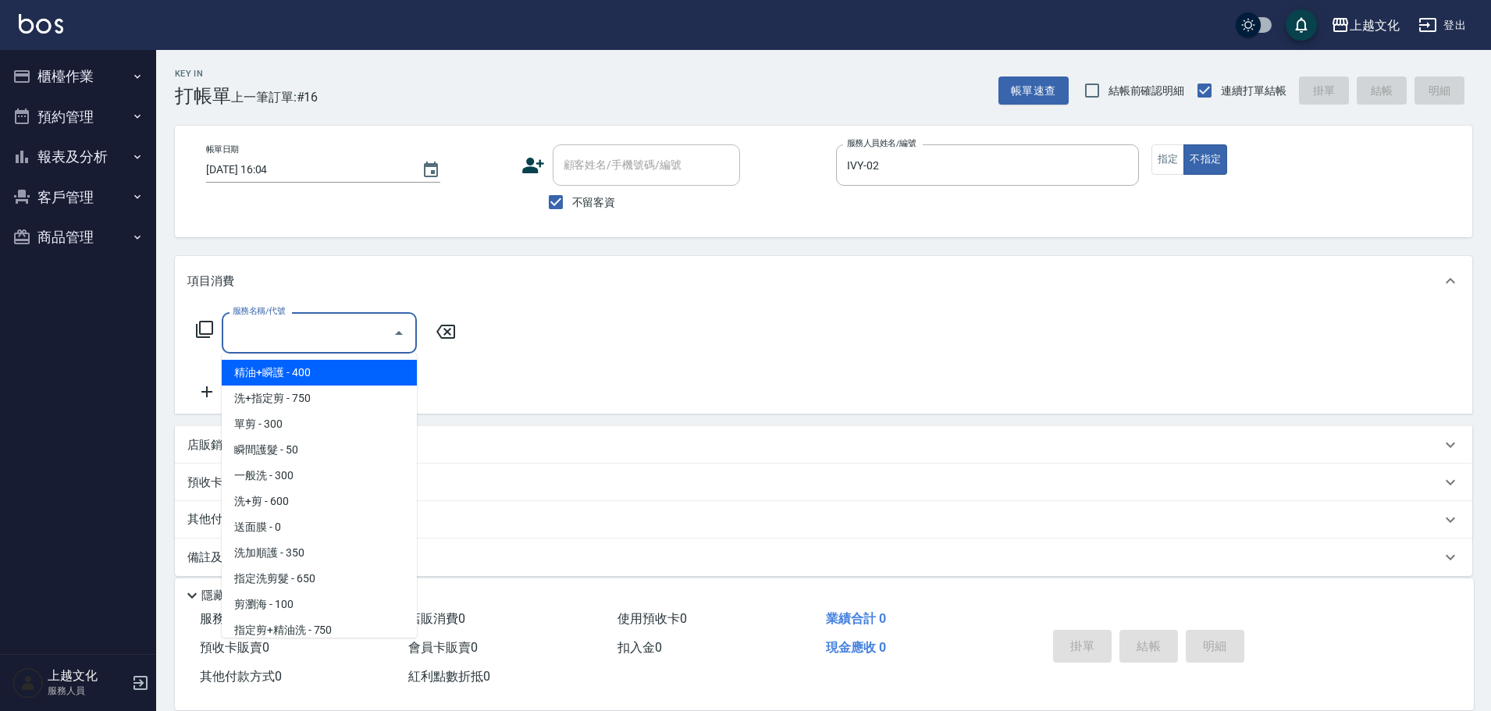
click at [278, 343] on input "服務名稱/代號" at bounding box center [308, 332] width 158 height 27
click at [309, 373] on span "精油+瞬護 - 400" at bounding box center [319, 373] width 195 height 26
type input "精油+瞬護(101)"
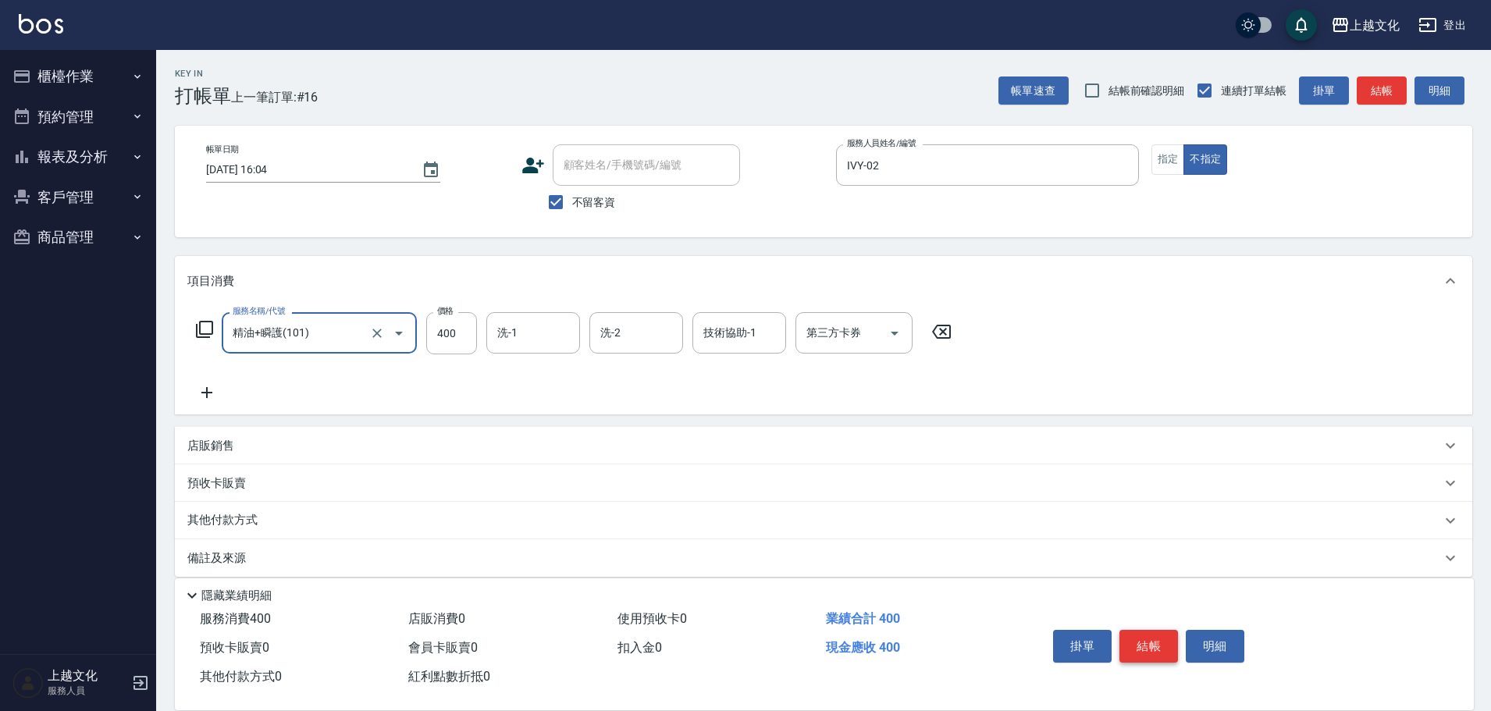
click at [1141, 633] on button "結帳" at bounding box center [1148, 646] width 59 height 33
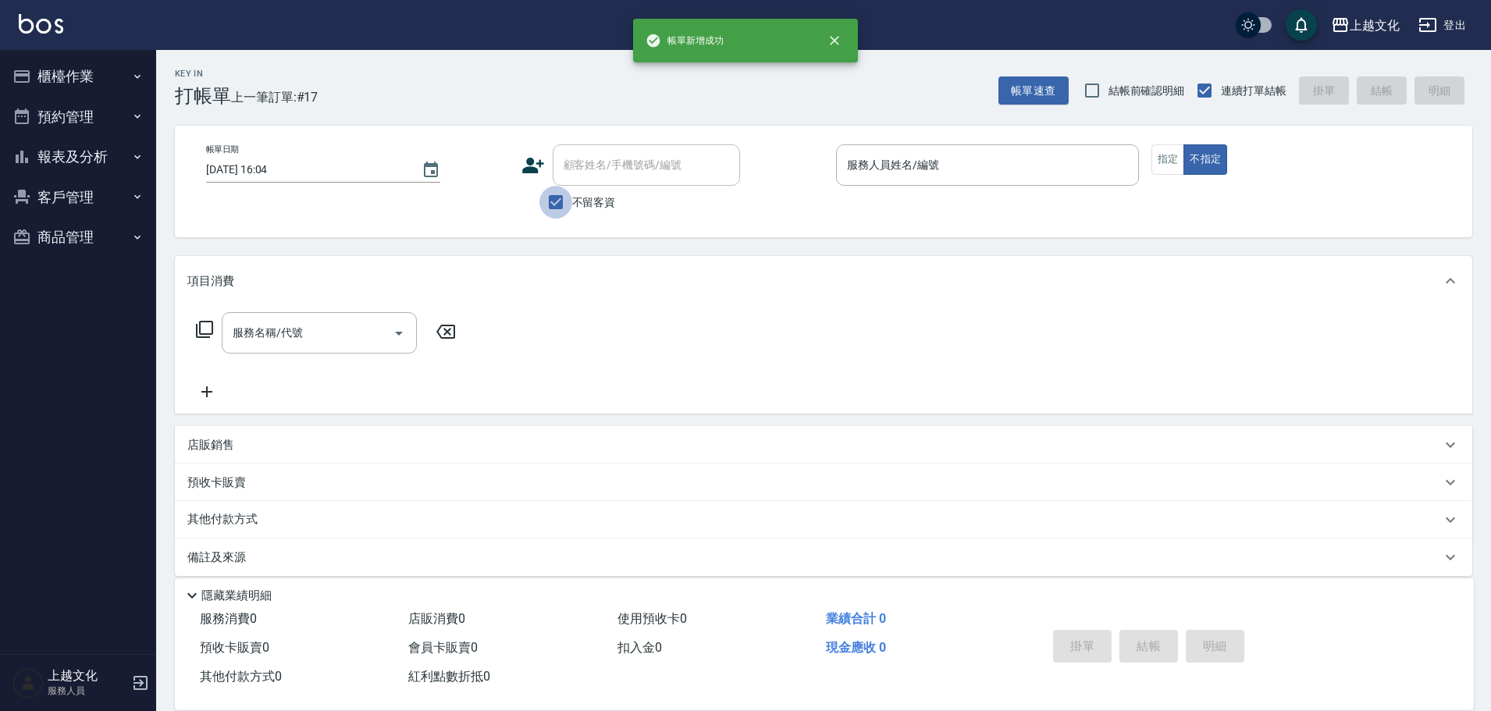
click at [549, 197] on input "不留客資" at bounding box center [555, 202] width 33 height 33
checkbox input "false"
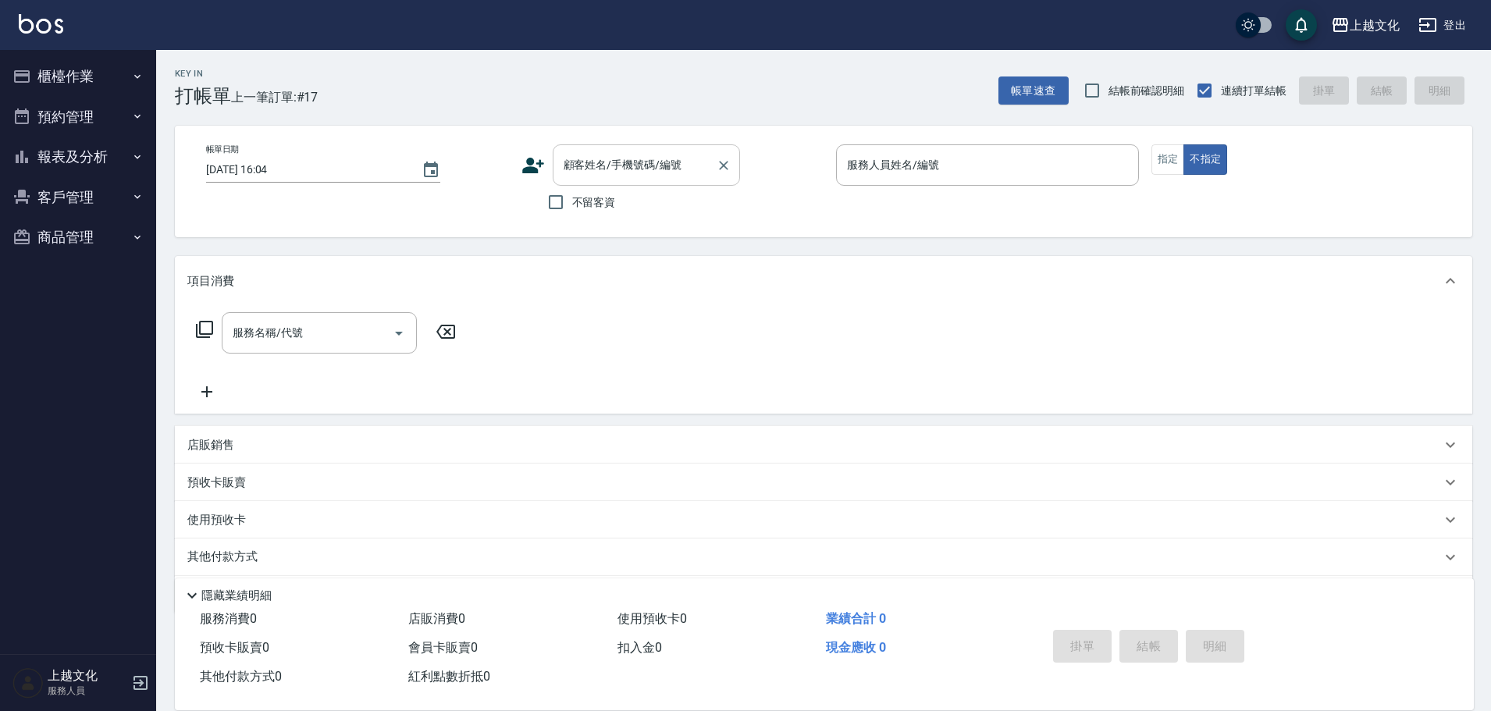
click at [563, 180] on div "顧客姓名/手機號碼/編號" at bounding box center [646, 164] width 187 height 41
type input "林言金恩/0978260558/0183"
type input "茉莉-08"
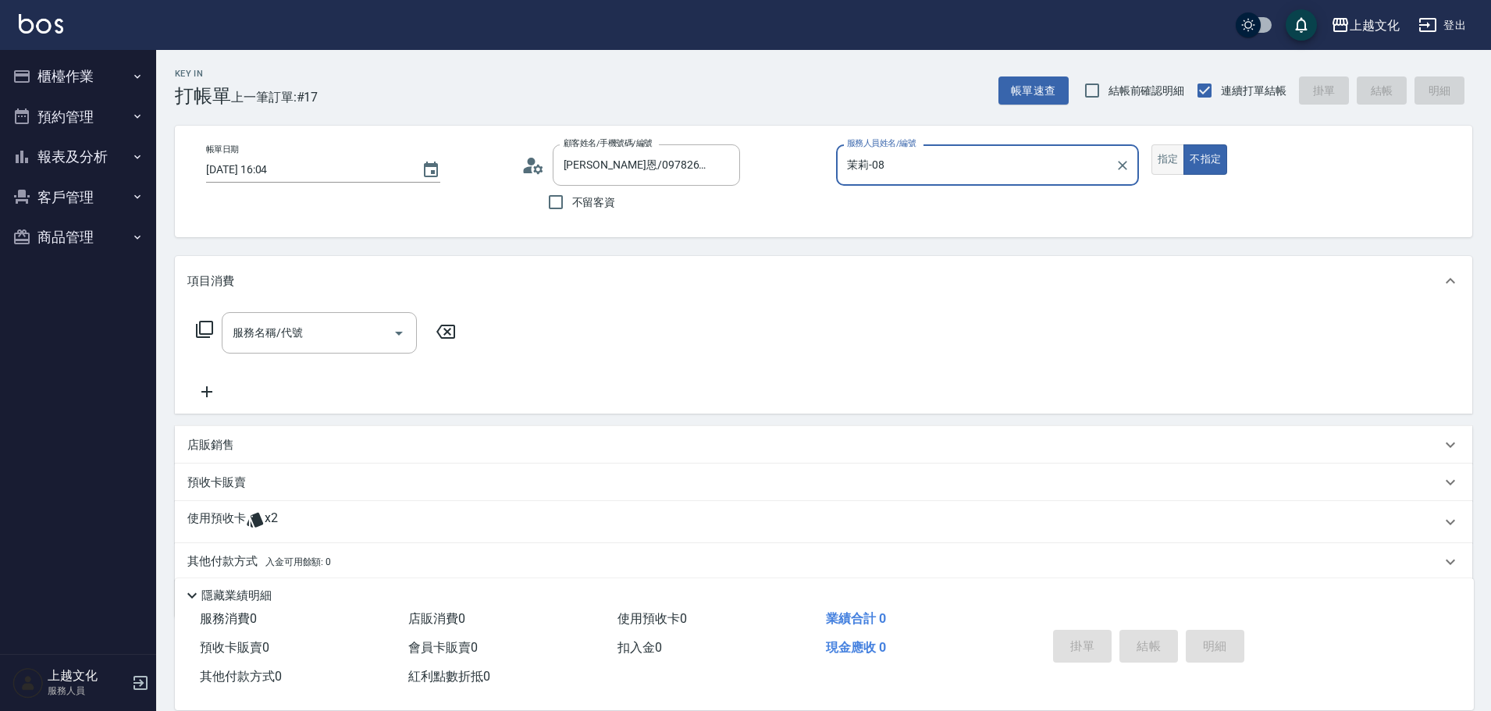
click at [1179, 157] on button "指定" at bounding box center [1168, 159] width 34 height 30
click at [1178, 157] on button "指定" at bounding box center [1168, 159] width 34 height 30
click at [240, 341] on input "服務名稱/代號" at bounding box center [308, 332] width 158 height 27
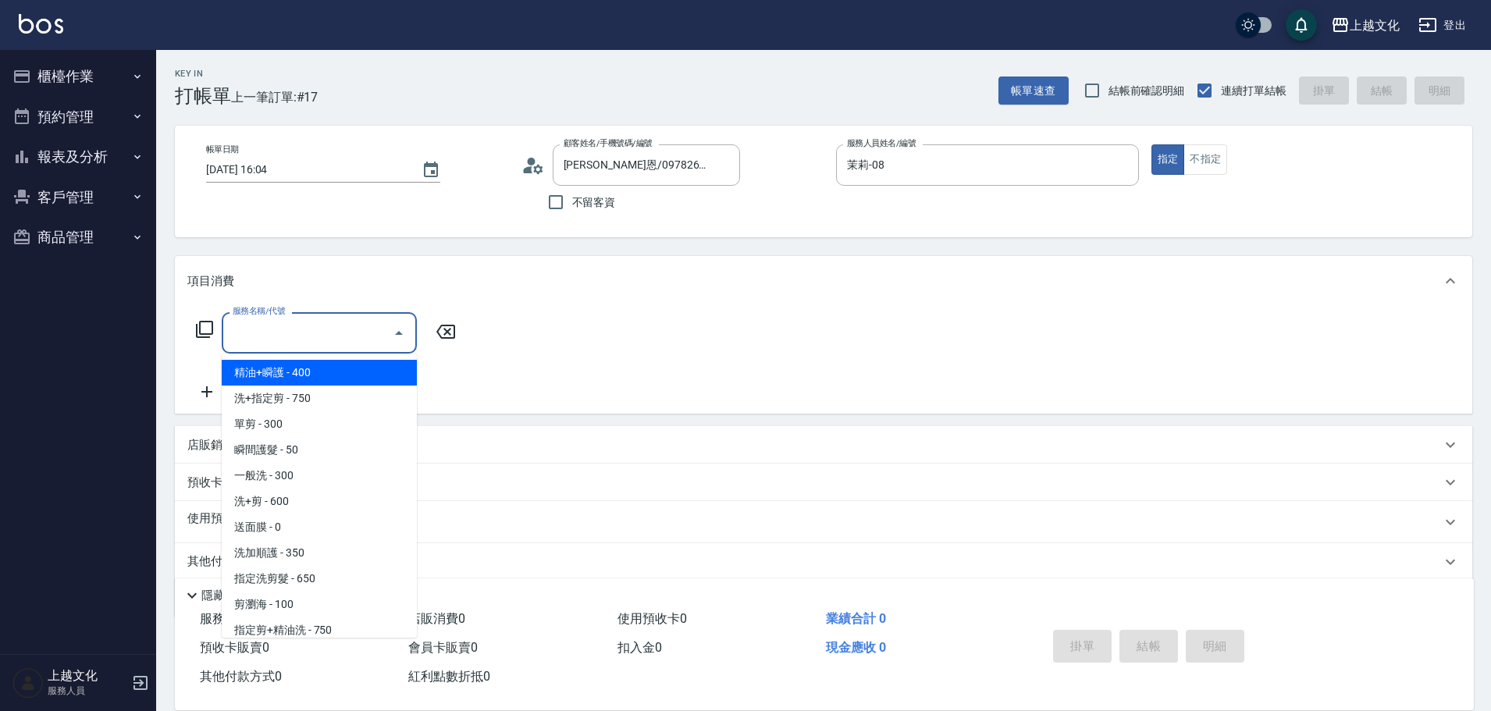
click at [255, 371] on span "精油+瞬護 - 400" at bounding box center [319, 373] width 195 height 26
type input "精油+瞬護(101)"
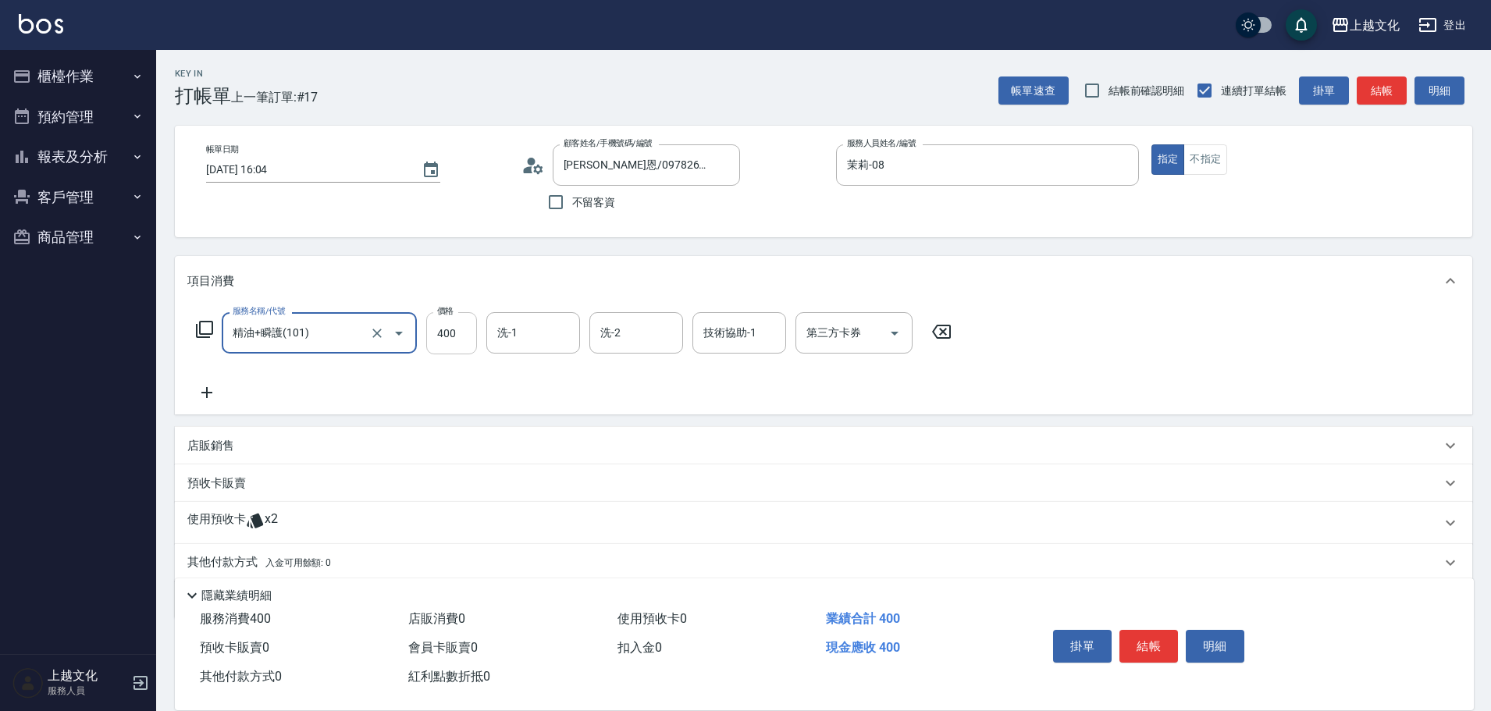
click at [465, 335] on input "400" at bounding box center [451, 333] width 51 height 42
type input "100"
click at [211, 523] on p "使用預收卡" at bounding box center [216, 522] width 59 height 23
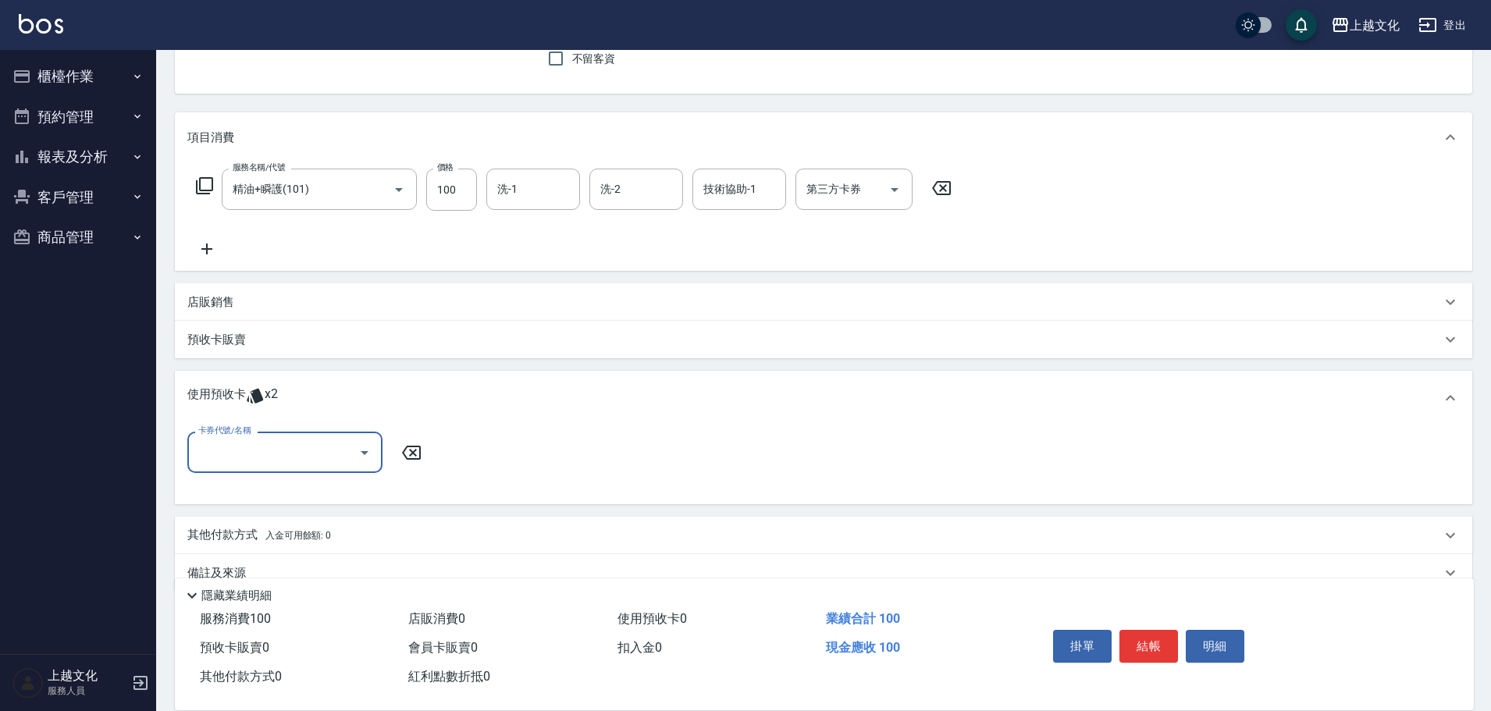
scroll to position [174, 0]
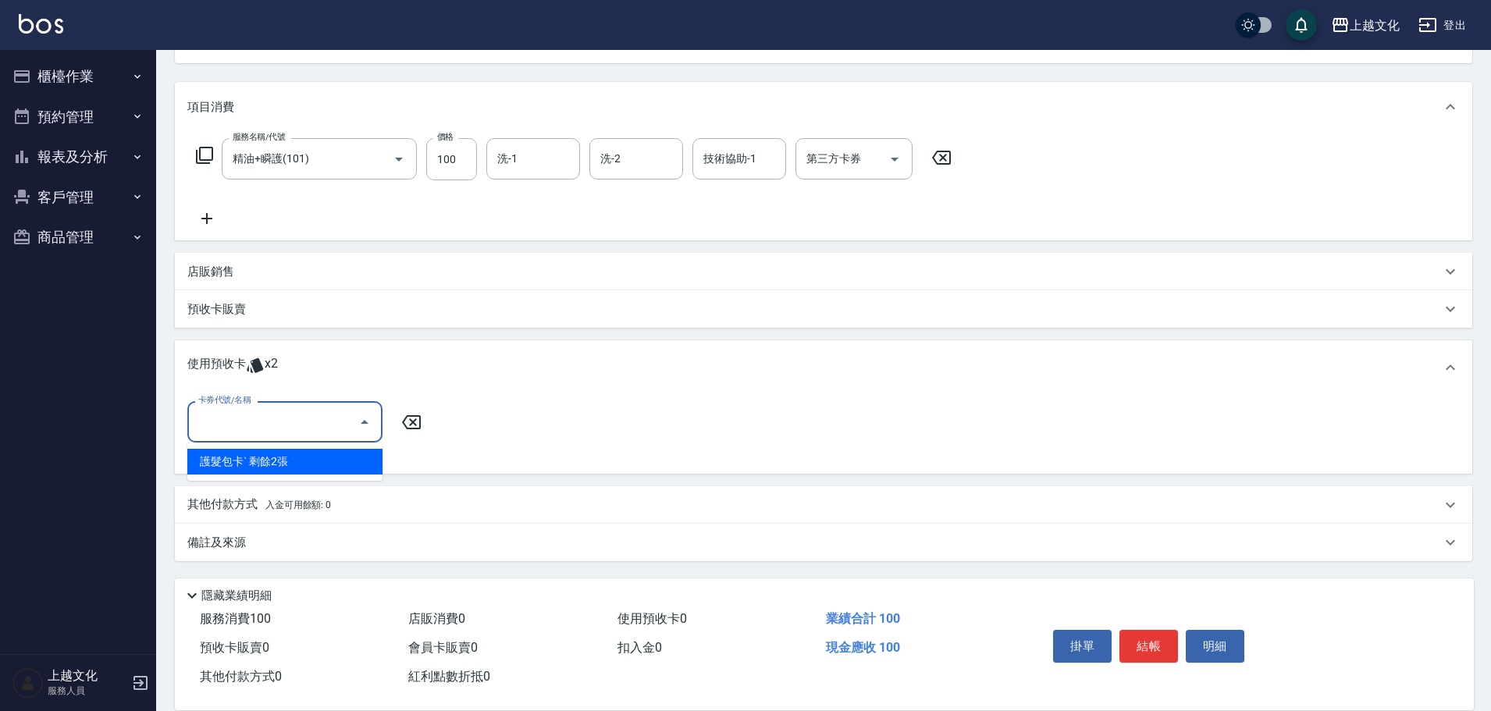
click at [224, 432] on input "卡券代號/名稱" at bounding box center [273, 421] width 158 height 27
click at [232, 467] on div "護髮包卡ˋ 剩餘2張" at bounding box center [284, 462] width 195 height 26
type input "護髮包卡ˋ"
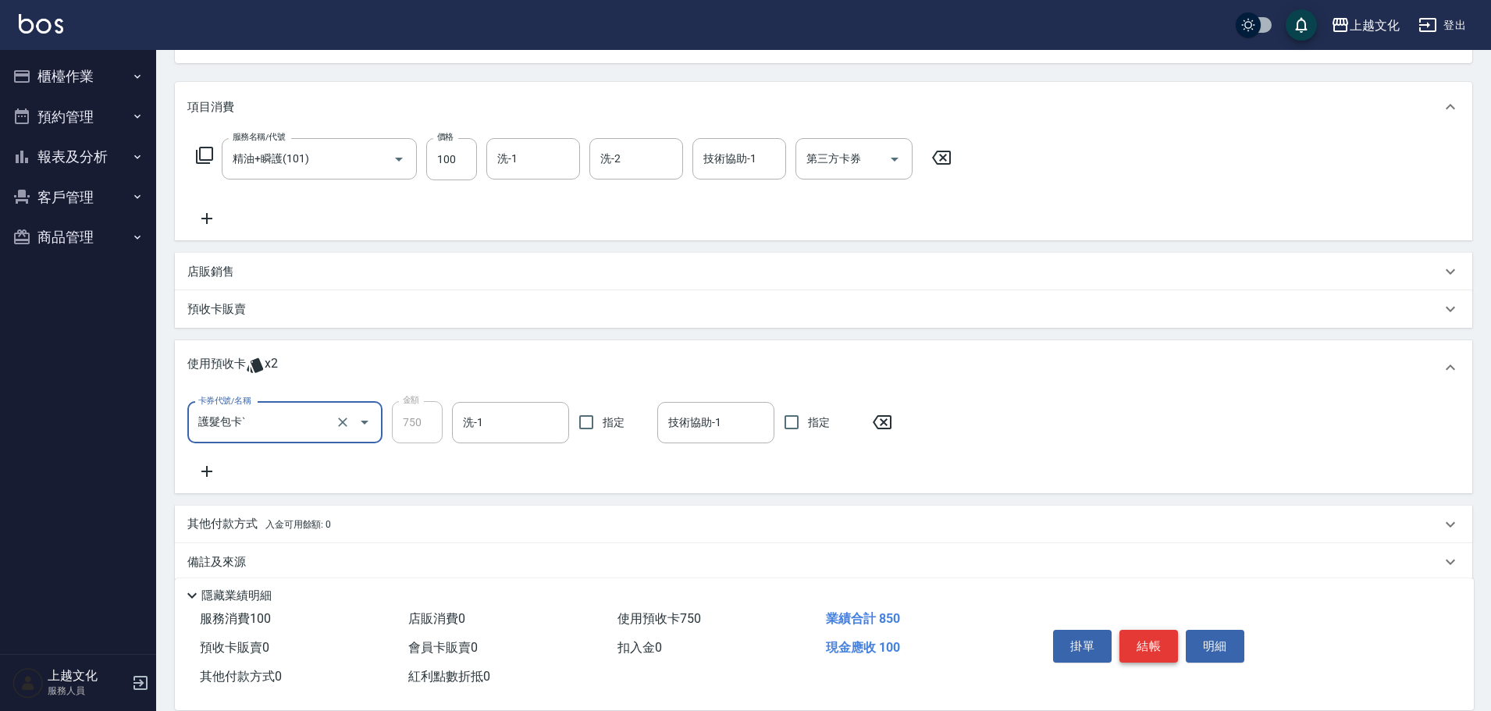
click at [1163, 635] on button "結帳" at bounding box center [1148, 646] width 59 height 33
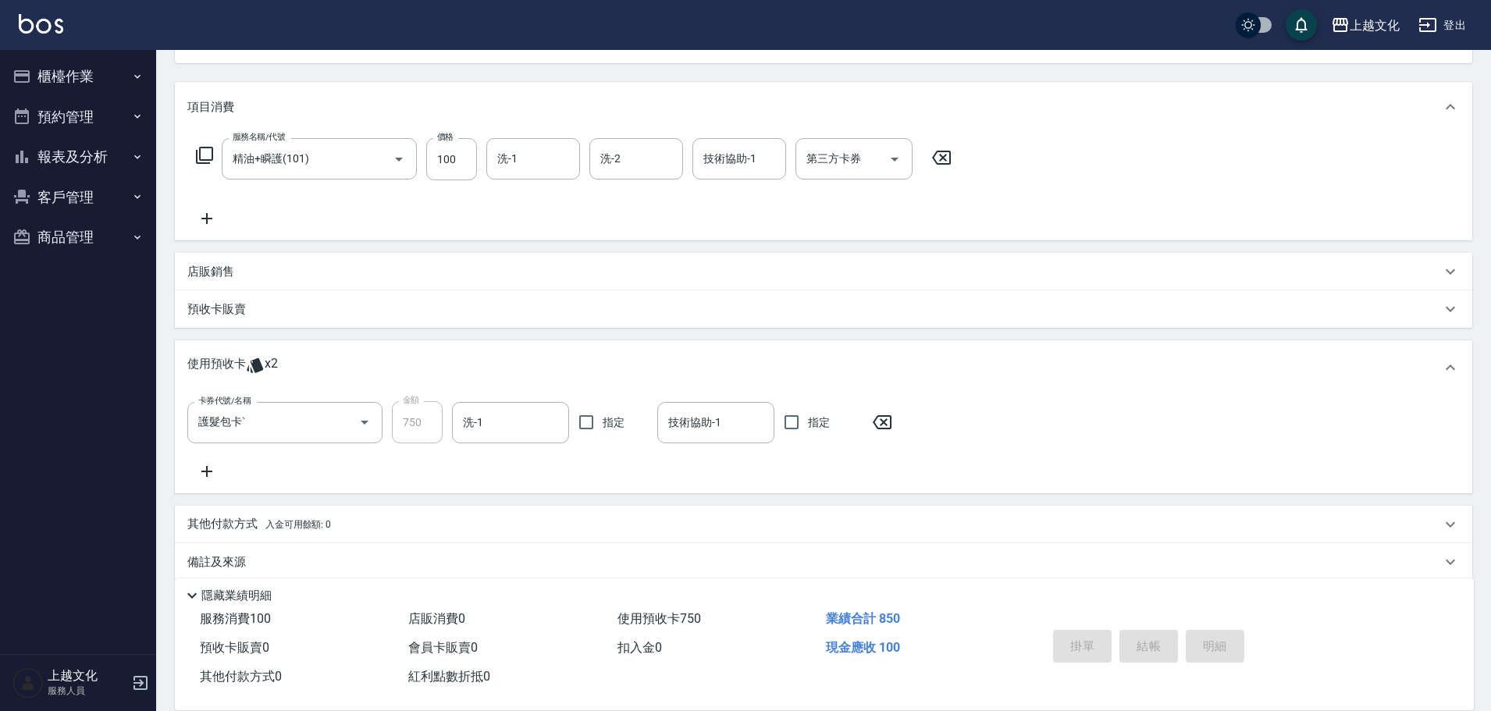
type input "2025/10/13 16:05"
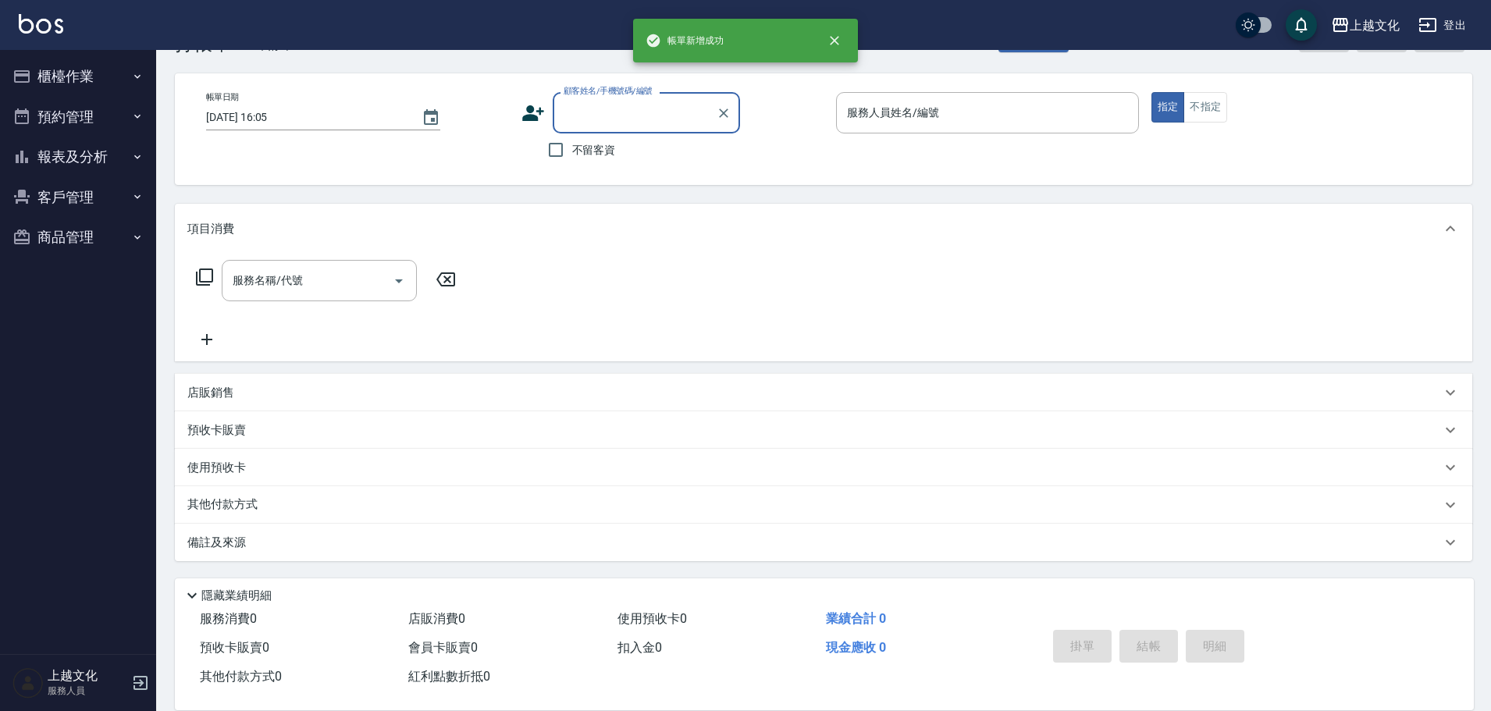
scroll to position [52, 0]
drag, startPoint x: 212, startPoint y: 395, endPoint x: 225, endPoint y: 389, distance: 13.6
click at [213, 393] on p "店販銷售" at bounding box center [210, 393] width 47 height 16
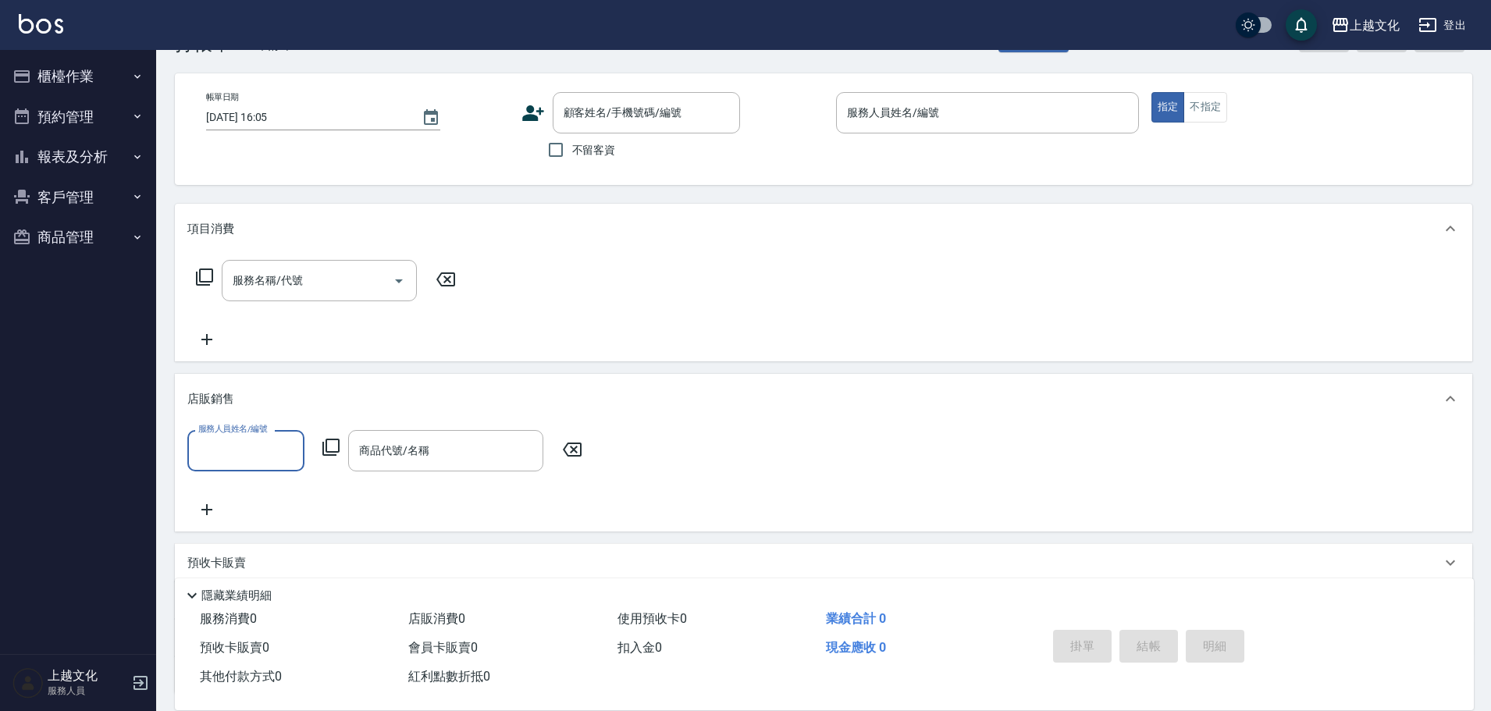
scroll to position [0, 0]
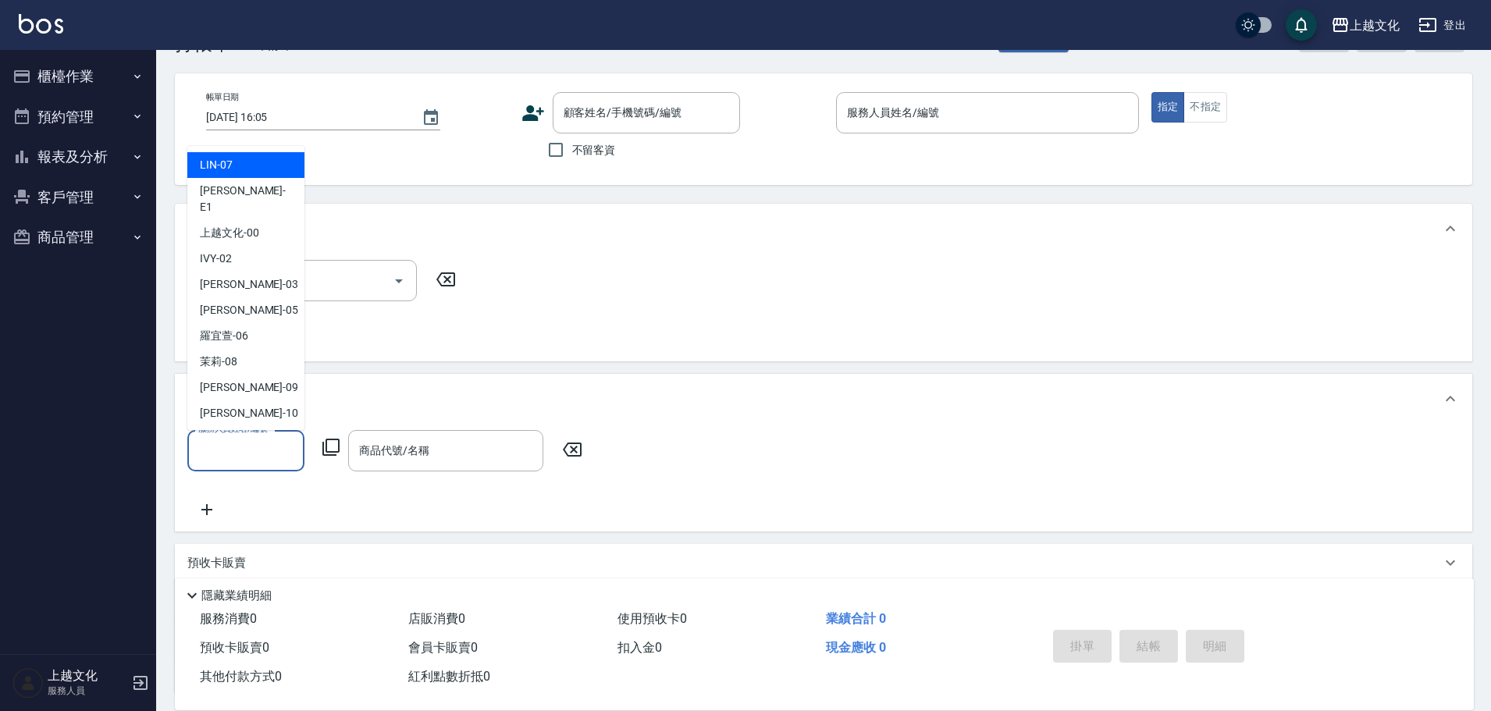
click at [263, 464] on input "服務人員姓名/編號" at bounding box center [245, 450] width 103 height 27
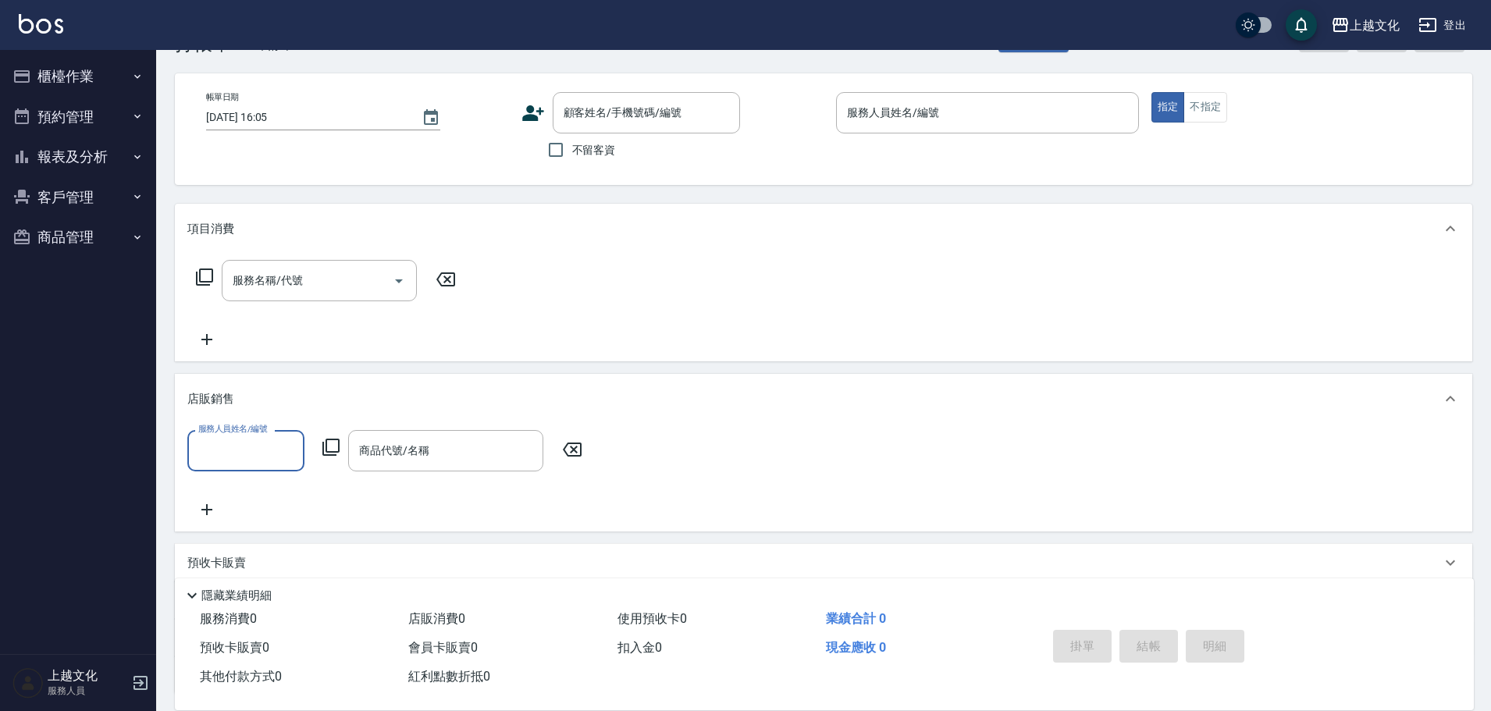
click at [263, 463] on input "服務人員姓名/編號" at bounding box center [245, 450] width 103 height 27
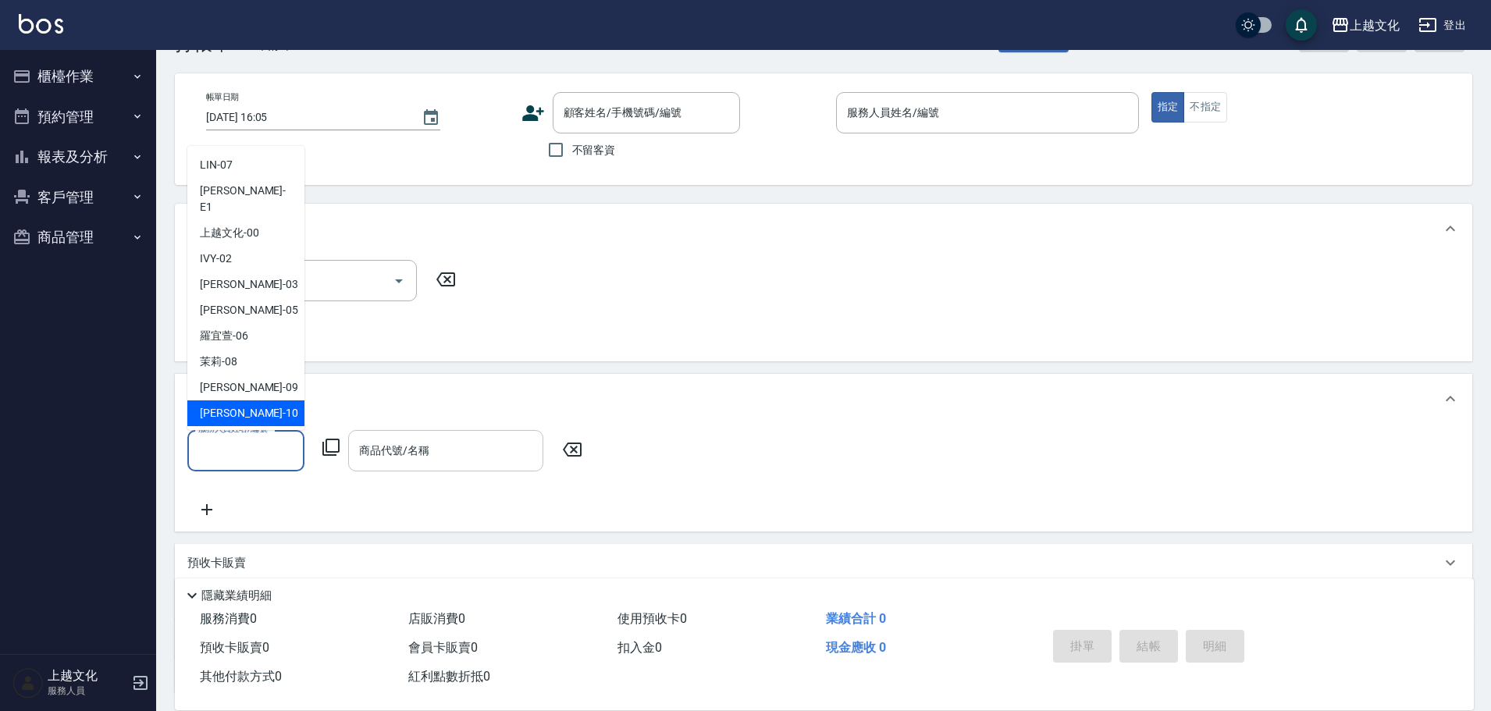
click at [408, 446] on input "商品代號/名稱" at bounding box center [445, 450] width 181 height 27
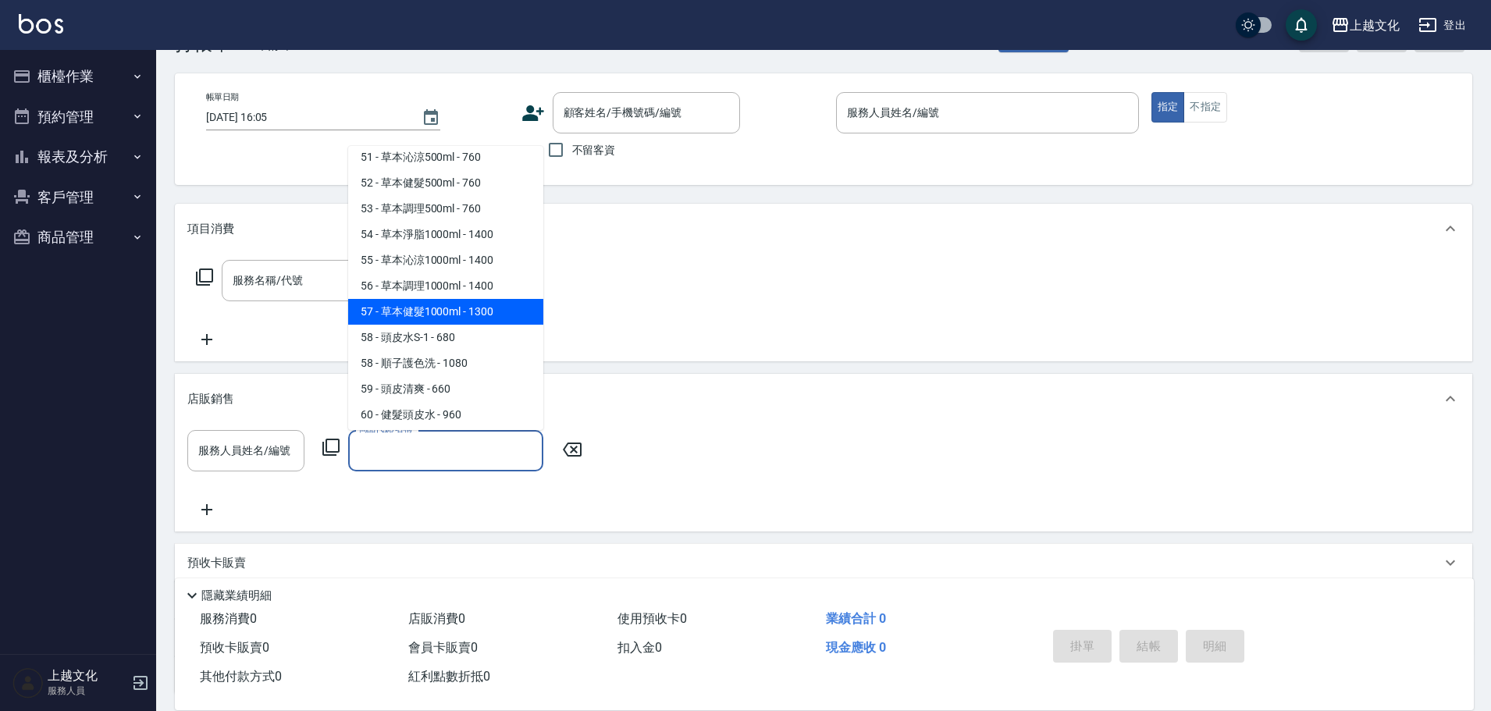
scroll to position [1717, 0]
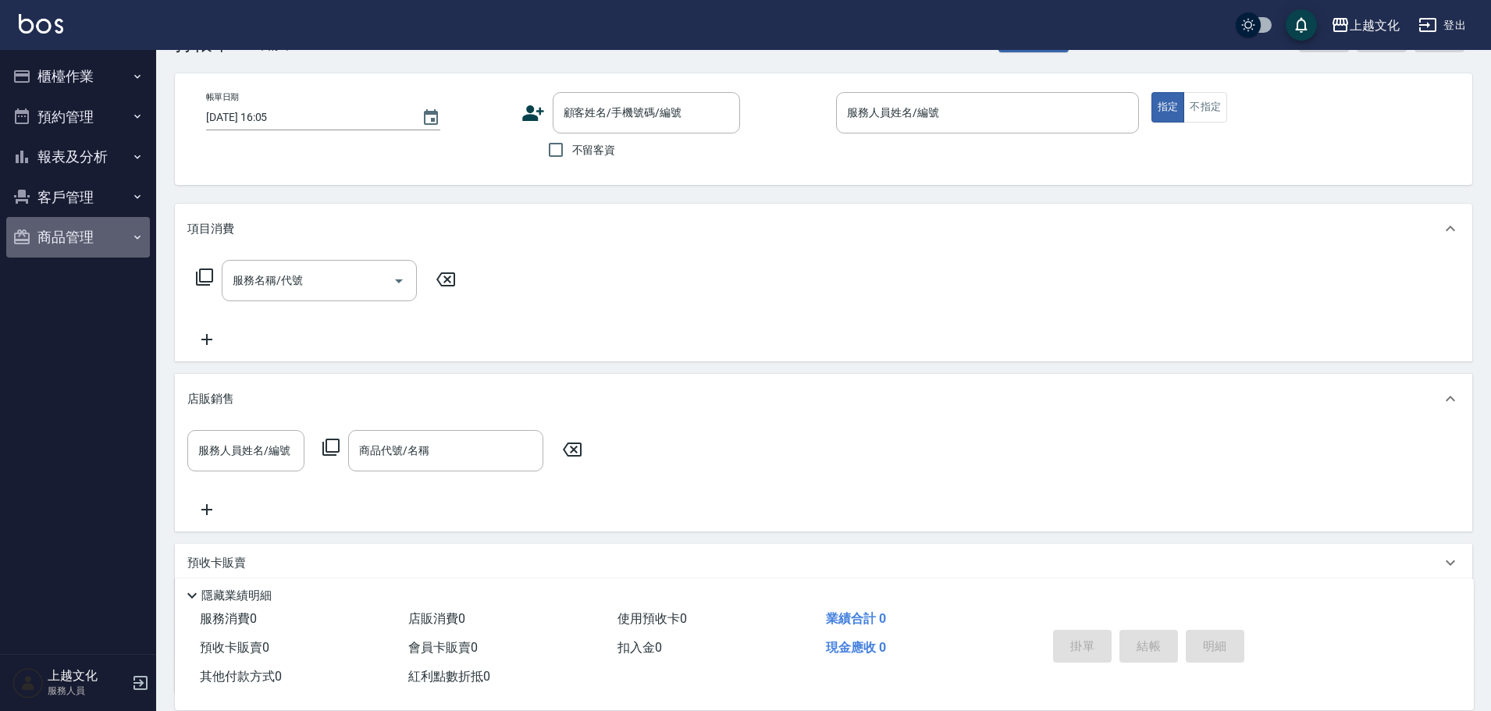
click at [54, 240] on button "商品管理" at bounding box center [78, 237] width 144 height 41
click at [48, 233] on button "商品管理" at bounding box center [78, 237] width 144 height 41
click at [73, 307] on link "商品列表" at bounding box center [78, 318] width 144 height 36
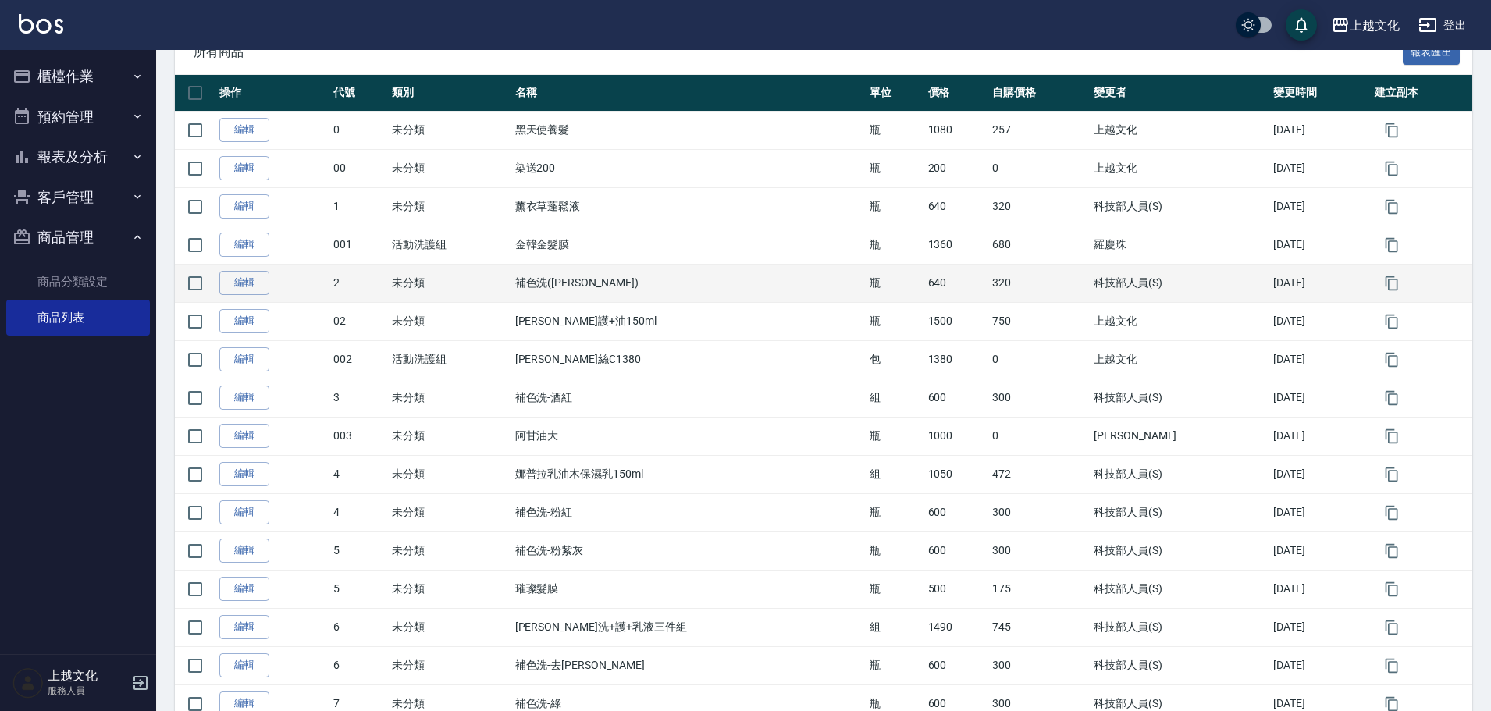
scroll to position [312, 0]
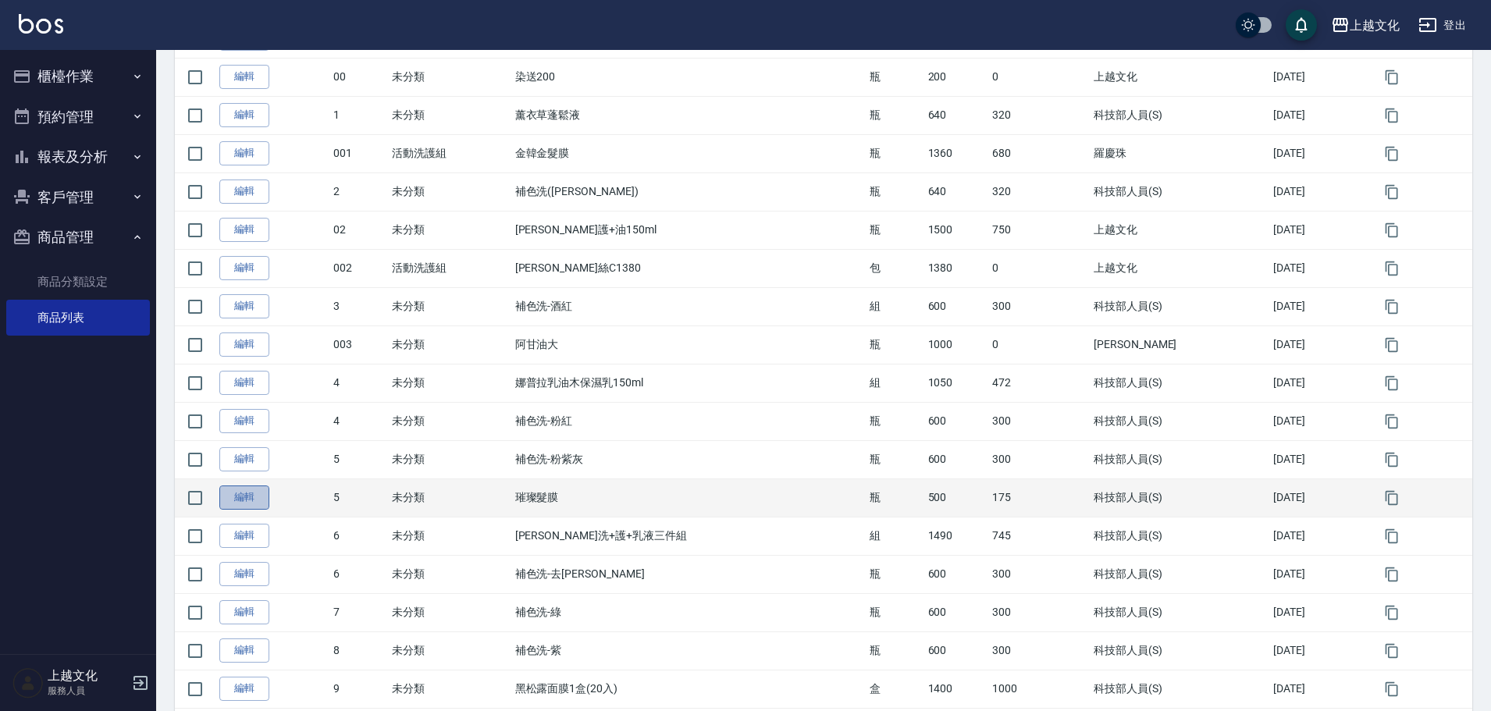
click at [254, 498] on link "編輯" at bounding box center [244, 497] width 50 height 24
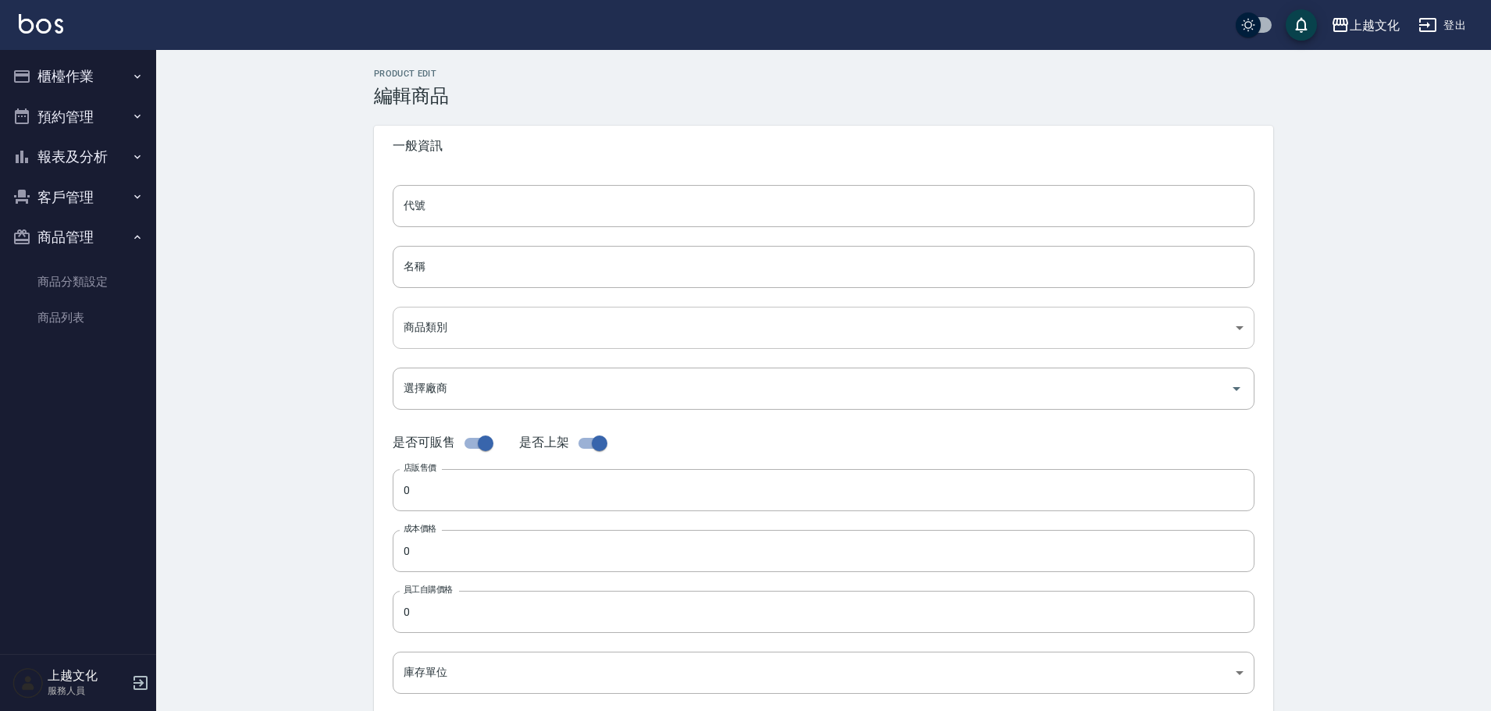
type input "5"
type input "璀璨髮膜"
type input "3b036759-7100-49d7-9468-3b9116f87712"
type input "500"
type input "175"
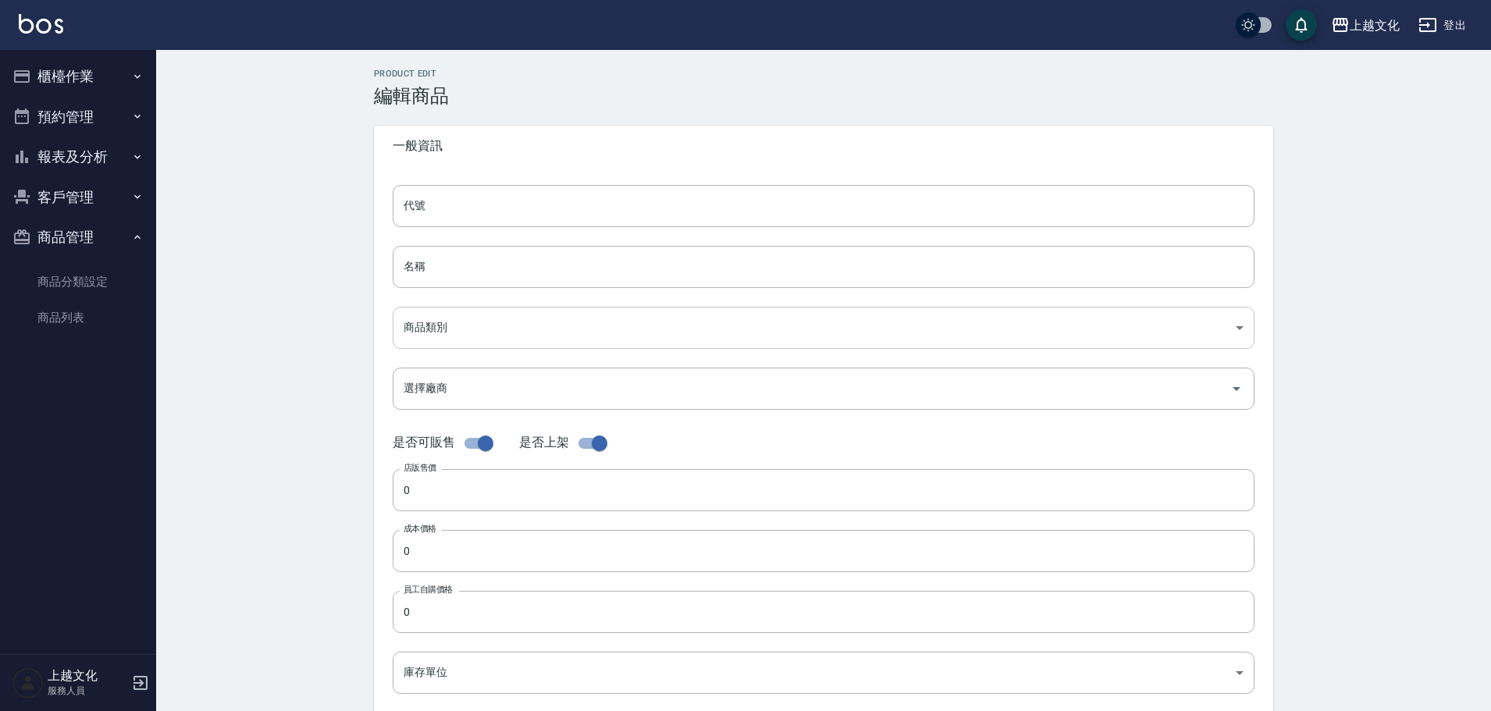
type input "175"
type input "瓶"
type input "UNSET"
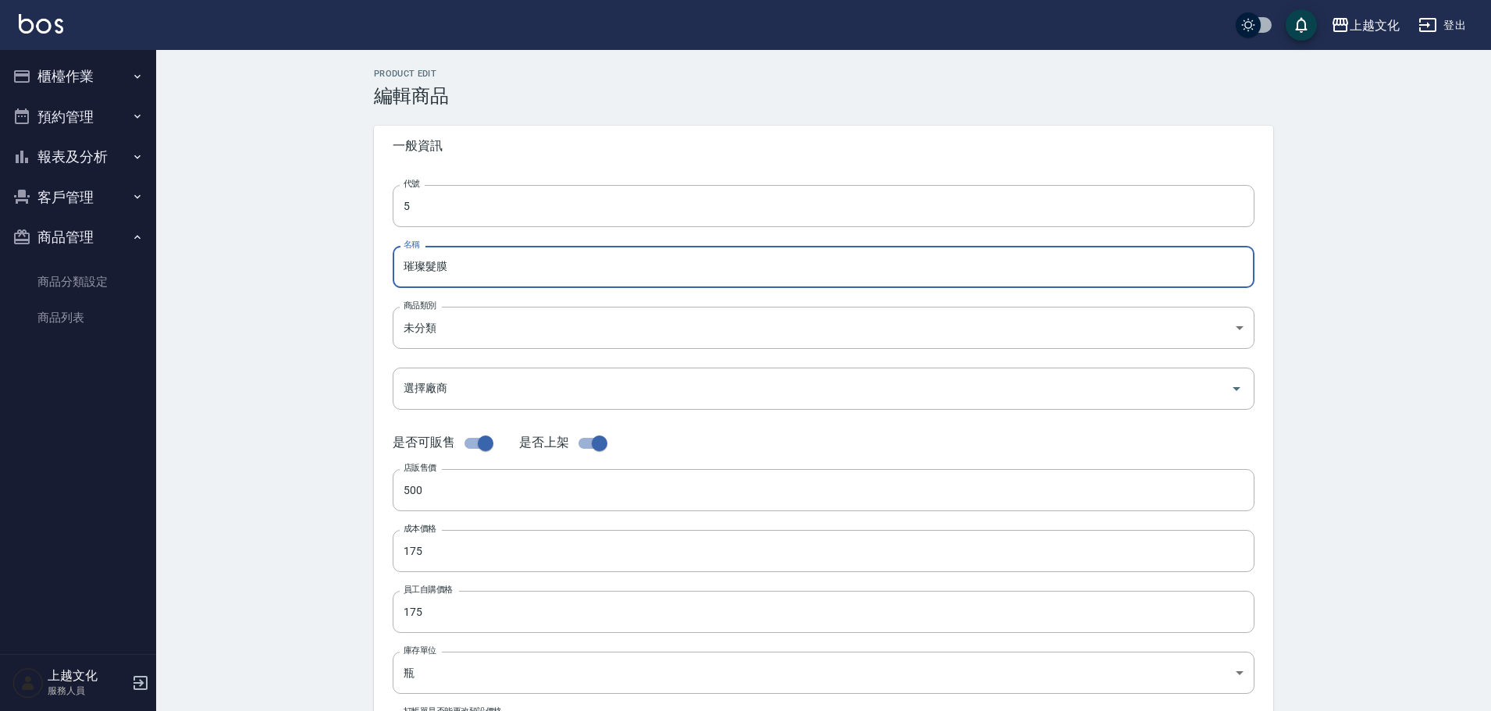
click at [421, 287] on input "璀璨髮膜" at bounding box center [824, 267] width 862 height 42
click at [446, 284] on input "璀璨髮膜" at bounding box center [824, 267] width 862 height 42
type input "璀"
type input "003大洗"
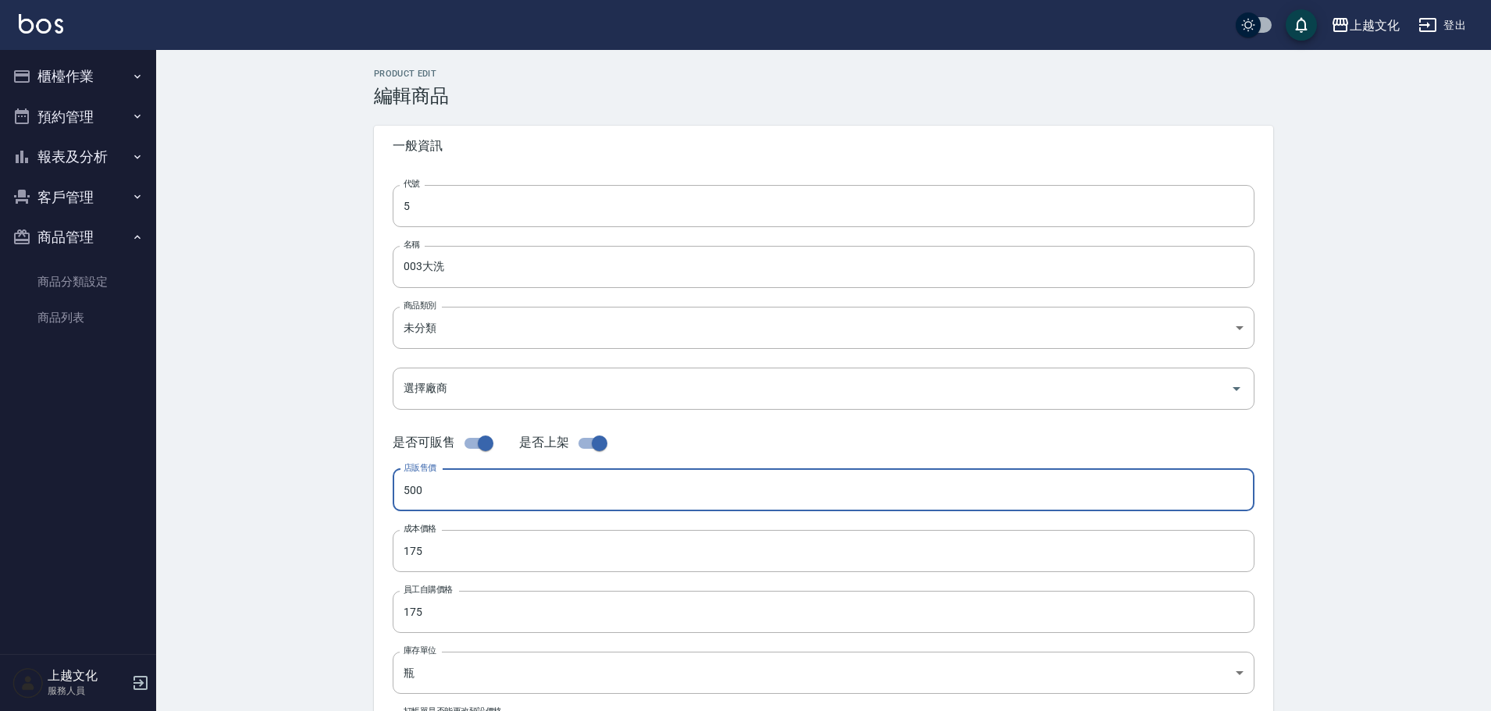
click at [418, 507] on input "500" at bounding box center [824, 490] width 862 height 42
click at [419, 496] on input "500" at bounding box center [824, 490] width 862 height 42
click at [407, 494] on input "01280" at bounding box center [824, 490] width 862 height 42
type input "1280"
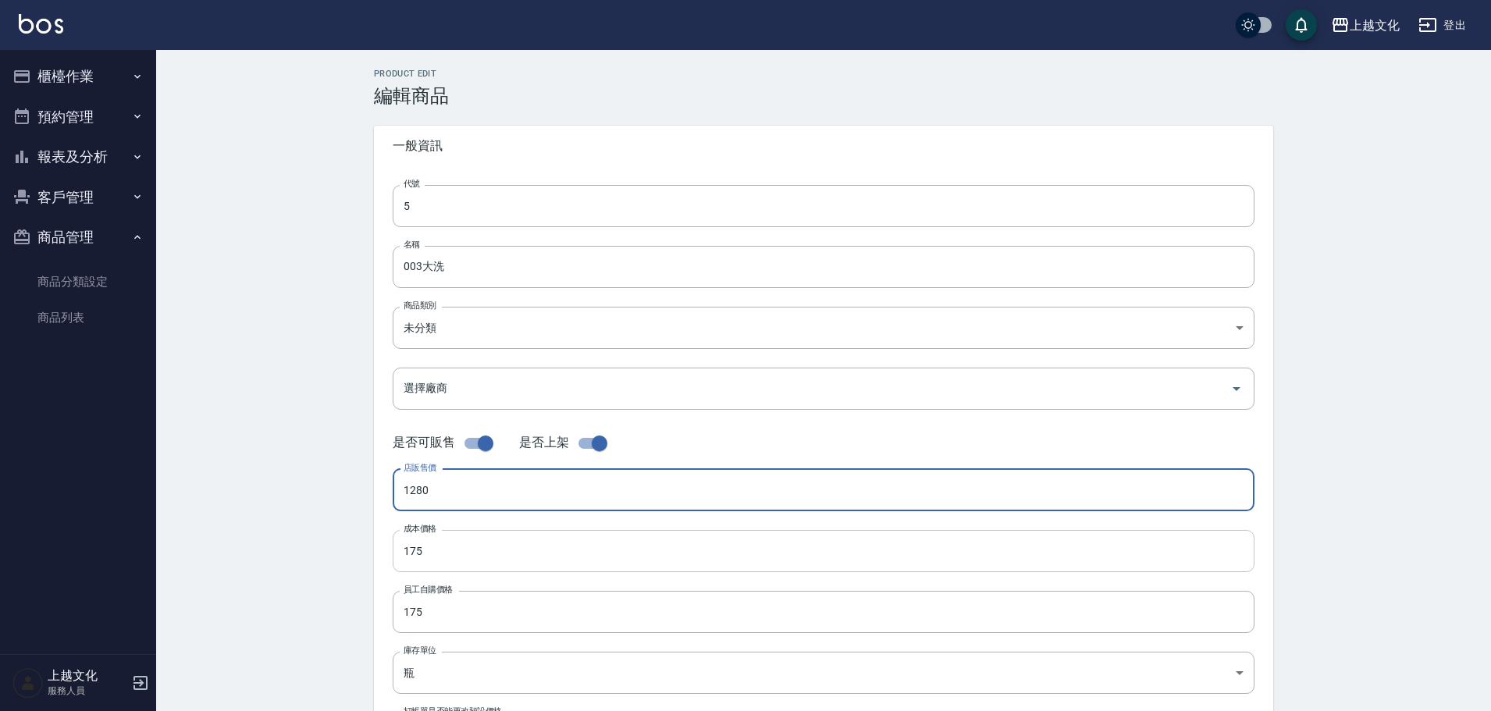
click at [426, 559] on input "175" at bounding box center [824, 551] width 862 height 42
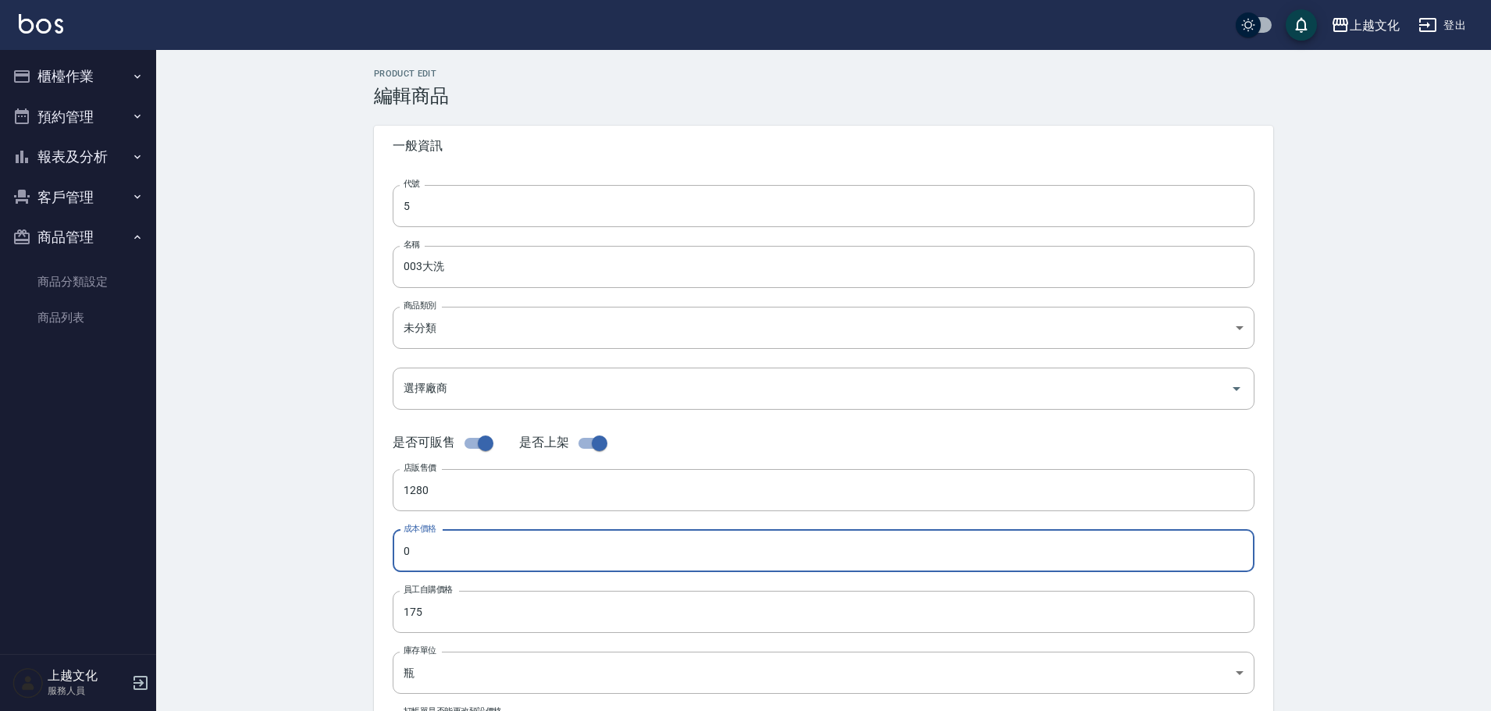
click at [400, 551] on input "0" at bounding box center [824, 551] width 862 height 42
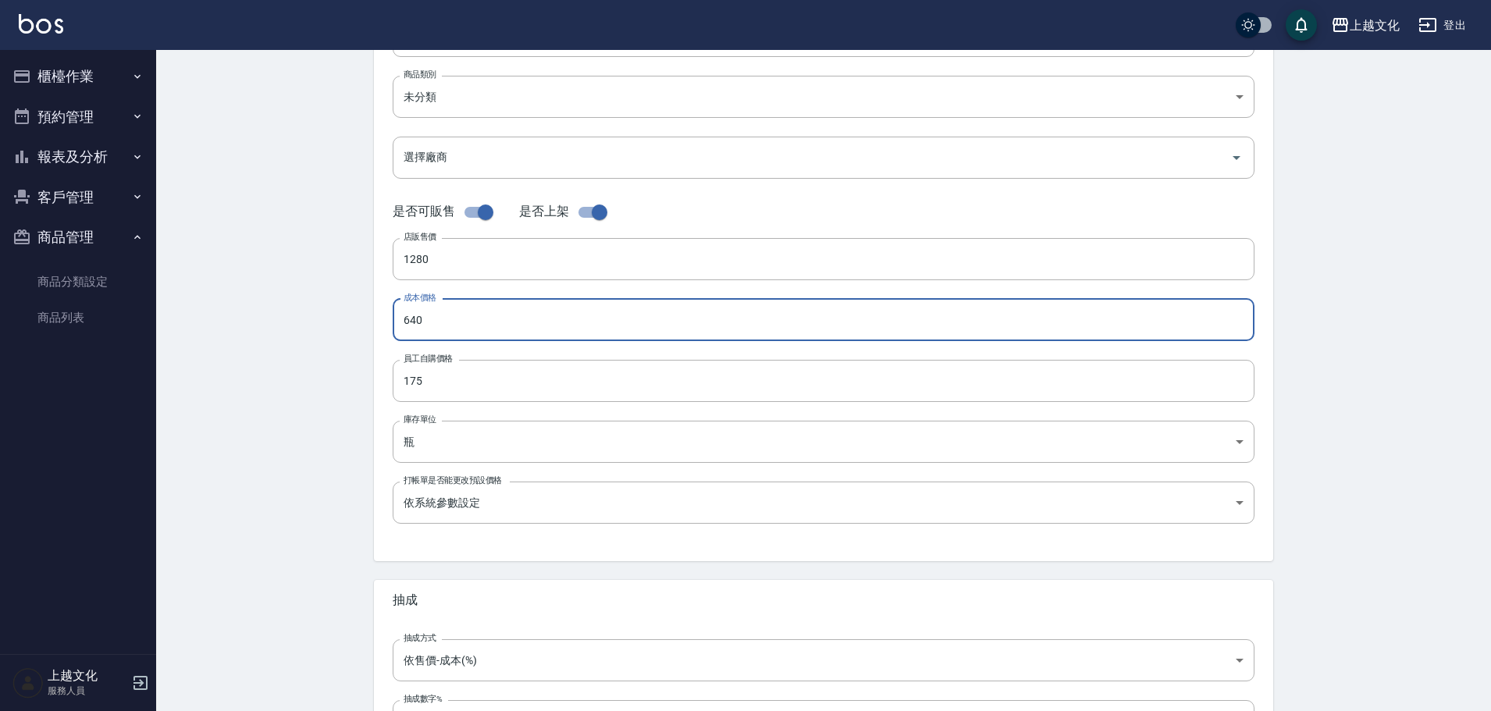
scroll to position [234, 0]
type input "640"
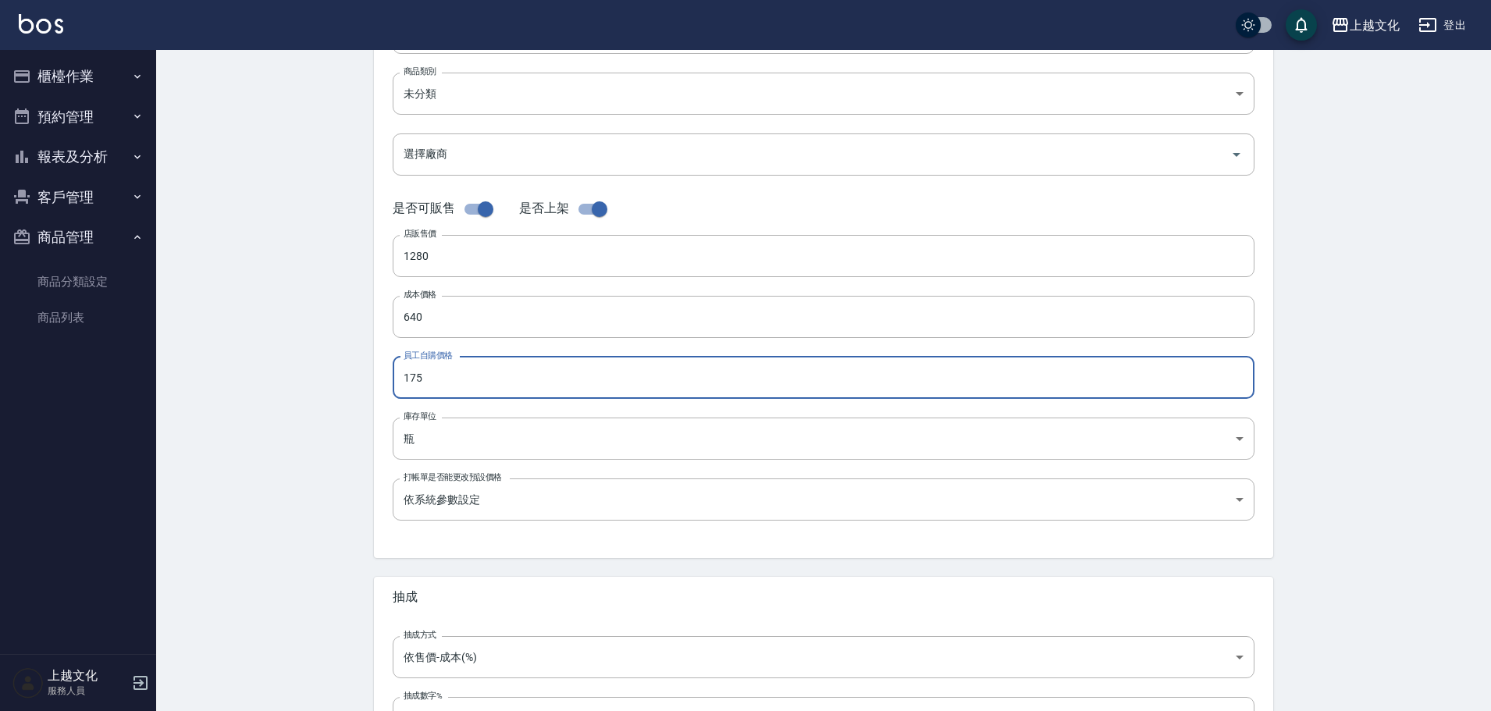
click at [420, 385] on input "175" at bounding box center [824, 378] width 862 height 42
click at [397, 385] on input "0" at bounding box center [824, 378] width 862 height 42
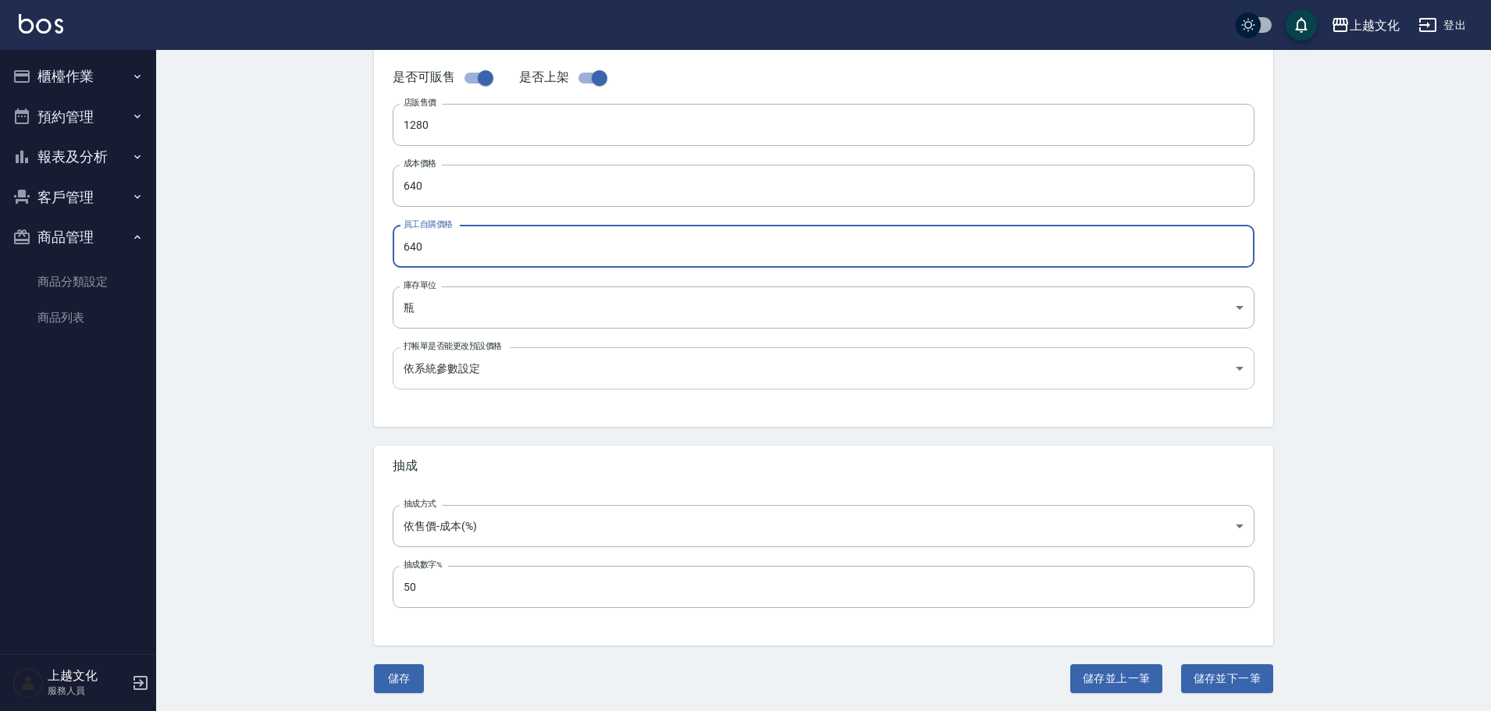
scroll to position [366, 0]
type input "640"
click at [414, 678] on button "儲存" at bounding box center [399, 677] width 50 height 29
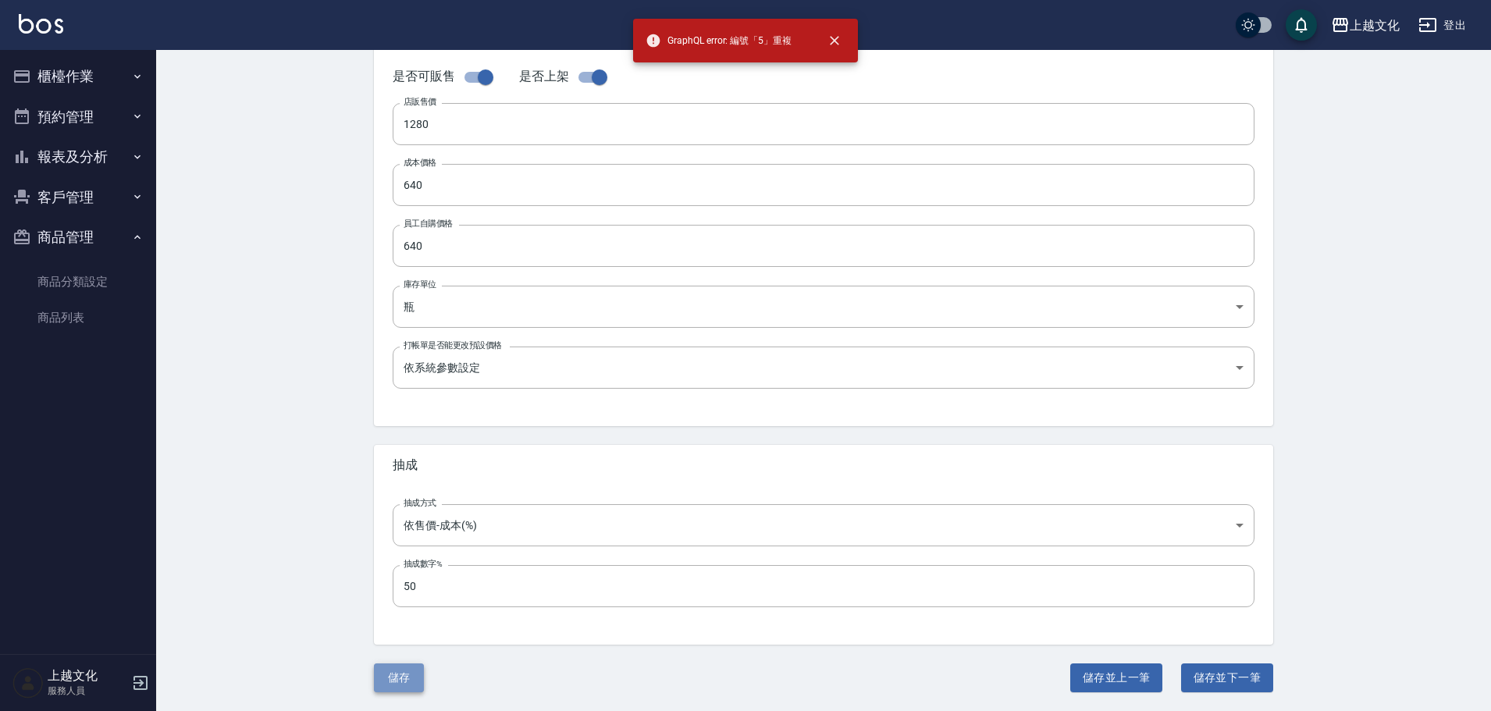
click at [414, 678] on button "儲存" at bounding box center [399, 677] width 50 height 29
click at [414, 678] on div "儲存 儲存並上一筆 儲存並下一筆" at bounding box center [823, 677] width 899 height 29
click at [414, 678] on button "儲存" at bounding box center [399, 677] width 50 height 29
click at [414, 678] on div "儲存 儲存並上一筆 儲存並下一筆" at bounding box center [823, 677] width 899 height 29
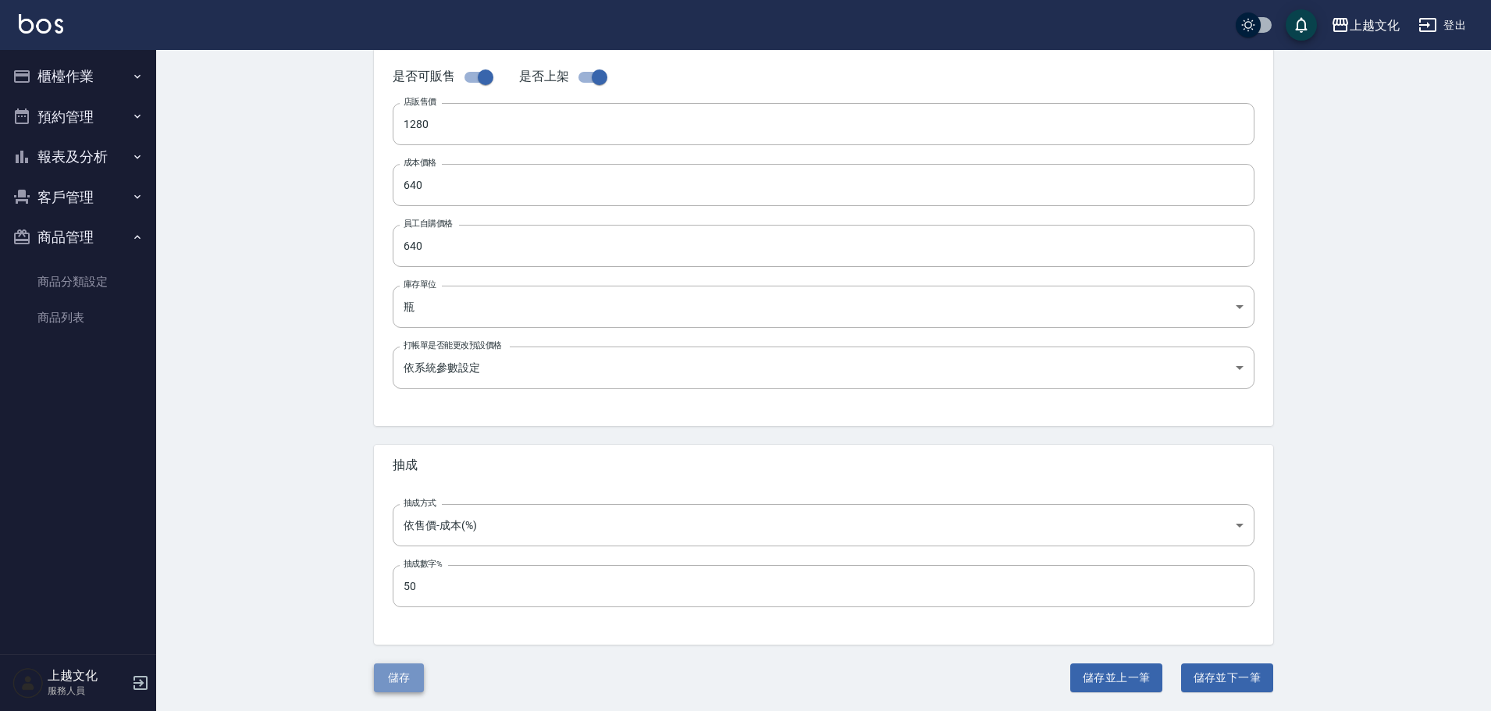
click at [389, 681] on button "儲存" at bounding box center [399, 677] width 50 height 29
click at [389, 681] on div "儲存 儲存並上一筆 儲存並下一筆" at bounding box center [823, 677] width 899 height 29
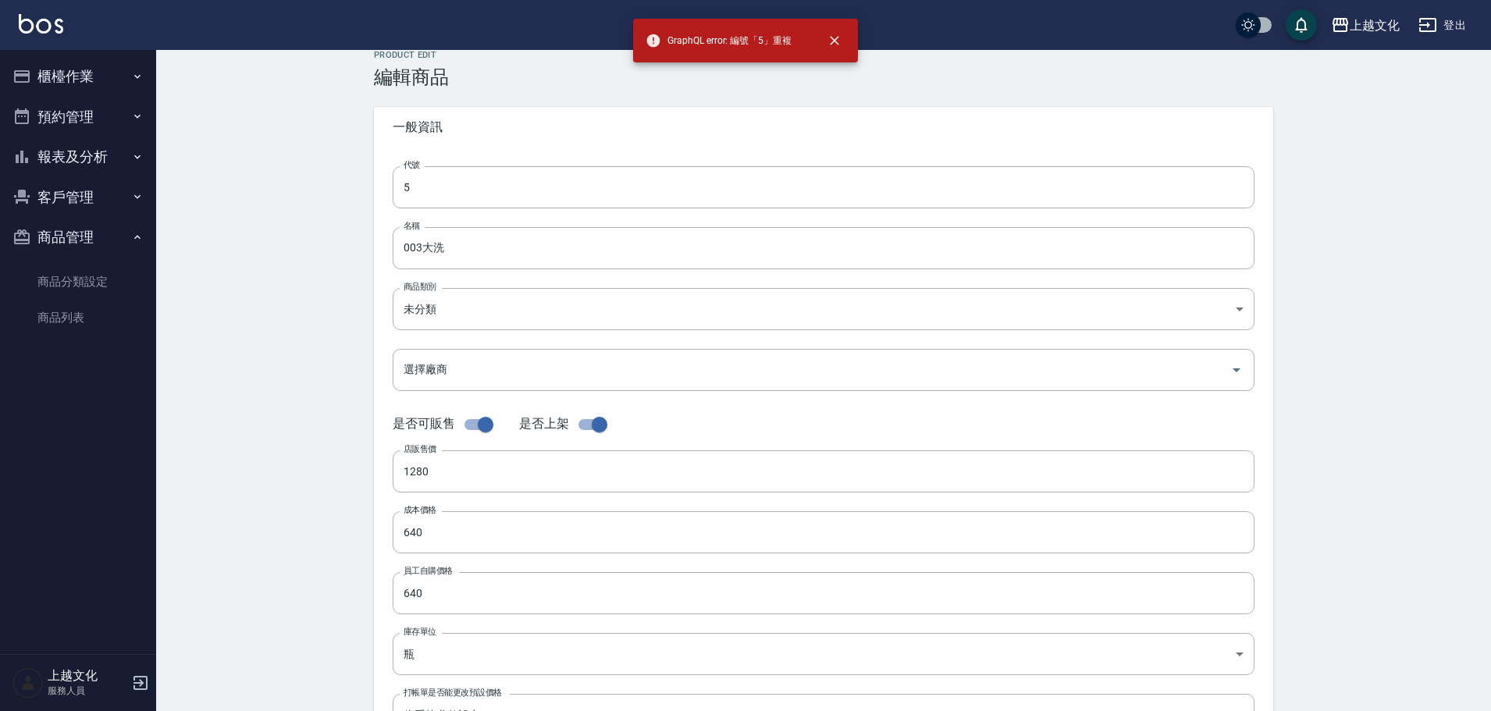
scroll to position [0, 0]
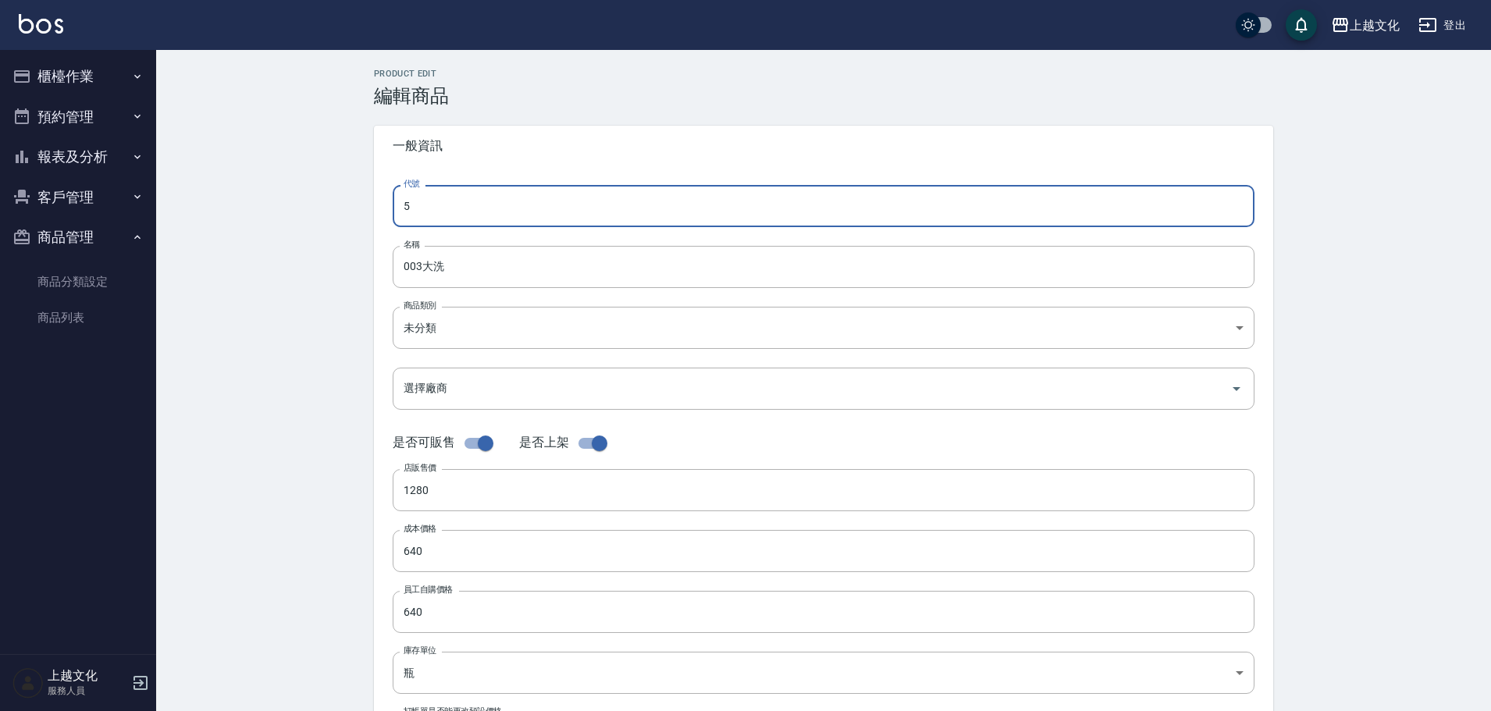
click at [407, 215] on input "5" at bounding box center [824, 206] width 862 height 42
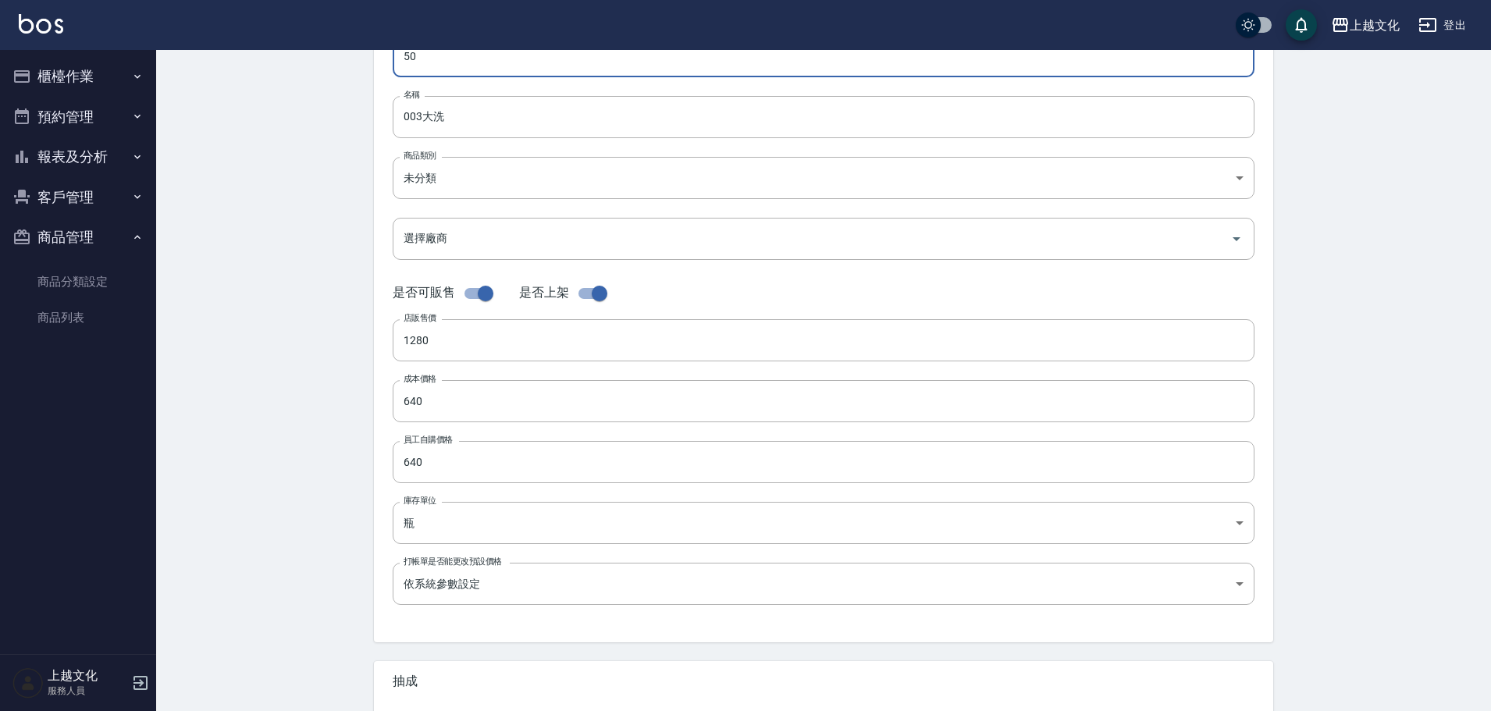
scroll to position [366, 0]
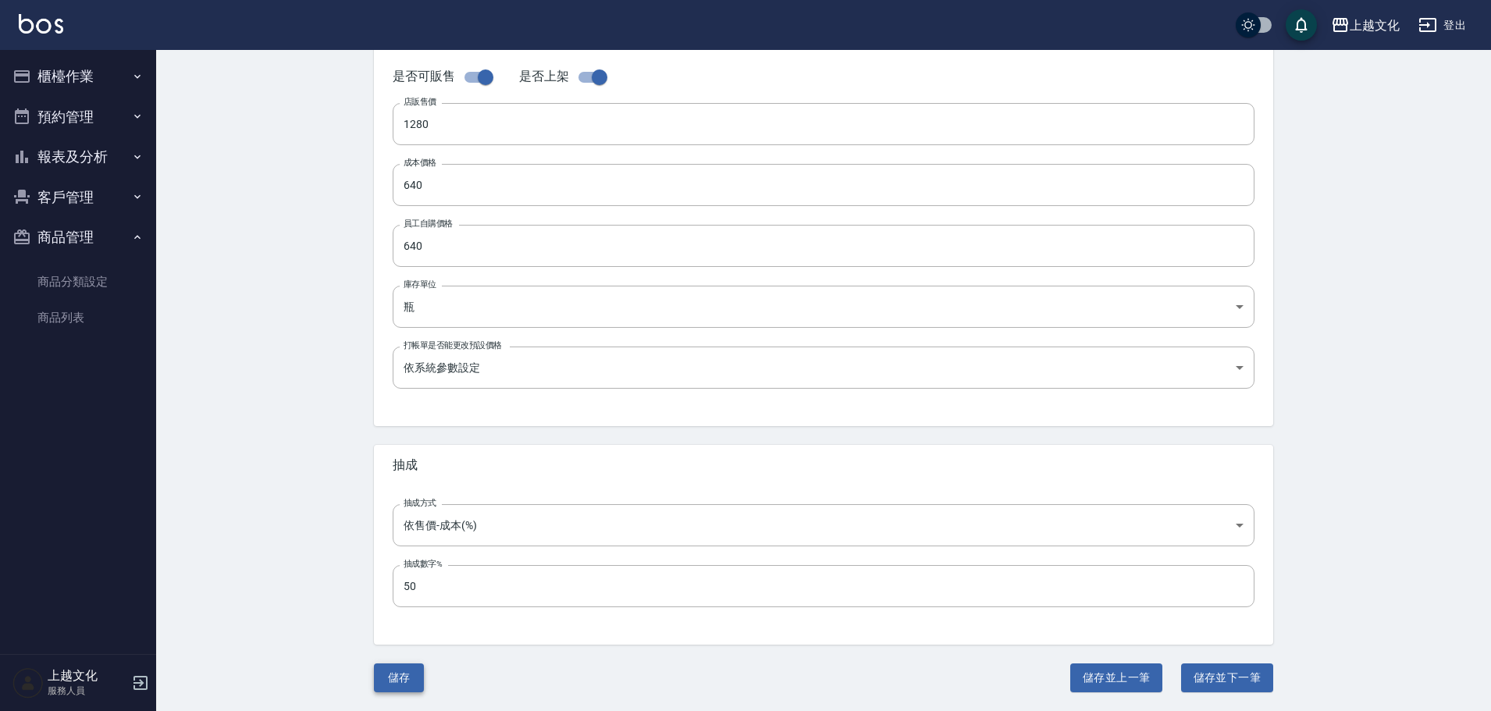
click at [393, 686] on button "儲存" at bounding box center [399, 677] width 50 height 29
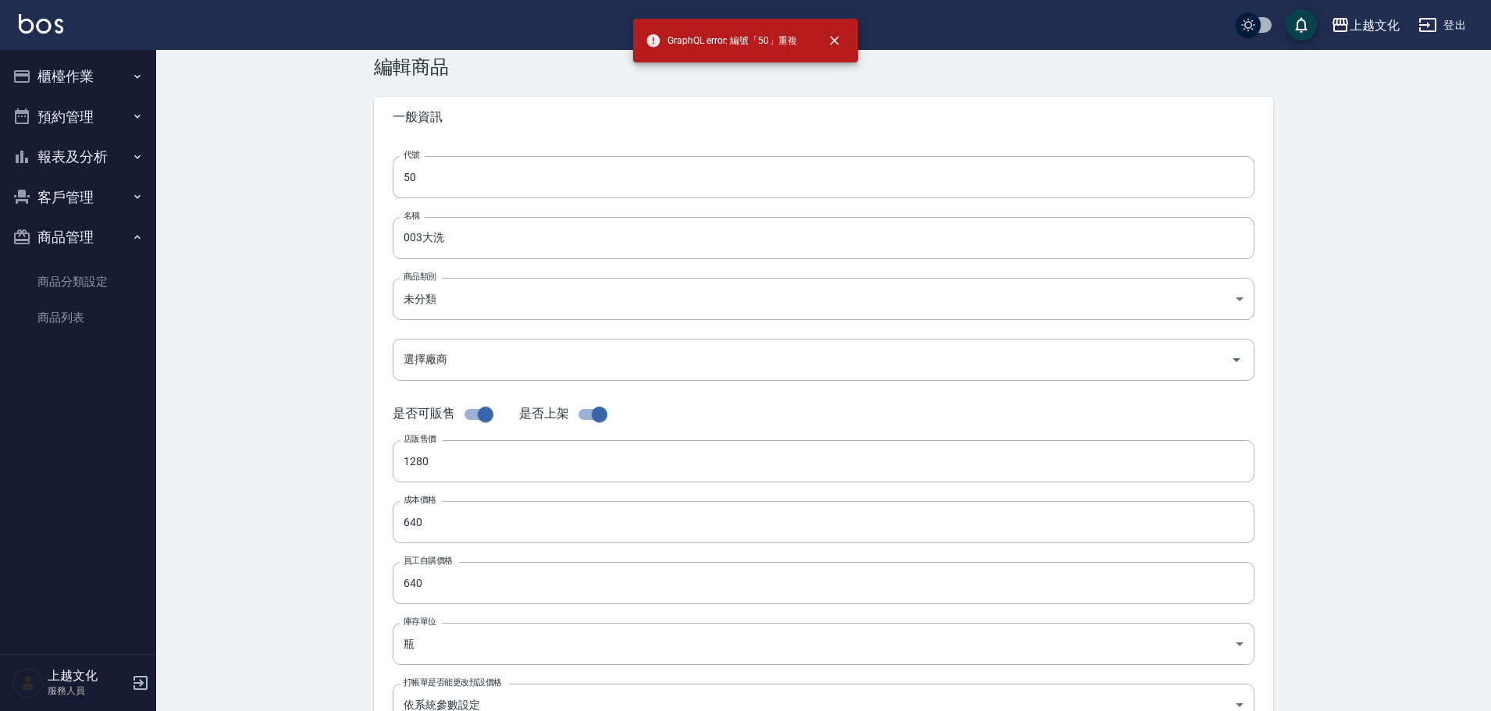
scroll to position [0, 0]
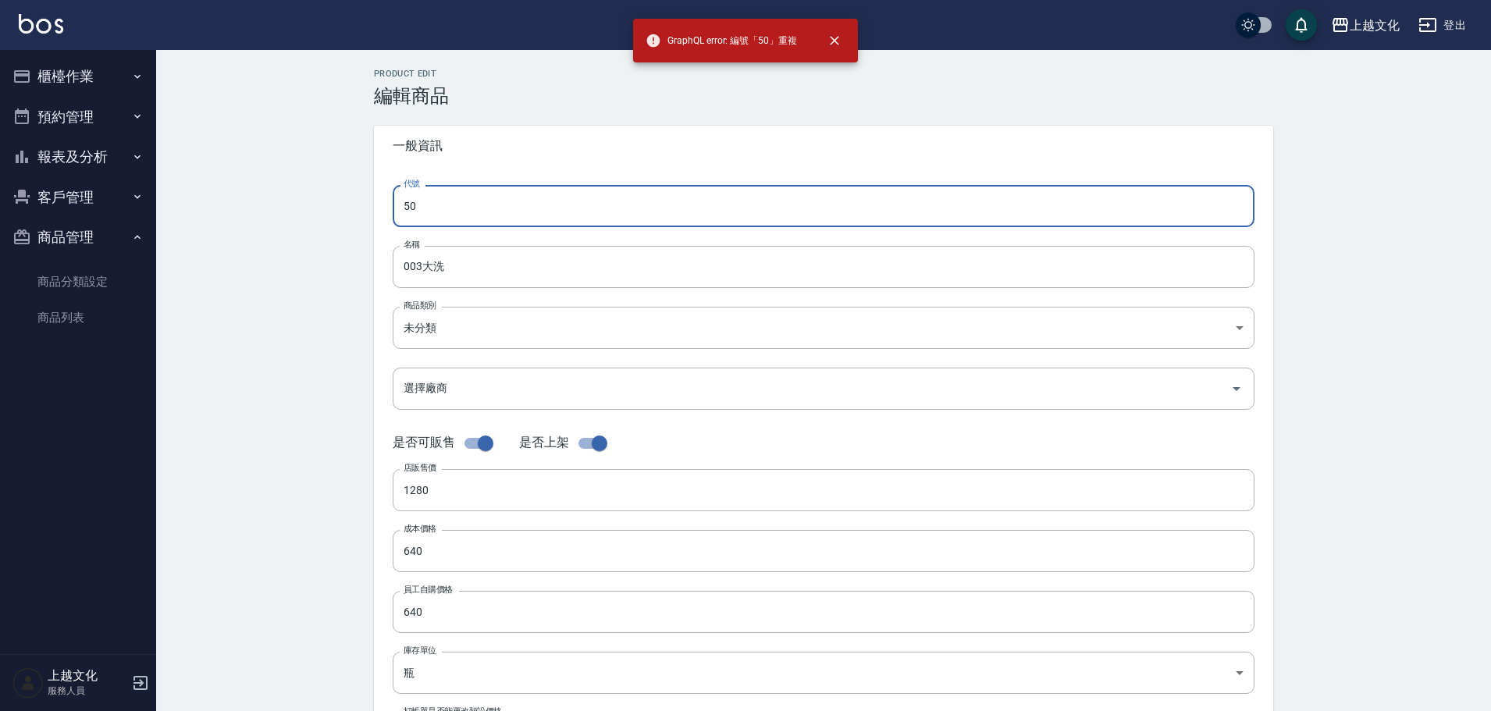
click at [435, 218] on input "50" at bounding box center [824, 206] width 862 height 42
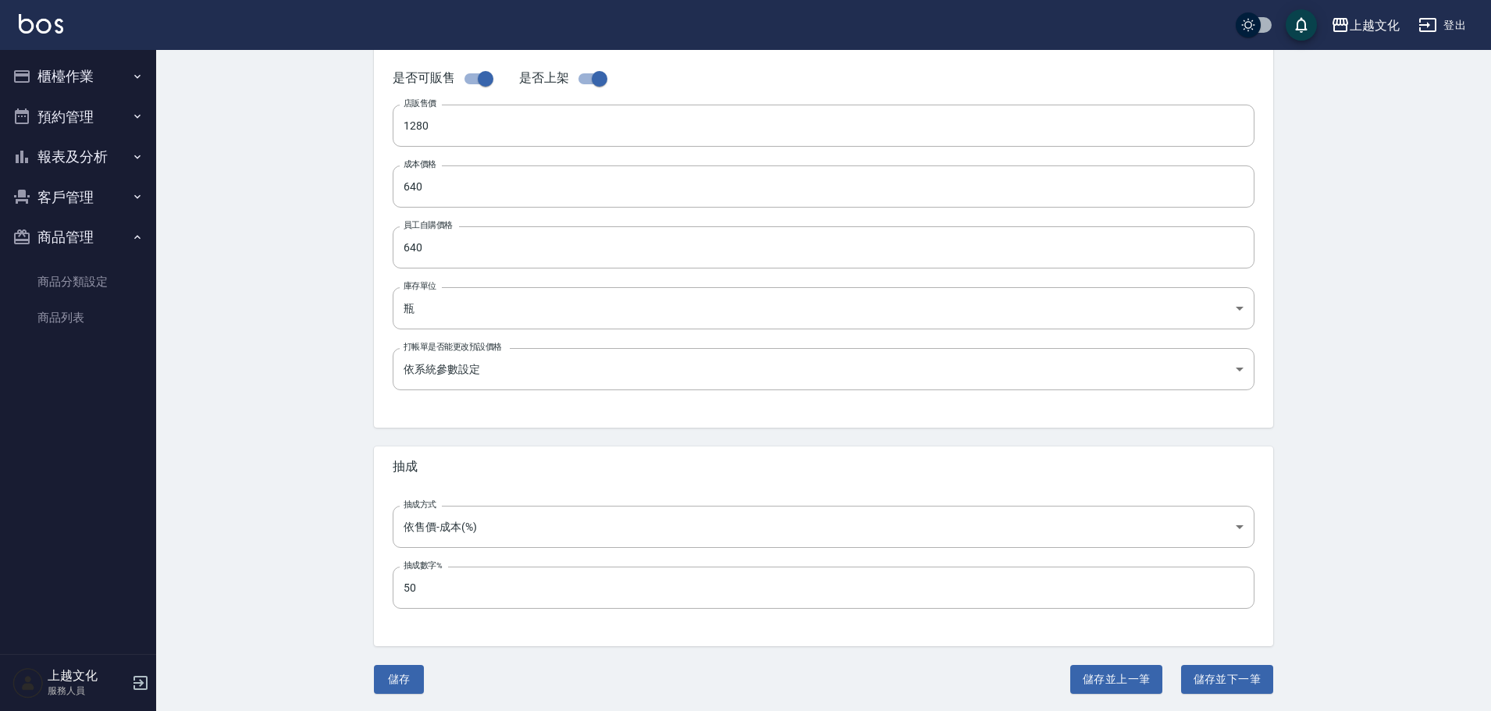
scroll to position [366, 0]
type input "500"
click at [409, 677] on button "儲存" at bounding box center [399, 677] width 50 height 29
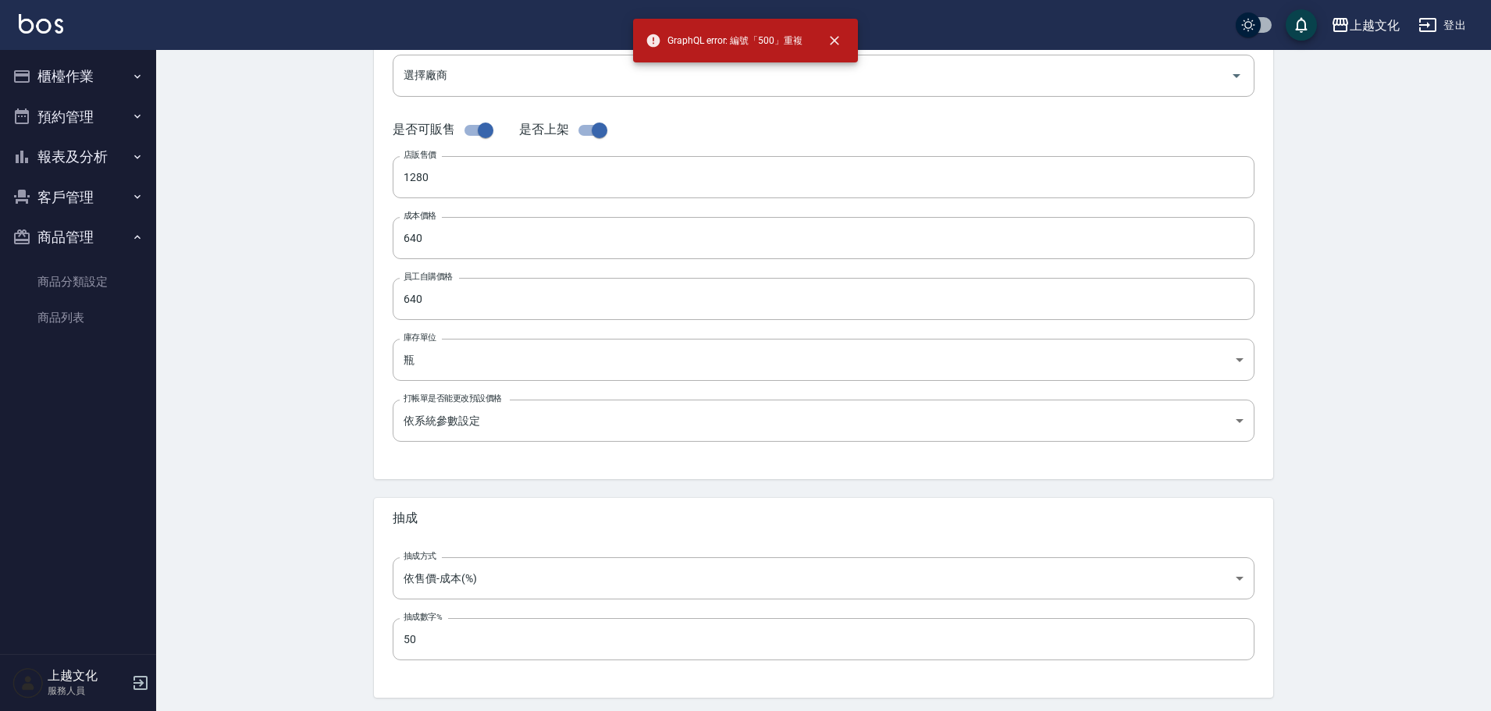
scroll to position [0, 0]
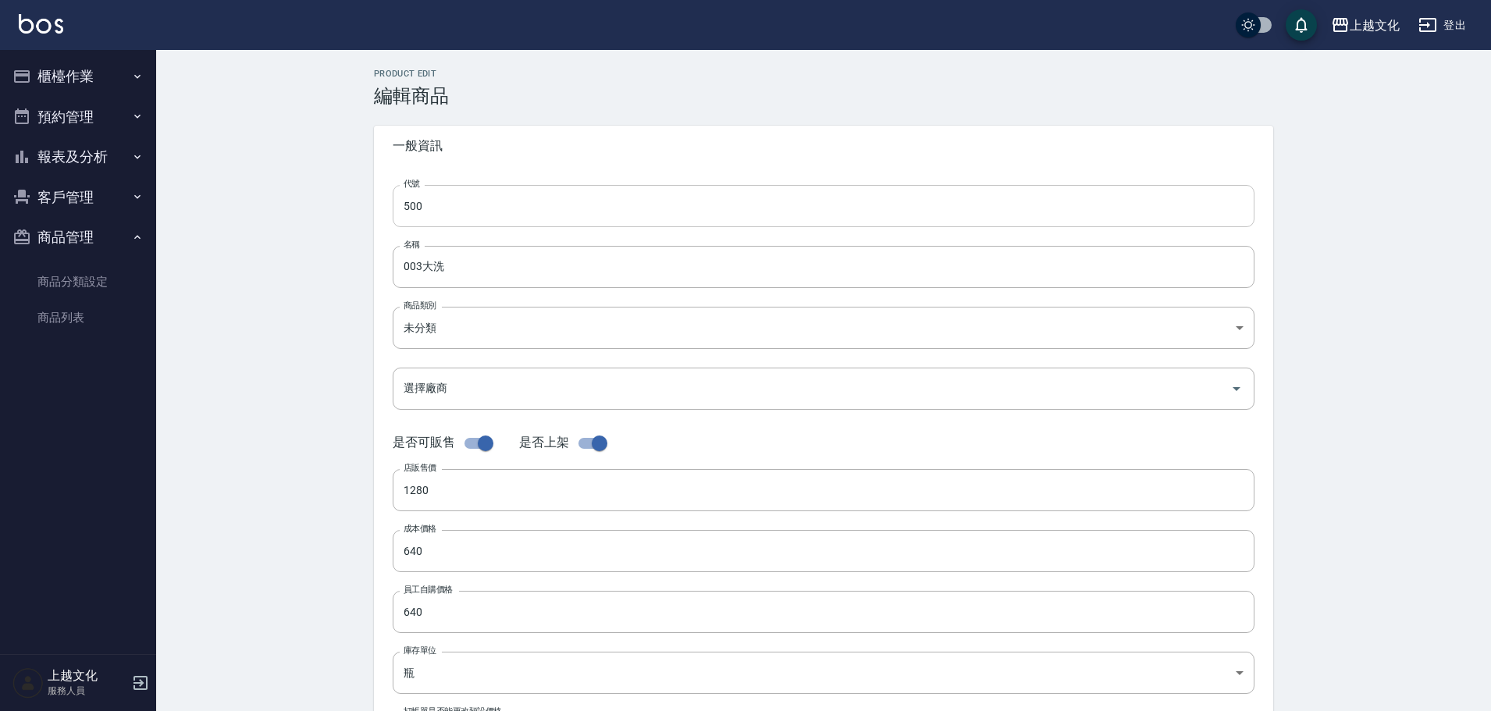
click at [421, 213] on input "500" at bounding box center [824, 206] width 862 height 42
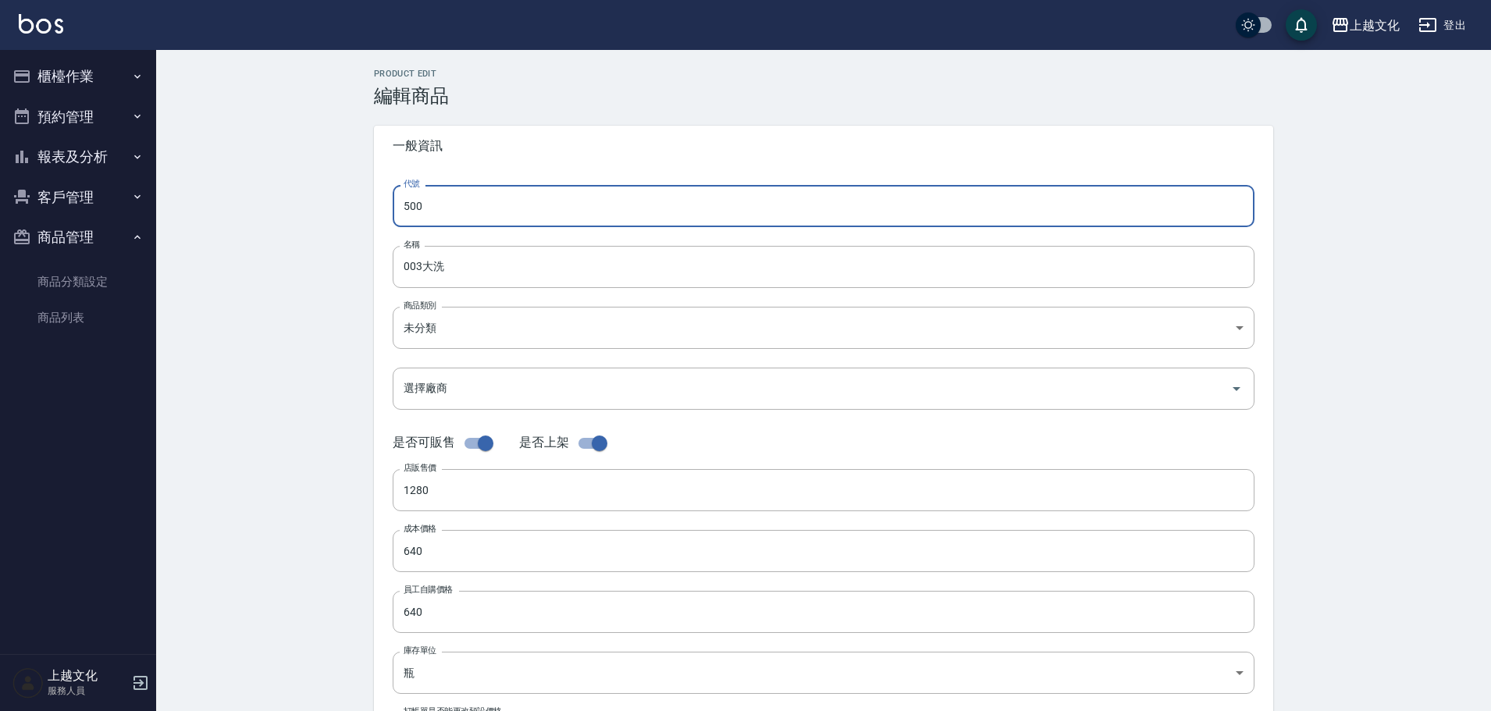
click at [421, 213] on input "500" at bounding box center [824, 206] width 862 height 42
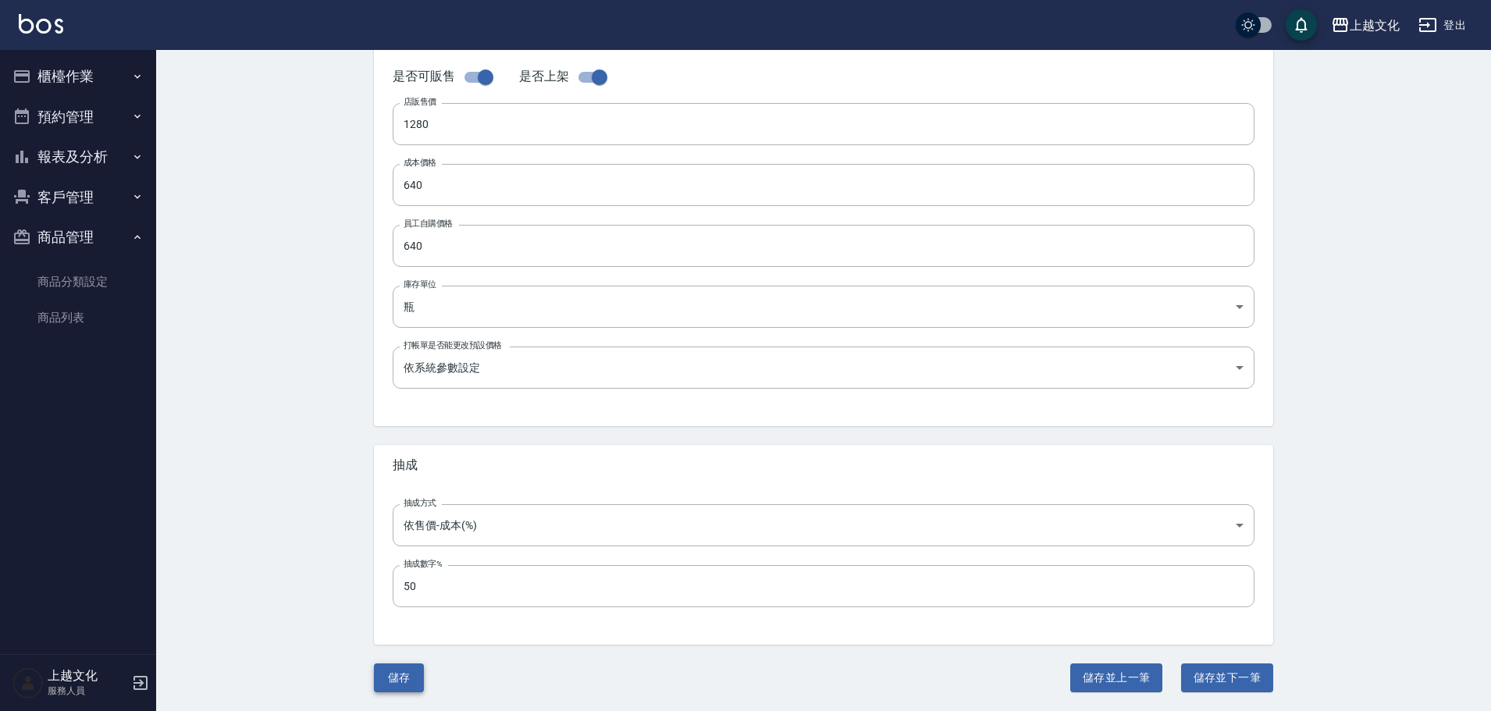
click at [391, 674] on button "儲存" at bounding box center [399, 677] width 50 height 29
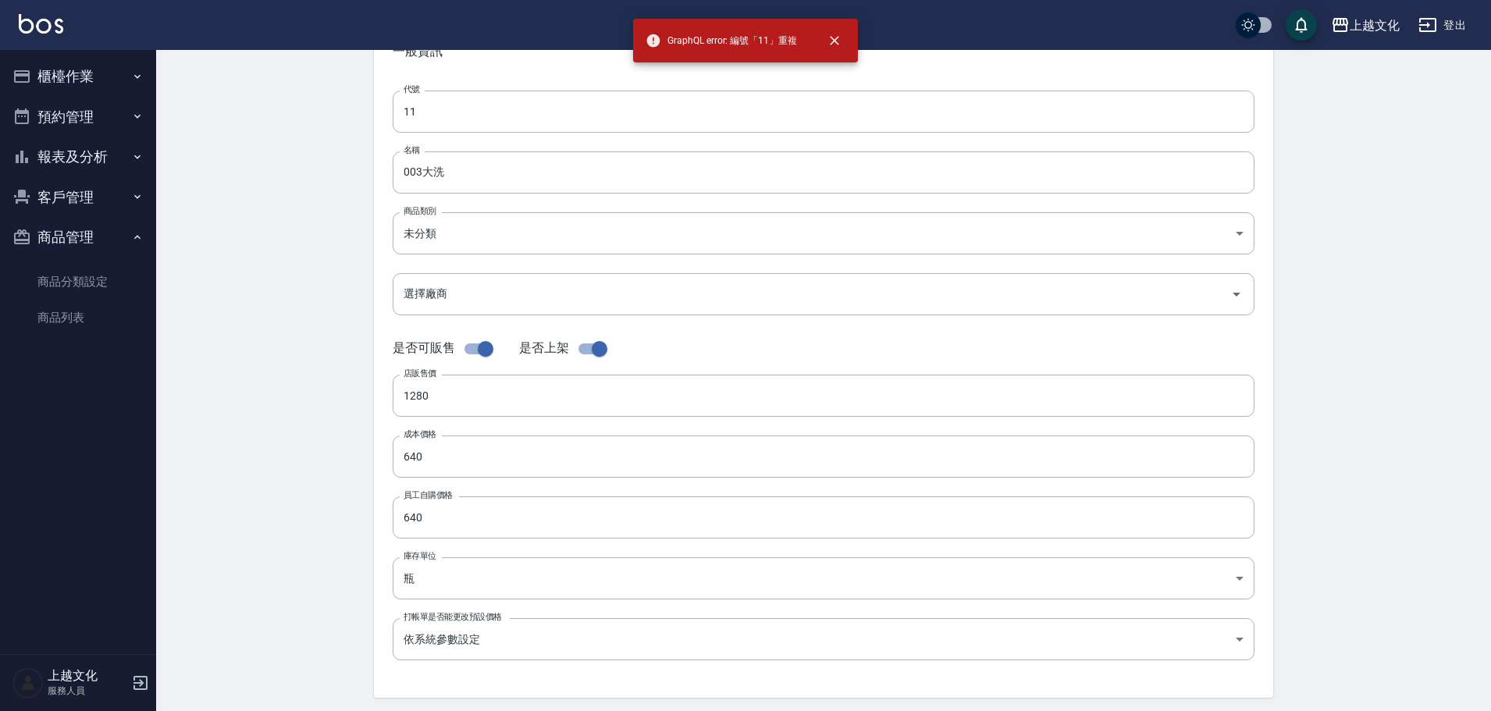
scroll to position [0, 0]
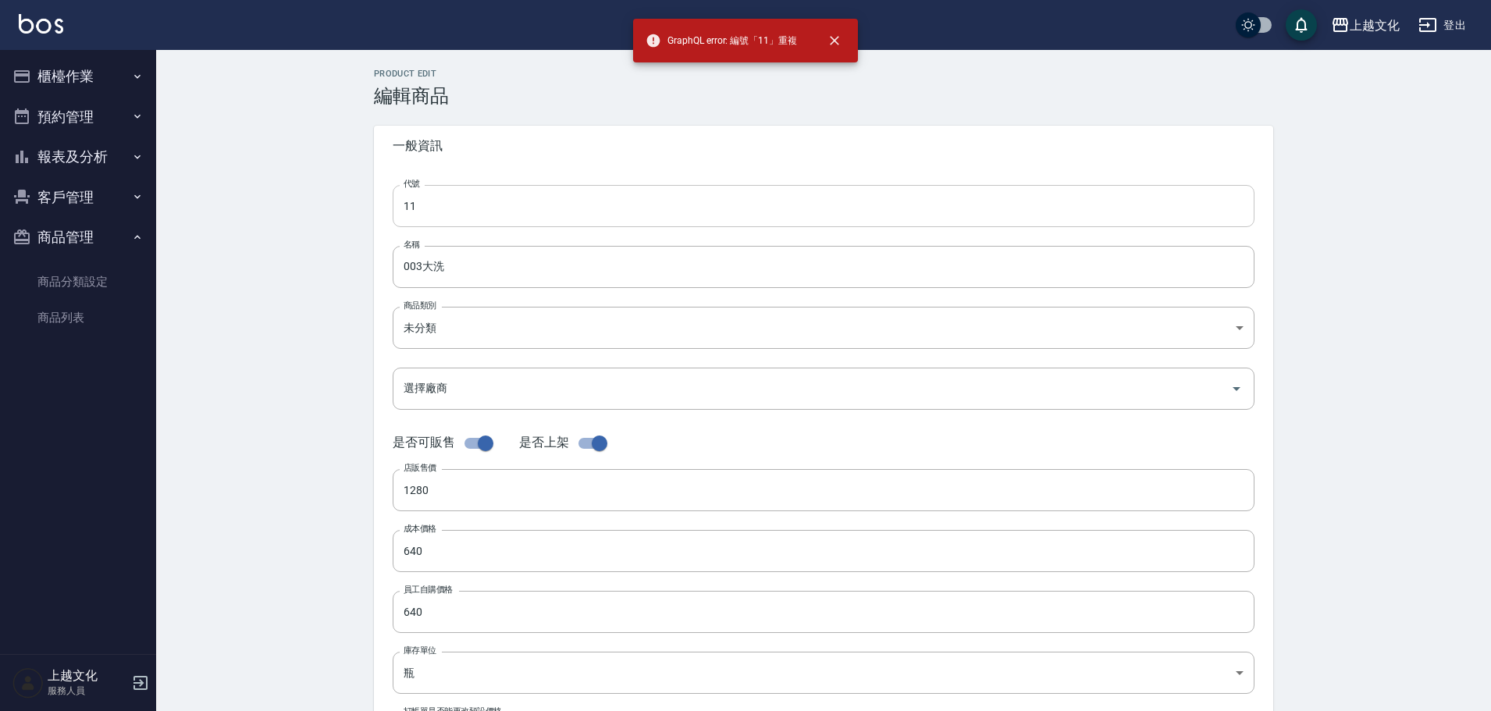
click at [434, 213] on input "11" at bounding box center [824, 206] width 862 height 42
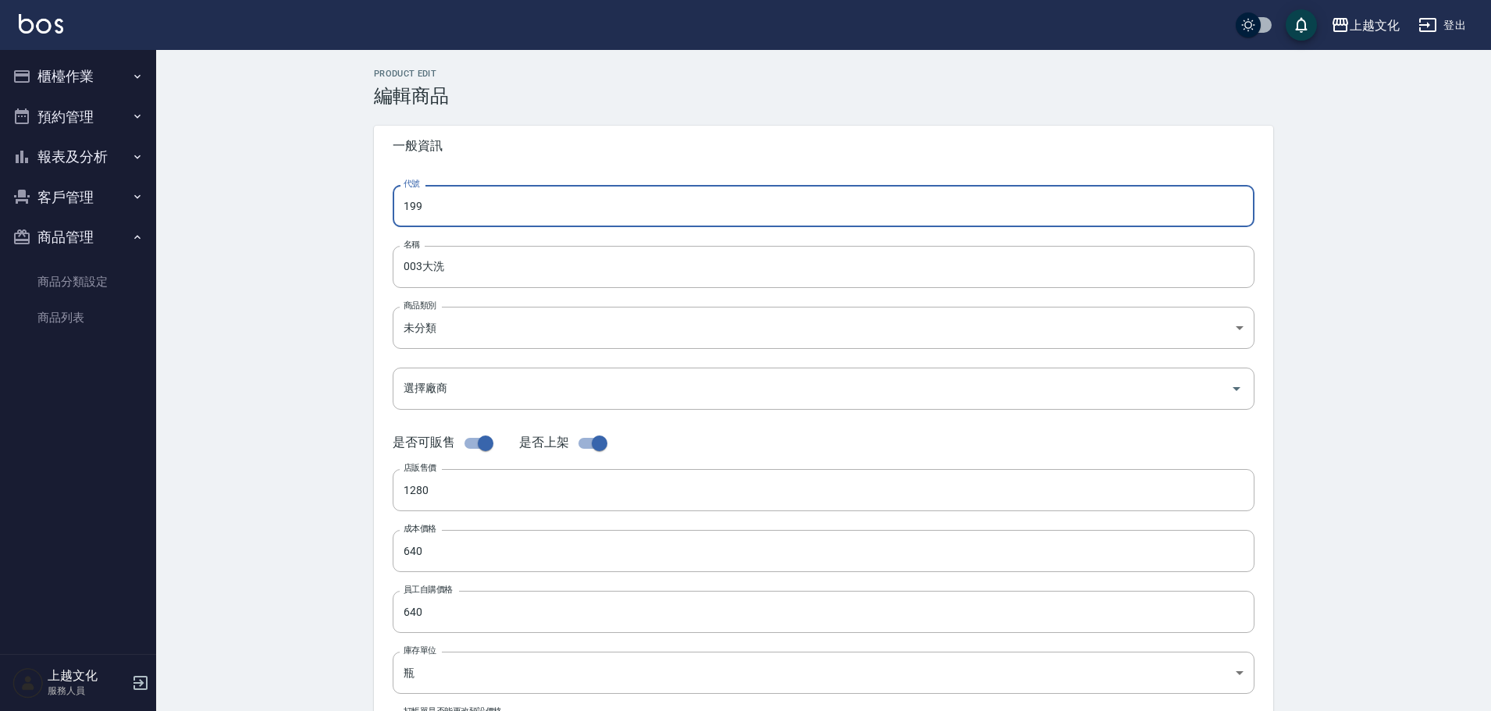
scroll to position [366, 0]
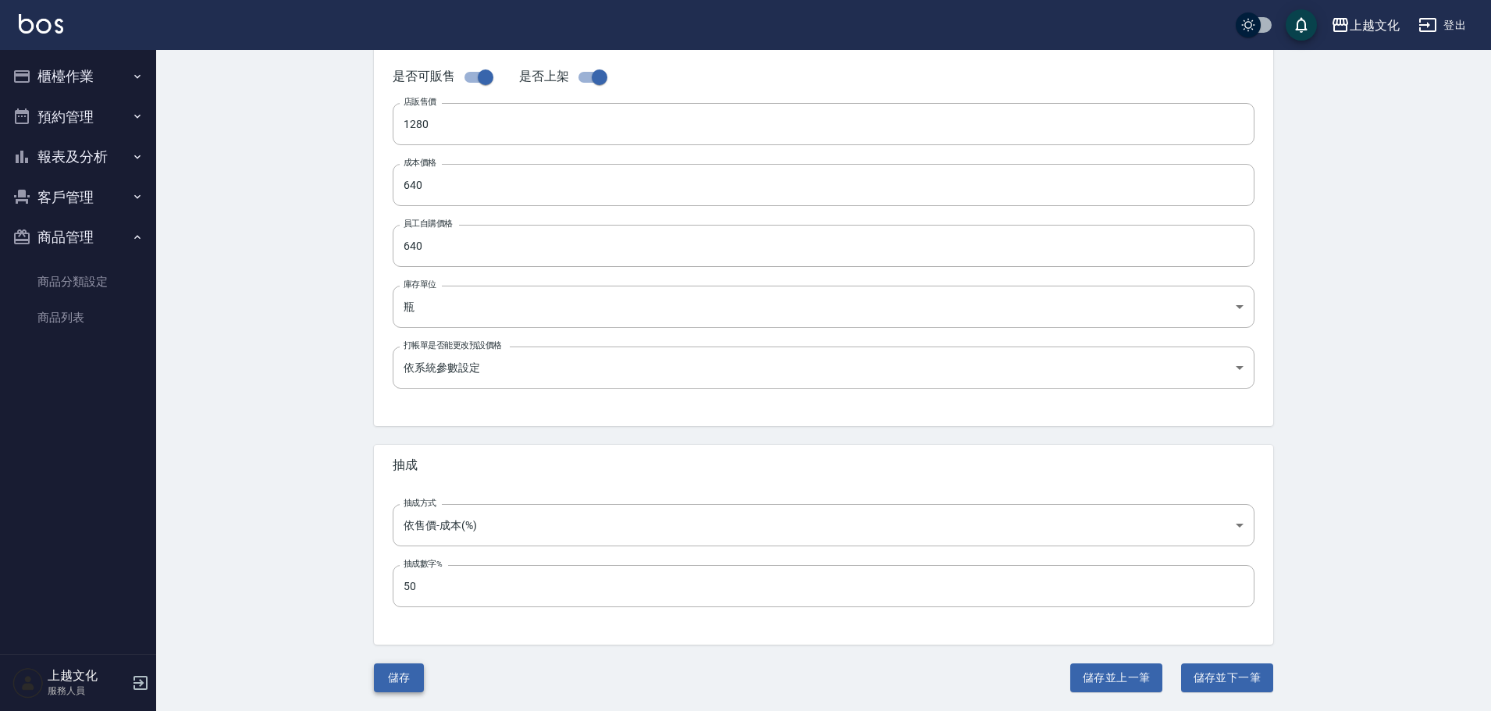
type input "199"
click at [389, 684] on button "儲存" at bounding box center [399, 677] width 50 height 29
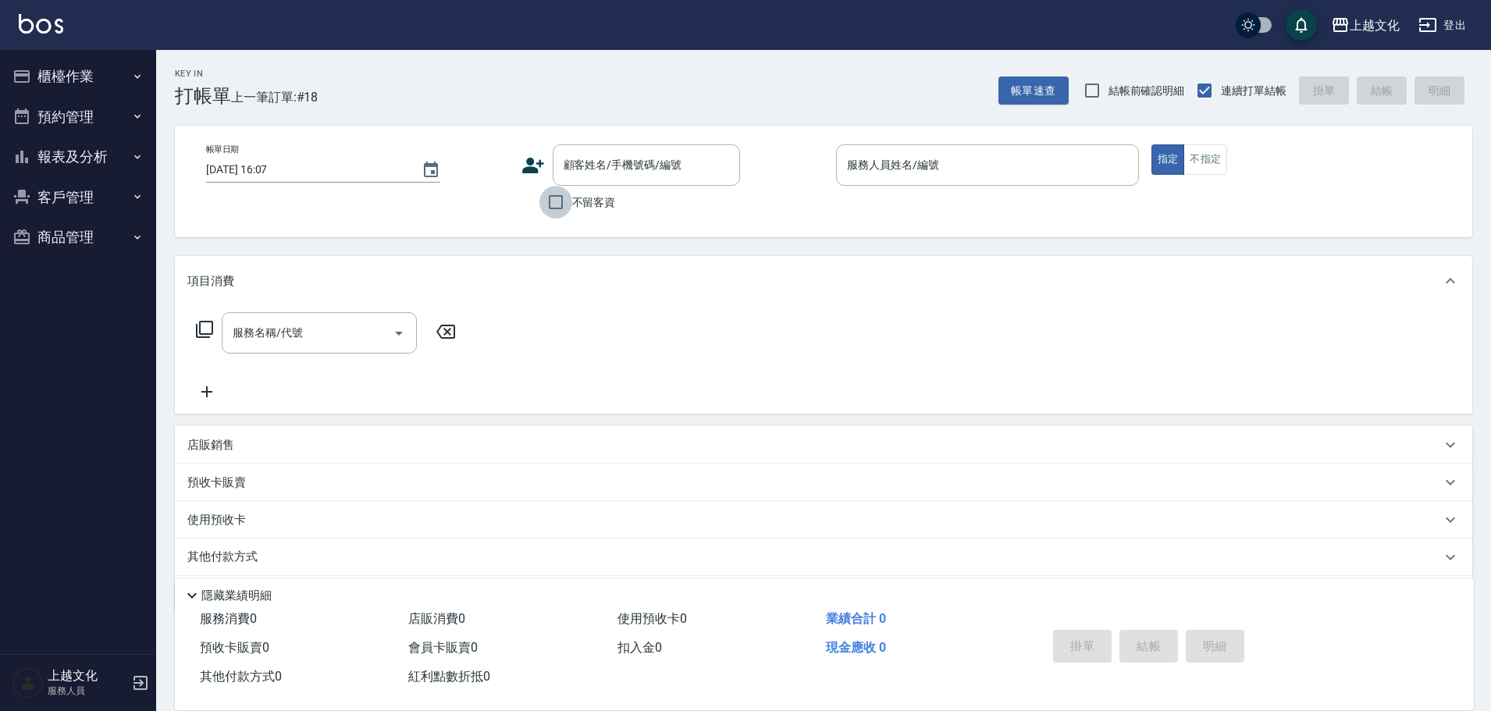
click at [557, 205] on input "不留客資" at bounding box center [555, 202] width 33 height 33
drag, startPoint x: 557, startPoint y: 205, endPoint x: 748, endPoint y: 171, distance: 194.3
click at [558, 205] on input "不留客資" at bounding box center [555, 202] width 33 height 33
click at [551, 204] on input "不留客資" at bounding box center [555, 202] width 33 height 33
checkbox input "true"
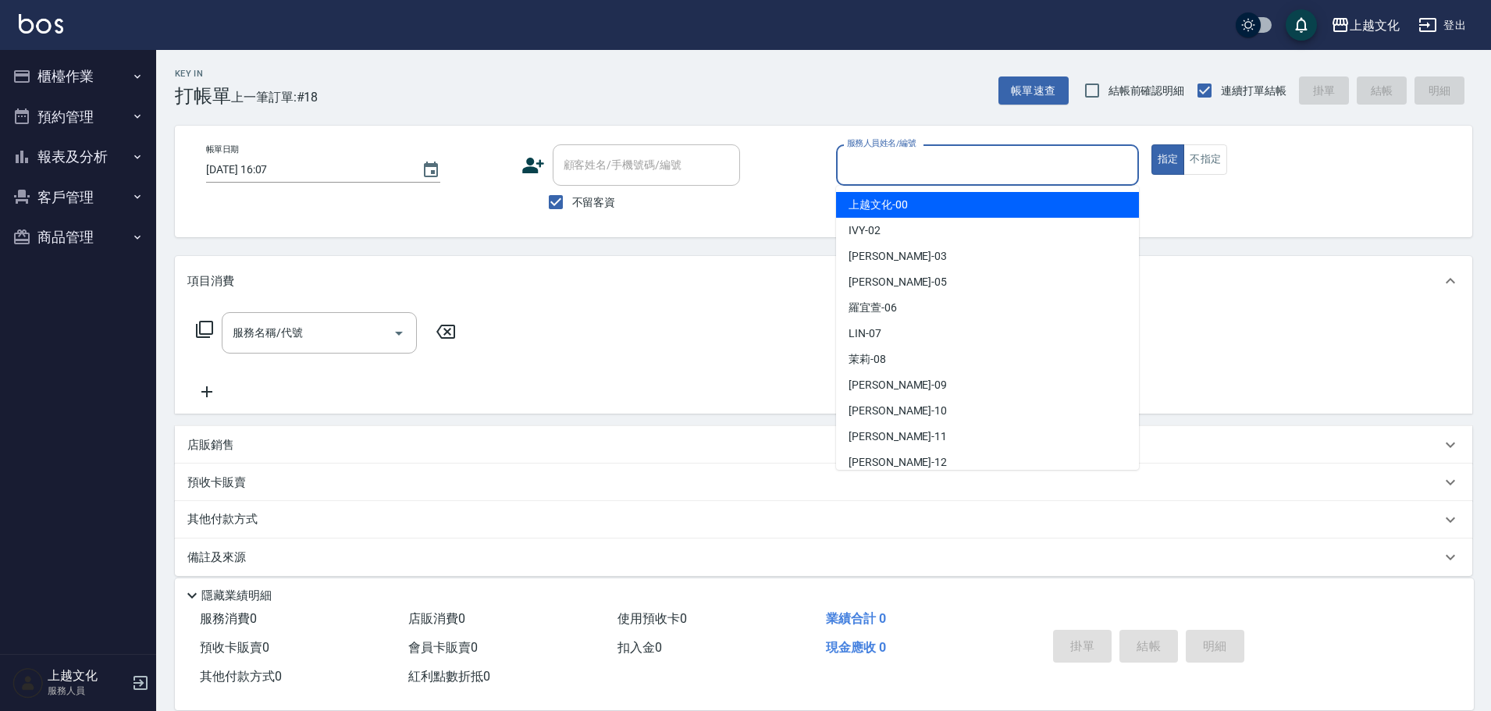
click at [946, 164] on input "服務人員姓名/編號" at bounding box center [987, 164] width 289 height 27
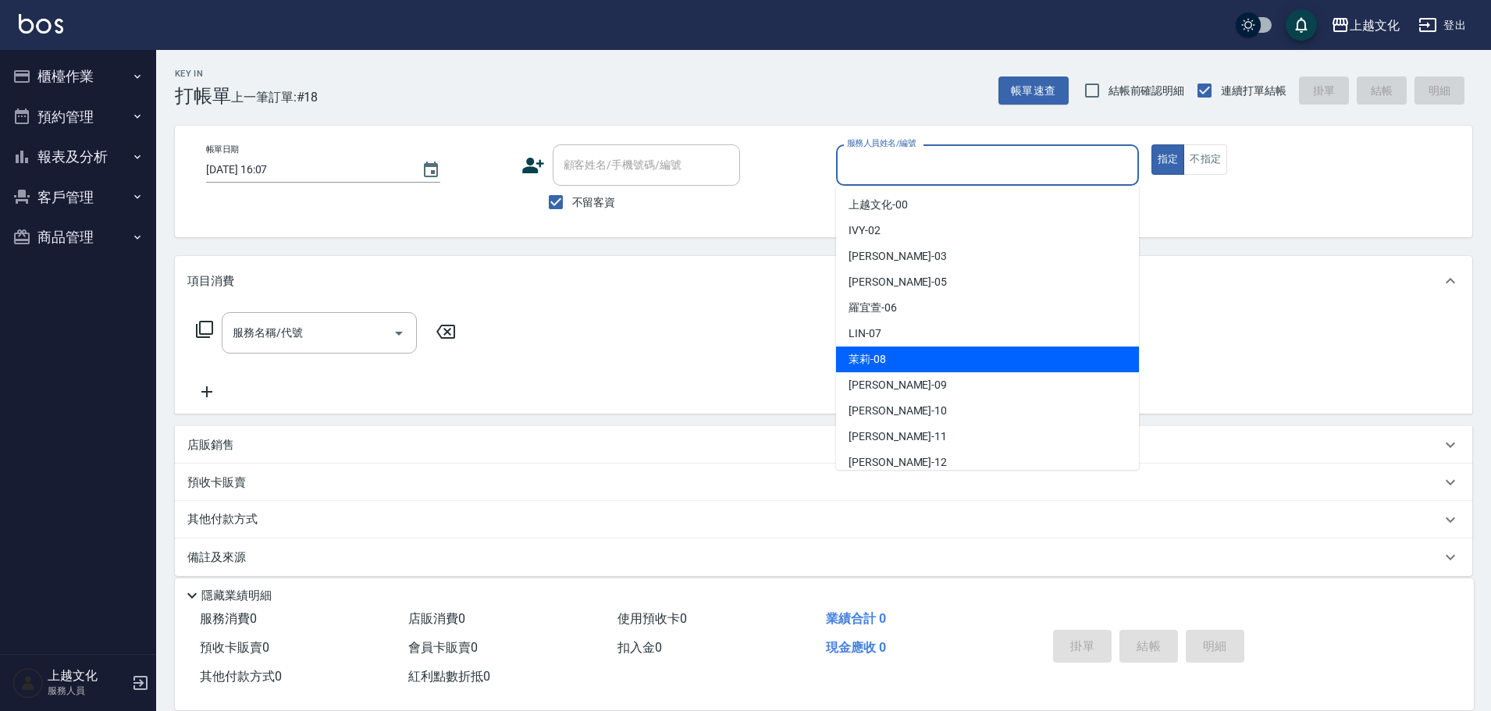
click at [907, 354] on div "茉莉 -08" at bounding box center [987, 360] width 303 height 26
click at [907, 354] on div "服務名稱/代號 服務名稱/代號" at bounding box center [823, 360] width 1297 height 108
drag, startPoint x: 900, startPoint y: 167, endPoint x: 911, endPoint y: 239, distance: 72.6
click at [901, 167] on input "茉莉-08" at bounding box center [975, 164] width 265 height 27
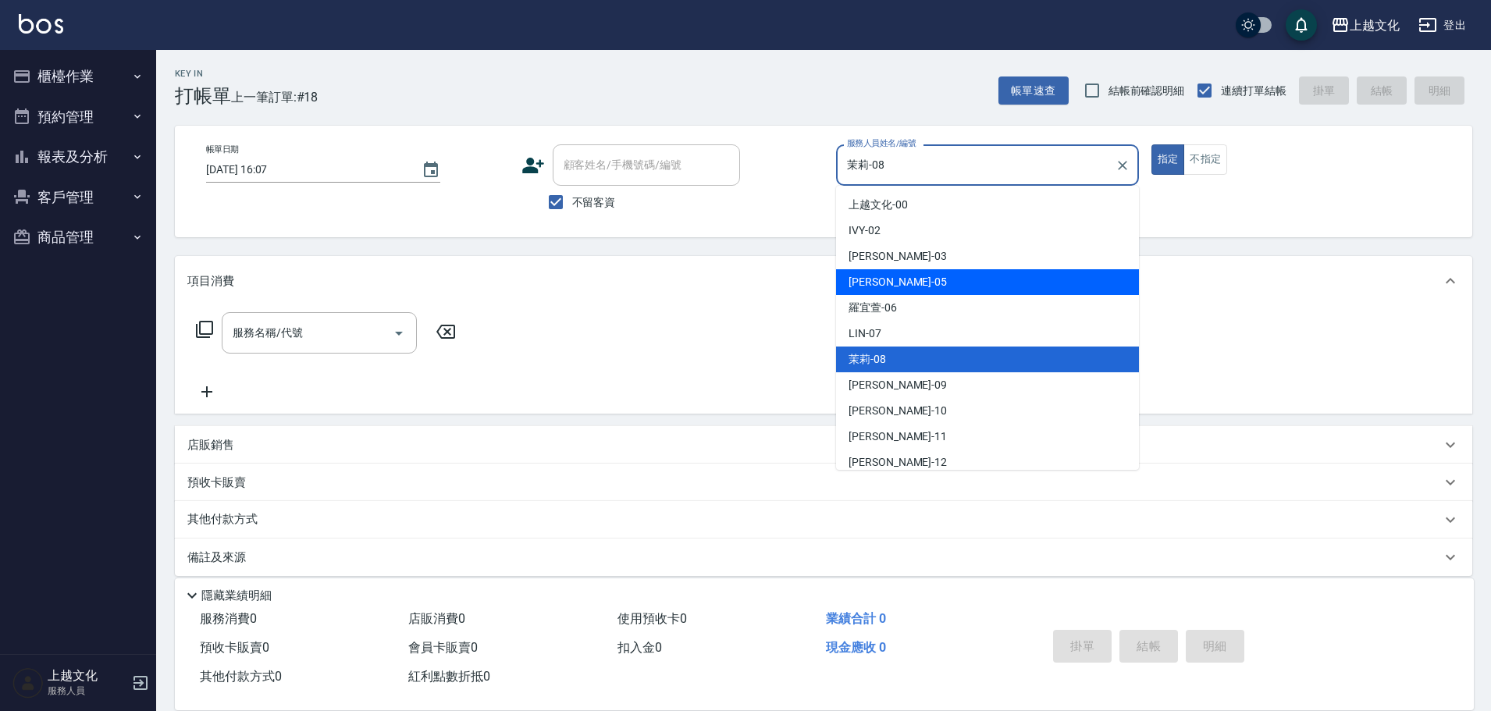
click at [912, 278] on div "EMILY -05" at bounding box center [987, 282] width 303 height 26
type input "EMILY-05"
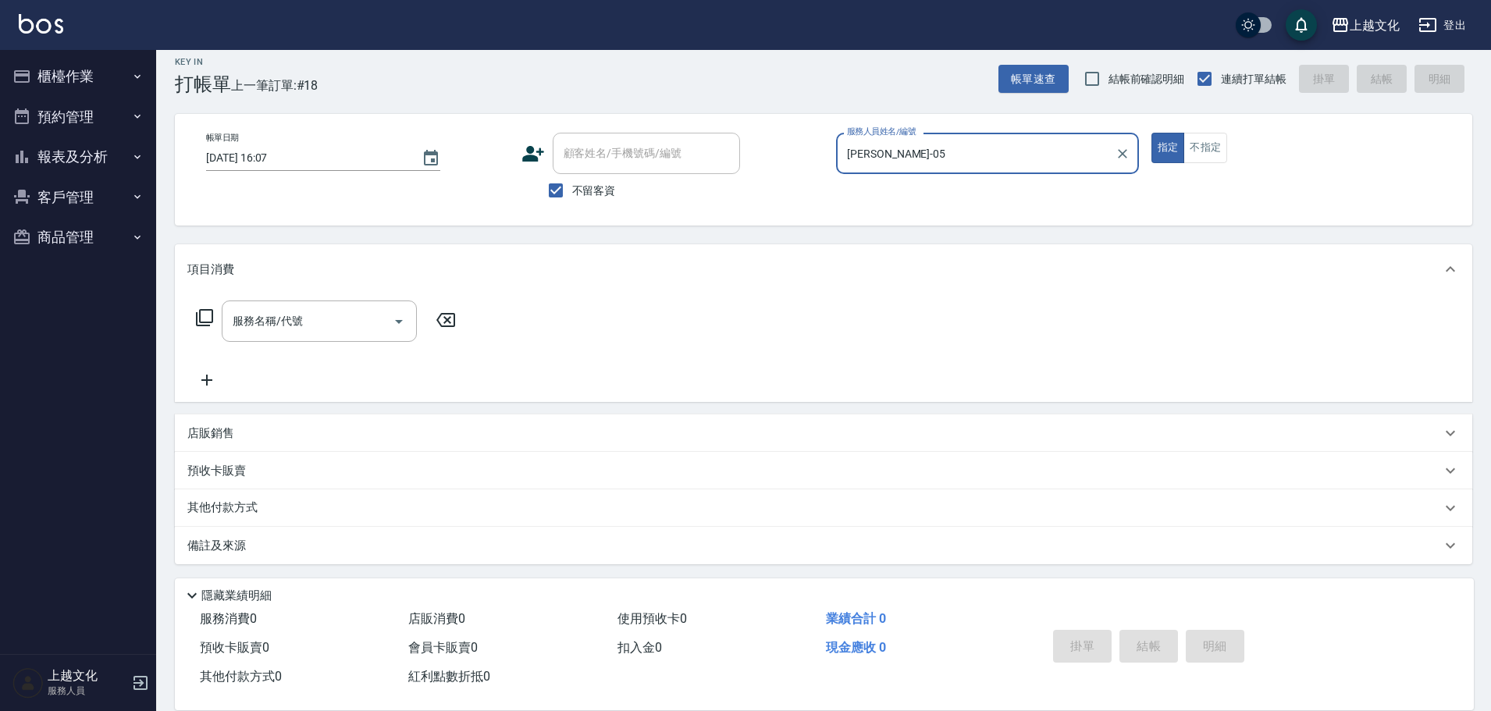
scroll to position [15, 0]
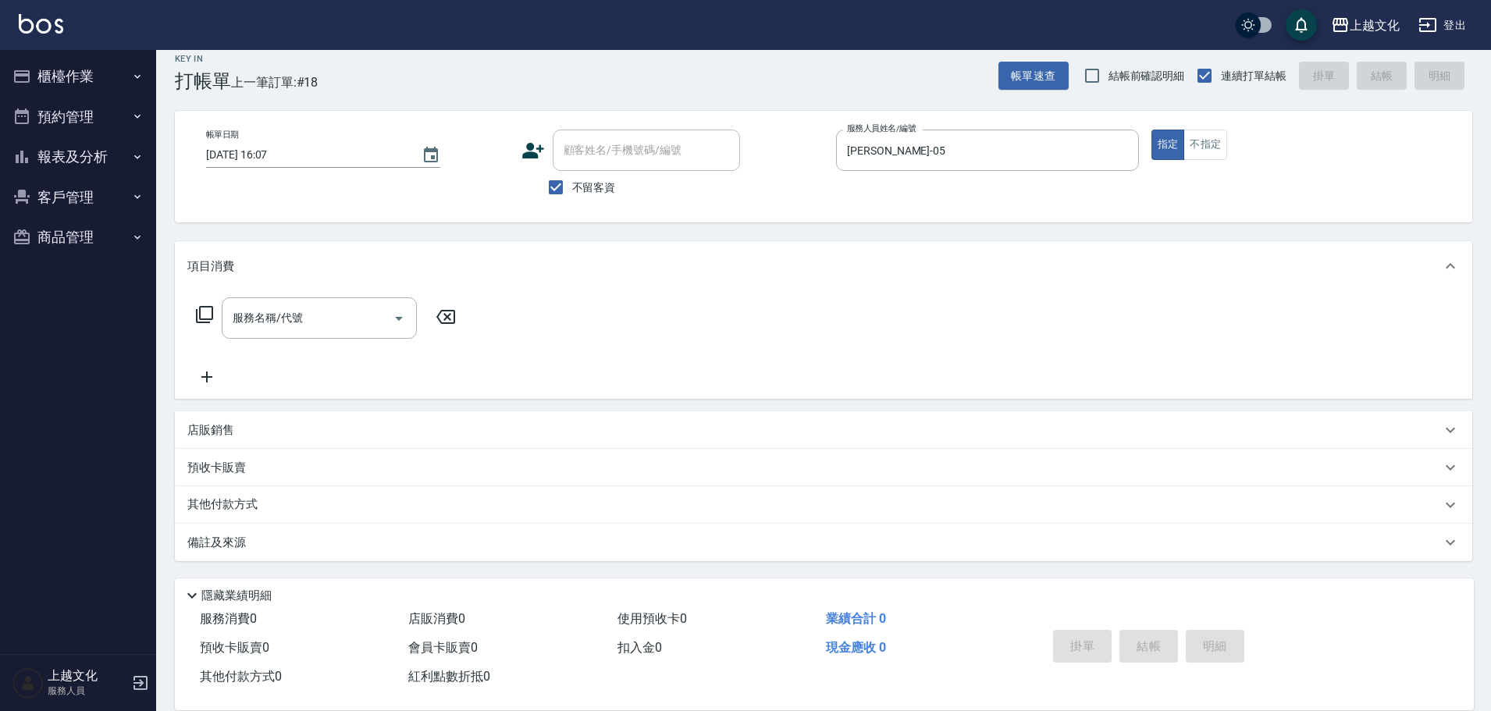
click at [222, 429] on p "店販銷售" at bounding box center [210, 430] width 47 height 16
click at [224, 429] on p "店販銷售" at bounding box center [210, 430] width 47 height 16
click at [190, 419] on div "店販銷售" at bounding box center [823, 429] width 1297 height 37
click at [233, 481] on input "服務人員姓名/編號" at bounding box center [245, 488] width 103 height 27
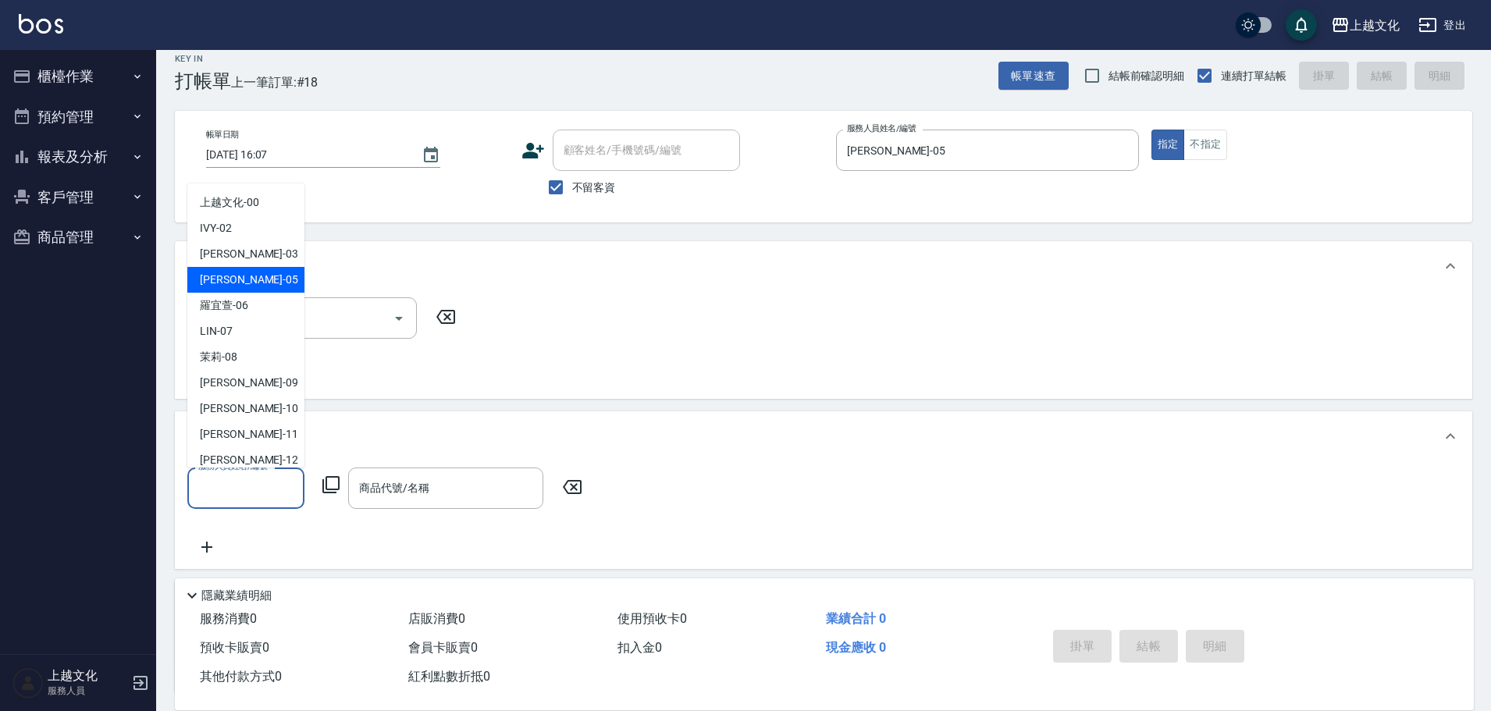
drag, startPoint x: 251, startPoint y: 284, endPoint x: 349, endPoint y: 397, distance: 149.4
click at [256, 284] on div "EMILY -05" at bounding box center [245, 280] width 117 height 26
type input "EMILY-05"
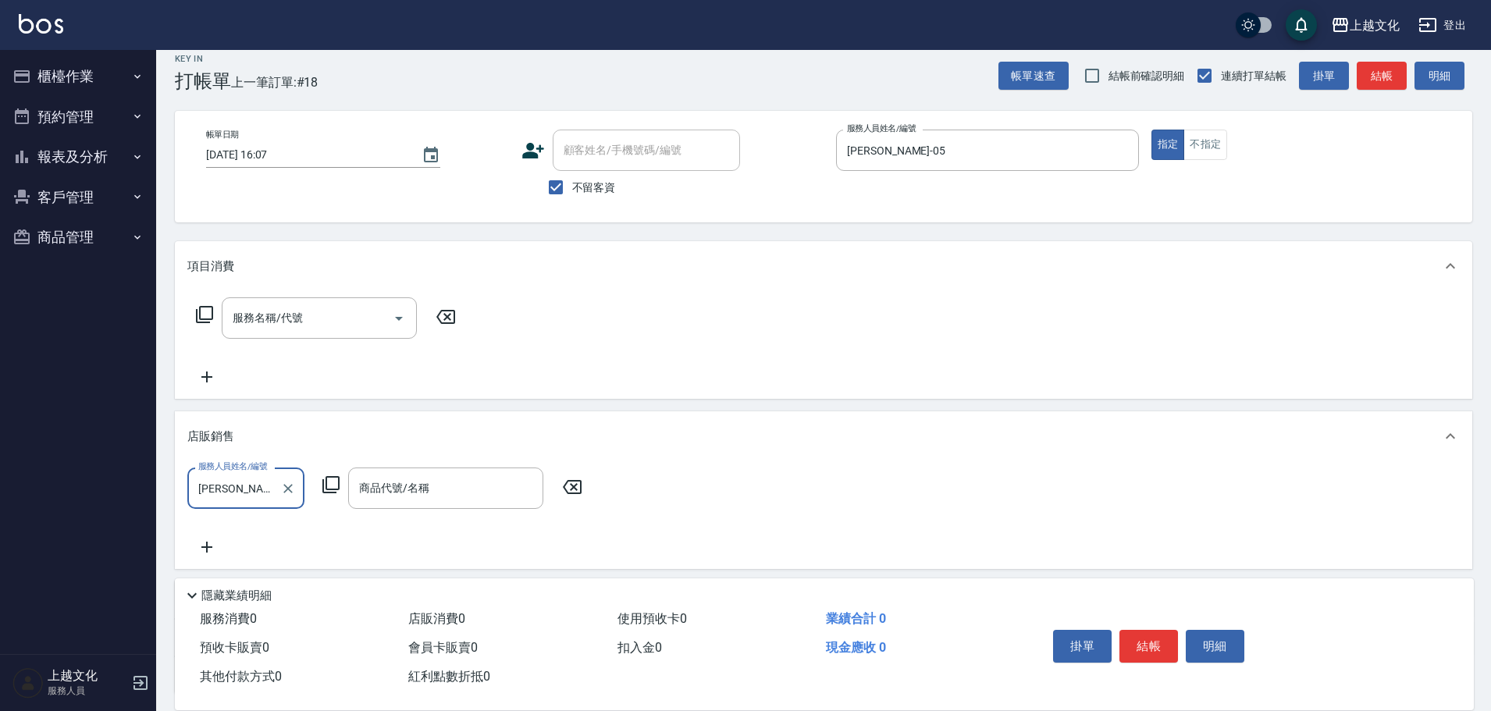
click at [393, 495] on input "商品代號/名稱" at bounding box center [445, 488] width 181 height 27
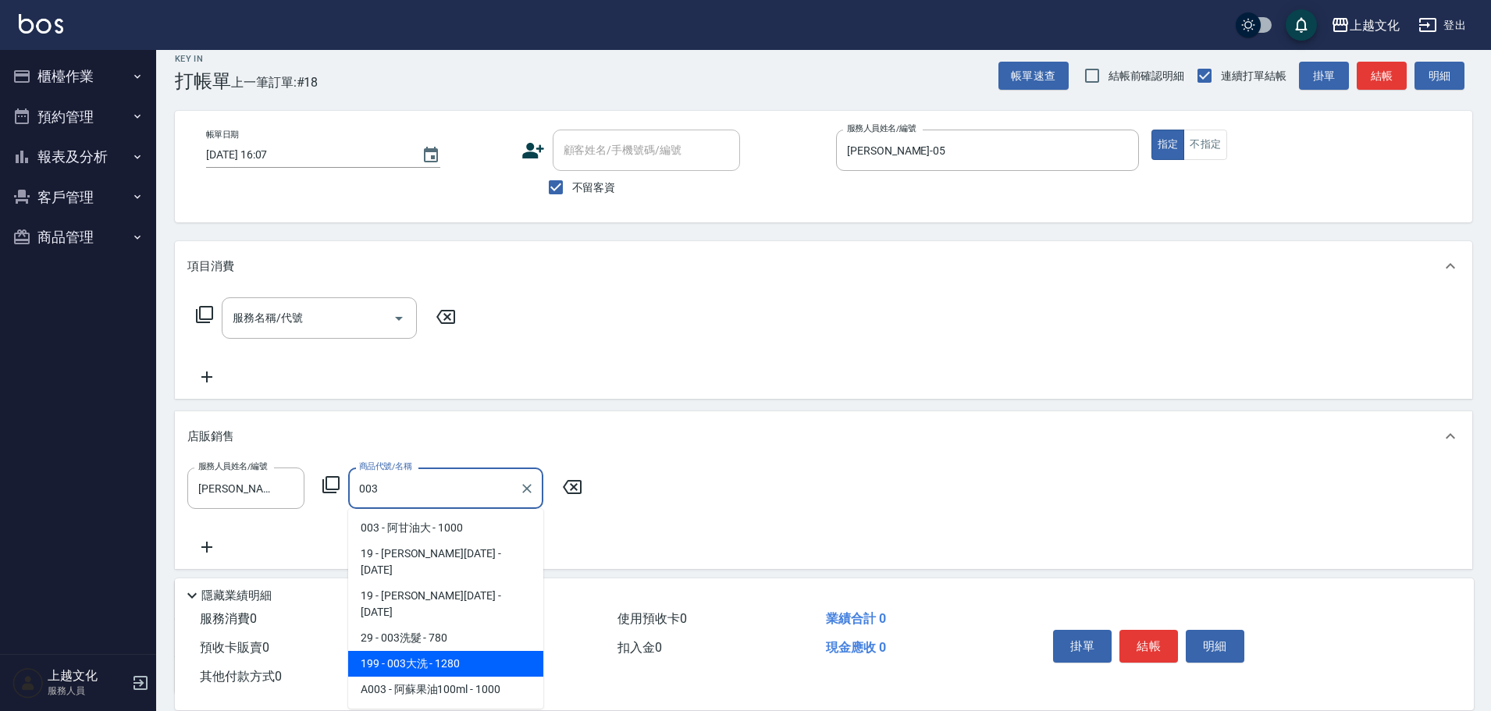
click at [510, 651] on span "199 - 003大洗 - 1280" at bounding box center [445, 664] width 195 height 26
type input "003大洗"
click at [510, 627] on div "店販消費 0" at bounding box center [506, 619] width 208 height 29
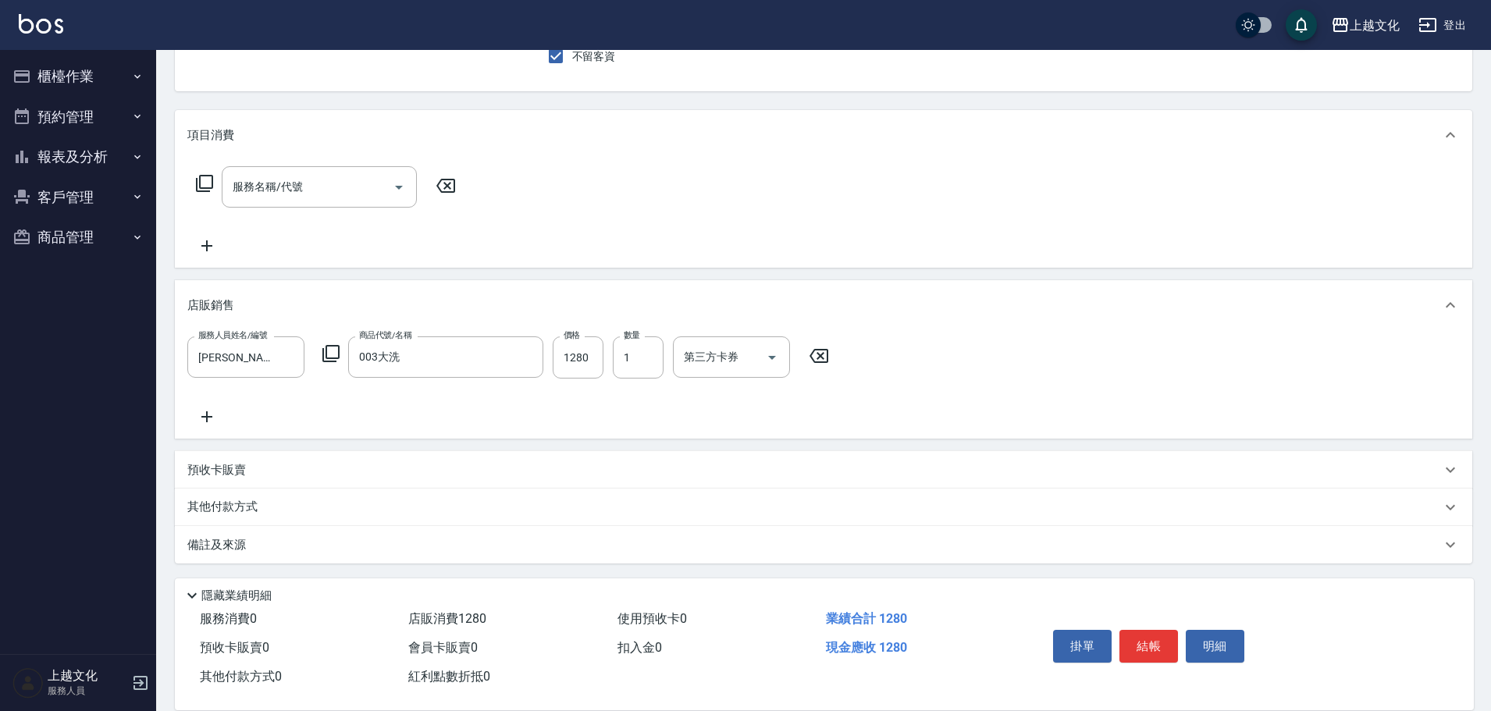
scroll to position [148, 0]
drag, startPoint x: 242, startPoint y: 505, endPoint x: 258, endPoint y: 502, distance: 15.9
click at [247, 504] on p "其他付款方式" at bounding box center [226, 504] width 78 height 17
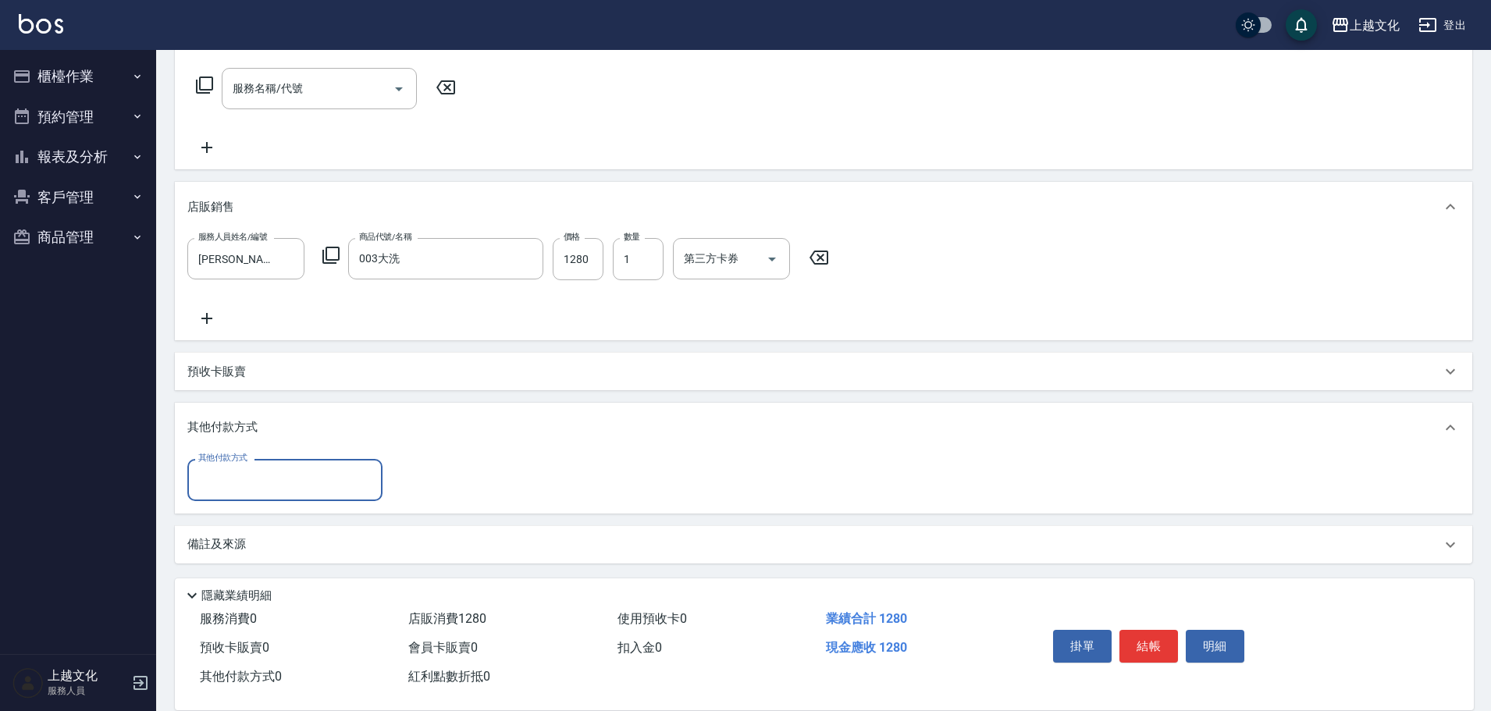
scroll to position [246, 0]
drag, startPoint x: 241, startPoint y: 479, endPoint x: 227, endPoint y: 517, distance: 40.0
click at [240, 482] on input "其他付款方式" at bounding box center [284, 477] width 181 height 27
click at [223, 538] on span "轉帳" at bounding box center [284, 544] width 195 height 26
type input "轉帳"
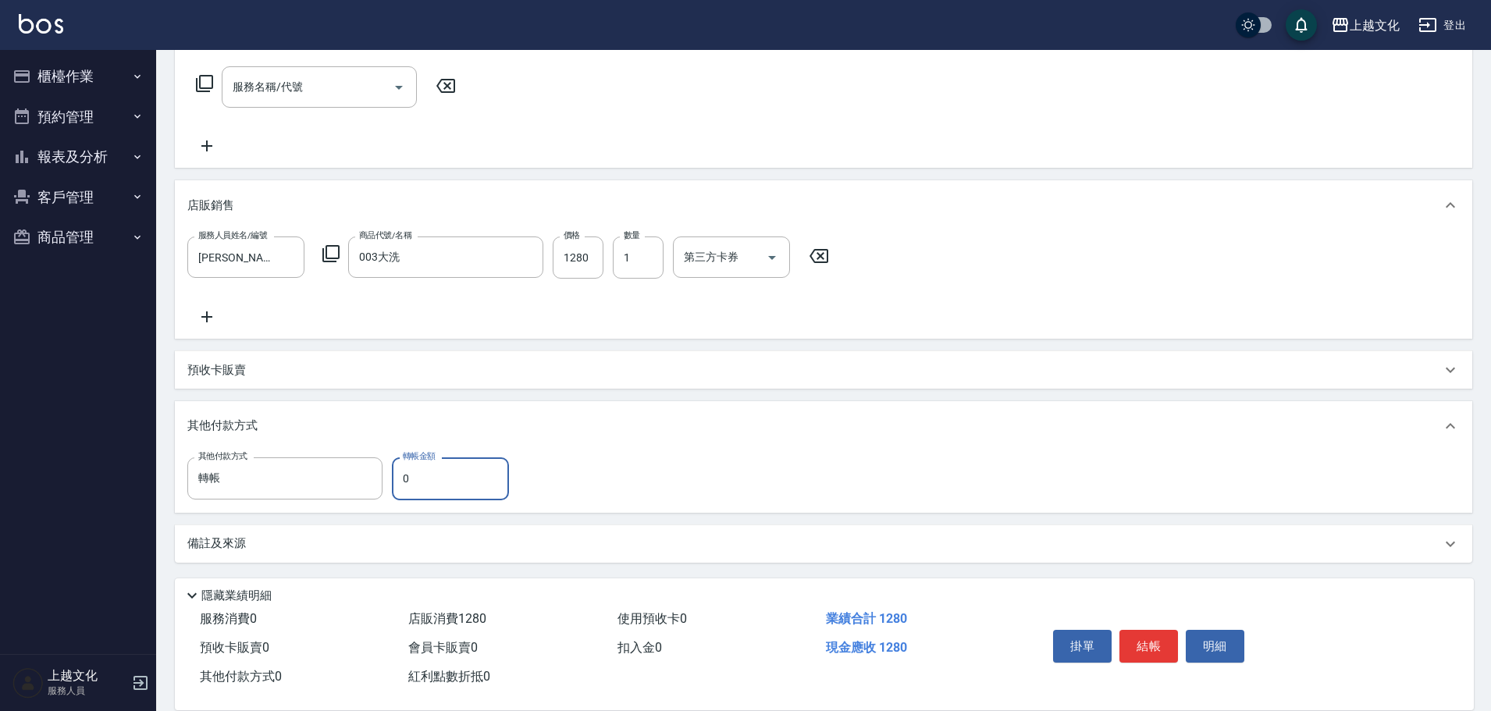
click at [402, 489] on input "0" at bounding box center [450, 478] width 117 height 42
type input "1280"
click at [1121, 630] on button "結帳" at bounding box center [1148, 646] width 59 height 33
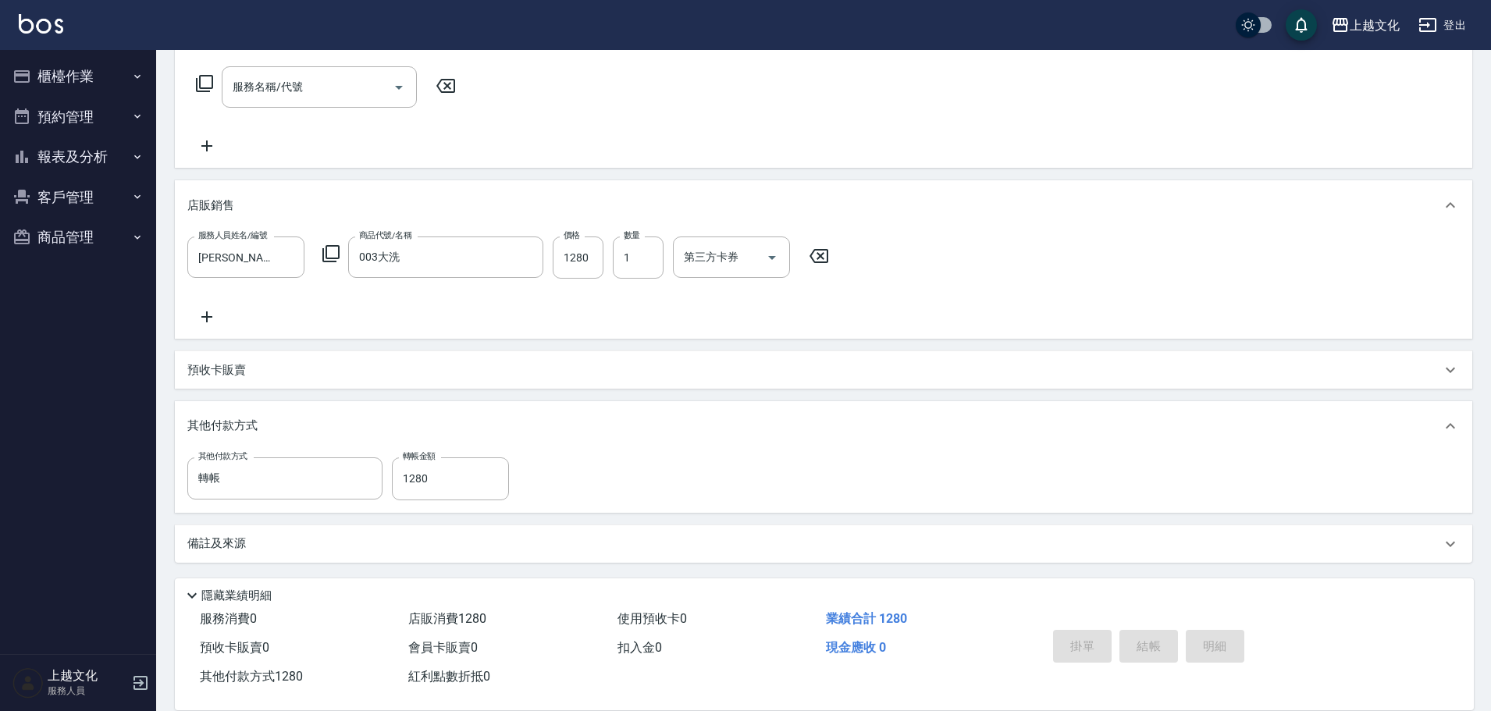
type input "2025/10/13 16:08"
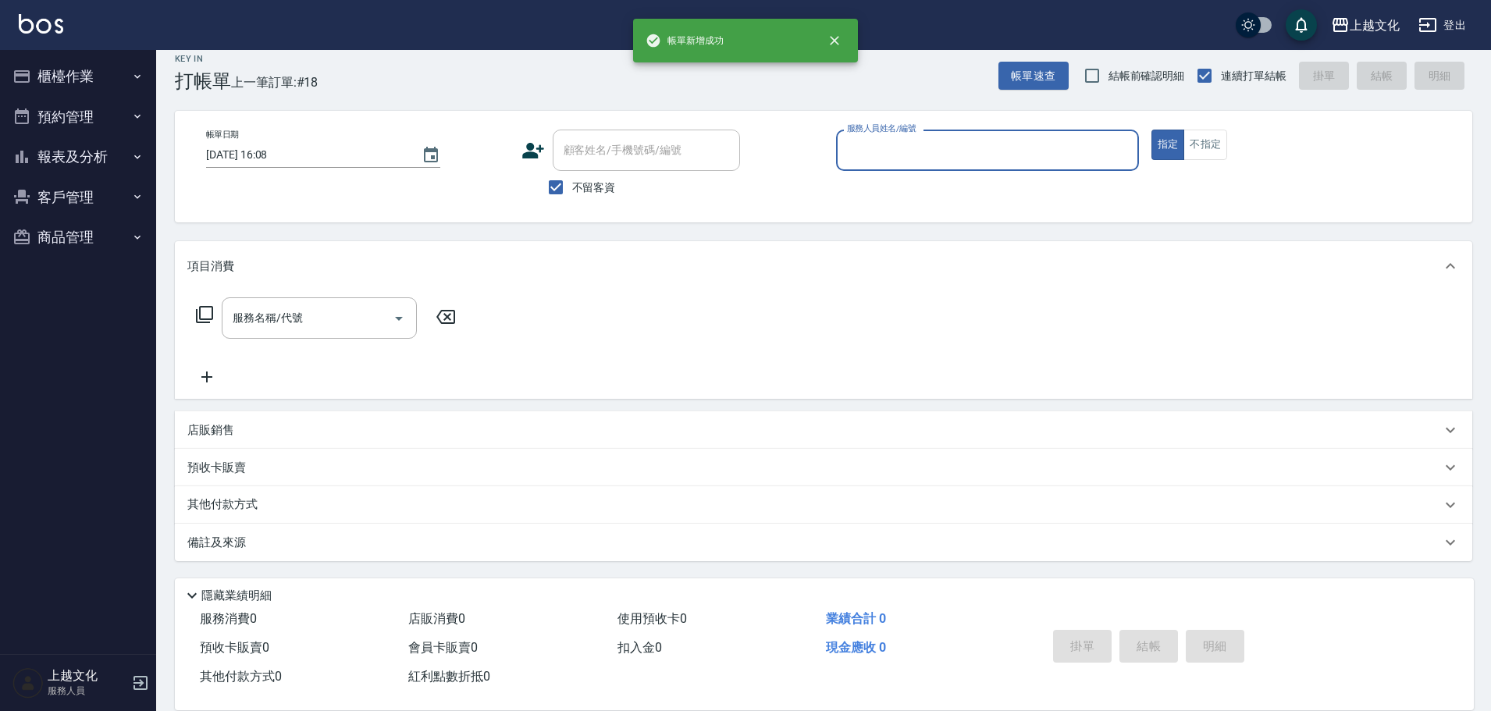
scroll to position [0, 0]
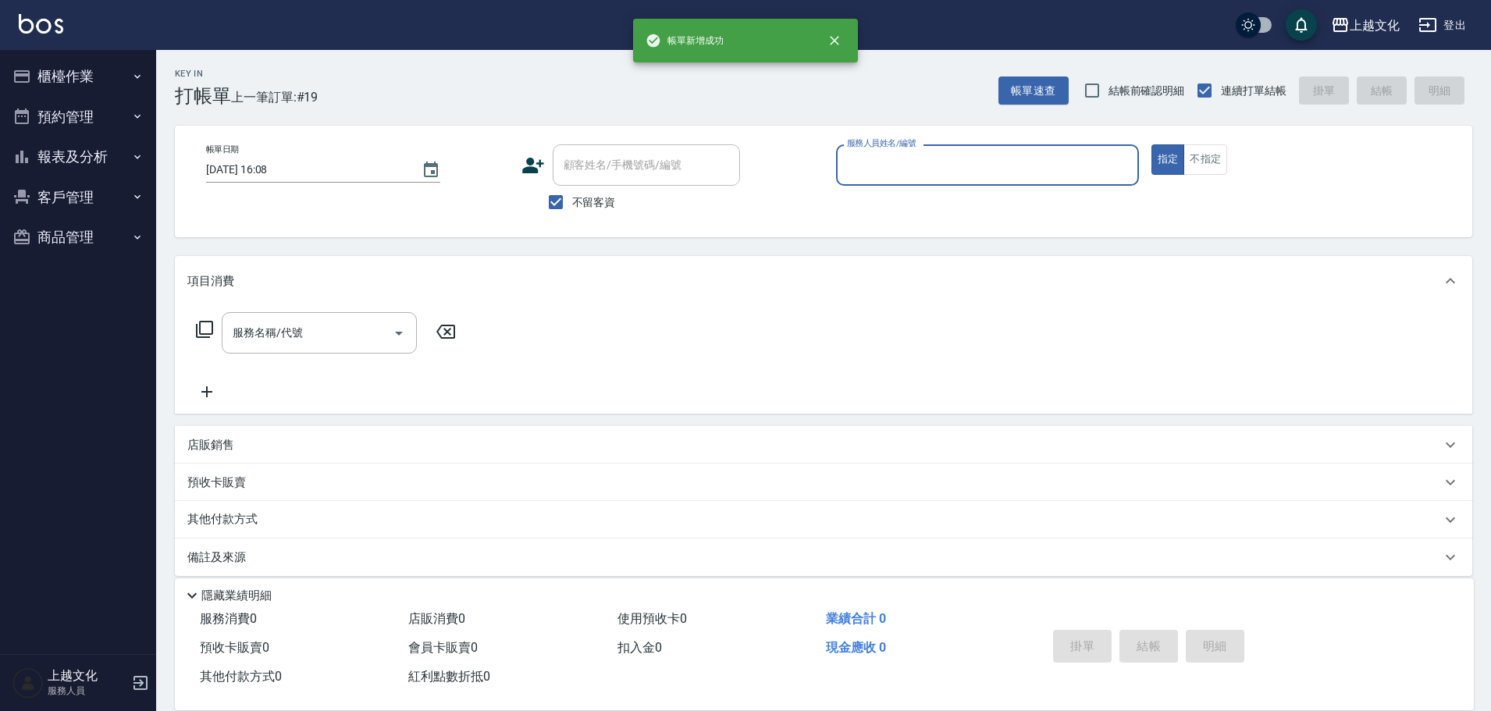
click at [58, 143] on button "報表及分析" at bounding box center [78, 157] width 144 height 41
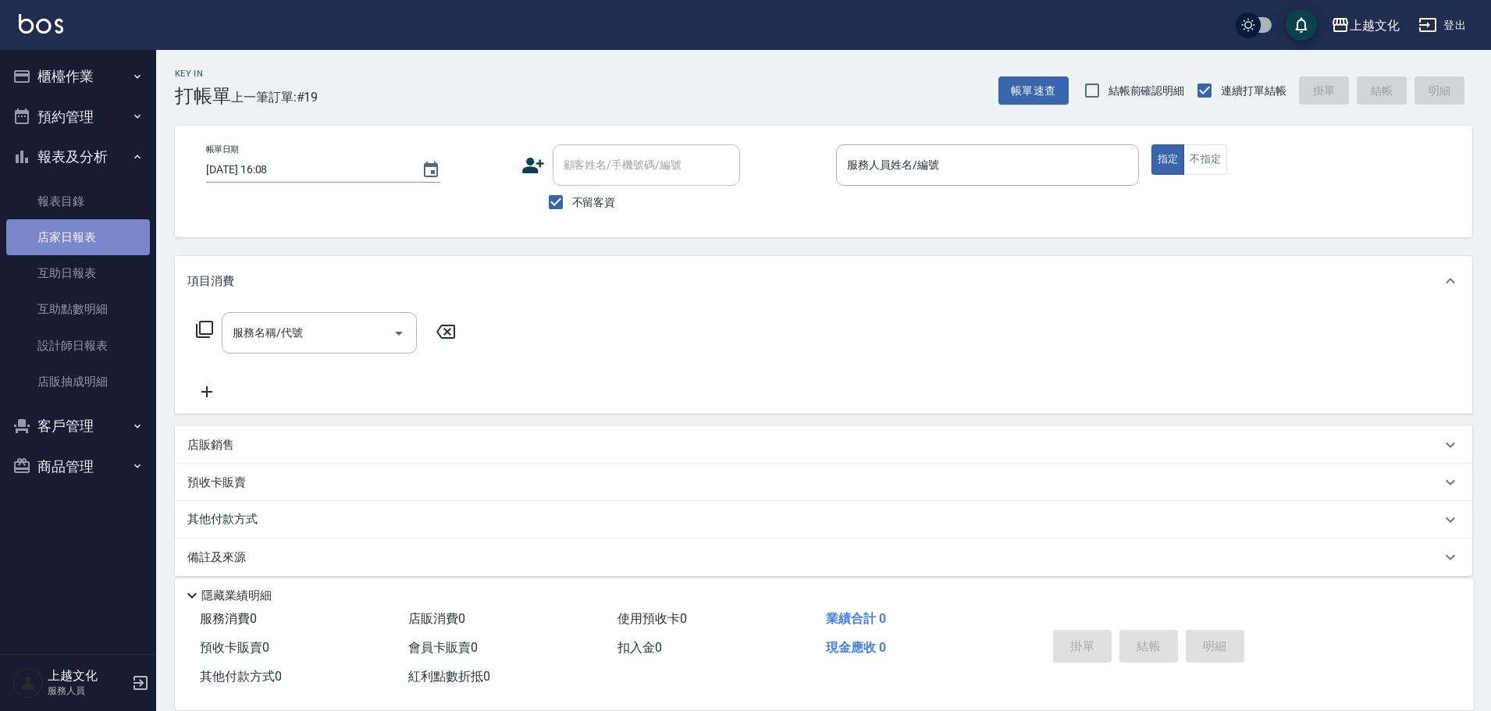
click at [74, 233] on link "店家日報表" at bounding box center [78, 237] width 144 height 36
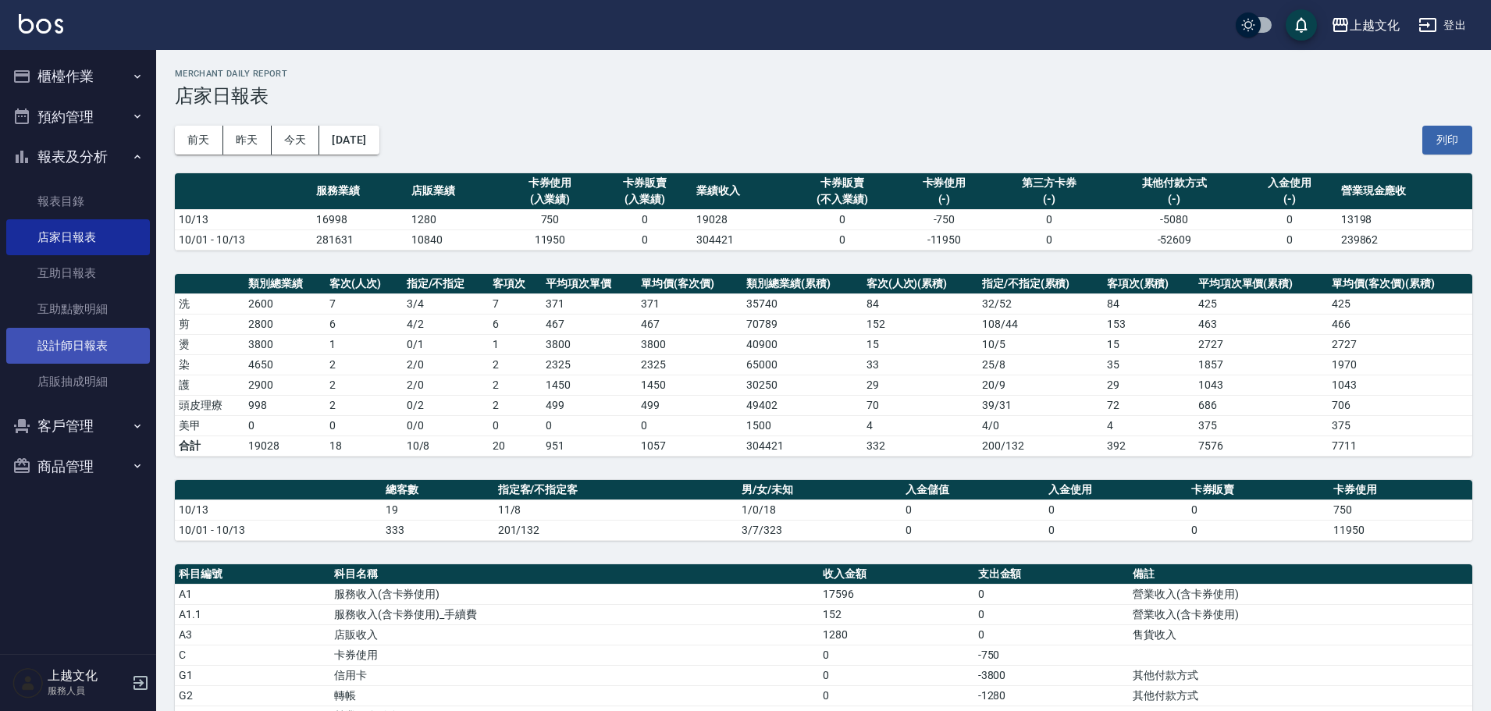
click at [62, 338] on link "設計師日報表" at bounding box center [78, 346] width 144 height 36
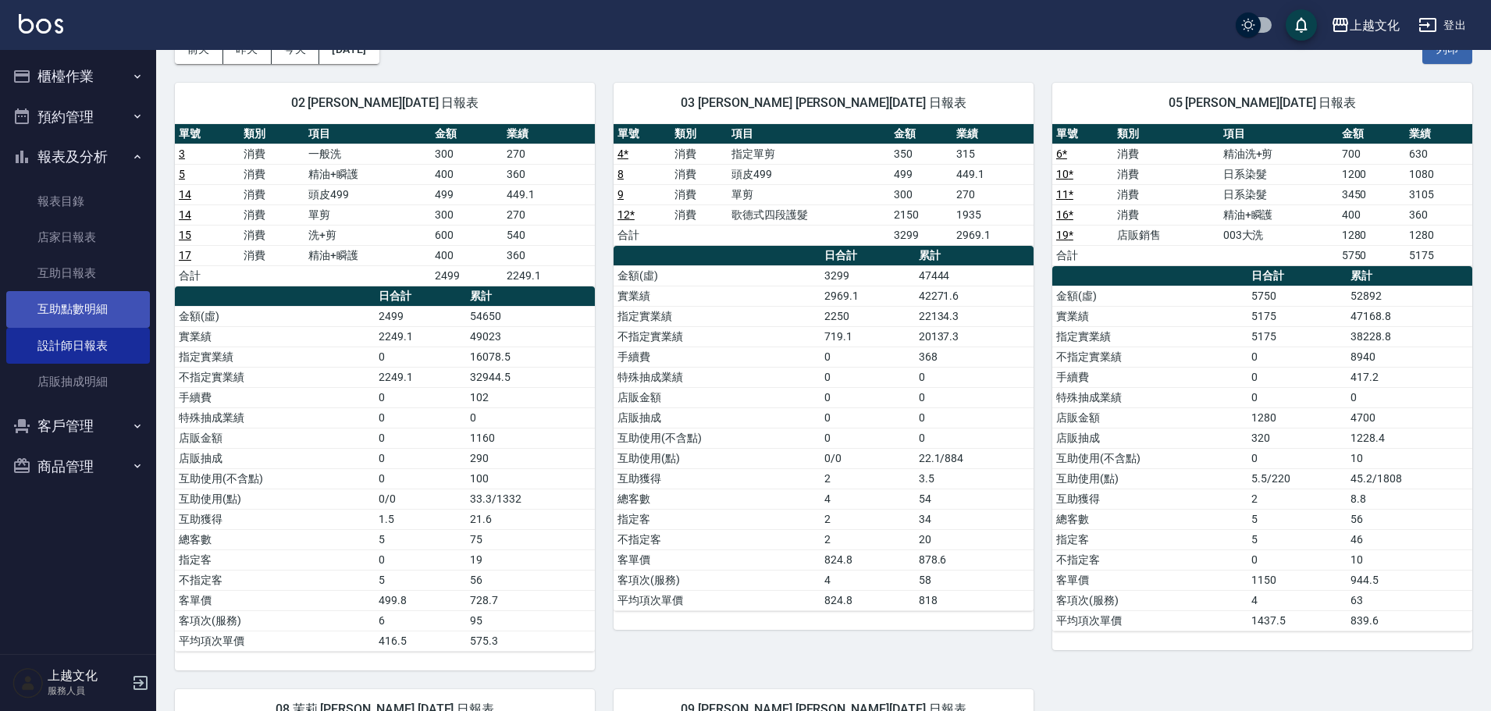
scroll to position [390, 0]
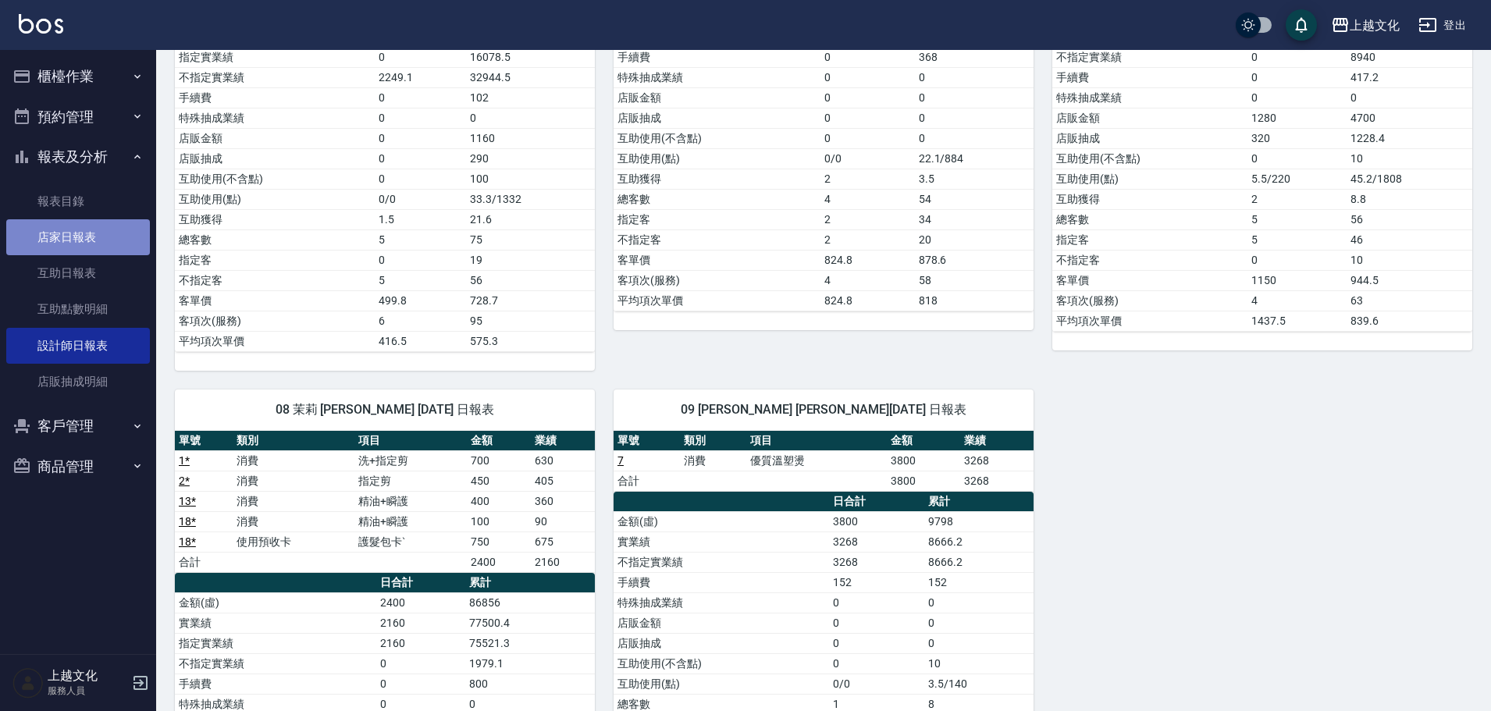
click at [66, 240] on link "店家日報表" at bounding box center [78, 237] width 144 height 36
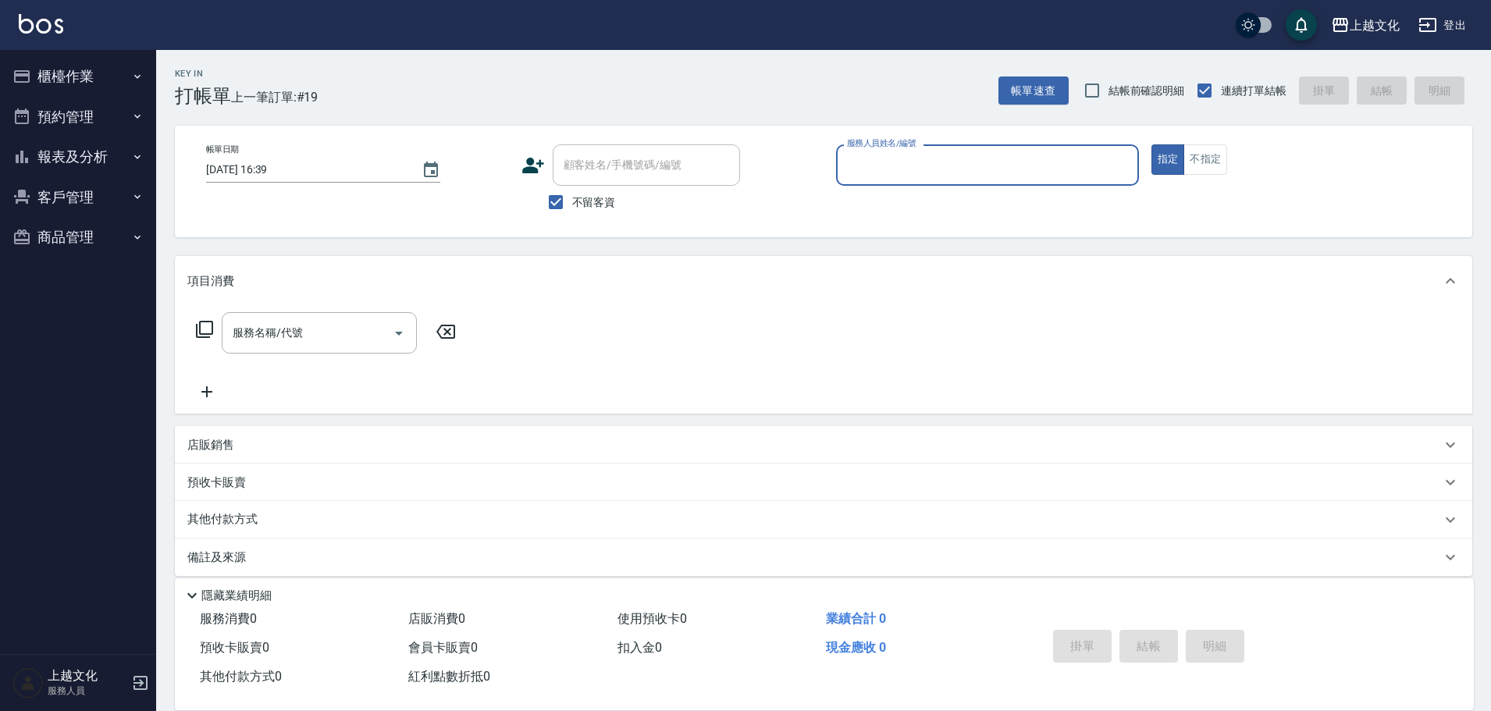
click at [922, 155] on input "服務人員姓名/編號" at bounding box center [987, 164] width 289 height 27
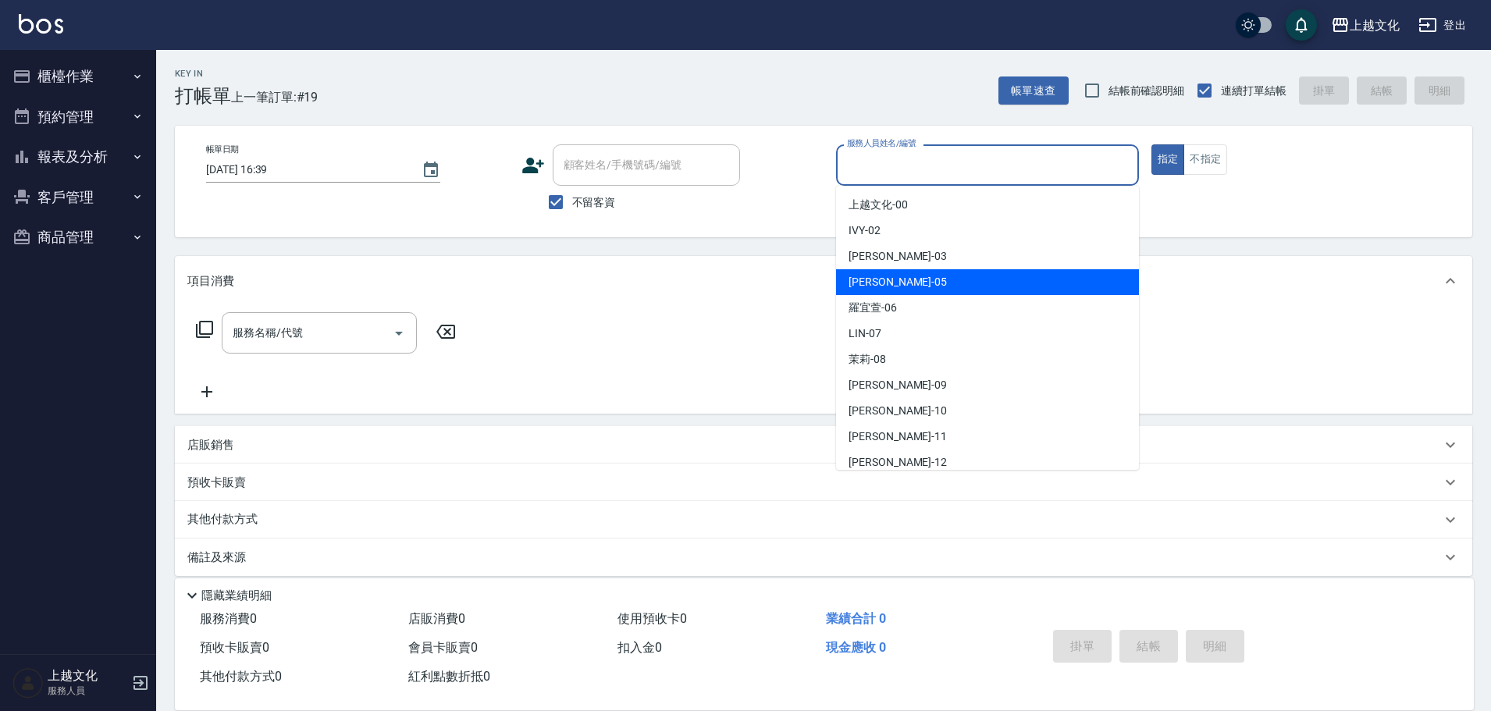
click at [918, 278] on div "[PERSON_NAME] -05" at bounding box center [987, 282] width 303 height 26
type input "[PERSON_NAME]-05"
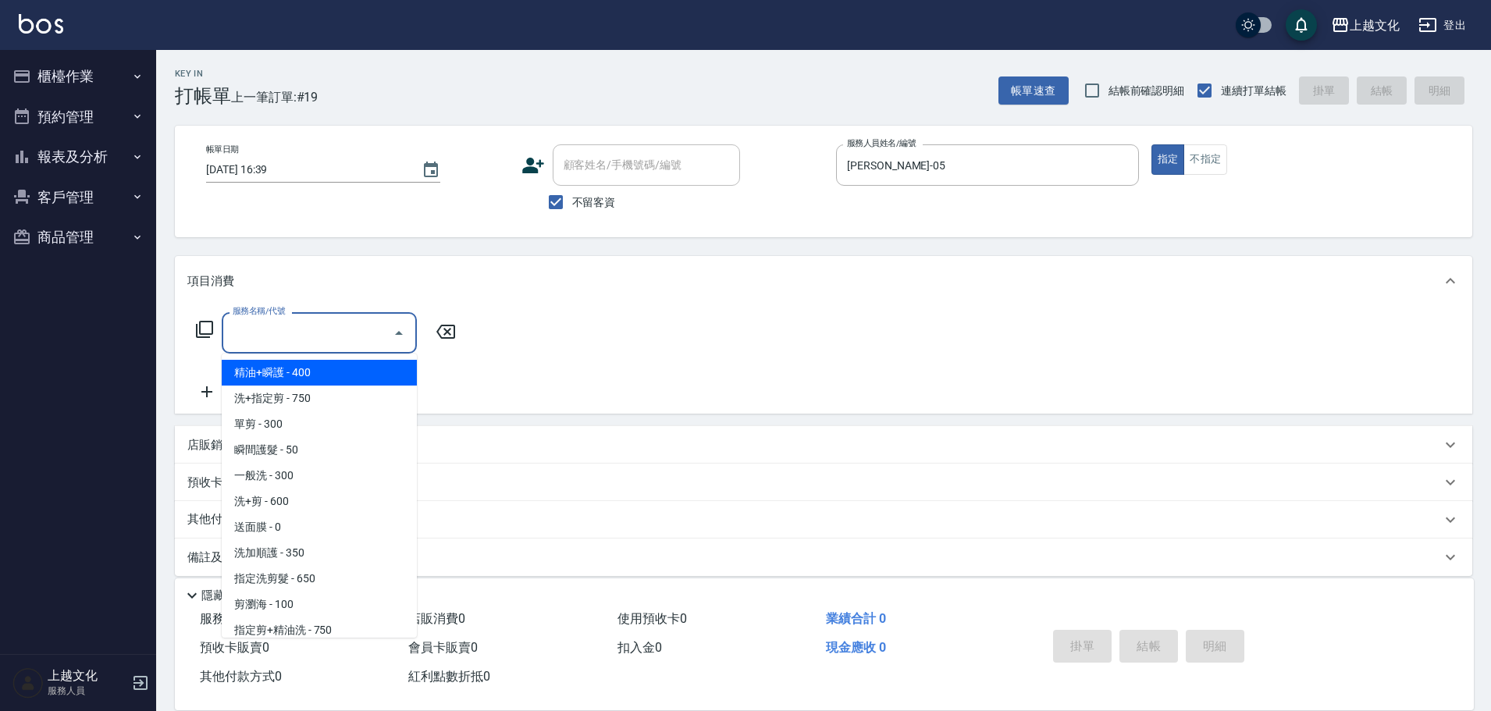
drag, startPoint x: 295, startPoint y: 339, endPoint x: 307, endPoint y: 336, distance: 11.9
click at [297, 339] on input "服務名稱/代號" at bounding box center [308, 332] width 158 height 27
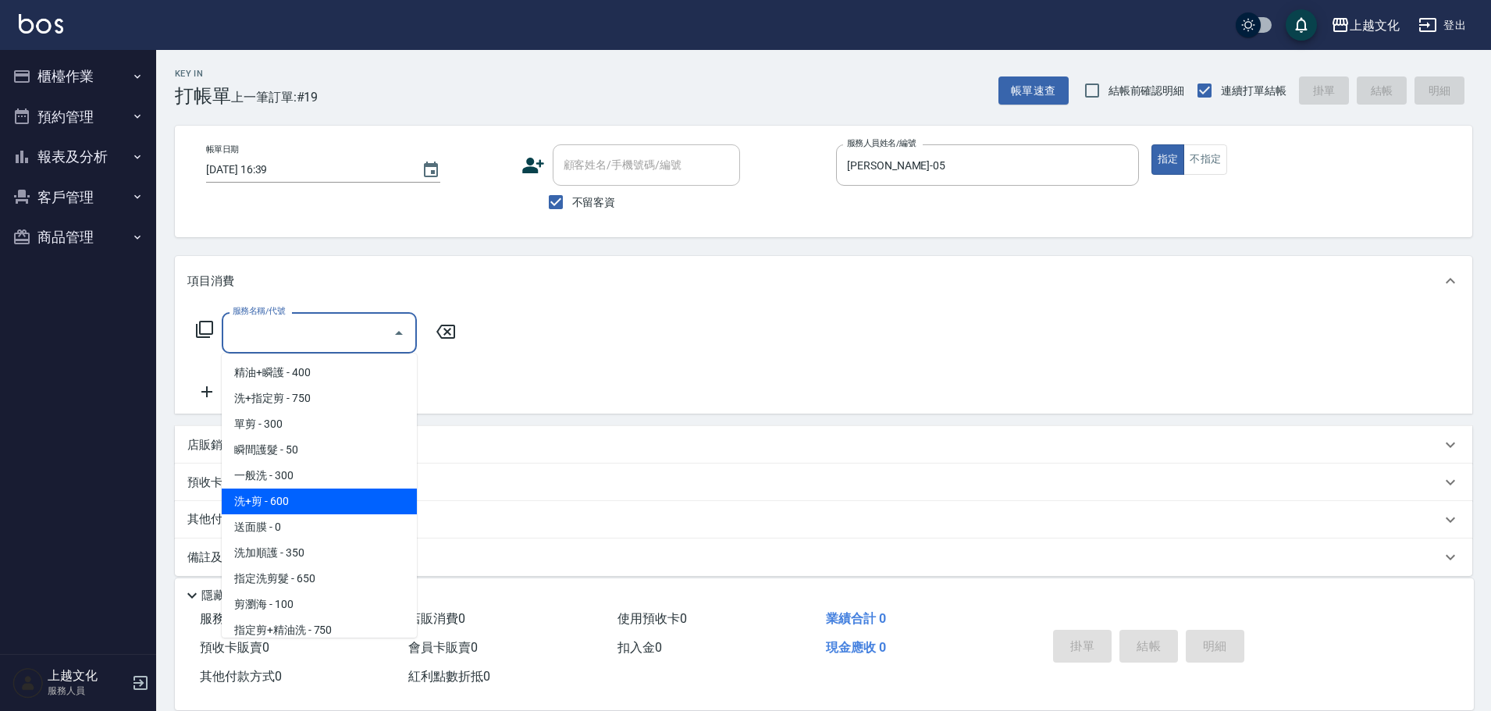
click at [339, 500] on span "洗+剪 - 600" at bounding box center [319, 502] width 195 height 26
type input "洗+剪(108)"
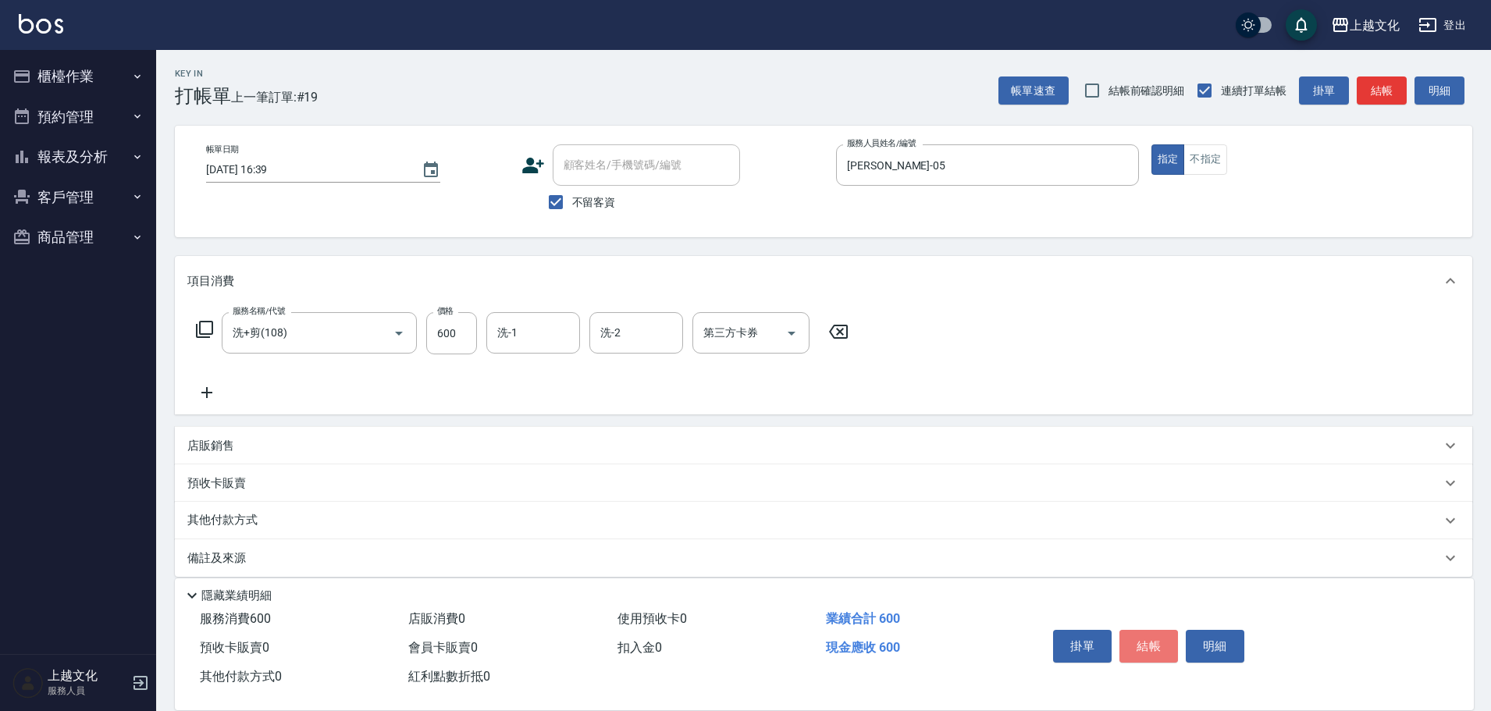
drag, startPoint x: 1164, startPoint y: 638, endPoint x: 1126, endPoint y: 621, distance: 41.9
click at [1164, 635] on button "結帳" at bounding box center [1148, 646] width 59 height 33
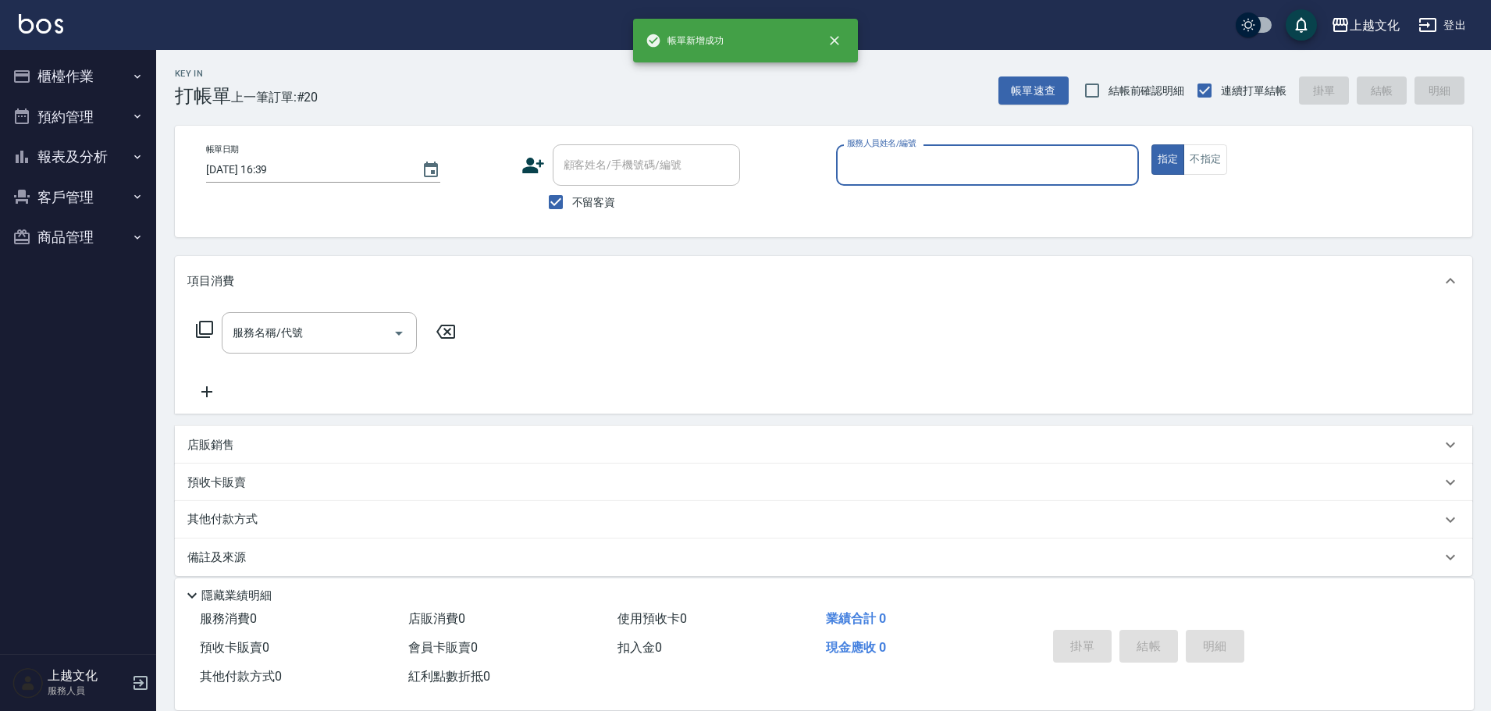
click at [882, 174] on input "服務人員姓名/編號" at bounding box center [987, 164] width 289 height 27
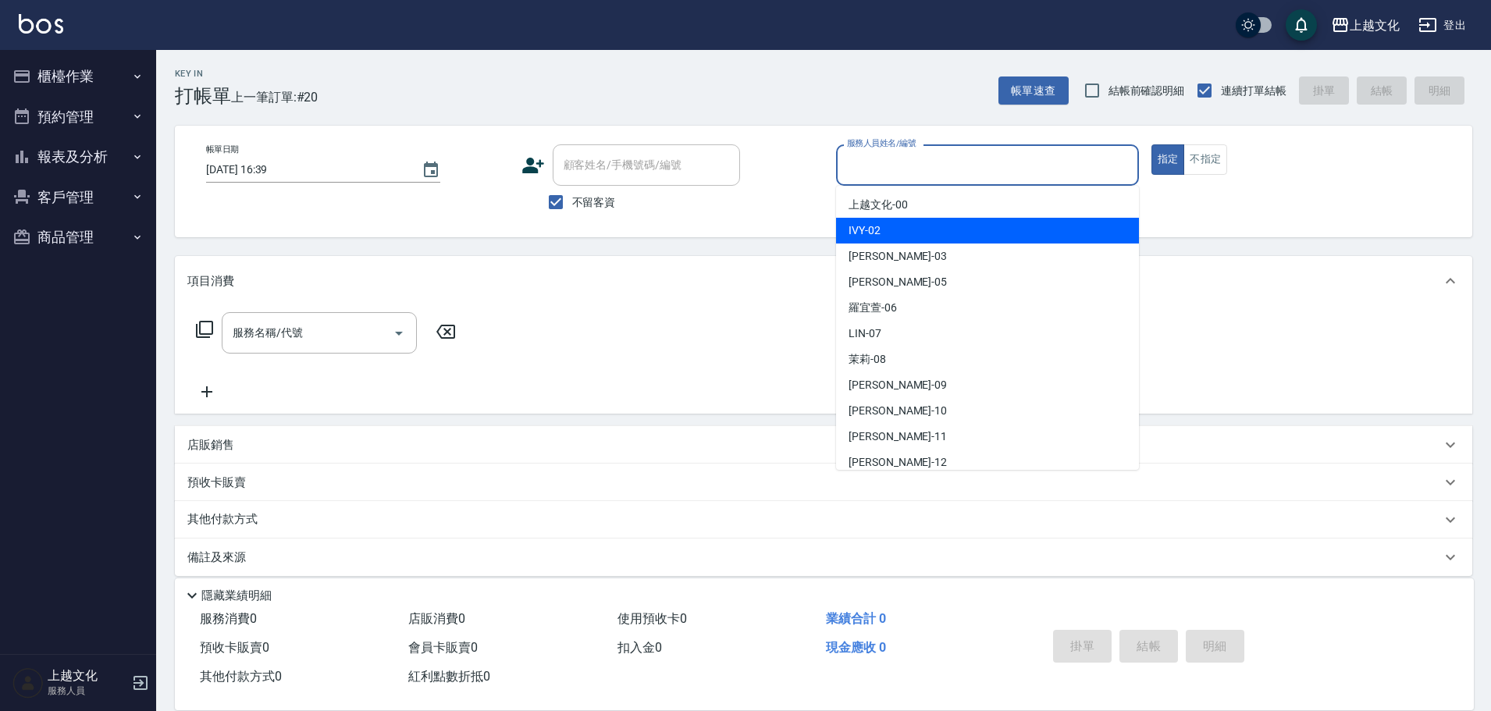
click at [884, 222] on div "IVY -02" at bounding box center [987, 231] width 303 height 26
click at [884, 222] on div "帳單日期 2025/10/13 16:39 顧客姓名/手機號碼/編號 顧客姓名/手機號碼/編號 不留客資 服務人員姓名/編號 服務人員姓名/編號 指定 不指定" at bounding box center [823, 182] width 1297 height 112
type input "IVY-02"
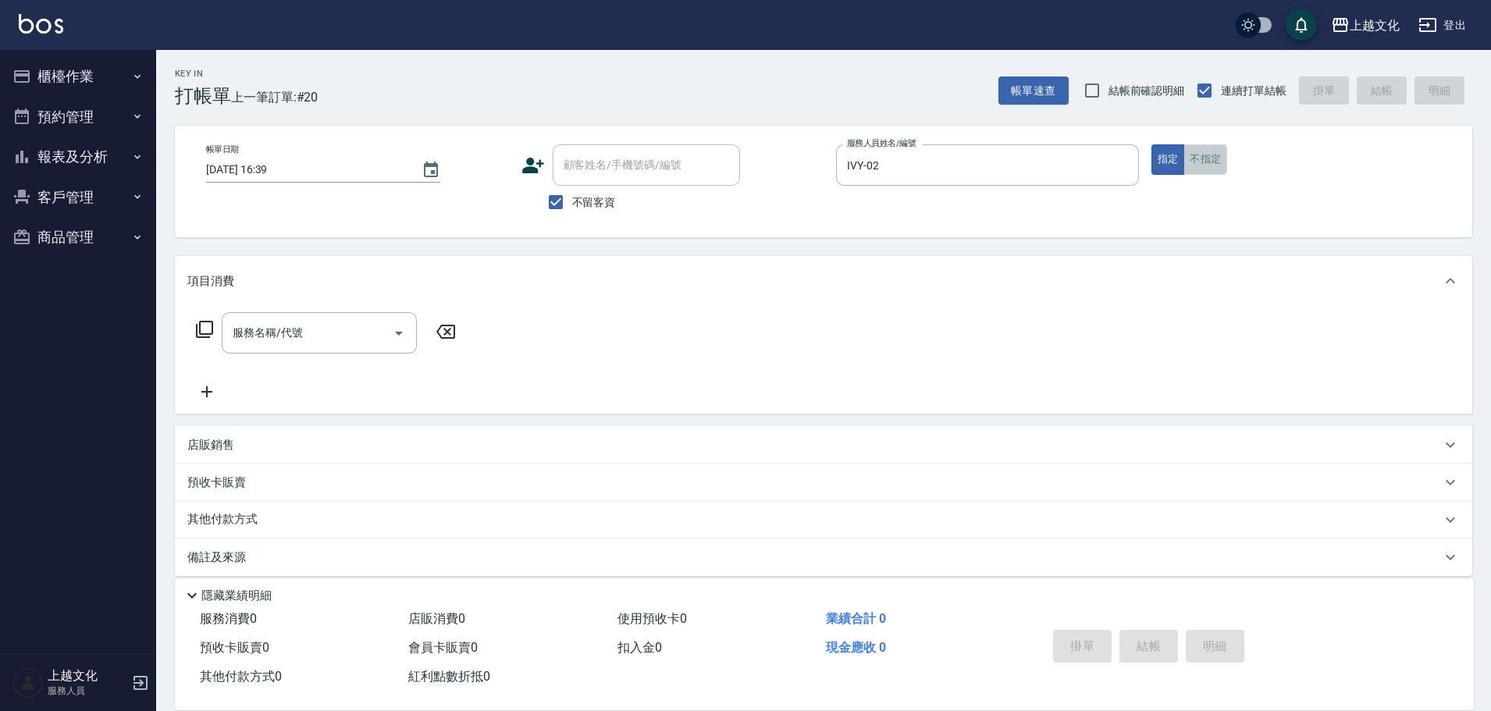
click at [1219, 159] on button "不指定" at bounding box center [1205, 159] width 44 height 30
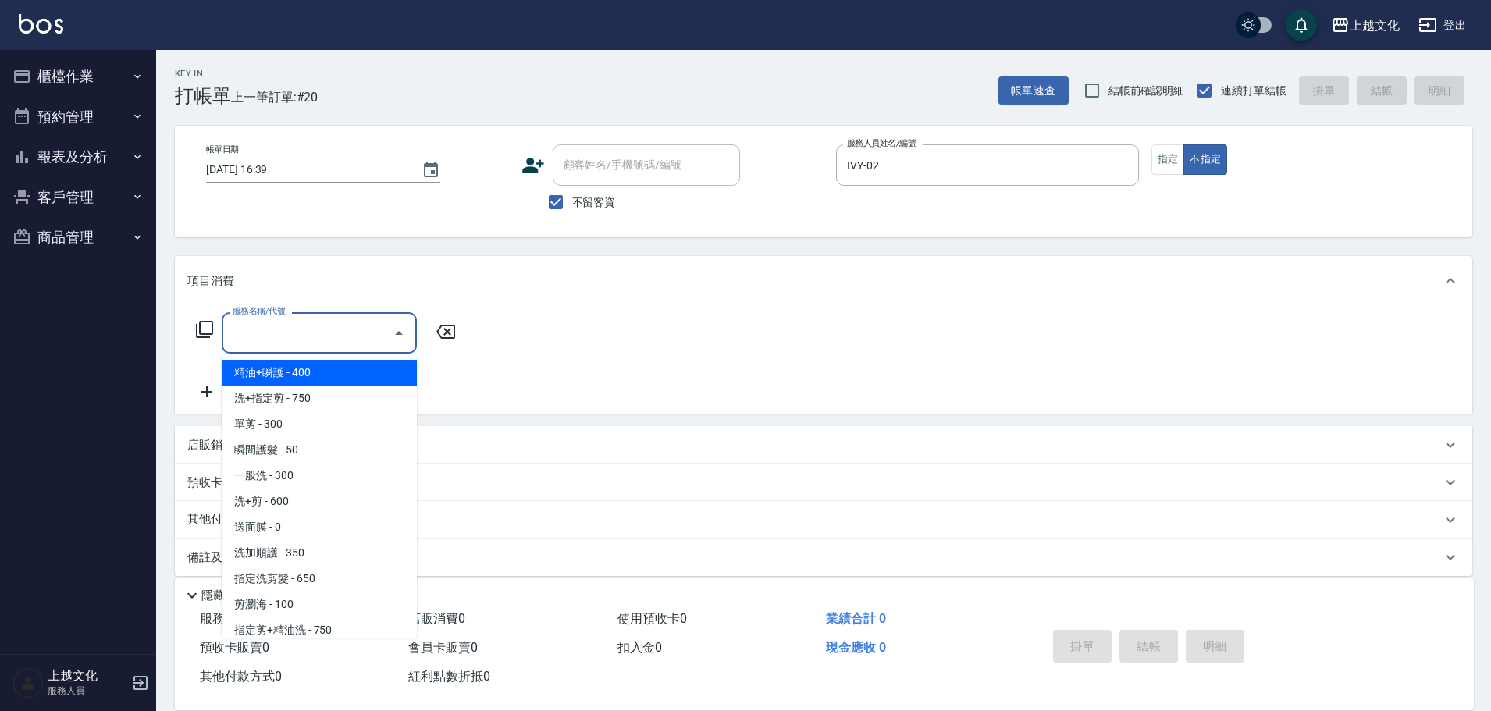
click at [272, 342] on input "服務名稱/代號" at bounding box center [308, 332] width 158 height 27
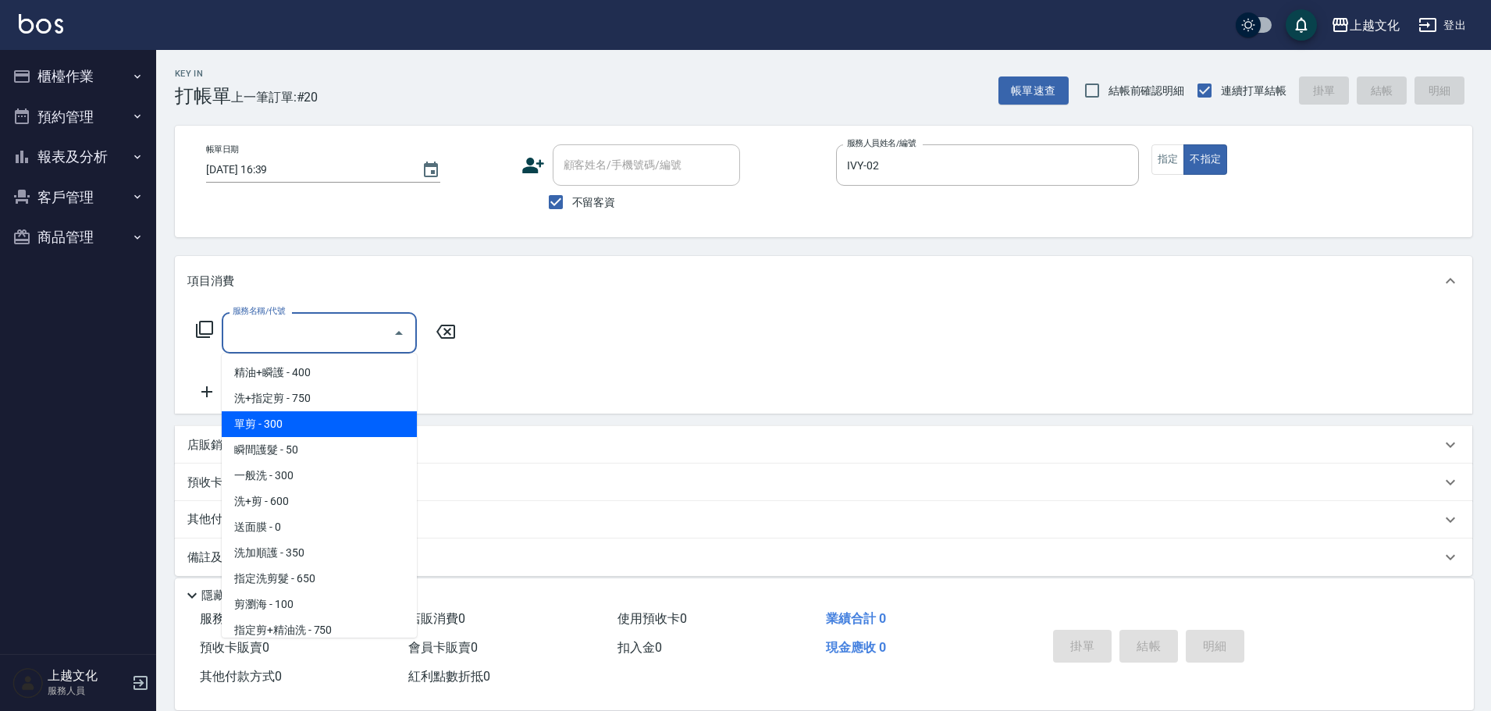
click at [260, 420] on span "單剪 - 300" at bounding box center [319, 424] width 195 height 26
type input "單剪(103)"
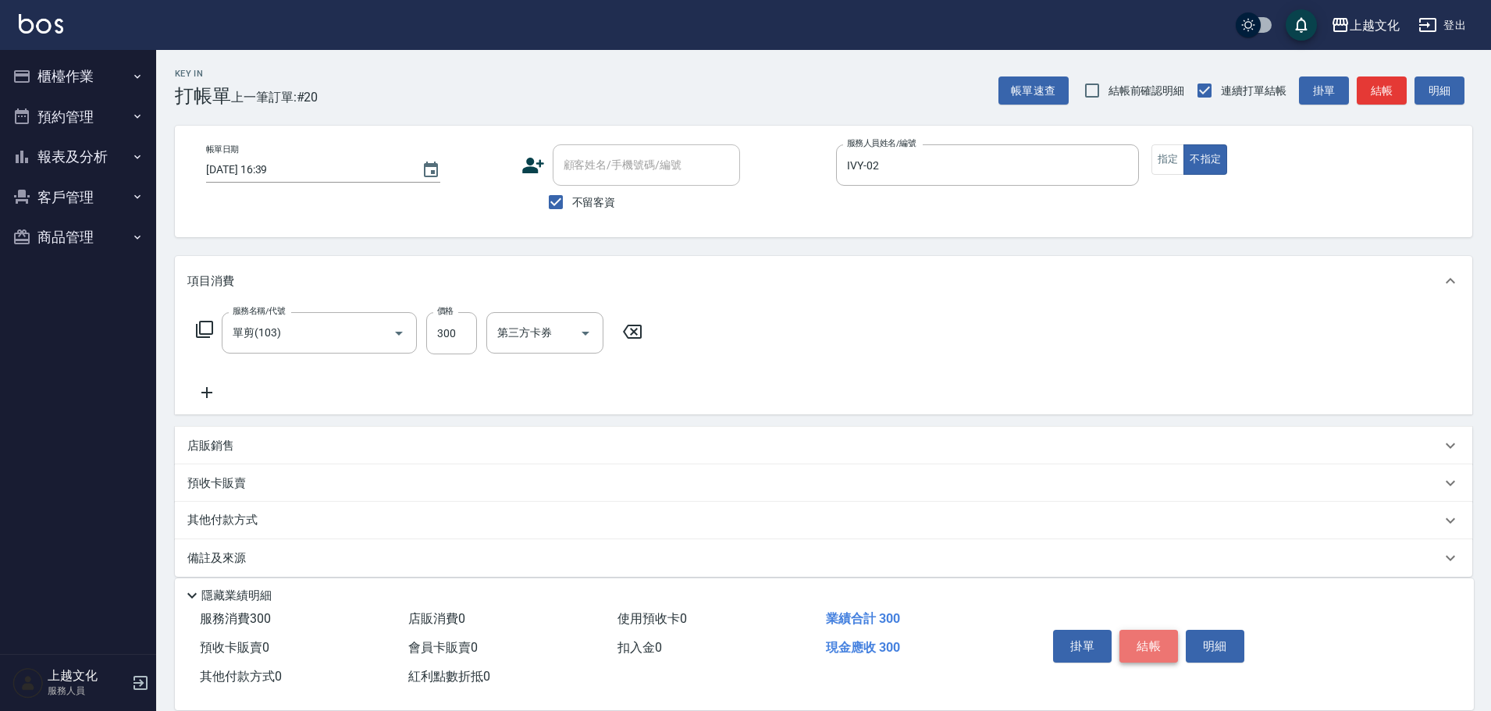
click at [1138, 643] on button "結帳" at bounding box center [1148, 646] width 59 height 33
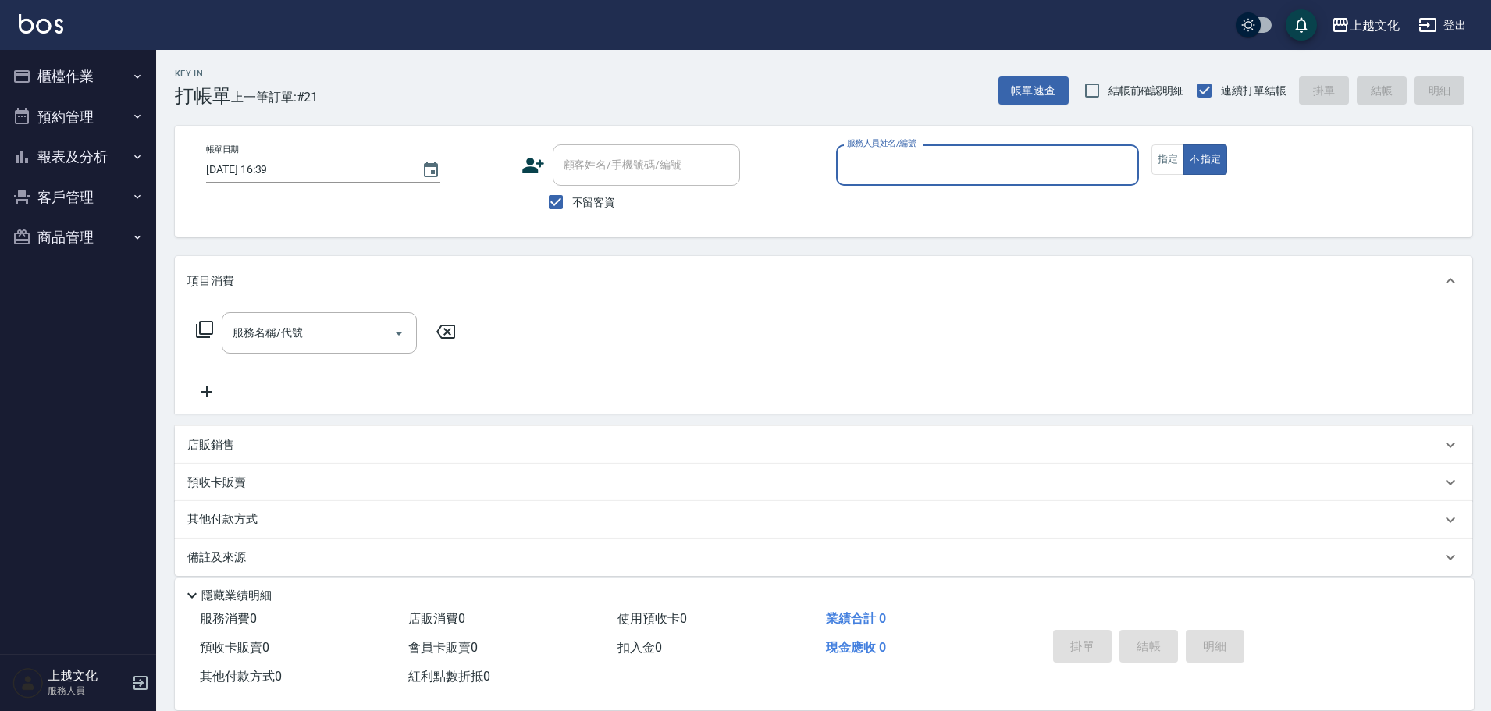
click at [52, 159] on button "報表及分析" at bounding box center [78, 157] width 144 height 41
click at [49, 158] on button "報表及分析" at bounding box center [78, 157] width 144 height 41
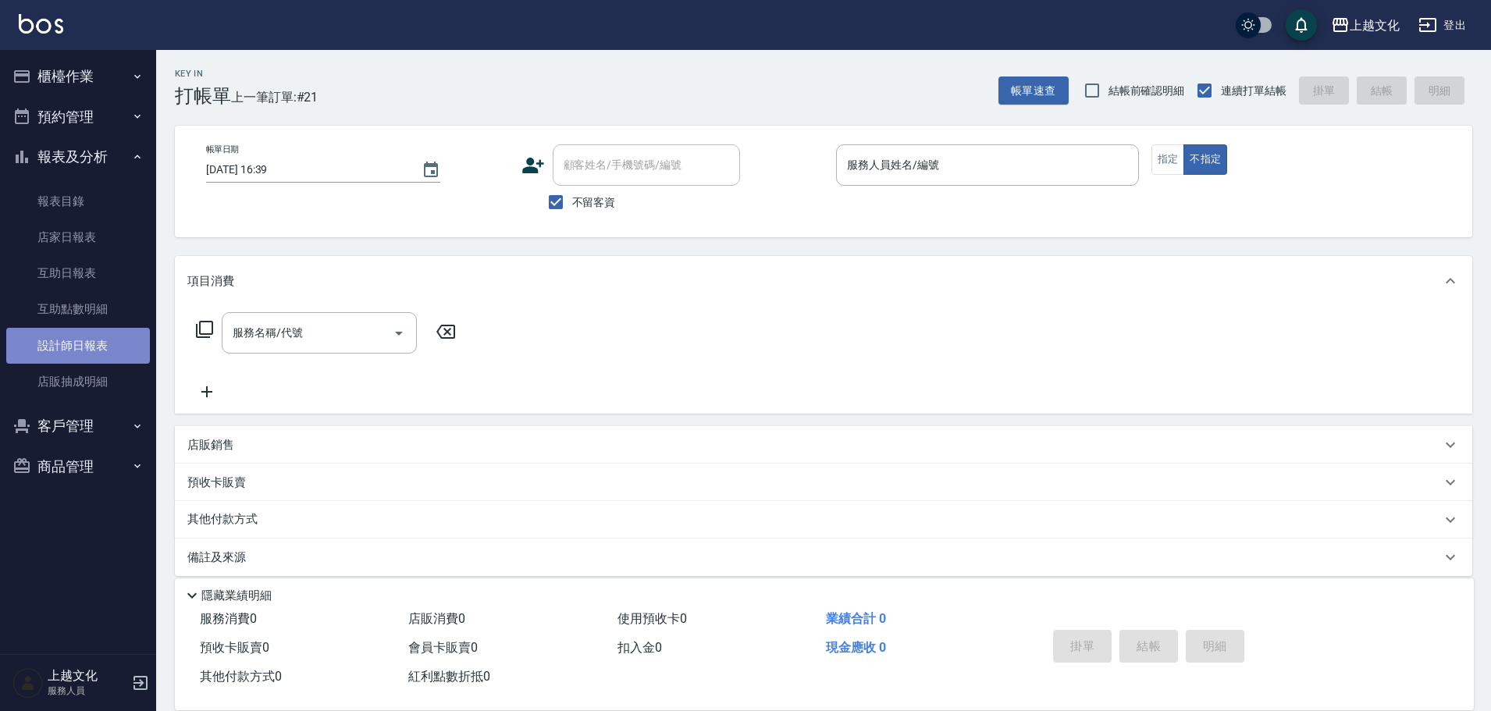
click at [74, 355] on link "設計師日報表" at bounding box center [78, 346] width 144 height 36
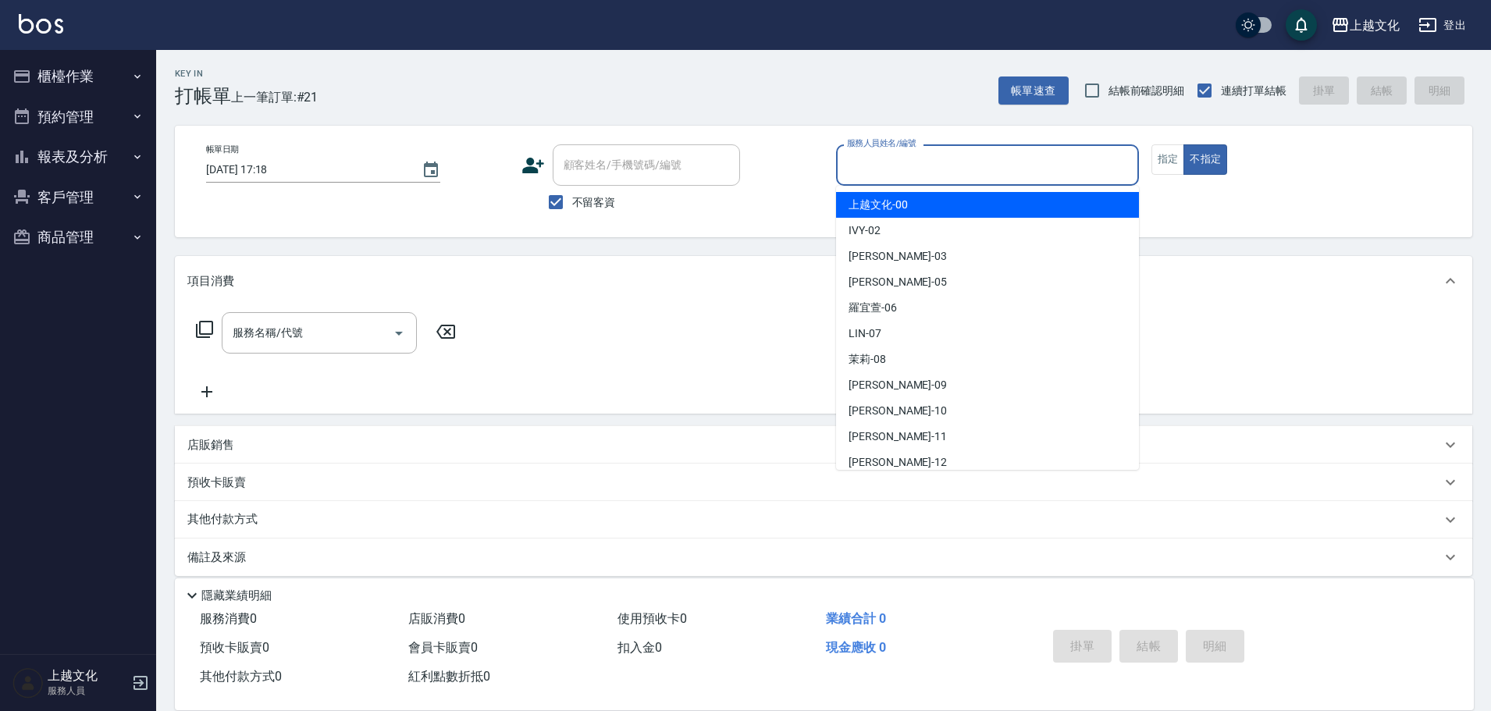
click at [880, 169] on input "服務人員姓名/編號" at bounding box center [987, 164] width 289 height 27
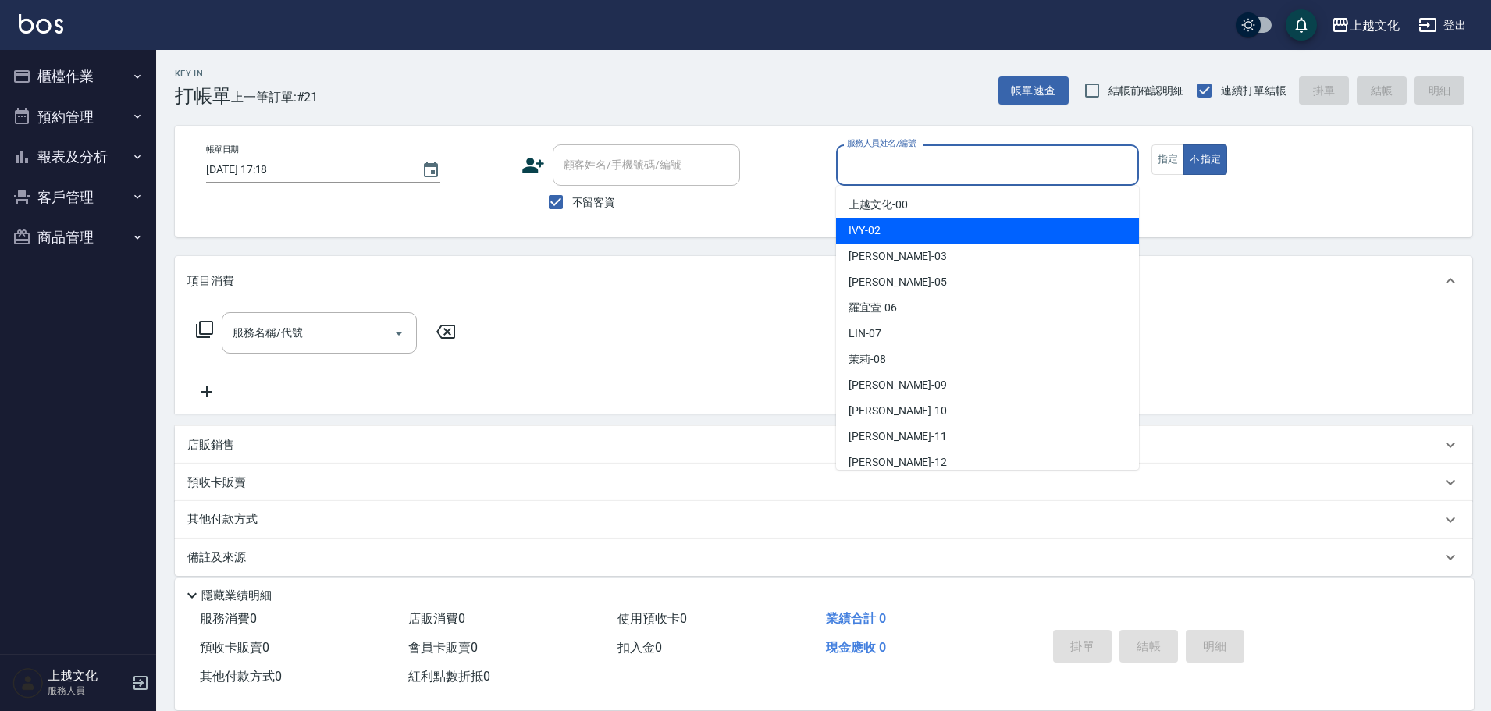
drag, startPoint x: 880, startPoint y: 227, endPoint x: 962, endPoint y: 210, distance: 83.0
click at [881, 226] on div "IVY -02" at bounding box center [987, 231] width 303 height 26
type input "IVY-02"
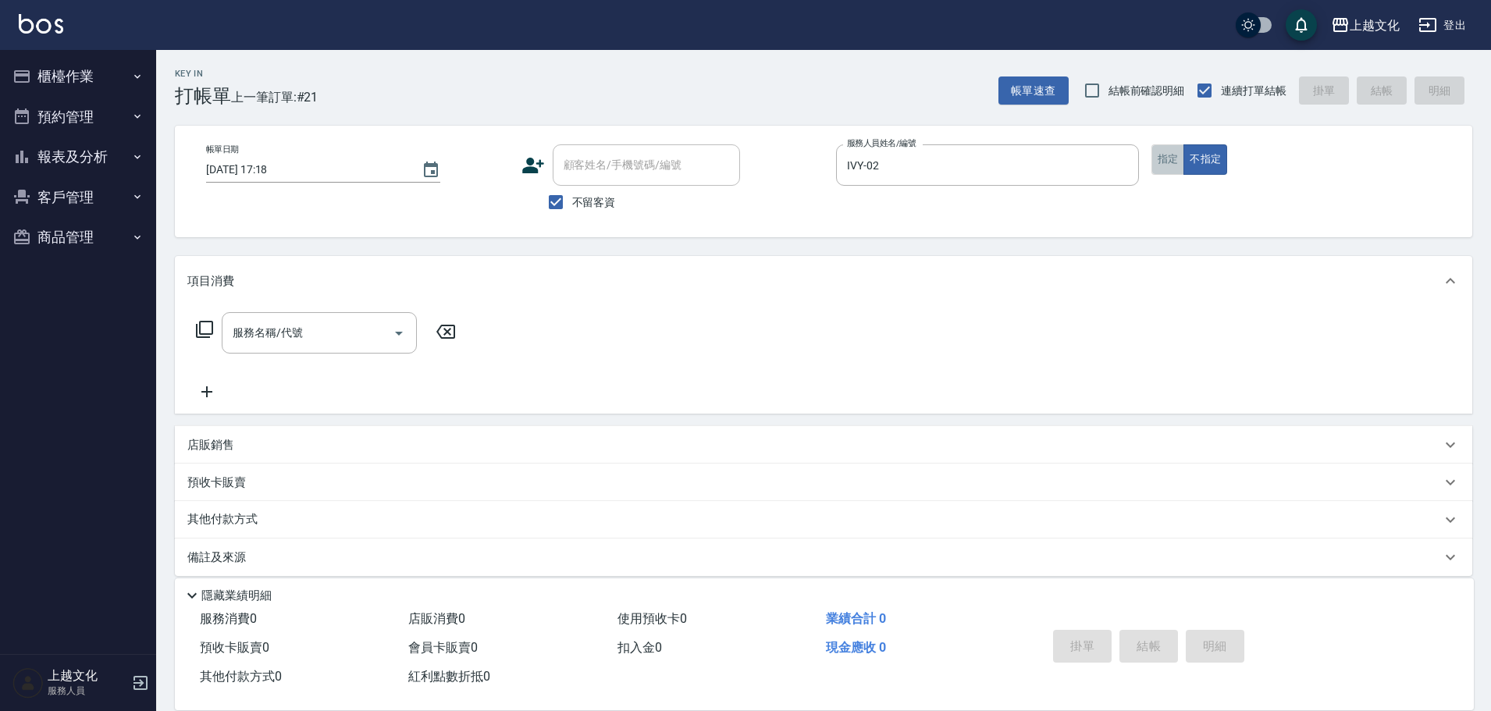
drag, startPoint x: 1174, startPoint y: 158, endPoint x: 874, endPoint y: 169, distance: 299.9
click at [1176, 158] on button "指定" at bounding box center [1168, 159] width 34 height 30
click at [202, 329] on icon at bounding box center [204, 329] width 19 height 19
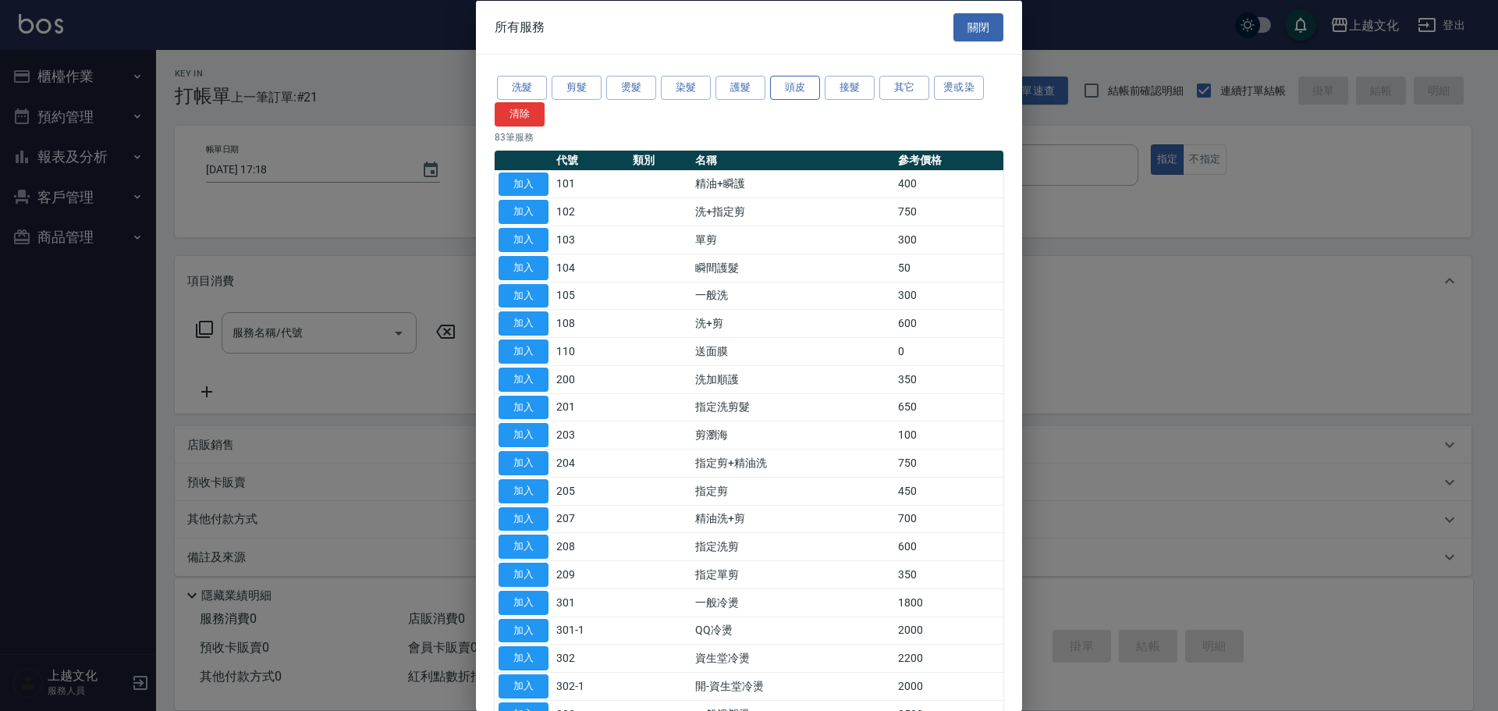
click at [801, 87] on button "頭皮" at bounding box center [795, 88] width 50 height 24
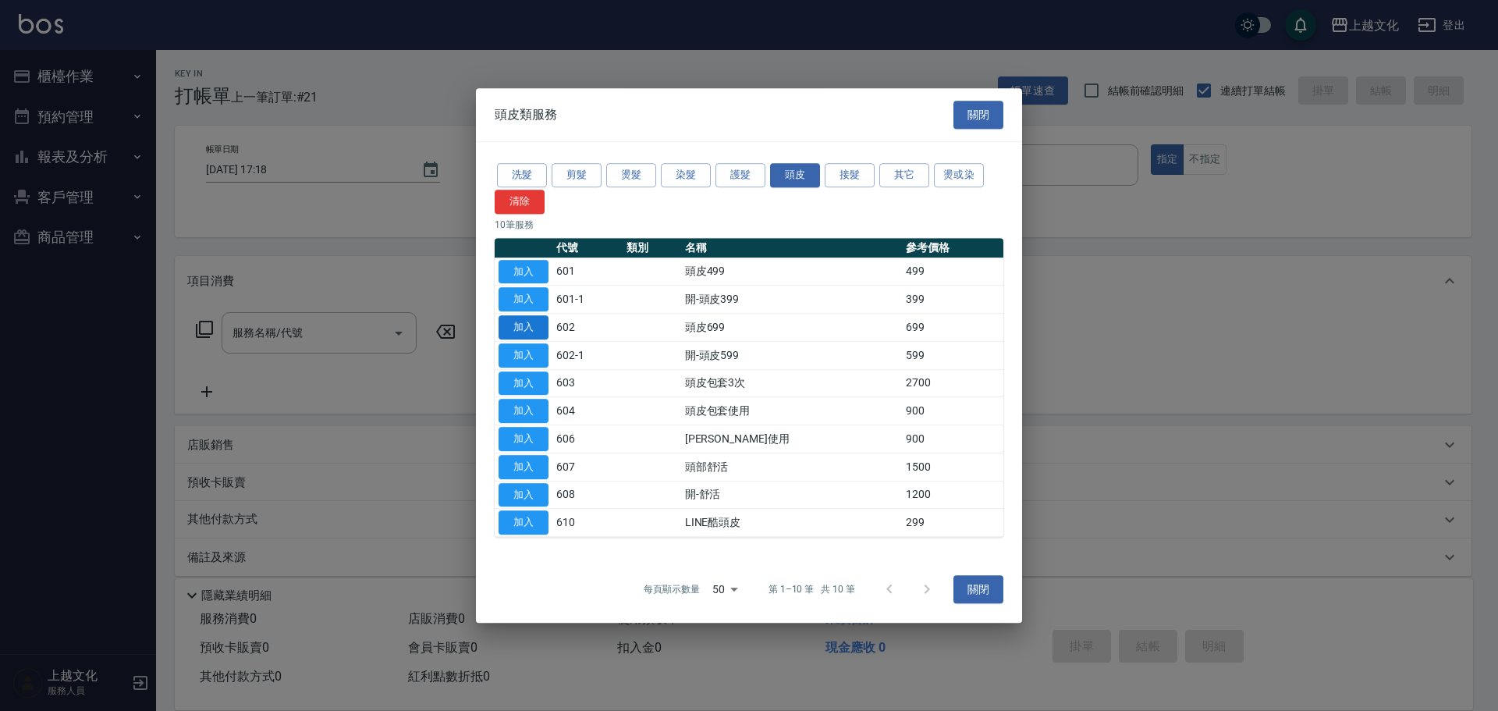
click at [504, 327] on button "加入" at bounding box center [524, 327] width 50 height 24
type input "頭皮699(602)"
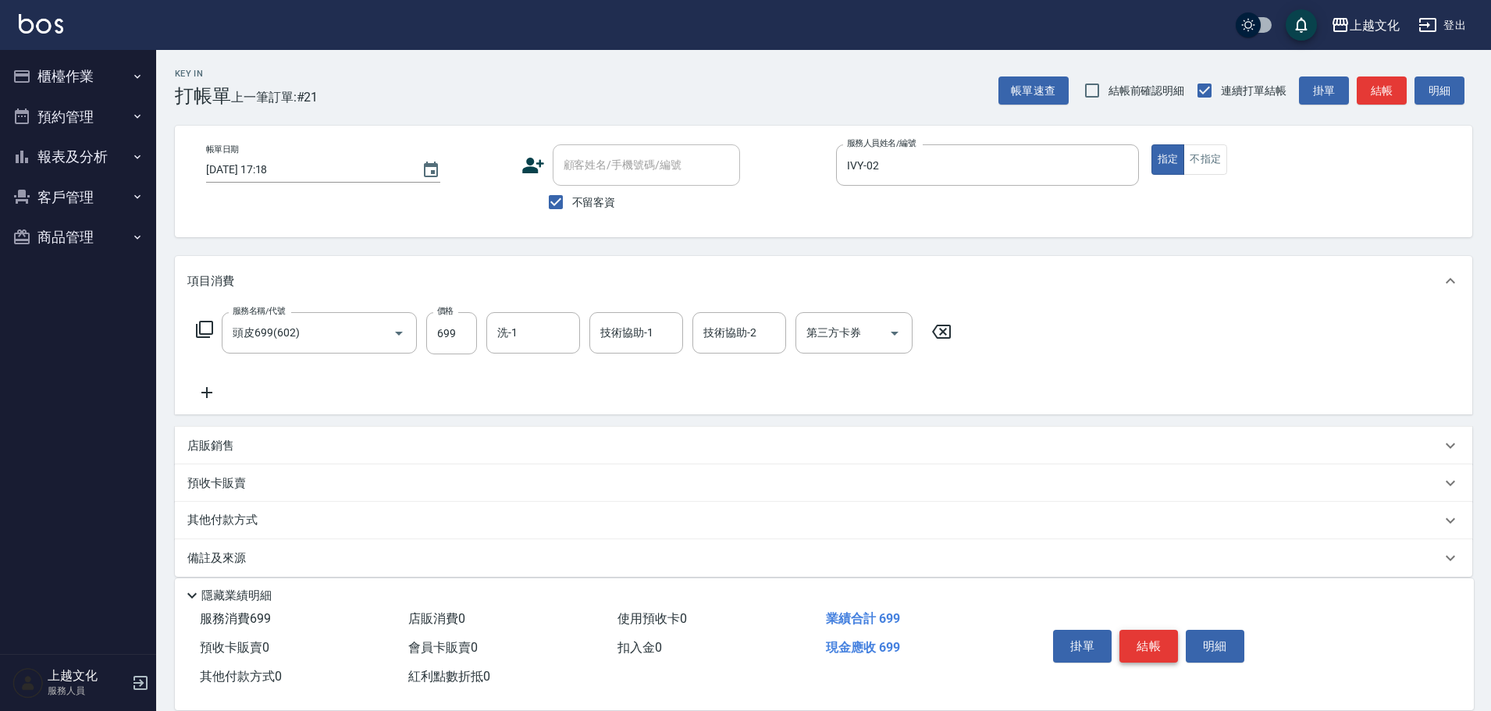
click at [1133, 640] on button "結帳" at bounding box center [1148, 646] width 59 height 33
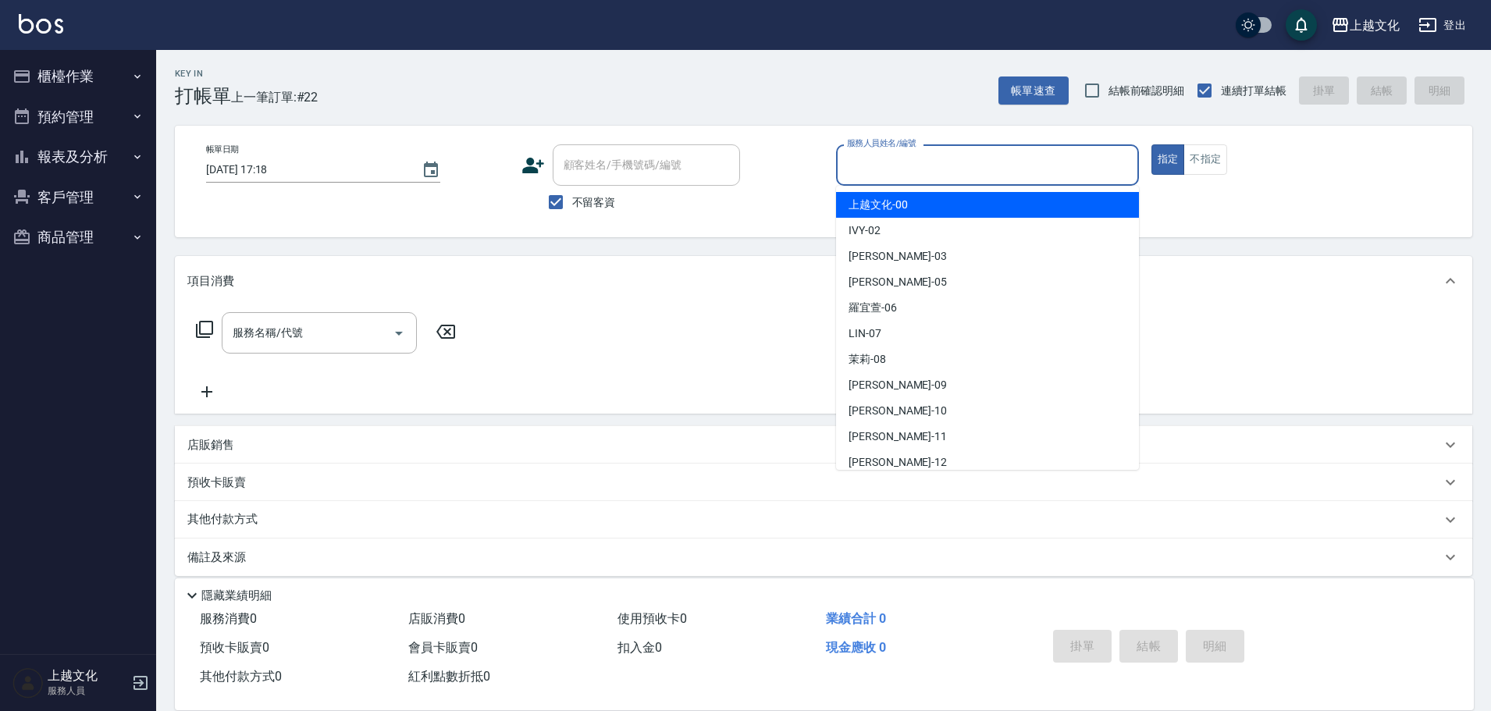
click at [966, 161] on input "服務人員姓名/編號" at bounding box center [987, 164] width 289 height 27
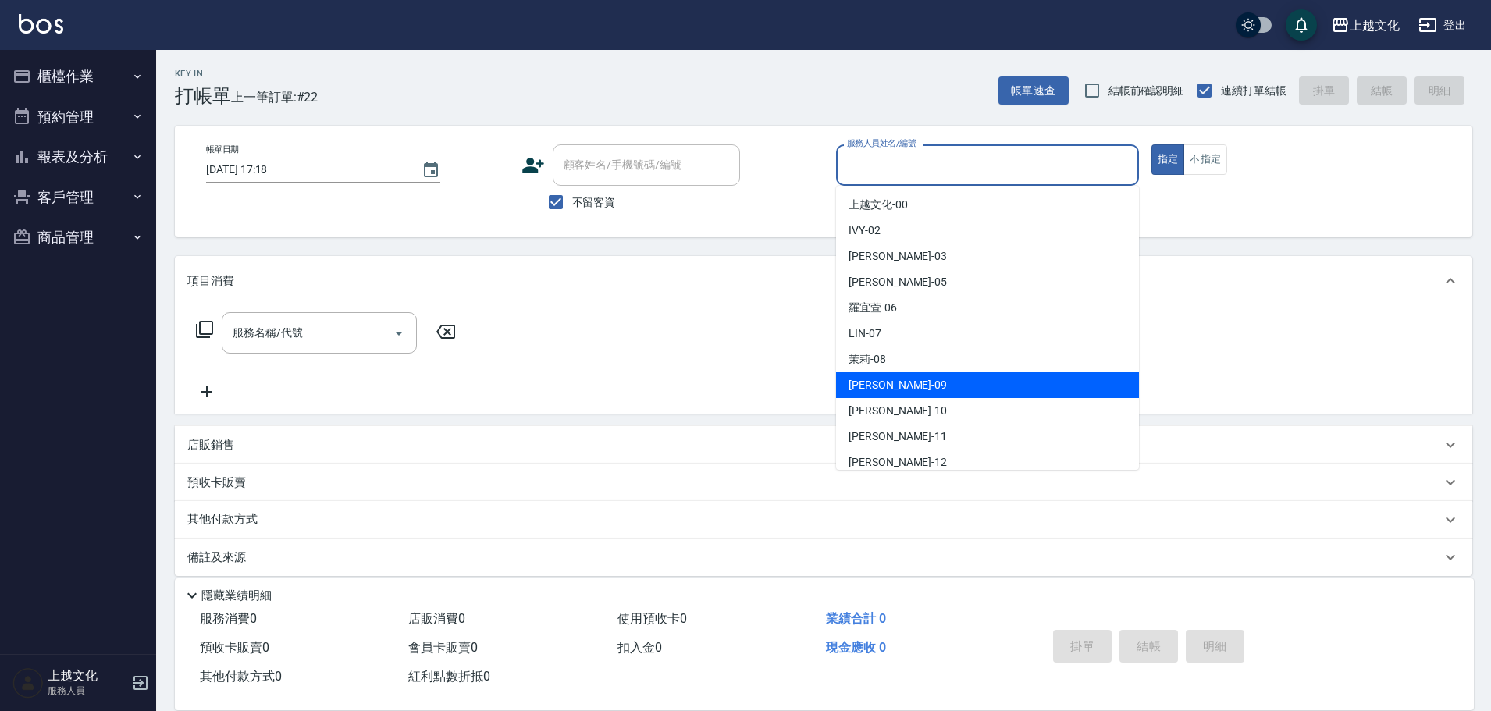
drag, startPoint x: 921, startPoint y: 382, endPoint x: 1191, endPoint y: 206, distance: 322.1
click at [922, 382] on div "[PERSON_NAME] -09" at bounding box center [987, 385] width 303 height 26
type input "[PERSON_NAME]-09"
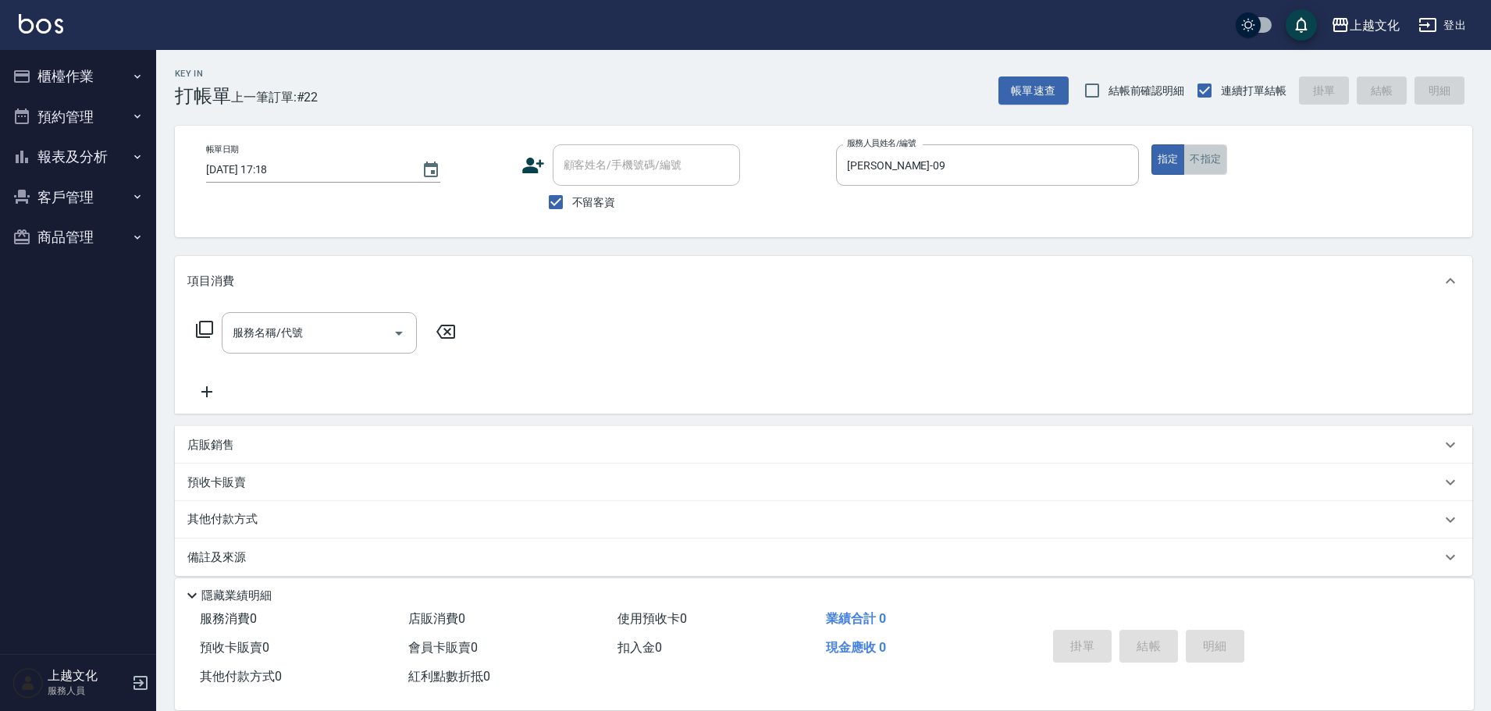
click at [1202, 165] on button "不指定" at bounding box center [1205, 159] width 44 height 30
drag, startPoint x: 308, startPoint y: 336, endPoint x: 315, endPoint y: 315, distance: 23.0
click at [314, 330] on input "服務名稱/代號" at bounding box center [308, 332] width 158 height 27
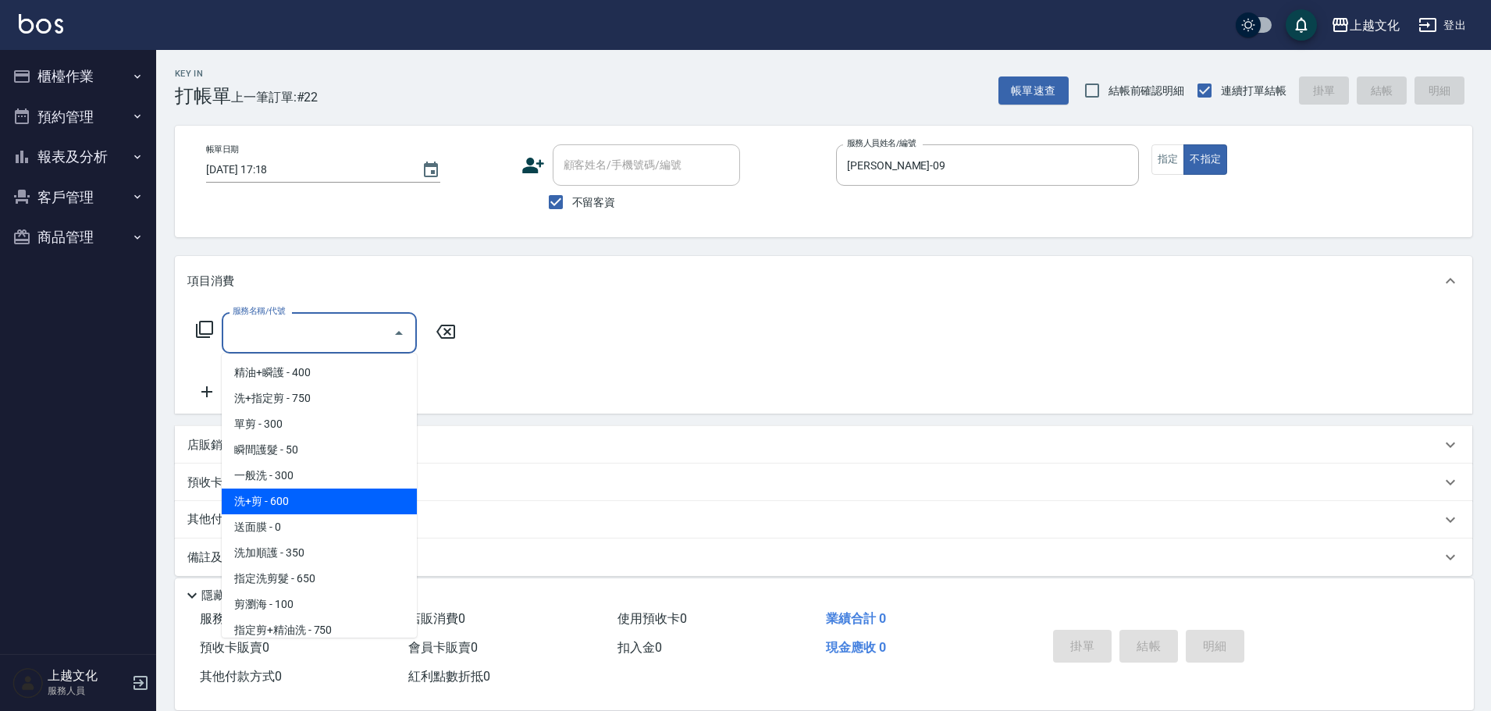
click at [249, 497] on span "洗+剪 - 600" at bounding box center [319, 502] width 195 height 26
type input "洗+剪(108)"
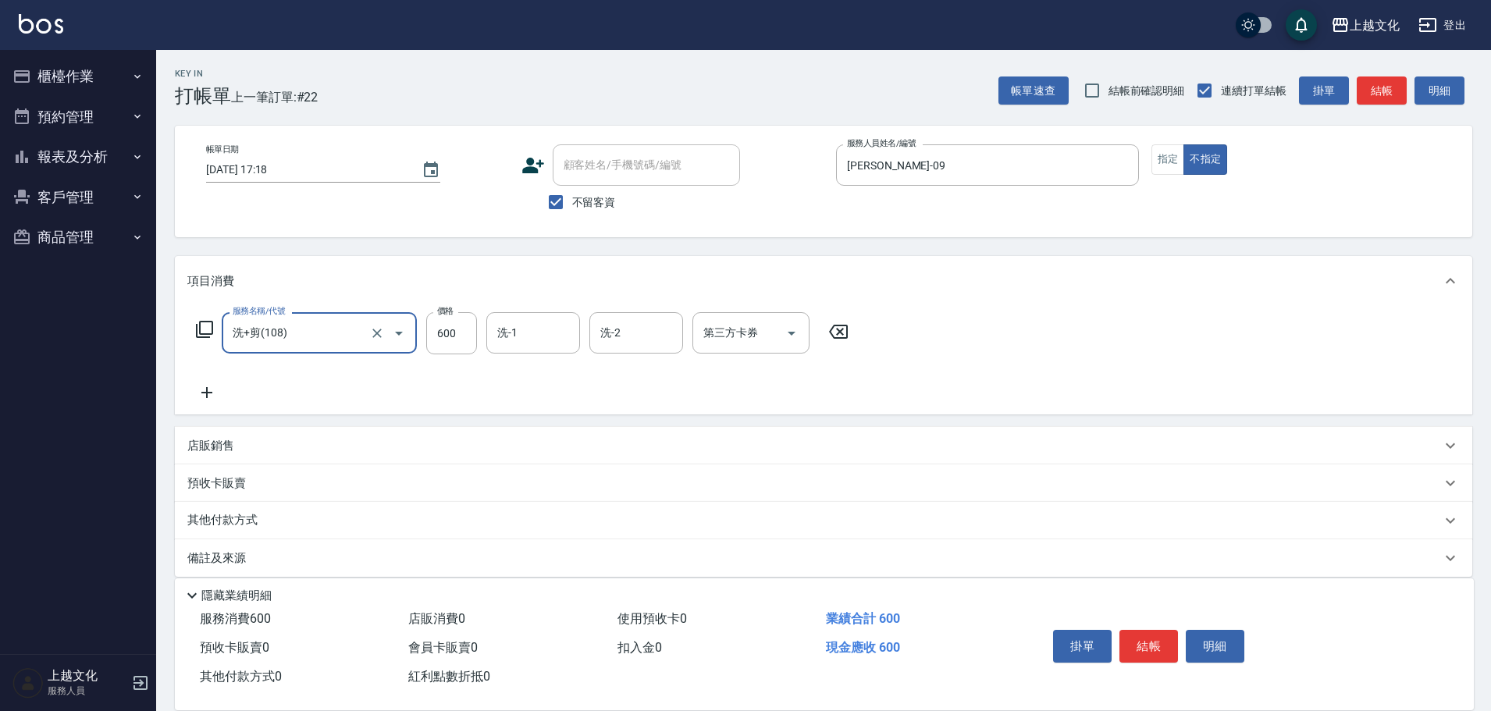
click at [222, 520] on p "其他付款方式" at bounding box center [226, 520] width 78 height 17
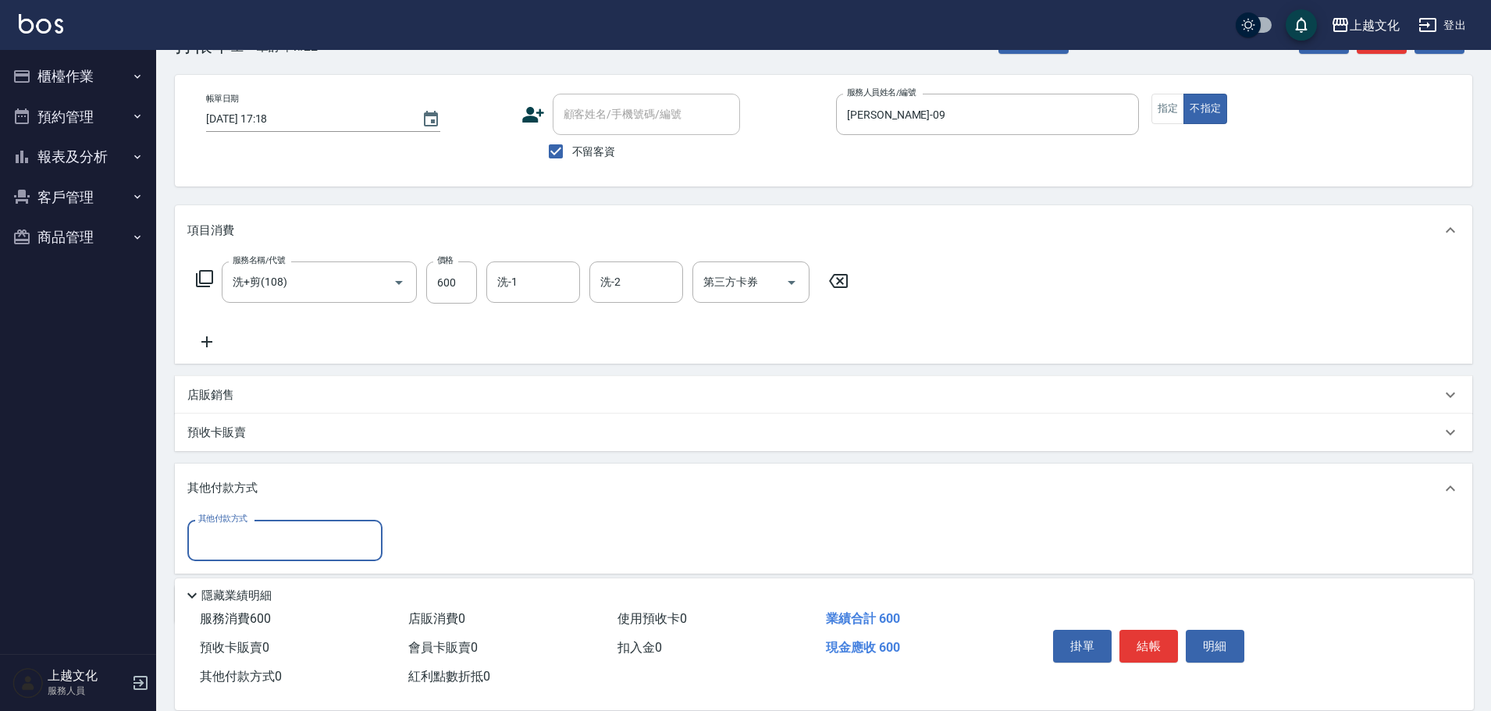
scroll to position [113, 0]
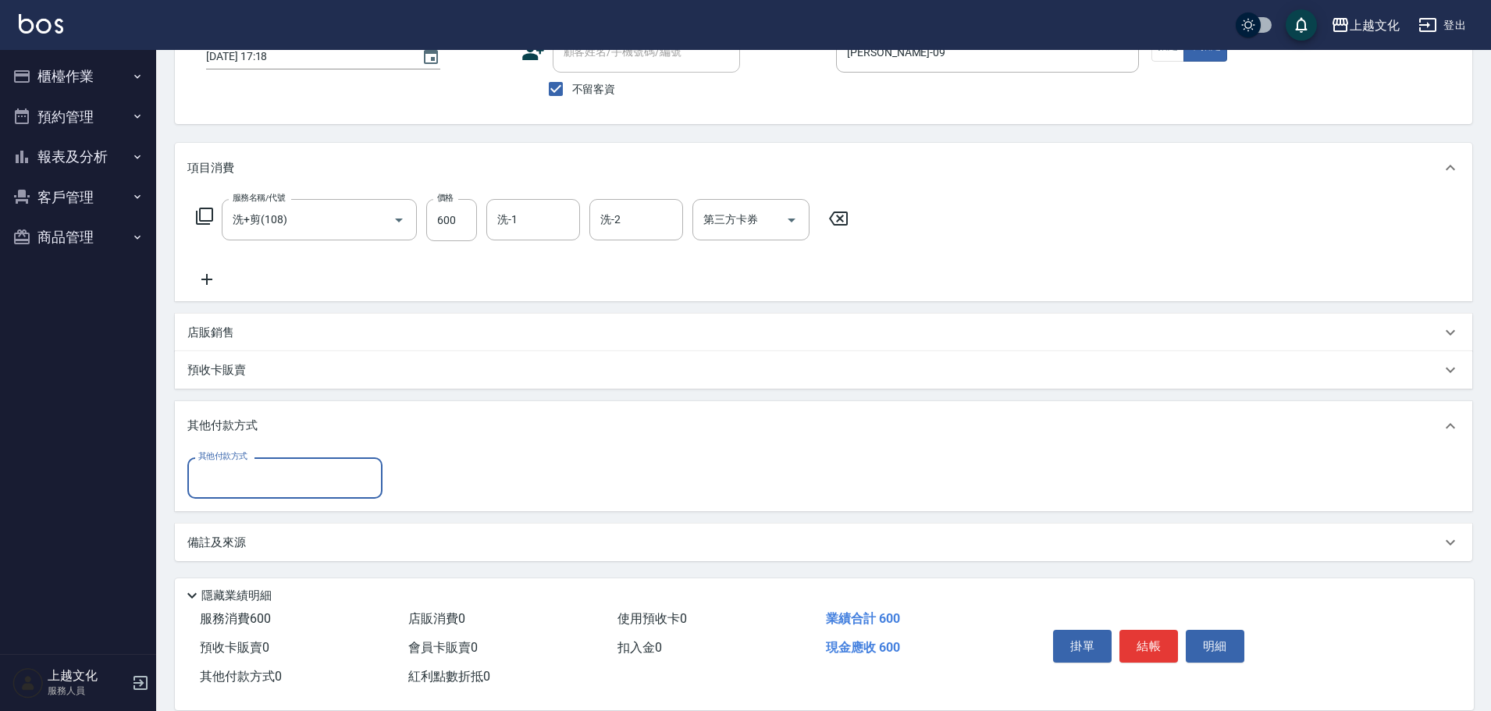
click at [229, 489] on input "其他付款方式" at bounding box center [284, 477] width 181 height 27
click at [222, 550] on span "轉帳" at bounding box center [284, 544] width 195 height 26
type input "轉帳"
click at [393, 485] on input "0" at bounding box center [450, 478] width 117 height 42
type input "600"
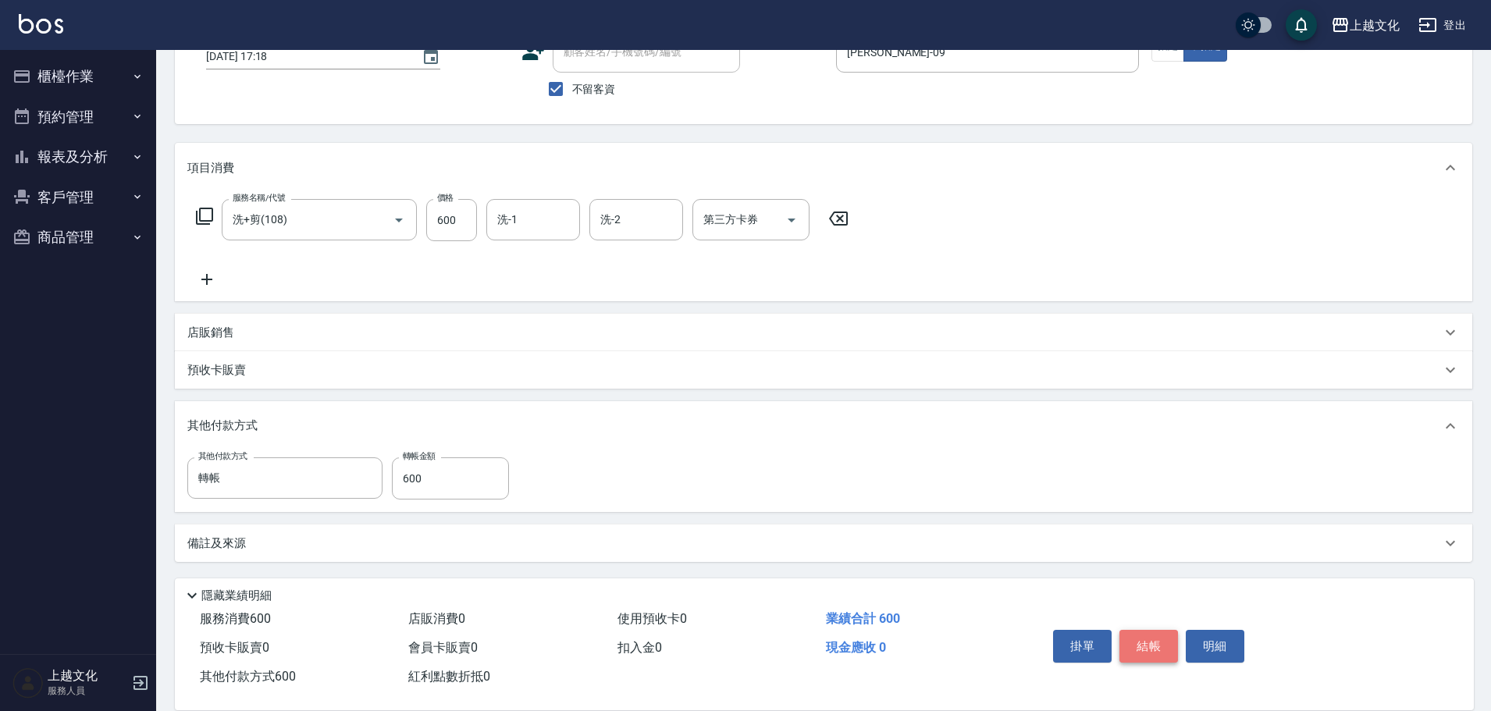
click at [1139, 639] on button "結帳" at bounding box center [1148, 646] width 59 height 33
type input "2025/10/13 17:19"
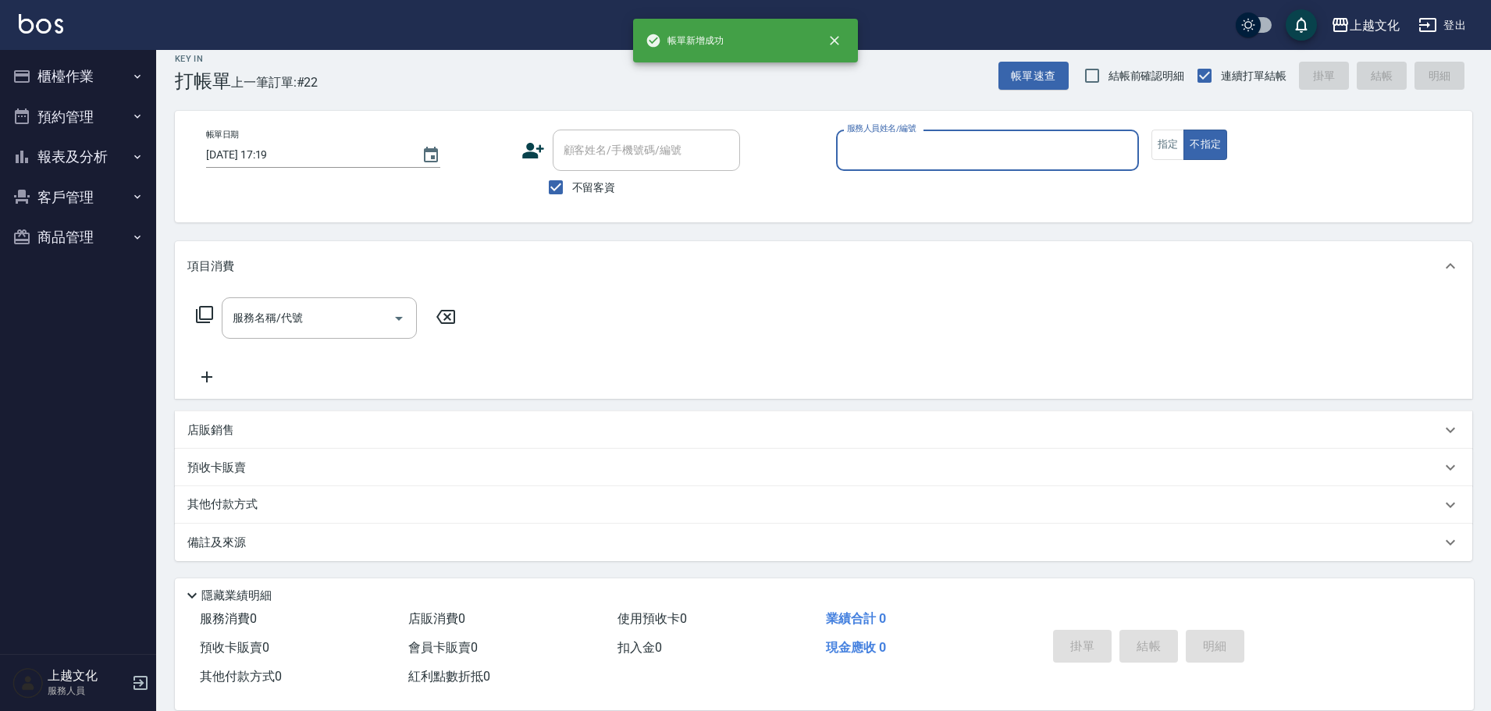
scroll to position [15, 0]
drag, startPoint x: 555, startPoint y: 190, endPoint x: 571, endPoint y: 152, distance: 41.3
click at [555, 190] on input "不留客資" at bounding box center [555, 187] width 33 height 33
checkbox input "false"
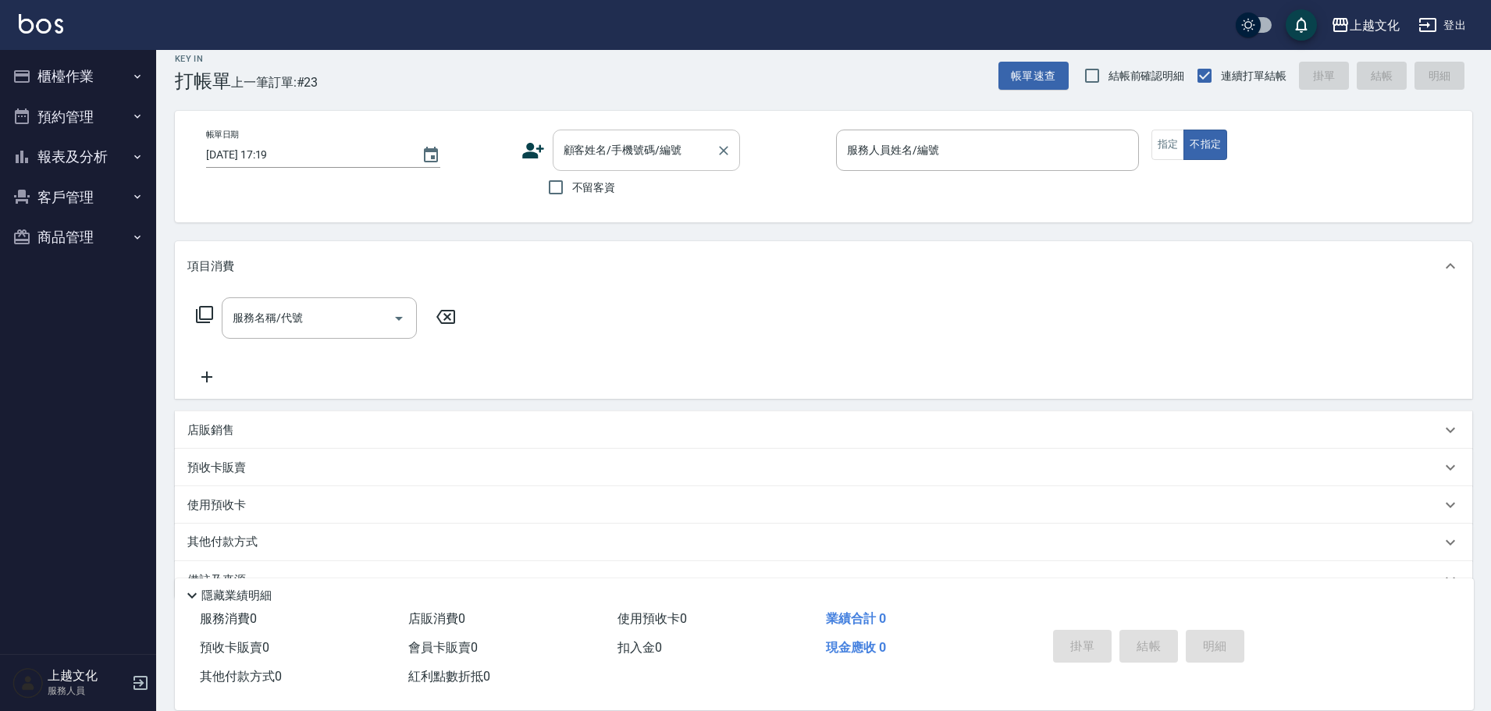
click at [571, 151] on input "顧客姓名/手機號碼/編號" at bounding box center [635, 150] width 150 height 27
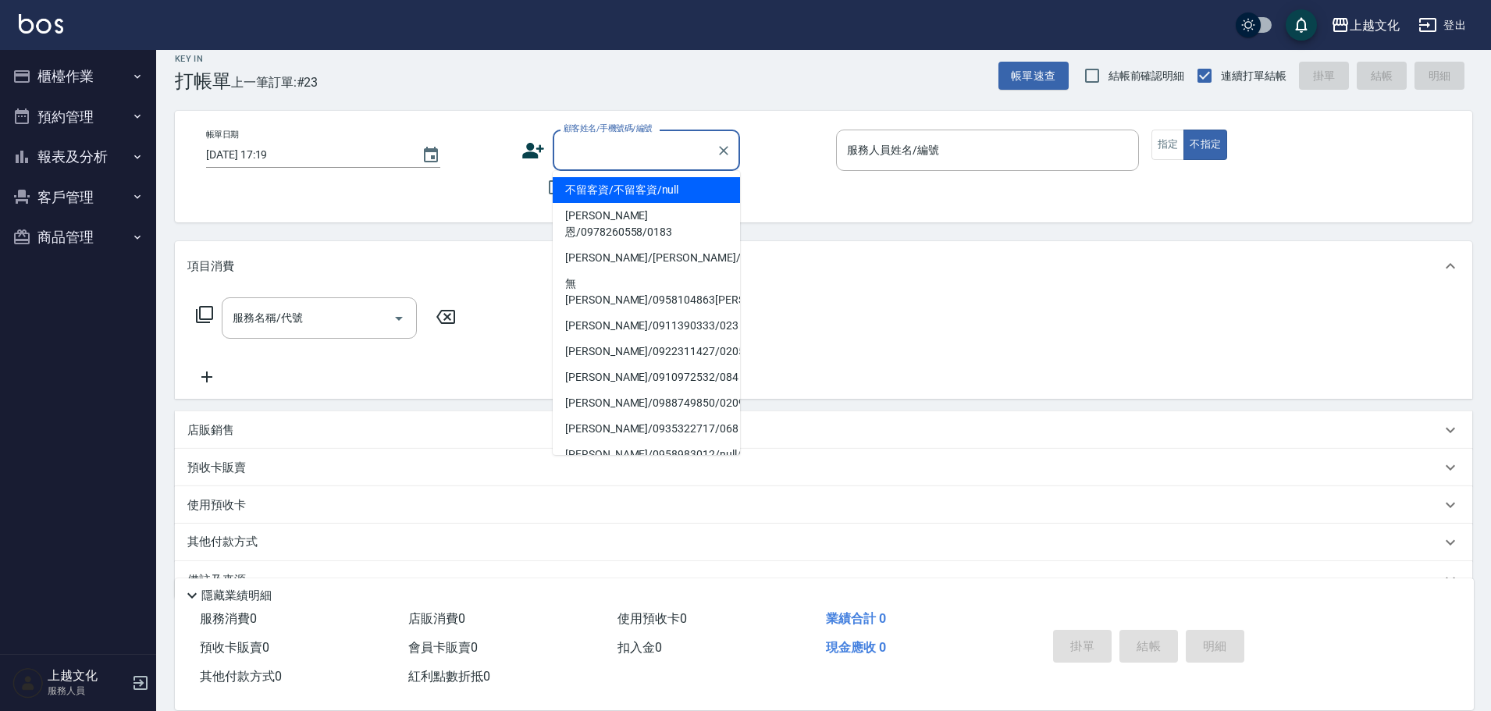
click at [578, 158] on input "顧客姓名/手機號碼/編號" at bounding box center [635, 150] width 150 height 27
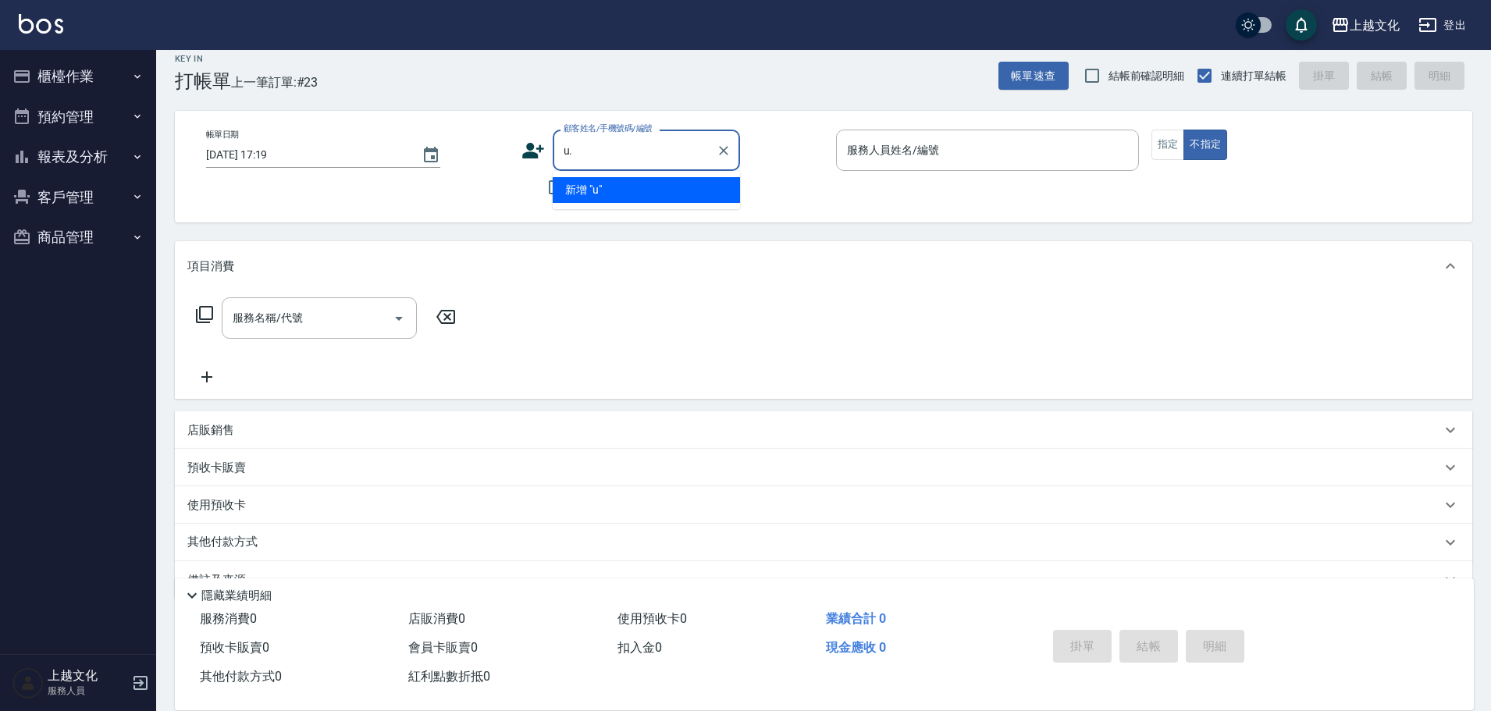
type input "u"
type input "U"
type input "g"
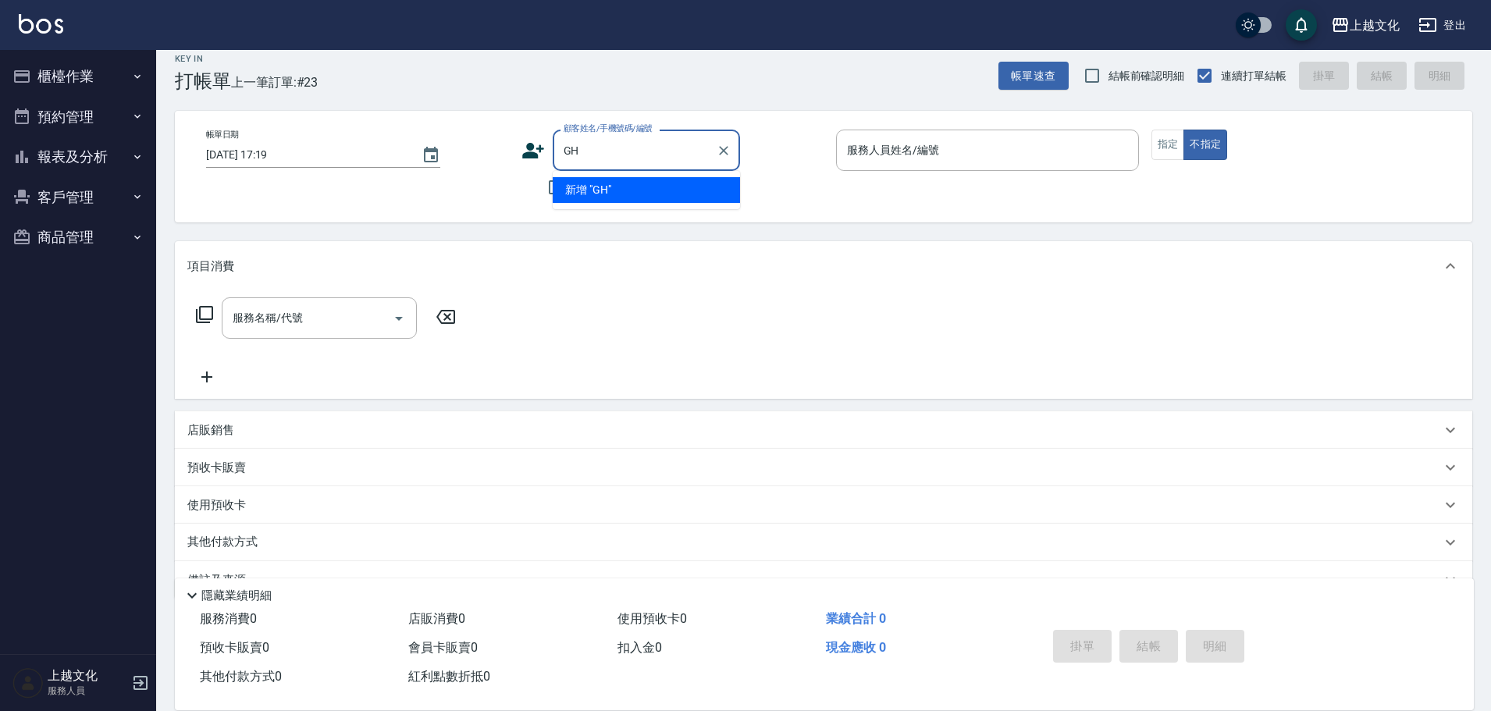
type input "G"
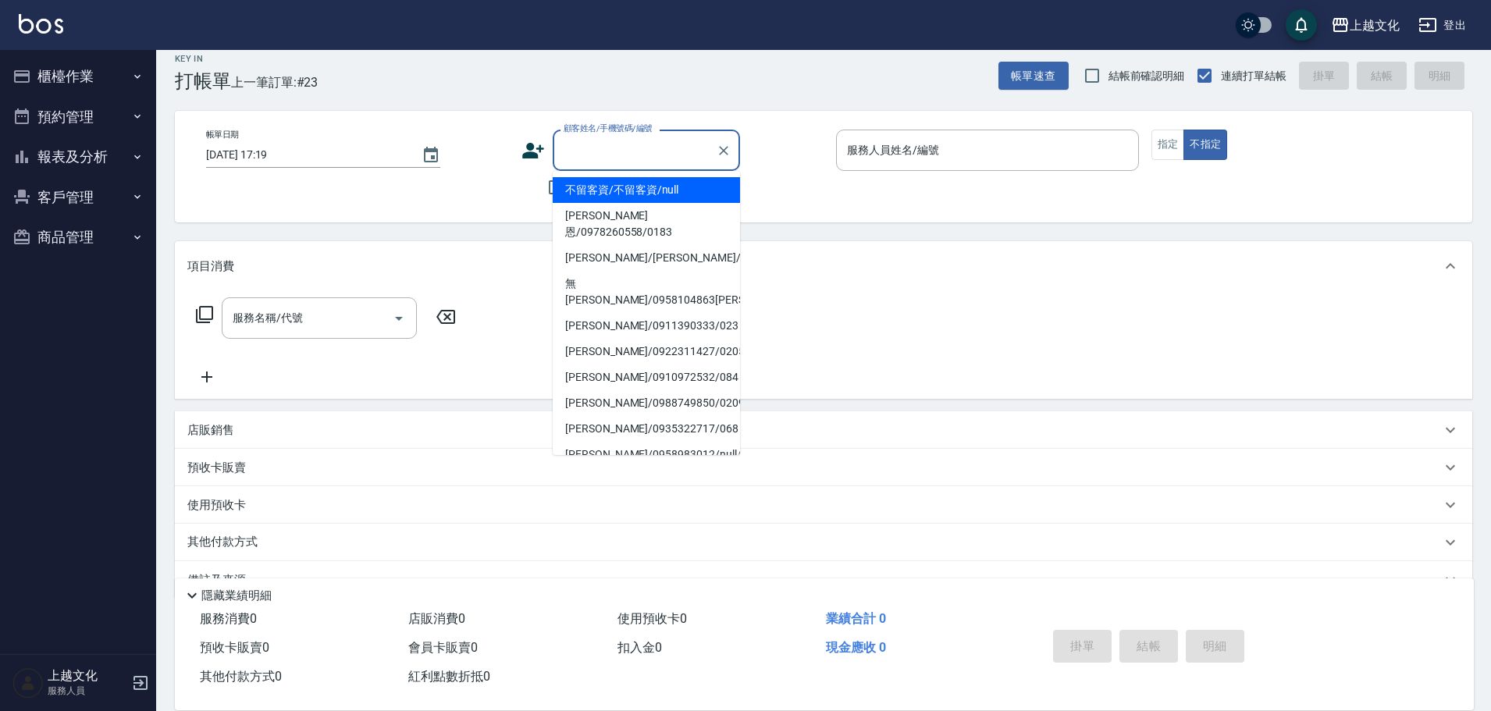
type input "h"
type input "ㄘ"
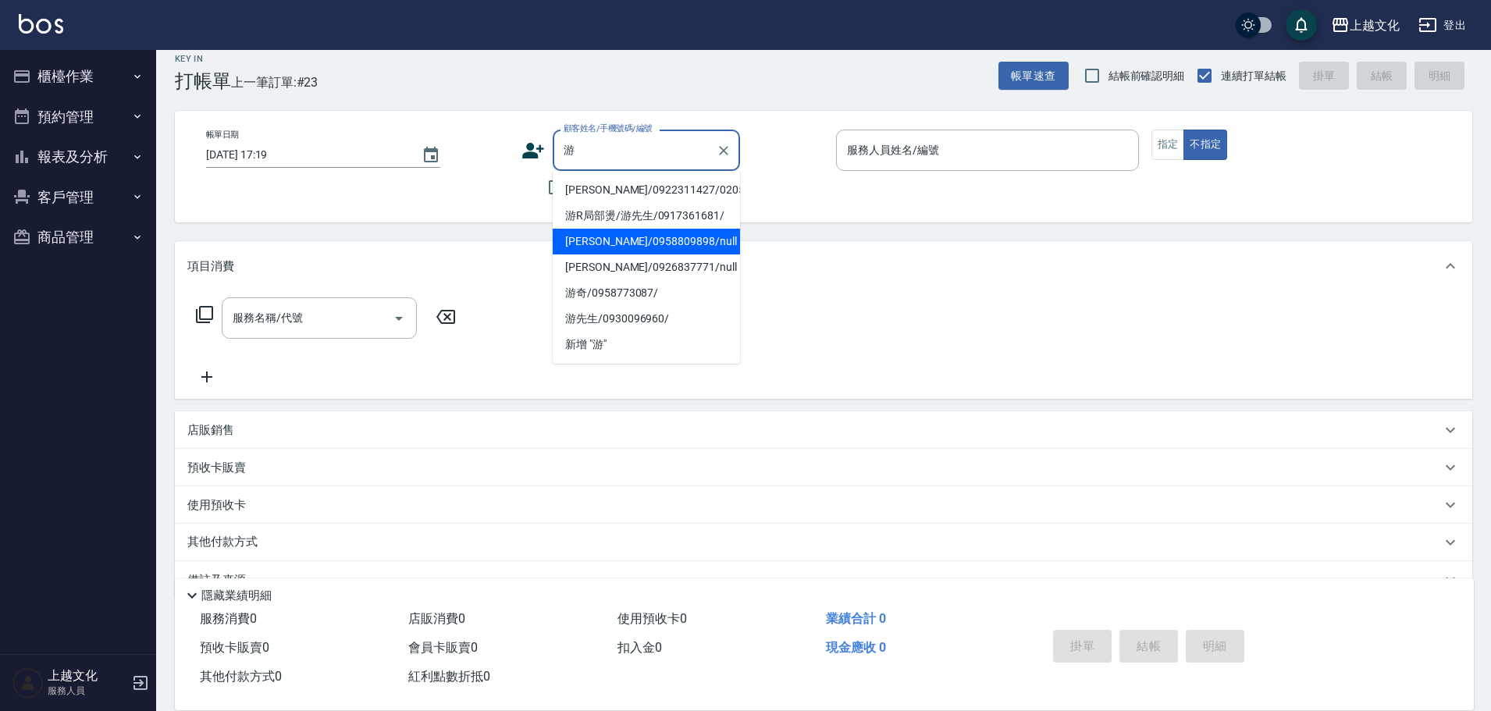
click at [647, 242] on li "游佳佳/0958809898/null" at bounding box center [646, 242] width 187 height 26
type input "游佳佳/0958809898/null"
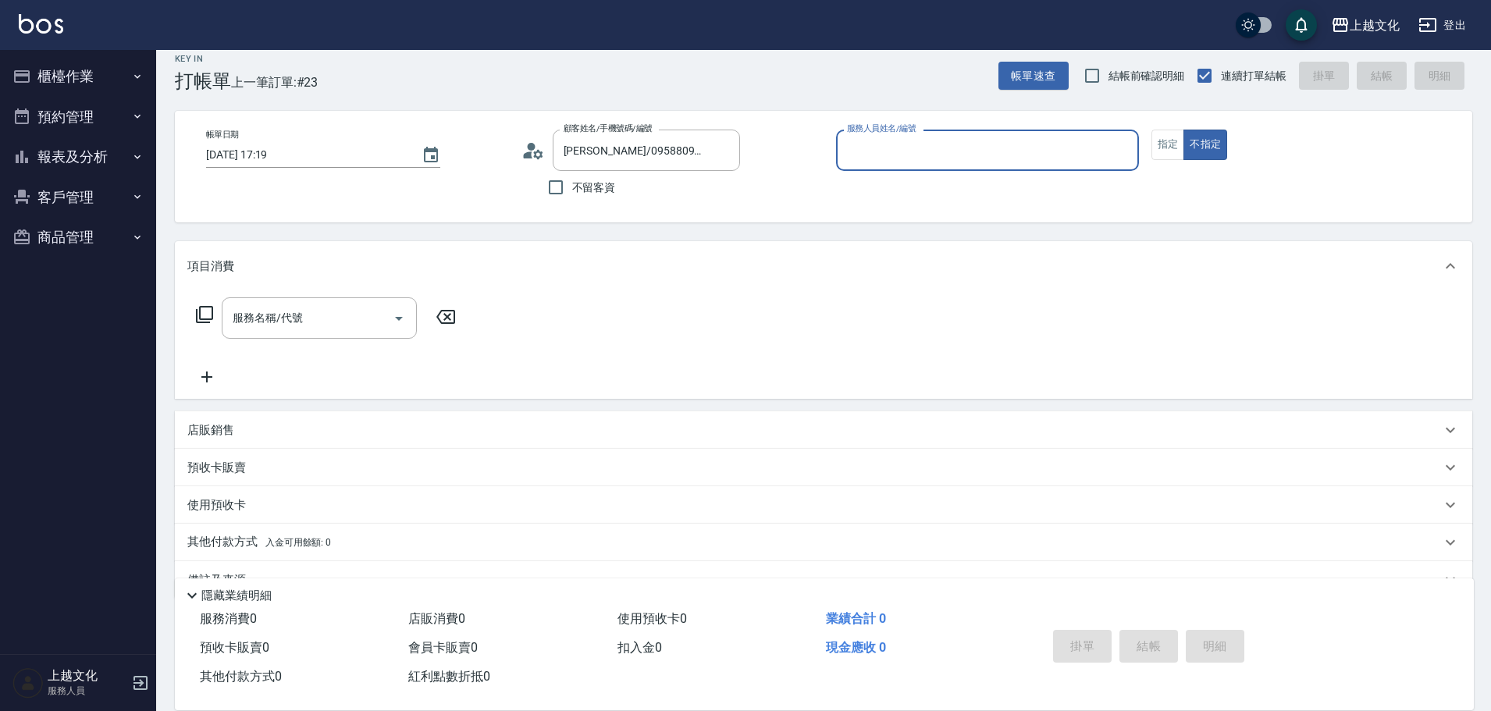
click at [1011, 153] on input "服務人員姓名/編號" at bounding box center [987, 150] width 289 height 27
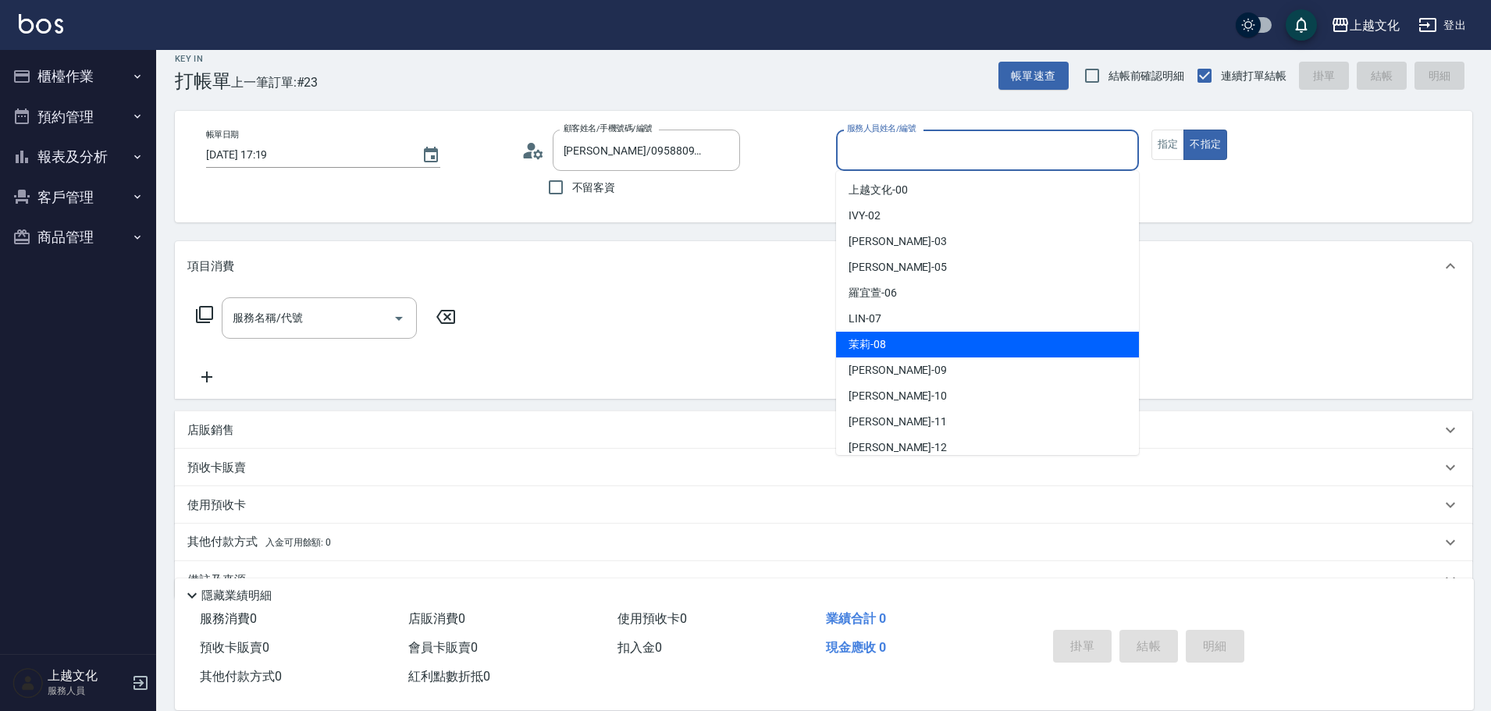
click at [927, 339] on div "茉莉 -08" at bounding box center [987, 345] width 303 height 26
type input "茉莉-08"
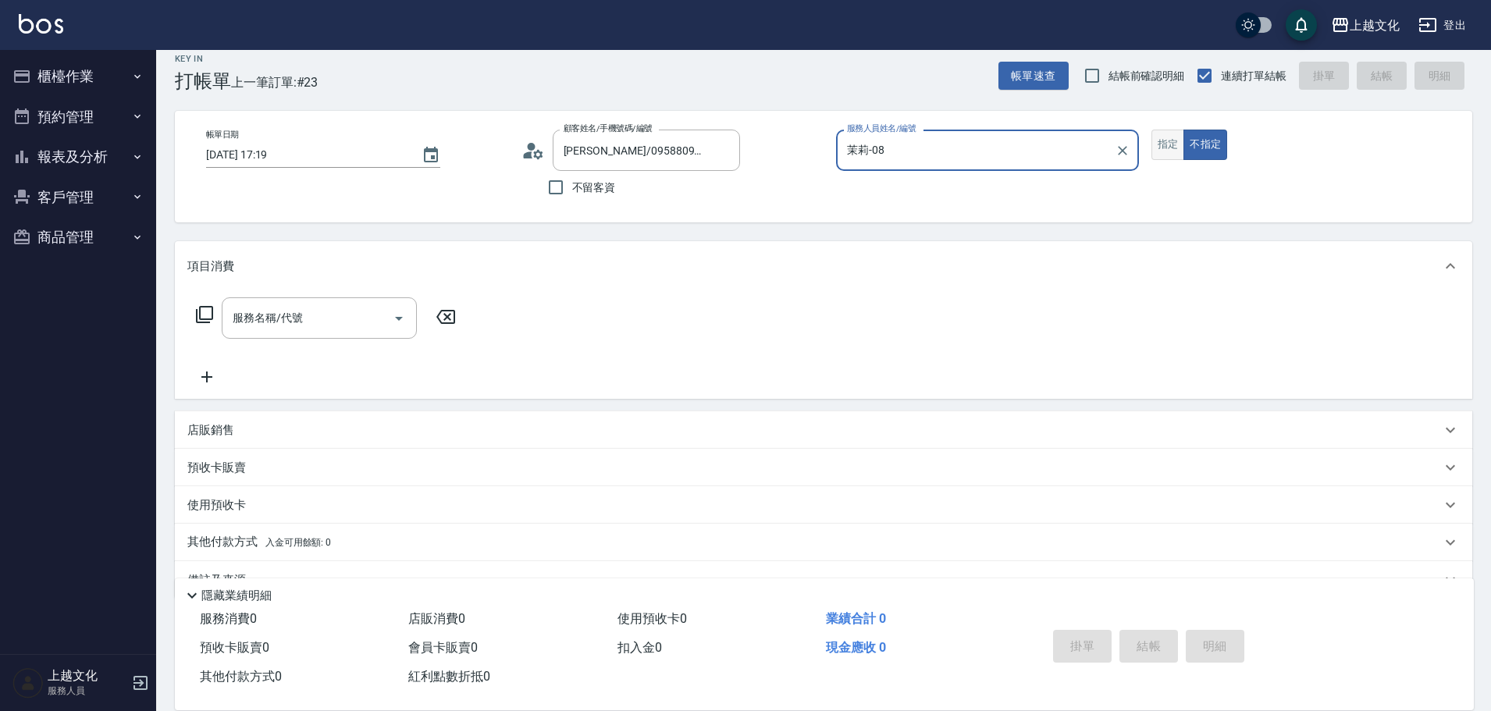
click at [1173, 149] on button "指定" at bounding box center [1168, 145] width 34 height 30
click at [206, 309] on icon at bounding box center [204, 314] width 19 height 19
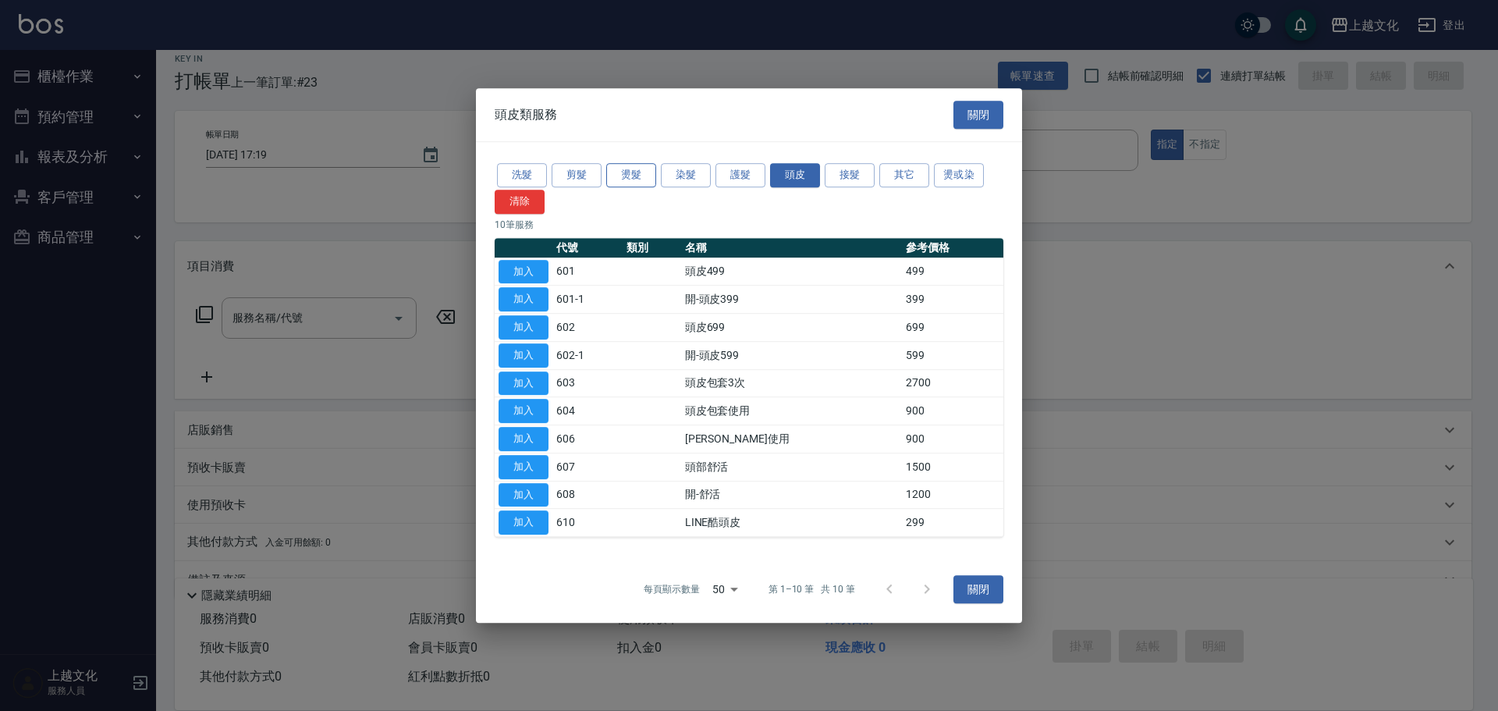
click at [625, 176] on button "燙髮" at bounding box center [631, 175] width 50 height 24
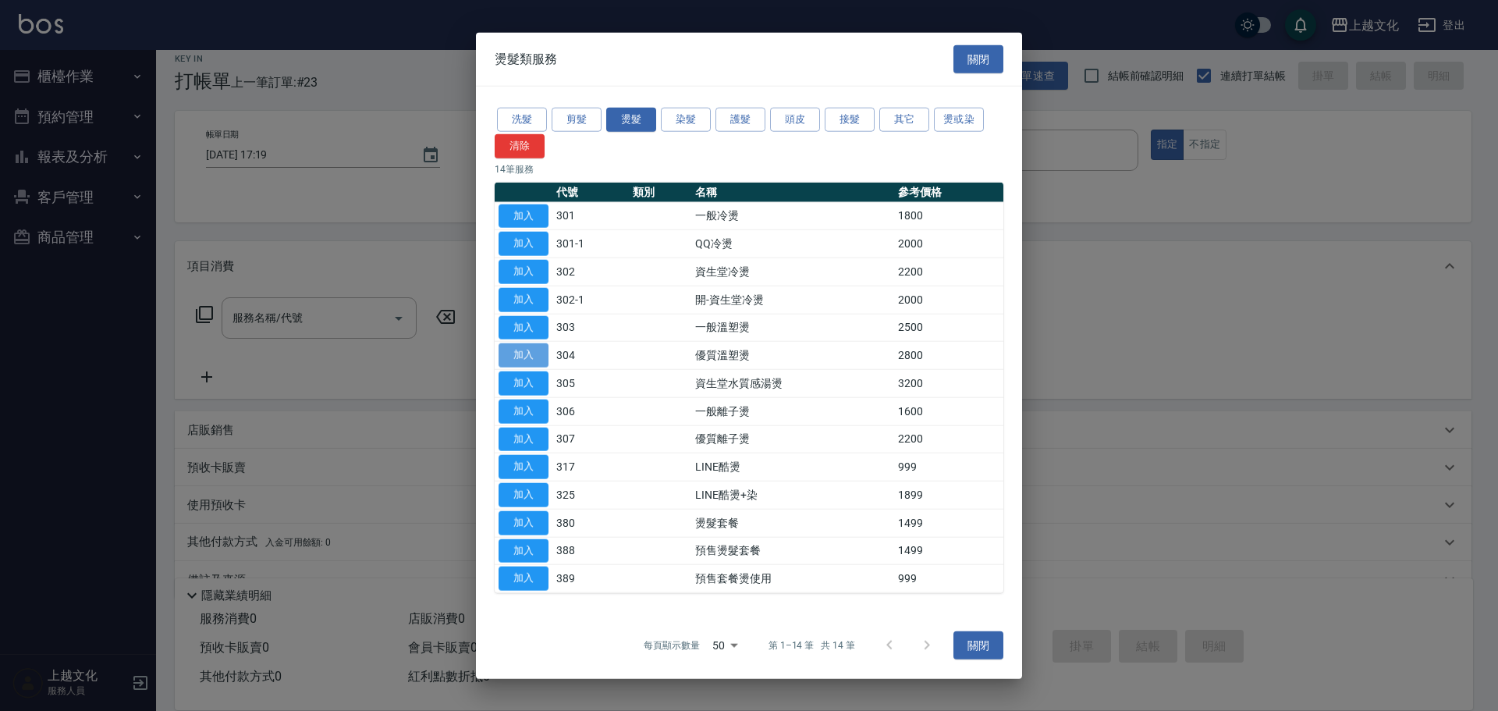
click at [542, 349] on button "加入" at bounding box center [524, 355] width 50 height 24
type input "優質溫塑燙(304)"
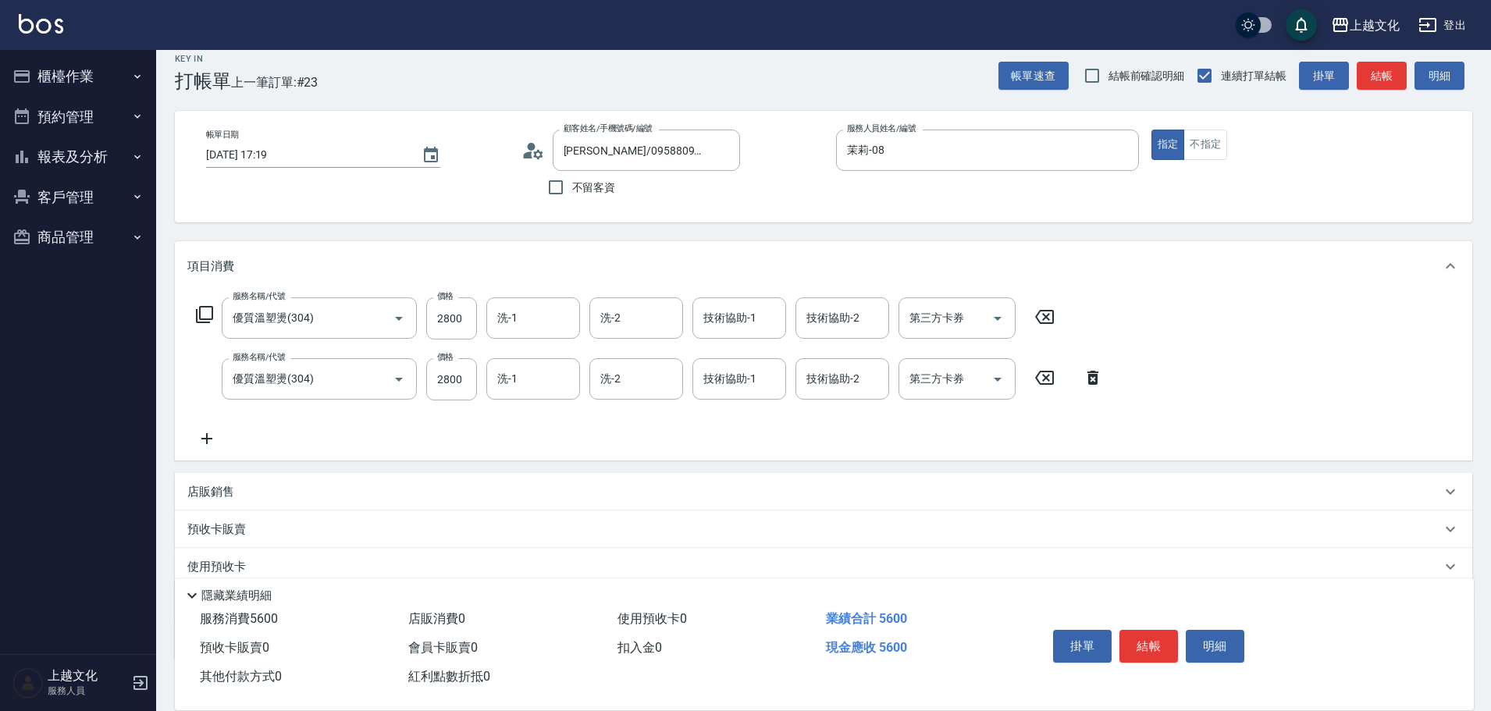
click at [1099, 377] on icon at bounding box center [1092, 377] width 39 height 19
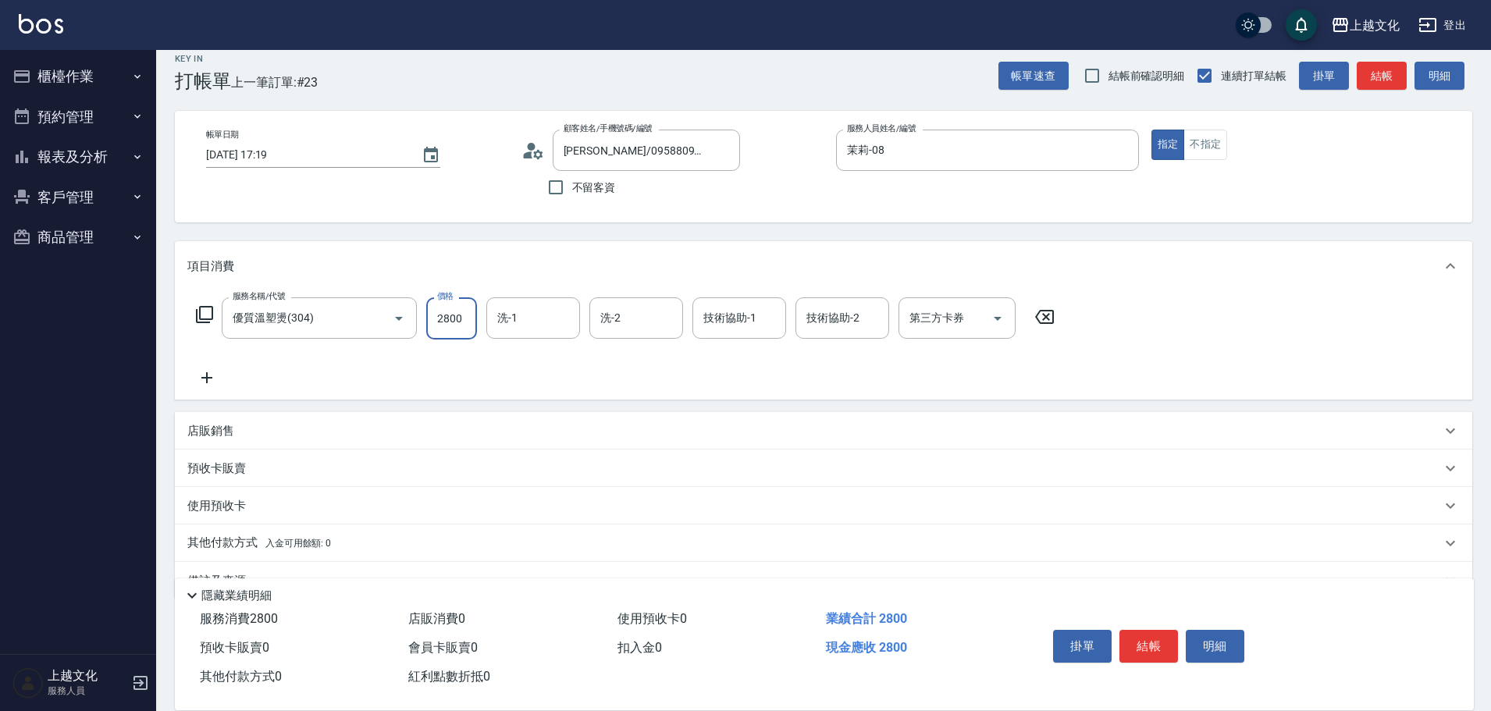
click at [459, 327] on input "2800" at bounding box center [451, 318] width 51 height 42
type input "3200"
drag, startPoint x: 206, startPoint y: 379, endPoint x: 204, endPoint y: 333, distance: 45.3
click at [206, 377] on icon at bounding box center [206, 377] width 11 height 11
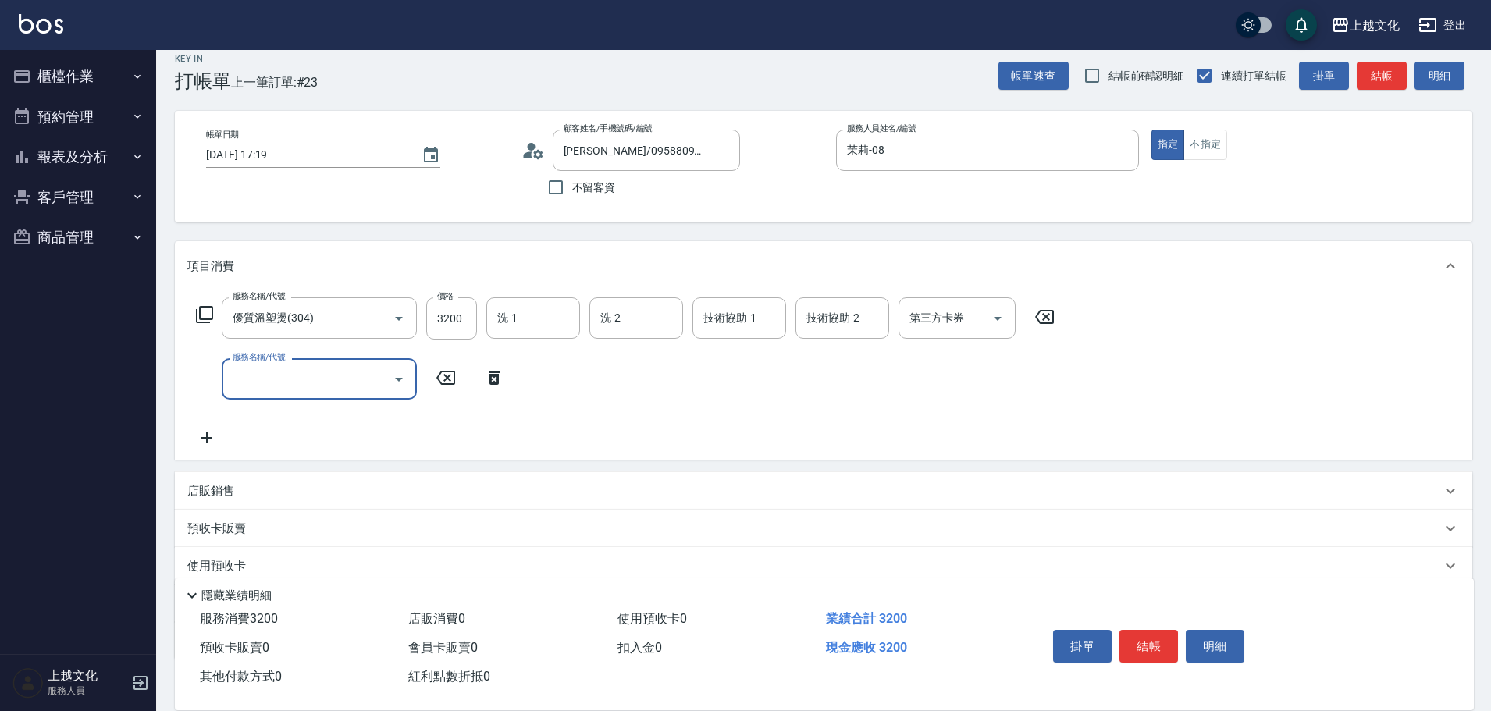
click at [206, 308] on icon at bounding box center [204, 314] width 19 height 19
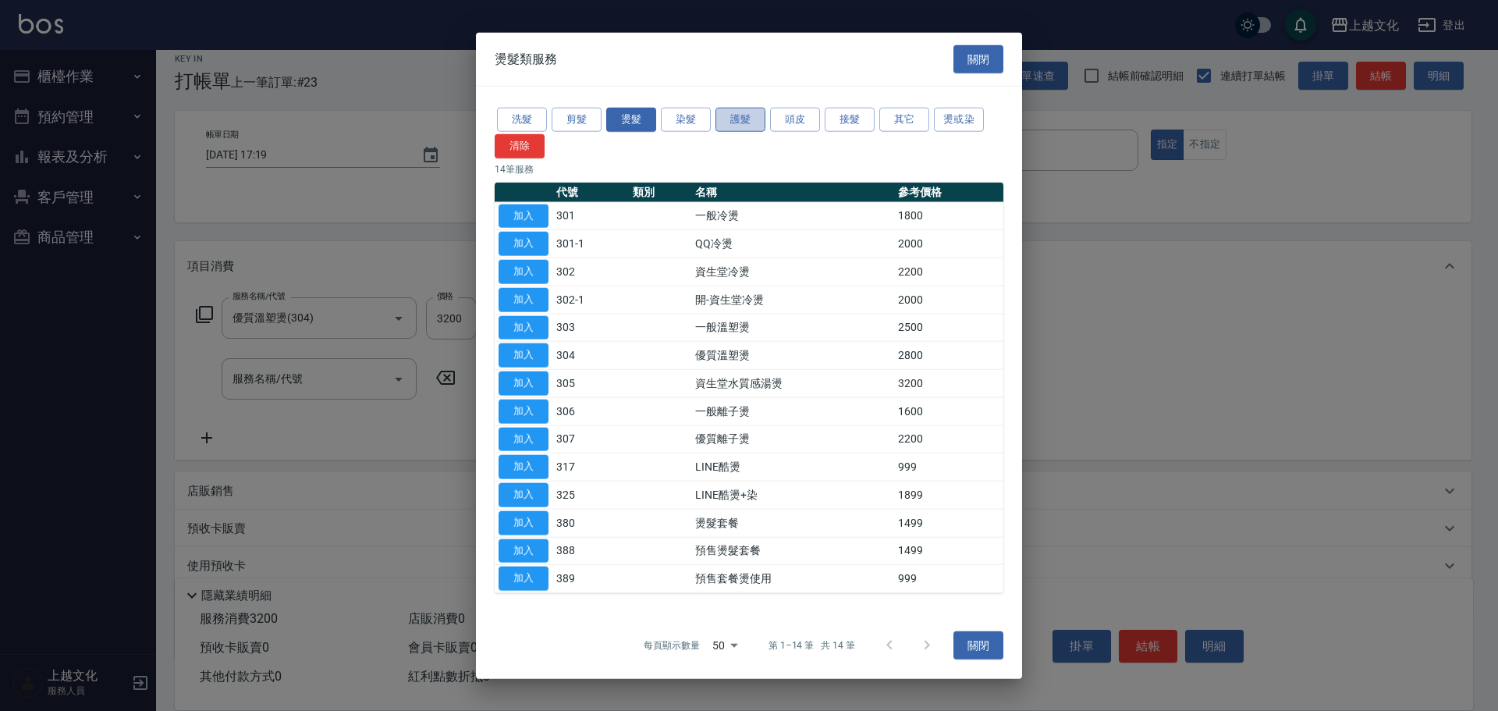
drag, startPoint x: 738, startPoint y: 119, endPoint x: 719, endPoint y: 119, distance: 19.5
click at [738, 118] on button "護髮" at bounding box center [741, 120] width 50 height 24
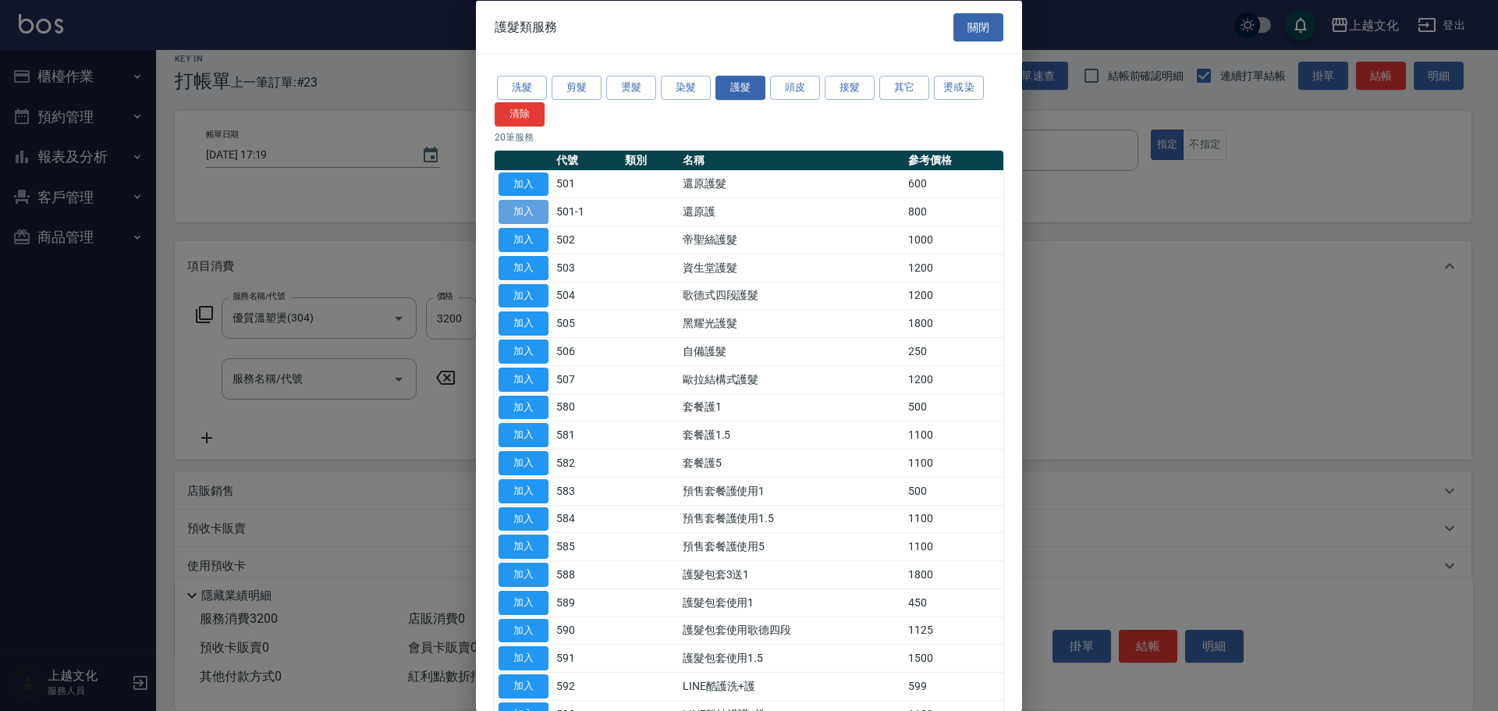
click at [530, 205] on button "加入" at bounding box center [524, 212] width 50 height 24
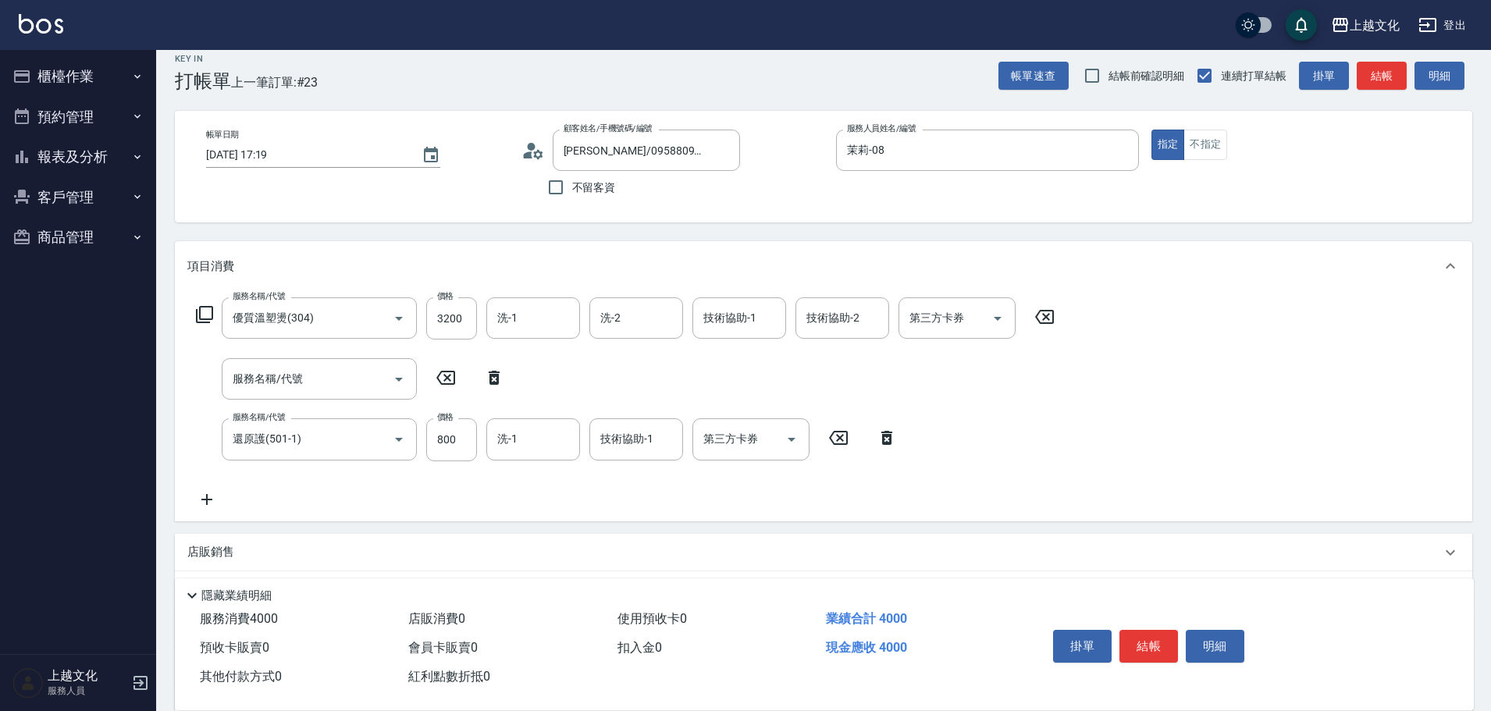
click at [492, 376] on icon at bounding box center [494, 378] width 11 height 14
type input "還原護(501-1)"
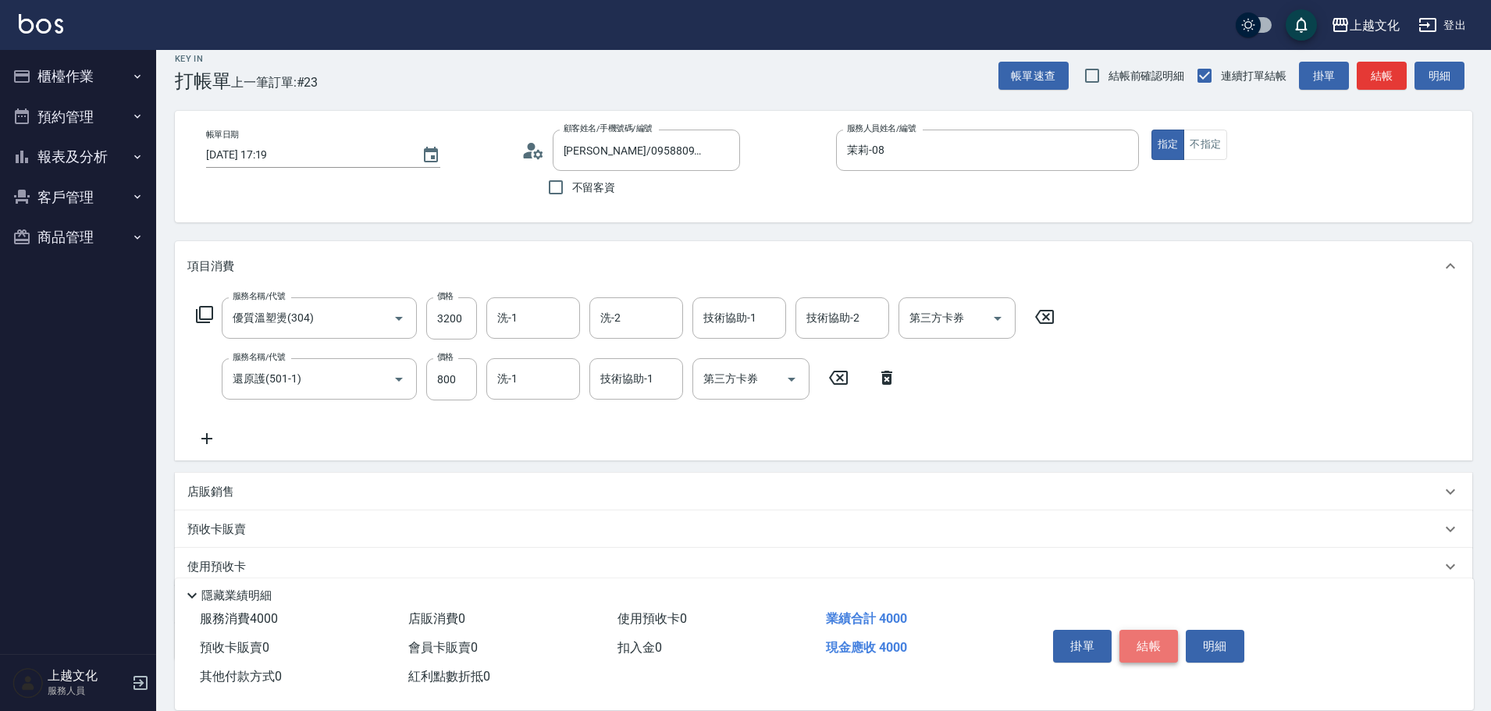
click at [1132, 642] on button "結帳" at bounding box center [1148, 646] width 59 height 33
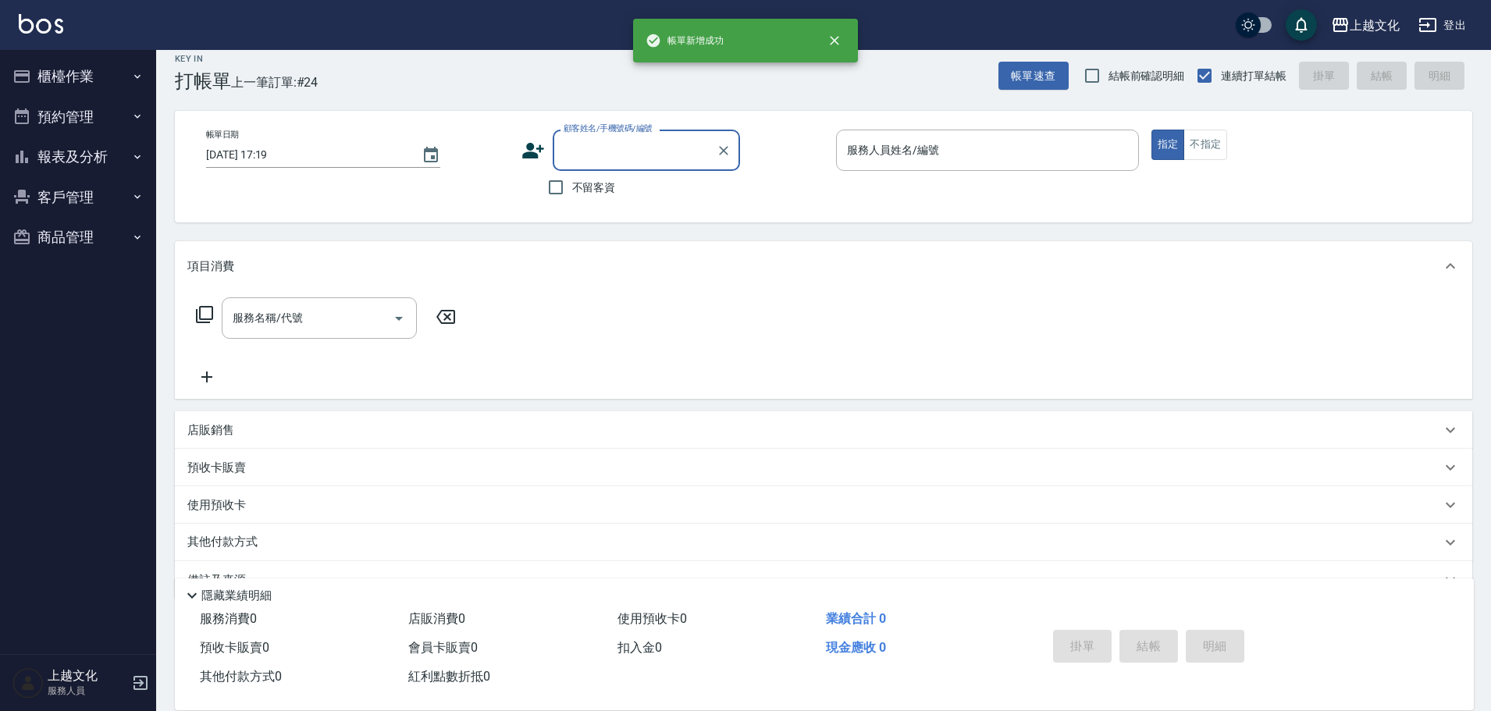
click at [93, 161] on button "報表及分析" at bounding box center [78, 157] width 144 height 41
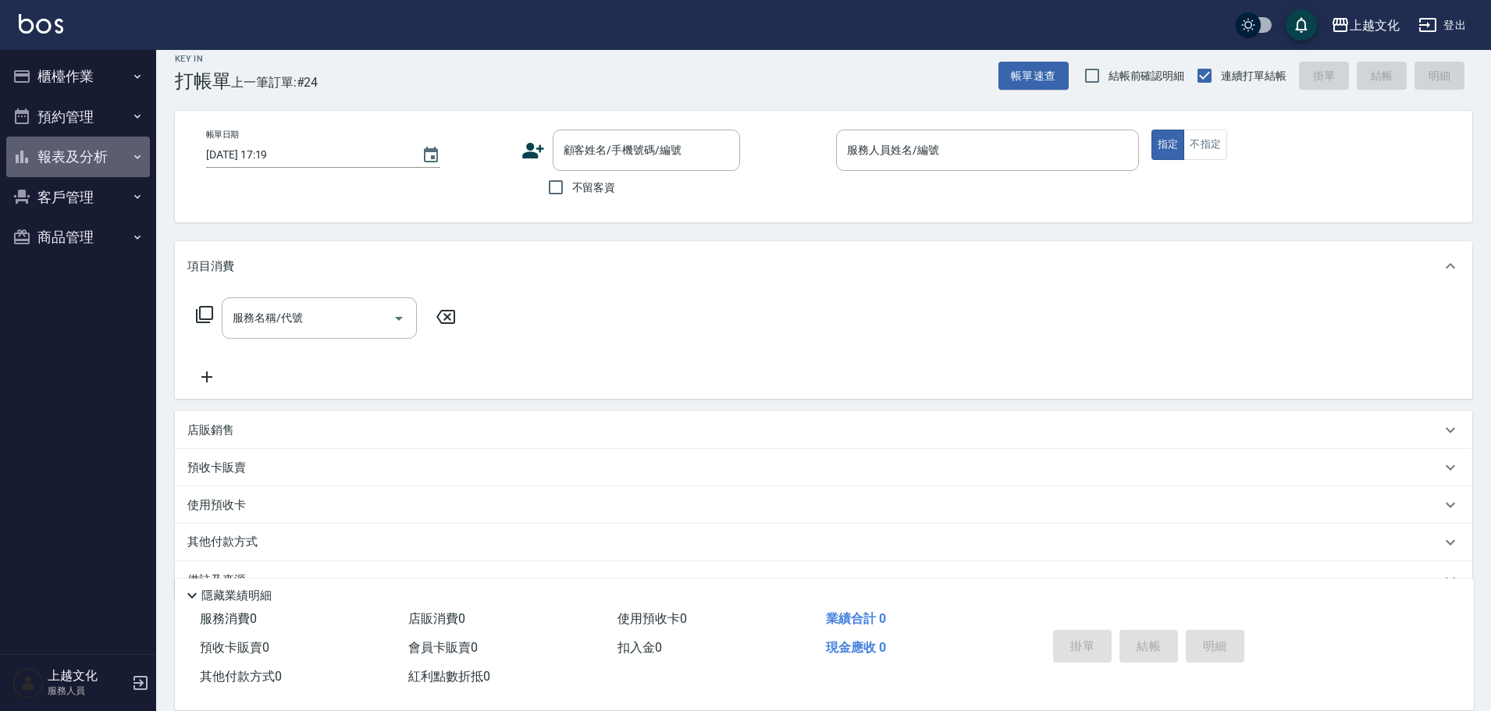
click at [63, 157] on button "報表及分析" at bounding box center [78, 157] width 144 height 41
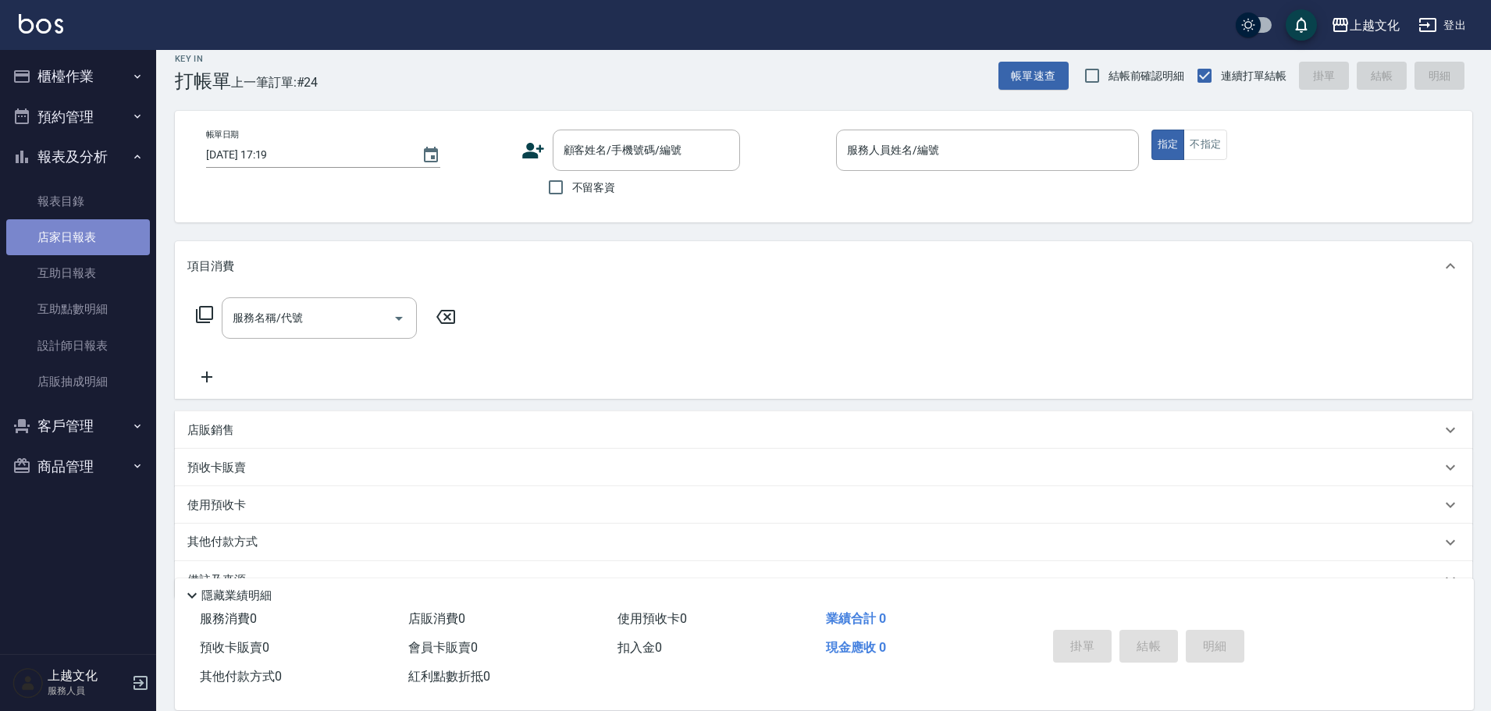
click at [78, 238] on link "店家日報表" at bounding box center [78, 237] width 144 height 36
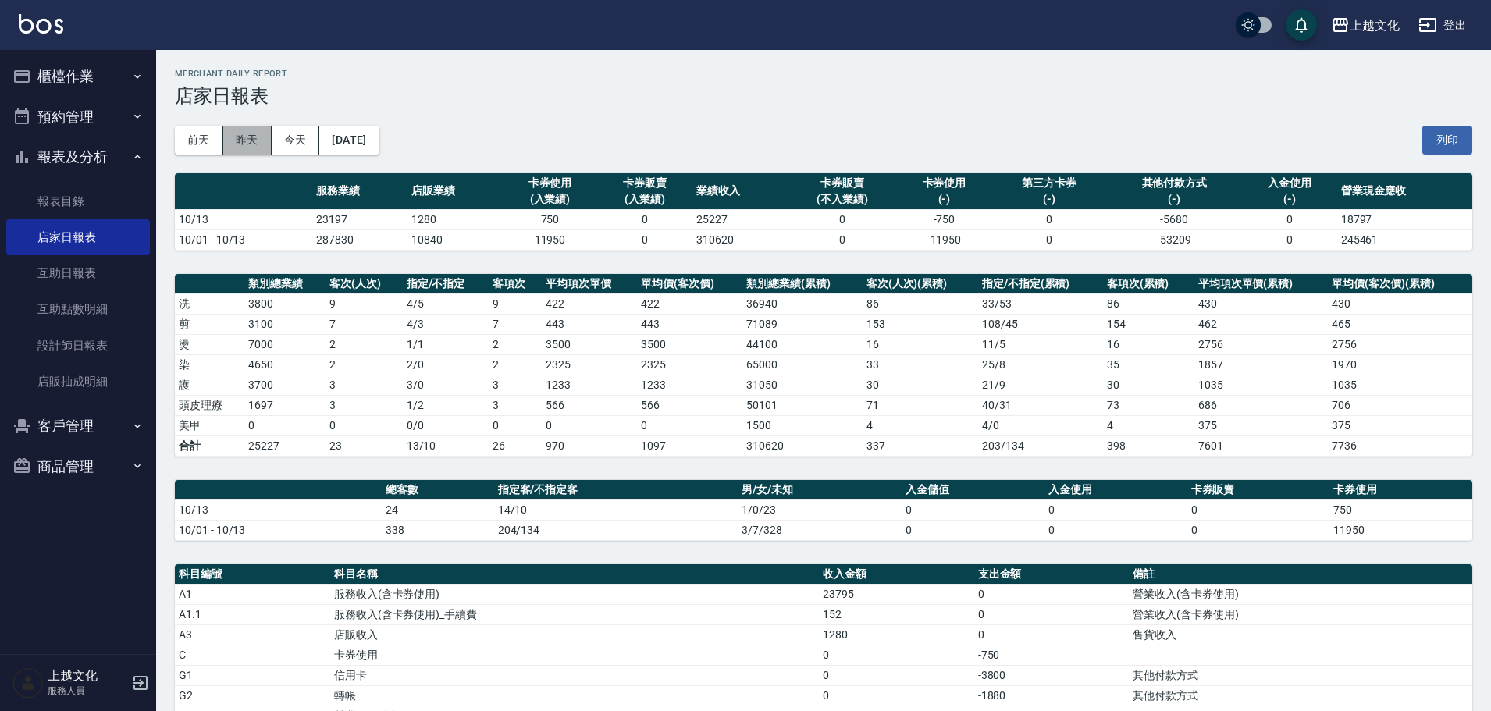
click at [240, 149] on button "昨天" at bounding box center [247, 140] width 48 height 29
click at [197, 147] on button "前天" at bounding box center [199, 140] width 48 height 29
click at [302, 147] on button "今天" at bounding box center [296, 140] width 48 height 29
click at [289, 138] on button "今天" at bounding box center [296, 140] width 48 height 29
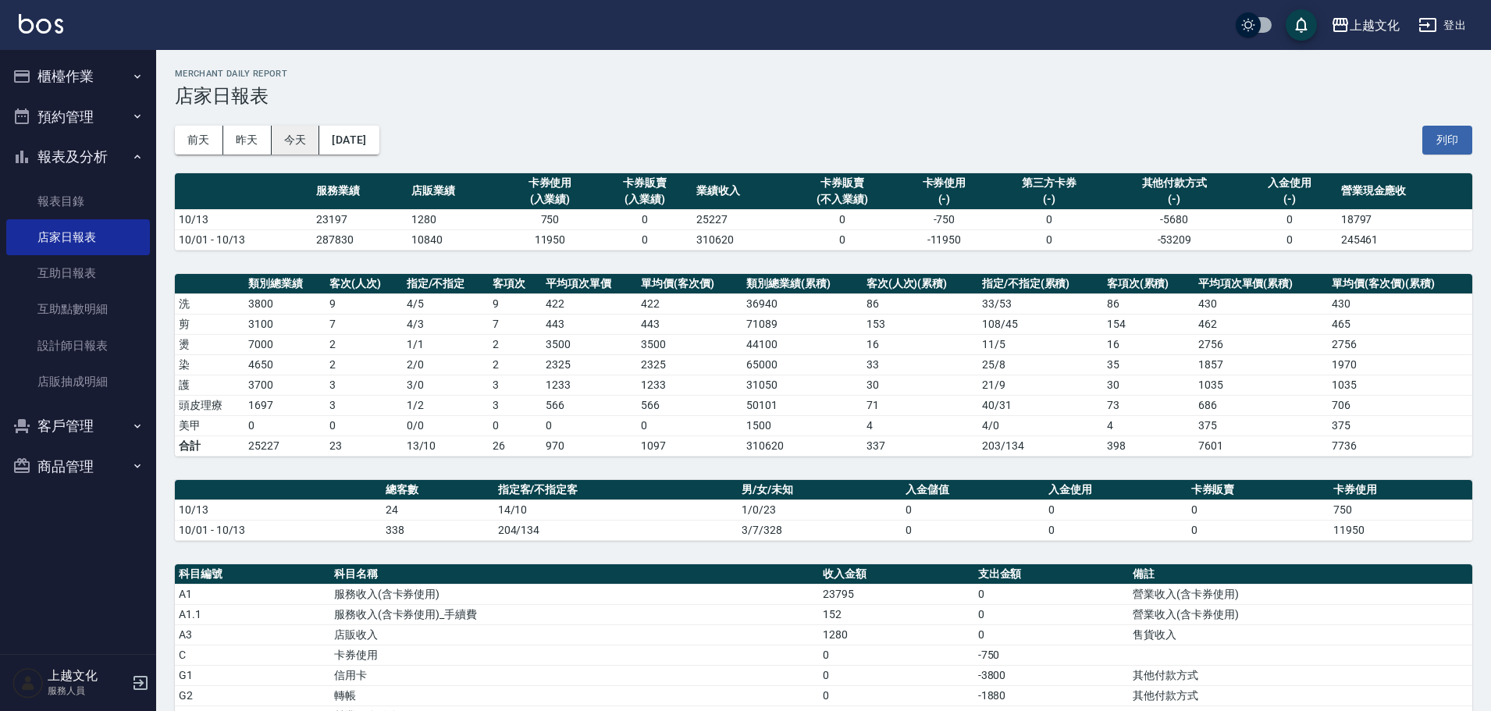
click at [289, 138] on button "今天" at bounding box center [296, 140] width 48 height 29
click at [63, 345] on link "設計師日報表" at bounding box center [78, 346] width 144 height 36
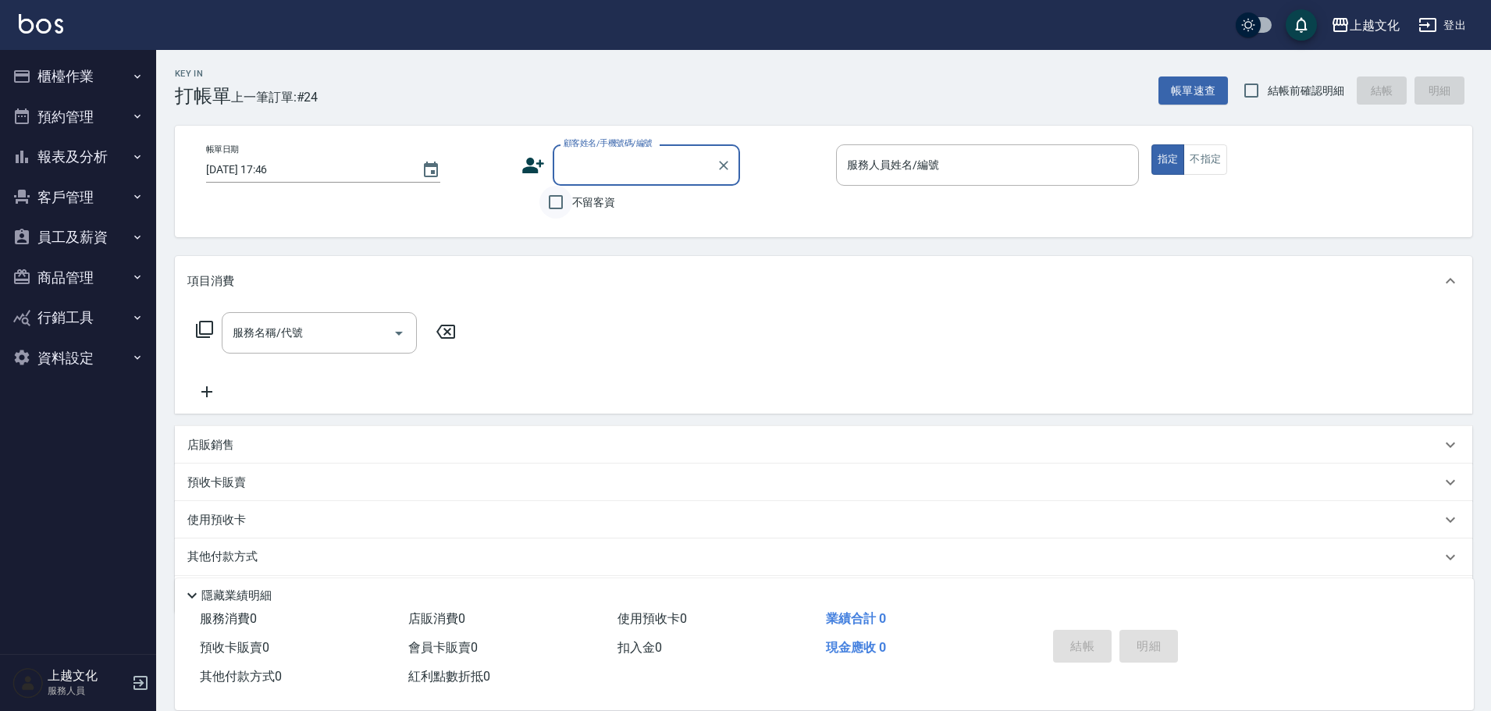
click at [556, 197] on input "不留客資" at bounding box center [555, 202] width 33 height 33
checkbox input "true"
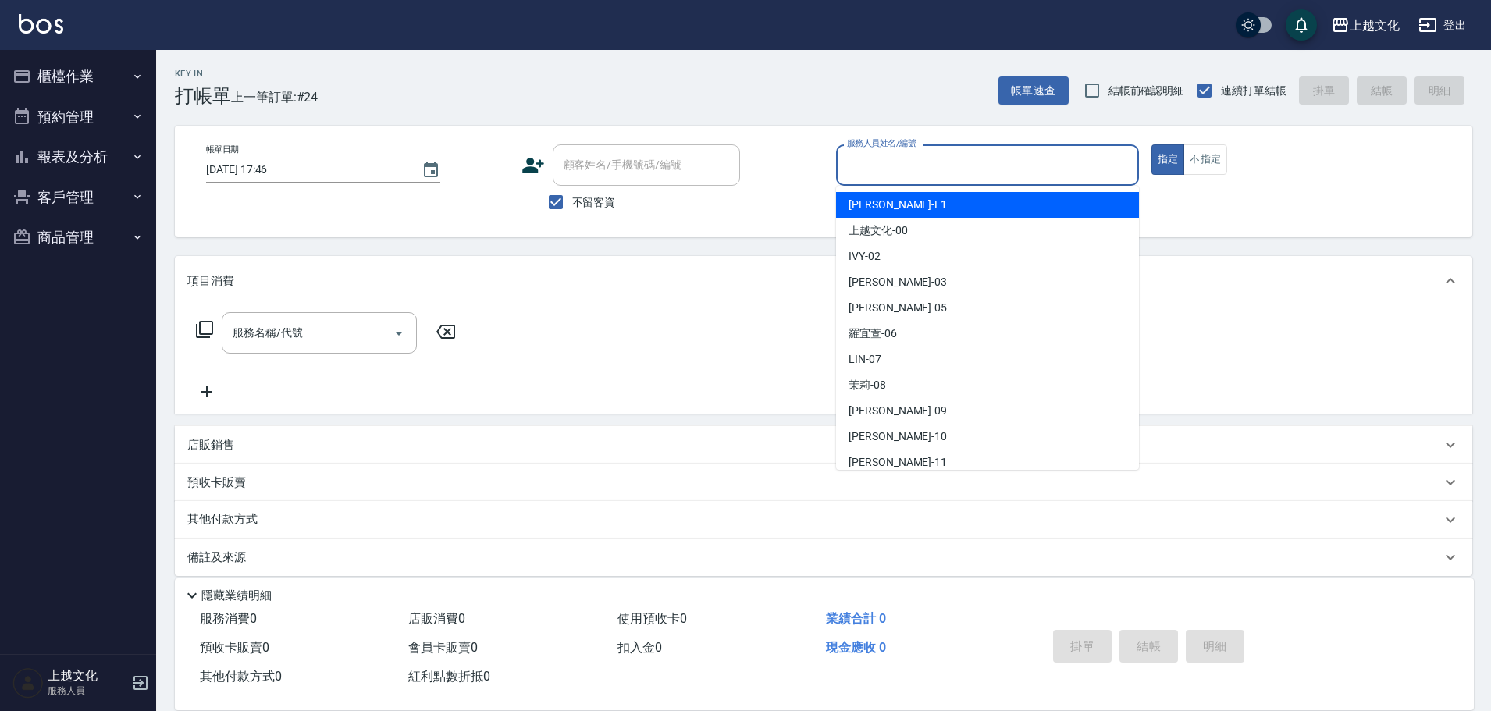
click at [901, 158] on input "服務人員姓名/編號" at bounding box center [987, 164] width 289 height 27
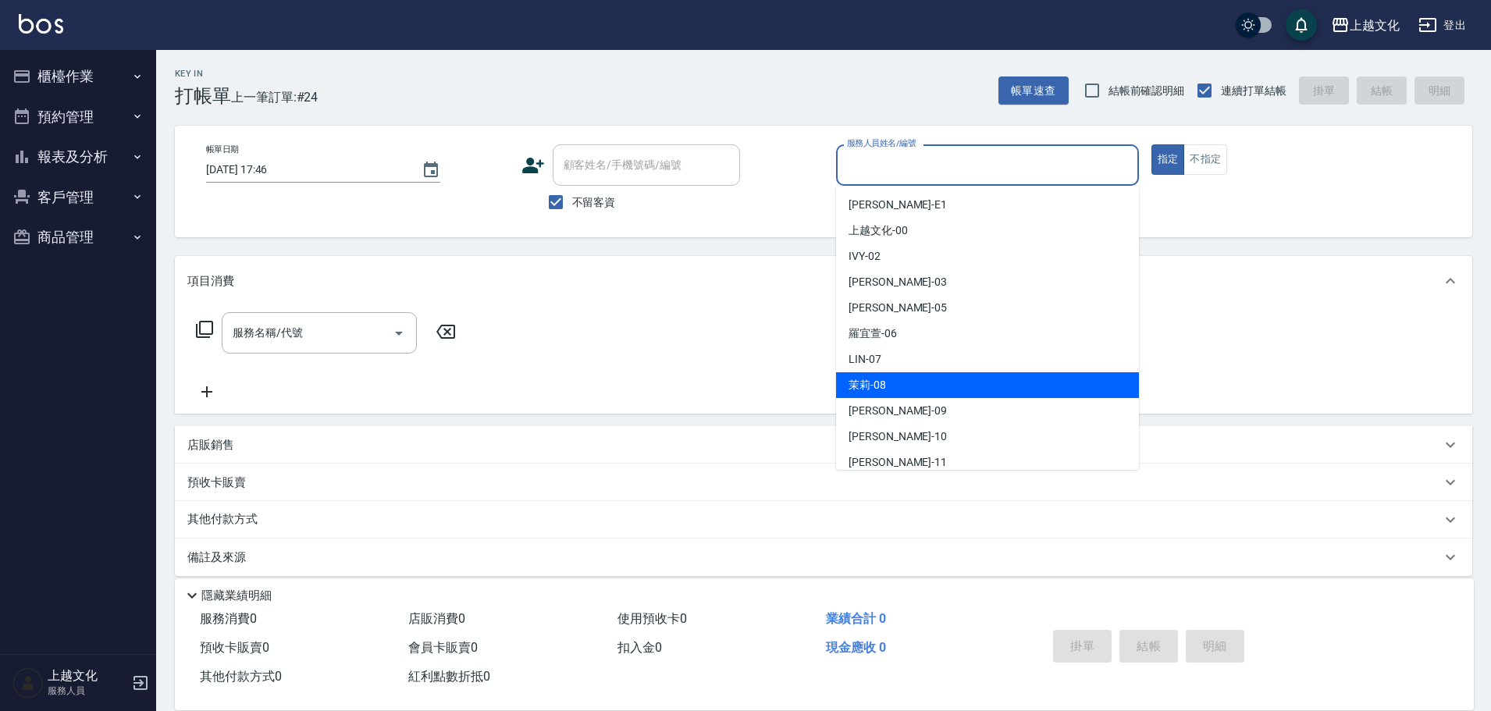
click at [918, 373] on div "茉莉 -08" at bounding box center [987, 385] width 303 height 26
type input "茉莉-08"
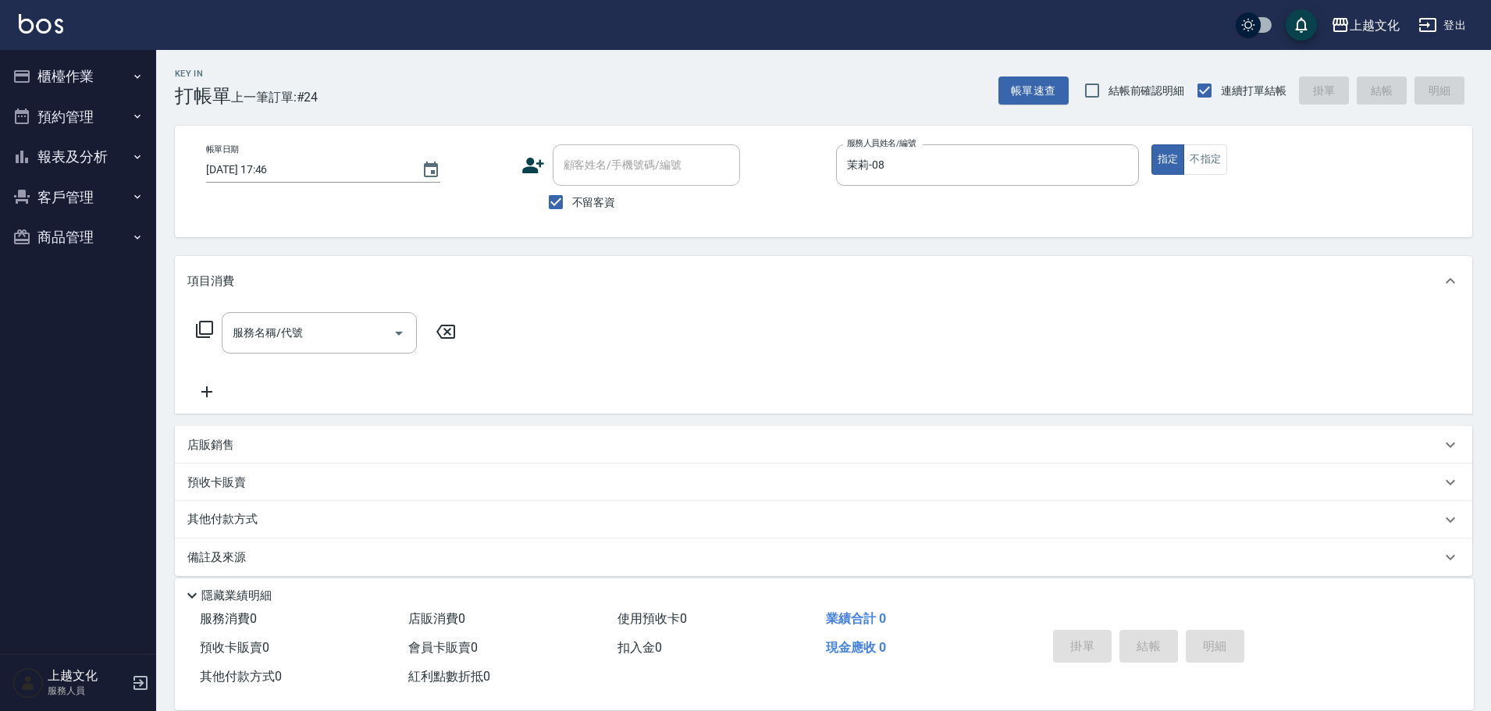
click at [202, 327] on icon at bounding box center [204, 329] width 19 height 19
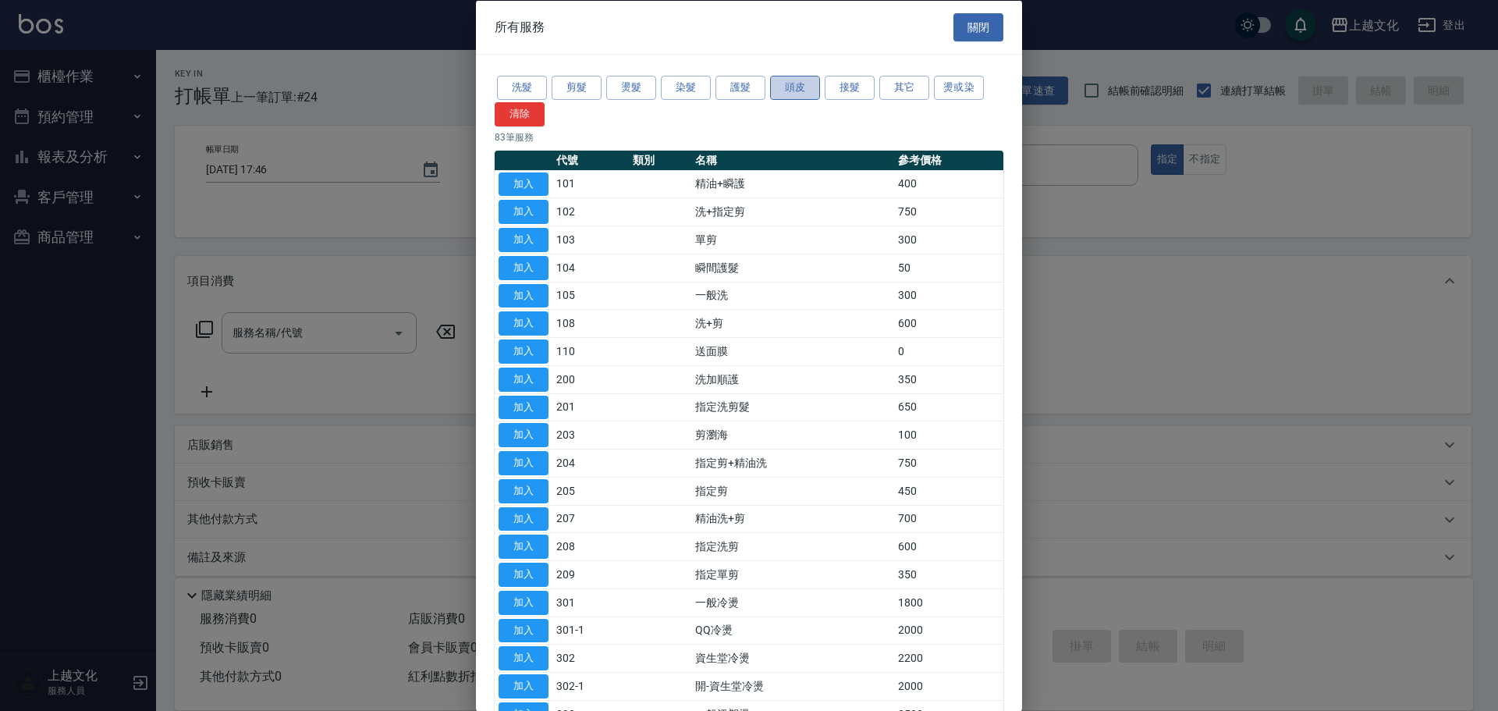
click at [812, 83] on button "頭皮" at bounding box center [795, 88] width 50 height 24
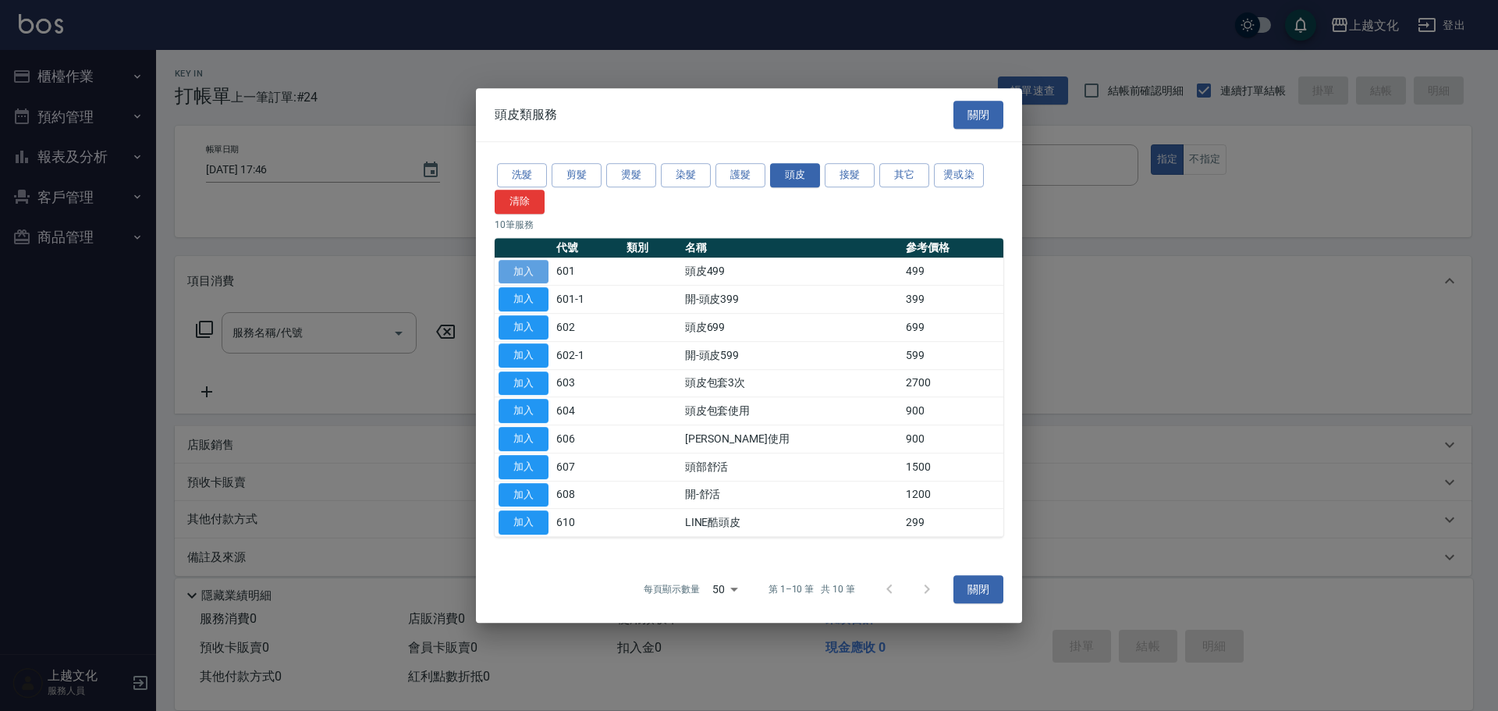
click at [526, 268] on button "加入" at bounding box center [524, 272] width 50 height 24
type input "頭皮499(601)"
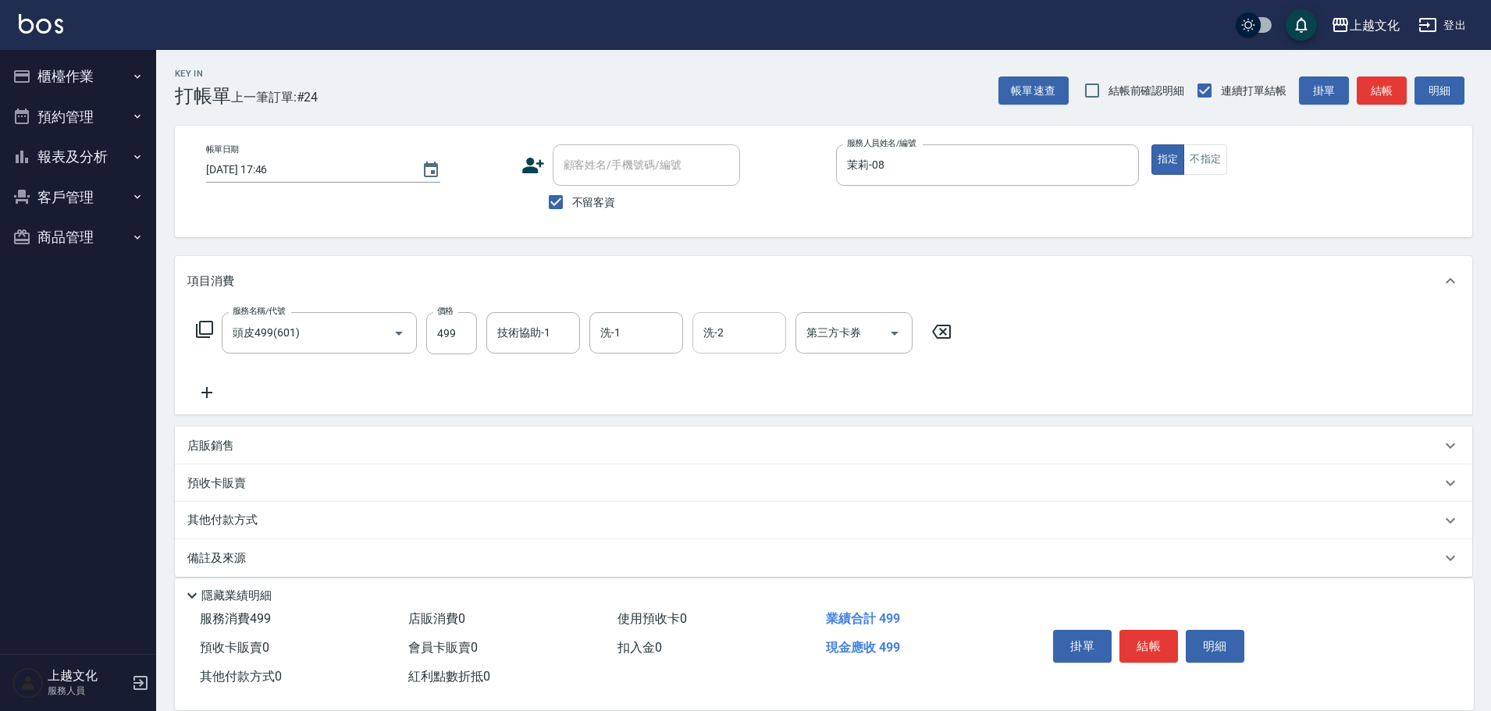
click at [727, 336] on input "洗-2" at bounding box center [739, 332] width 80 height 27
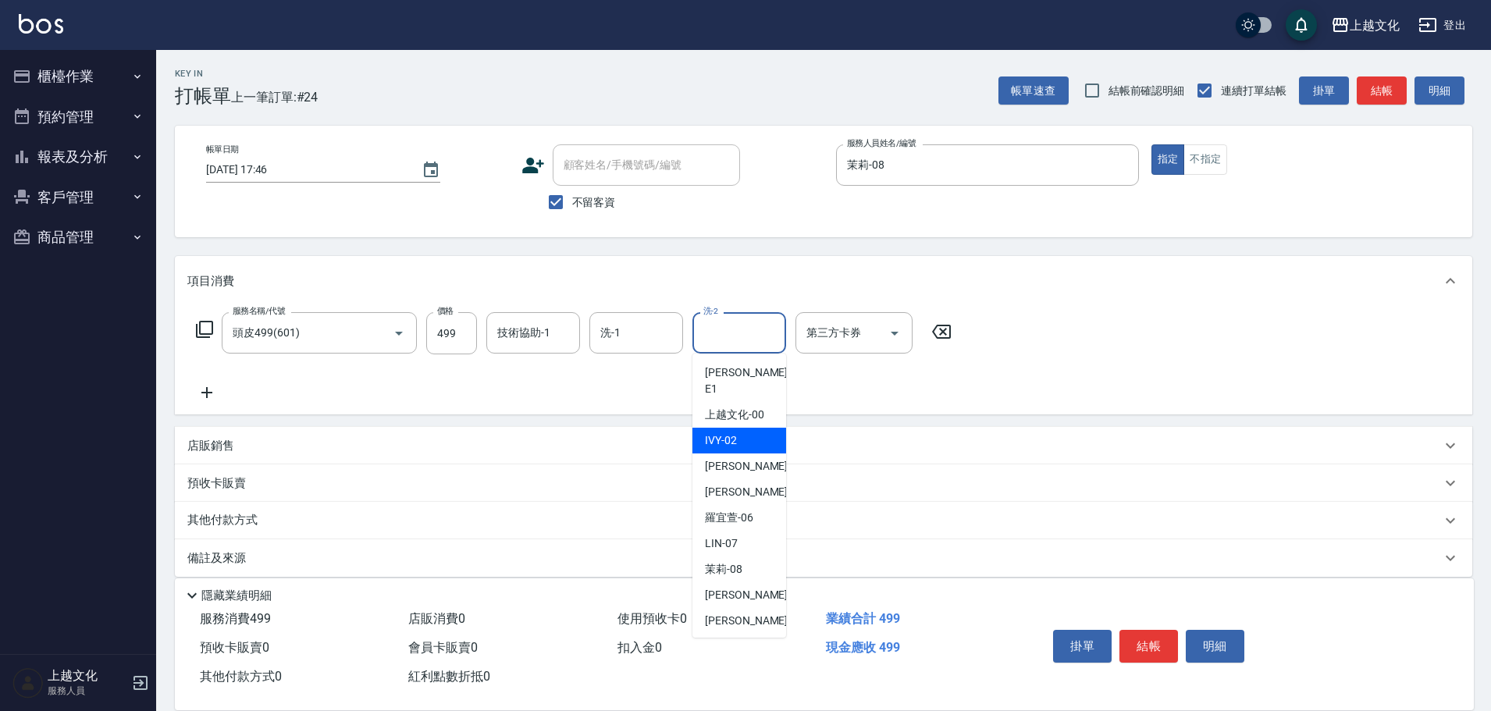
click at [748, 428] on div "IVY -02" at bounding box center [739, 441] width 94 height 26
type input "IVY-02"
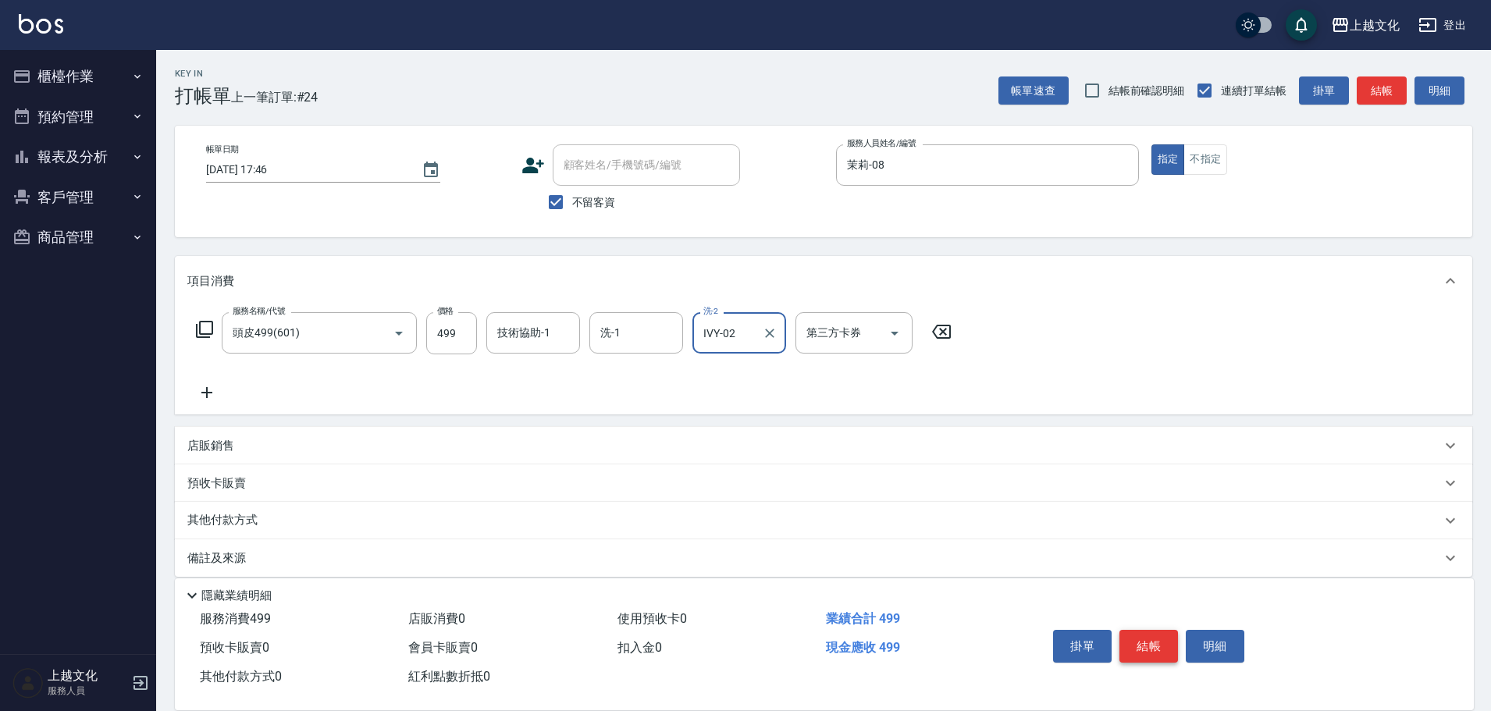
click at [1142, 648] on button "結帳" at bounding box center [1148, 646] width 59 height 33
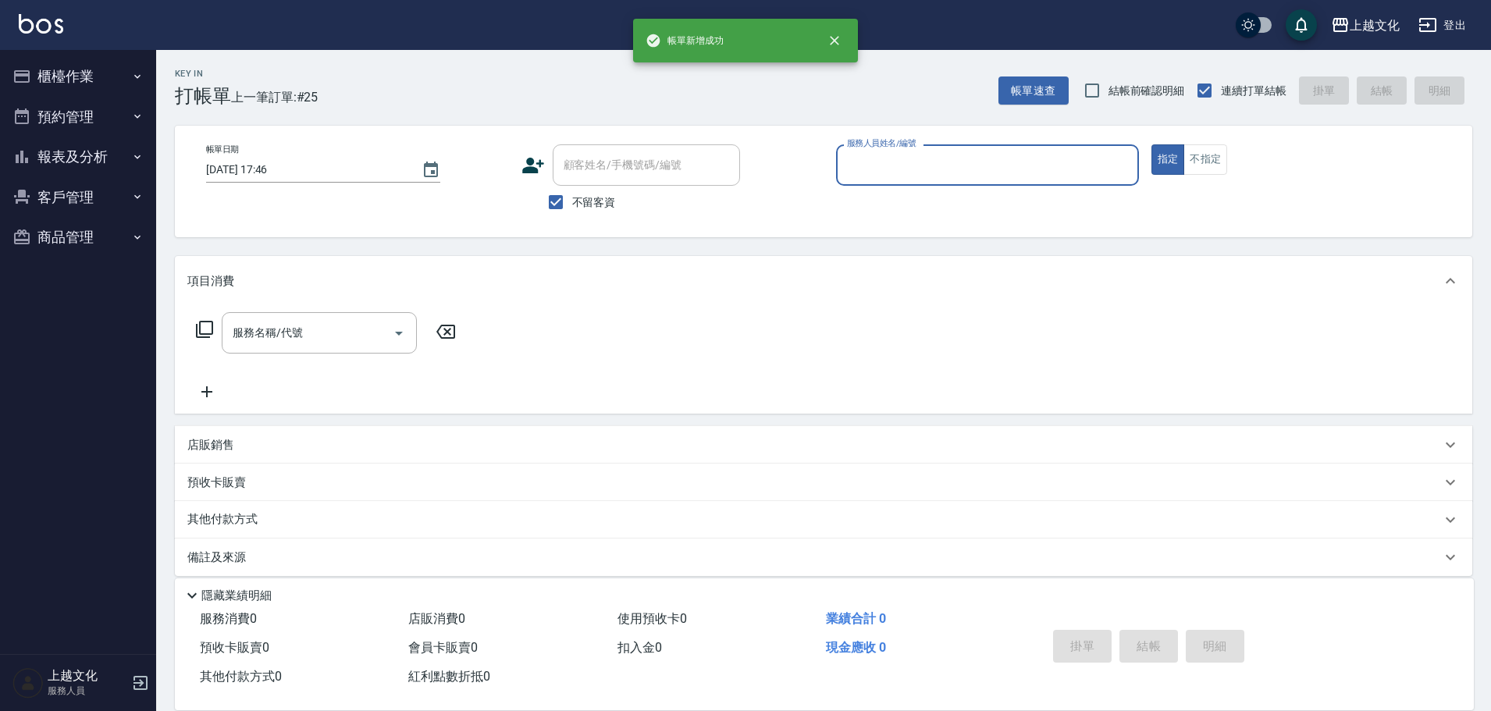
click at [60, 158] on button "報表及分析" at bounding box center [78, 157] width 144 height 41
drag, startPoint x: 60, startPoint y: 158, endPoint x: 40, endPoint y: 309, distance: 152.8
click at [60, 158] on button "報表及分析" at bounding box center [78, 157] width 144 height 41
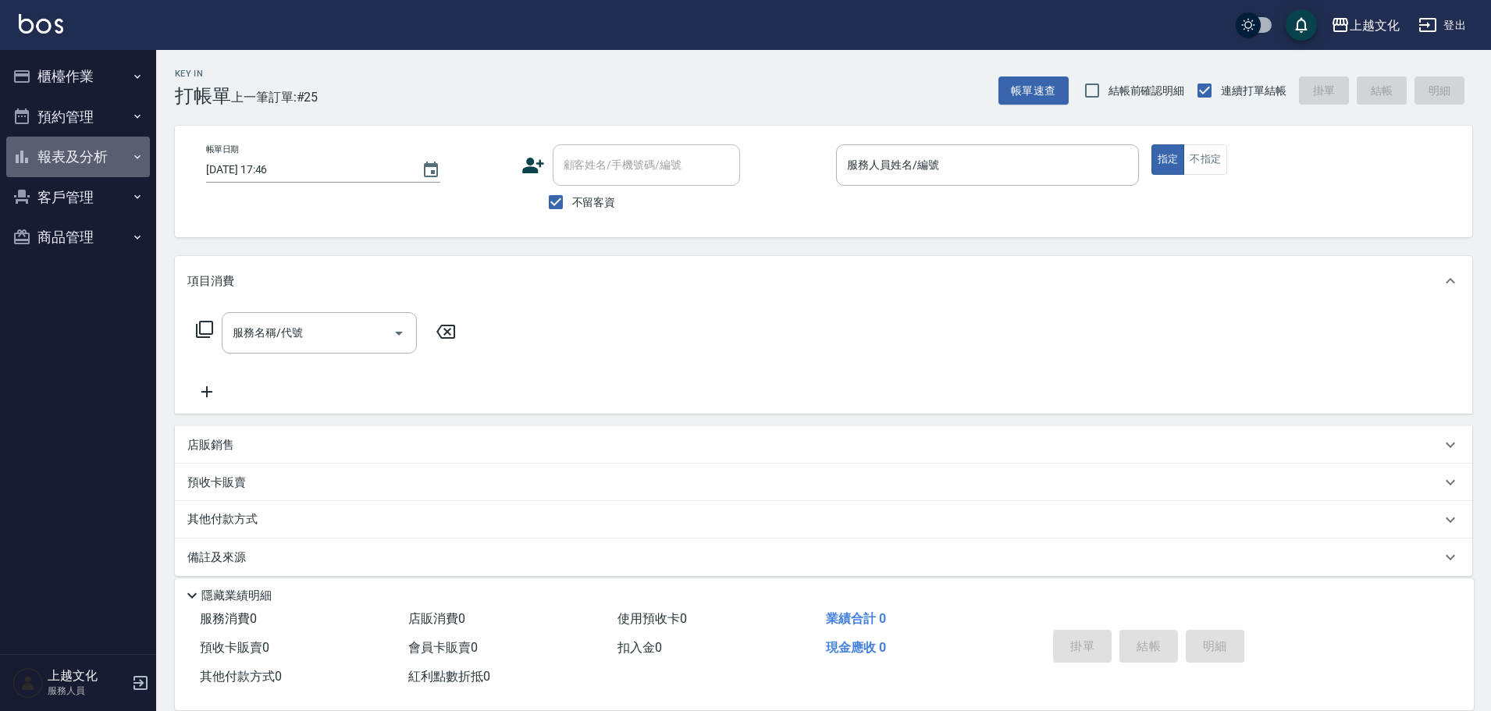
click at [76, 163] on button "報表及分析" at bounding box center [78, 157] width 144 height 41
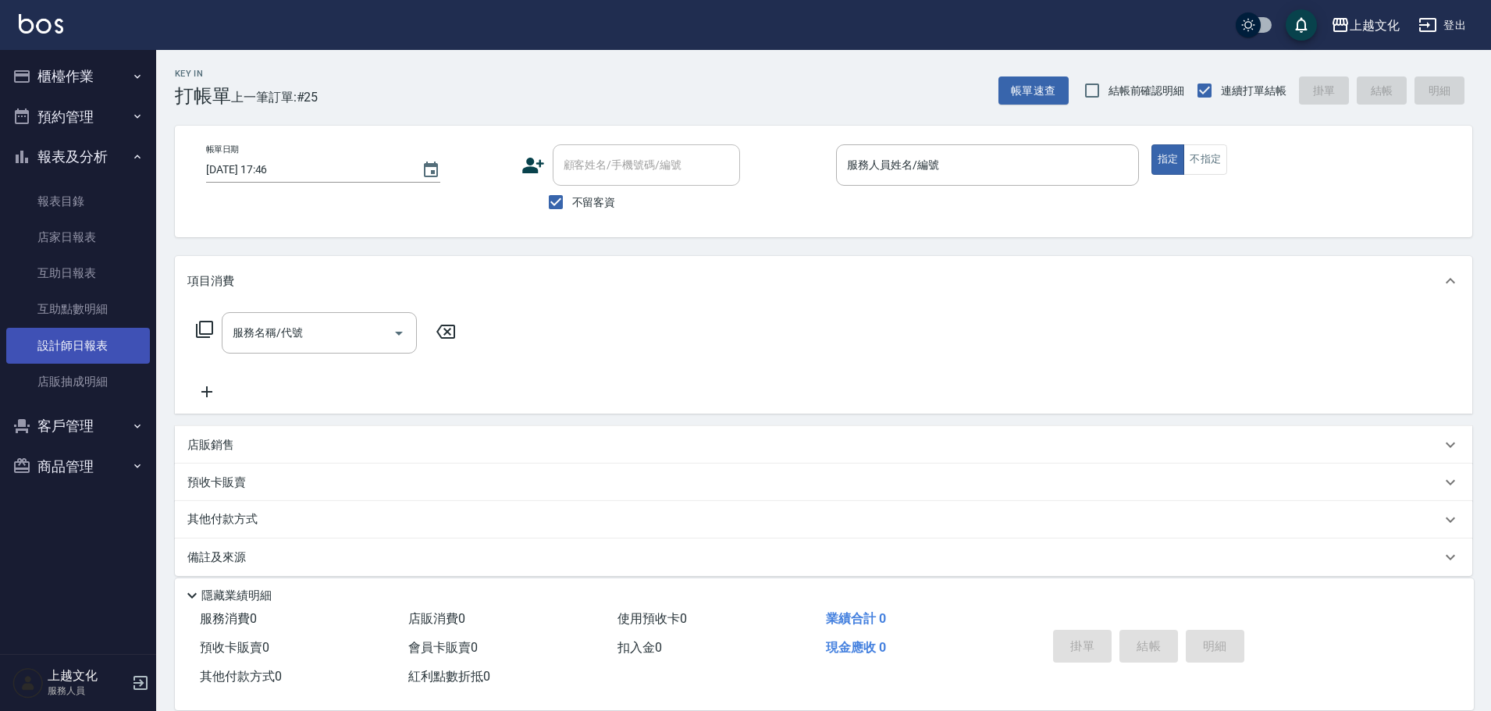
click at [73, 343] on link "設計師日報表" at bounding box center [78, 346] width 144 height 36
